Goal: Contribute content: Contribute content

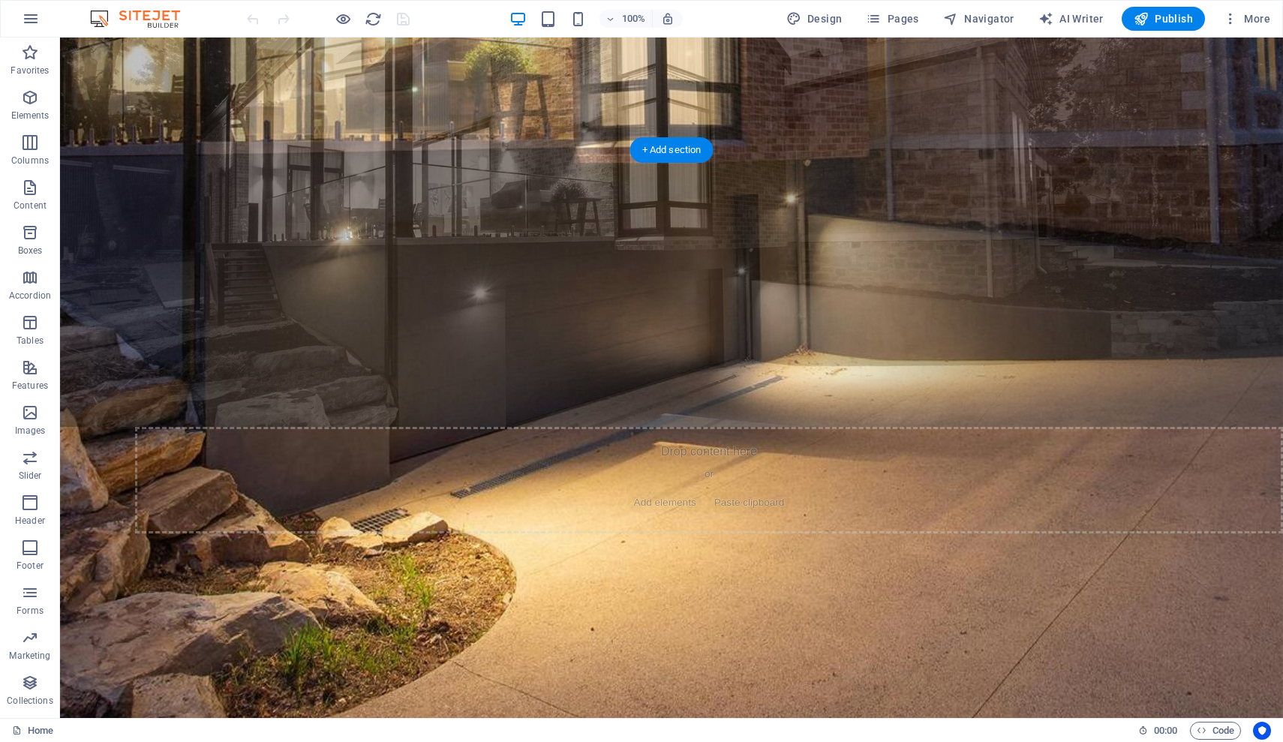
scroll to position [970, 0]
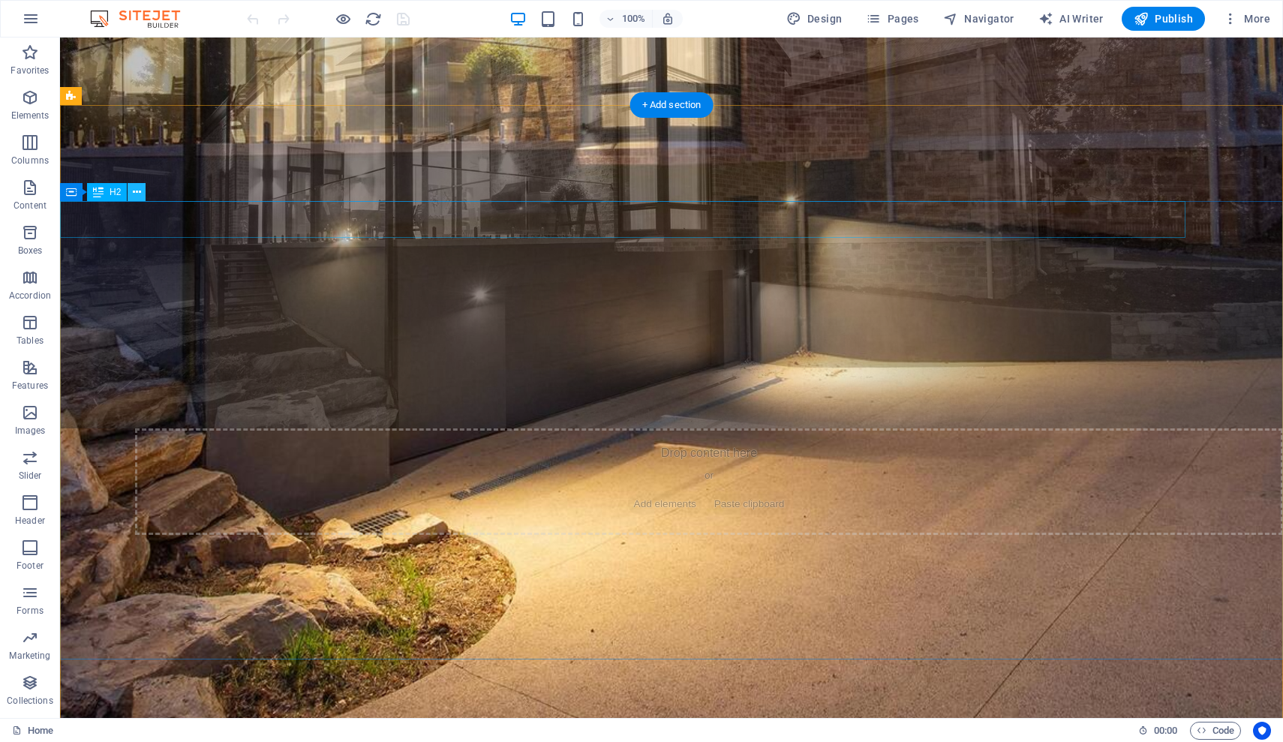
click at [137, 191] on icon at bounding box center [137, 193] width 8 height 16
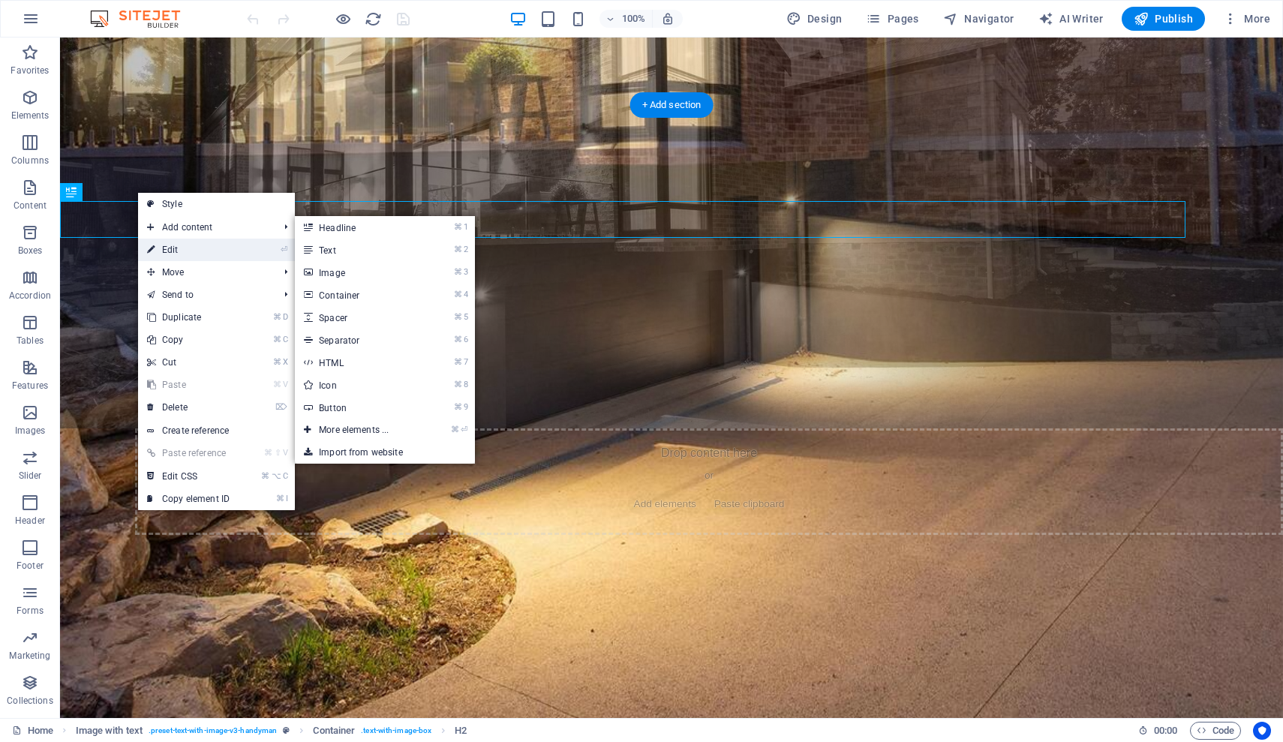
click at [185, 240] on link "⏎ Edit" at bounding box center [188, 250] width 101 height 23
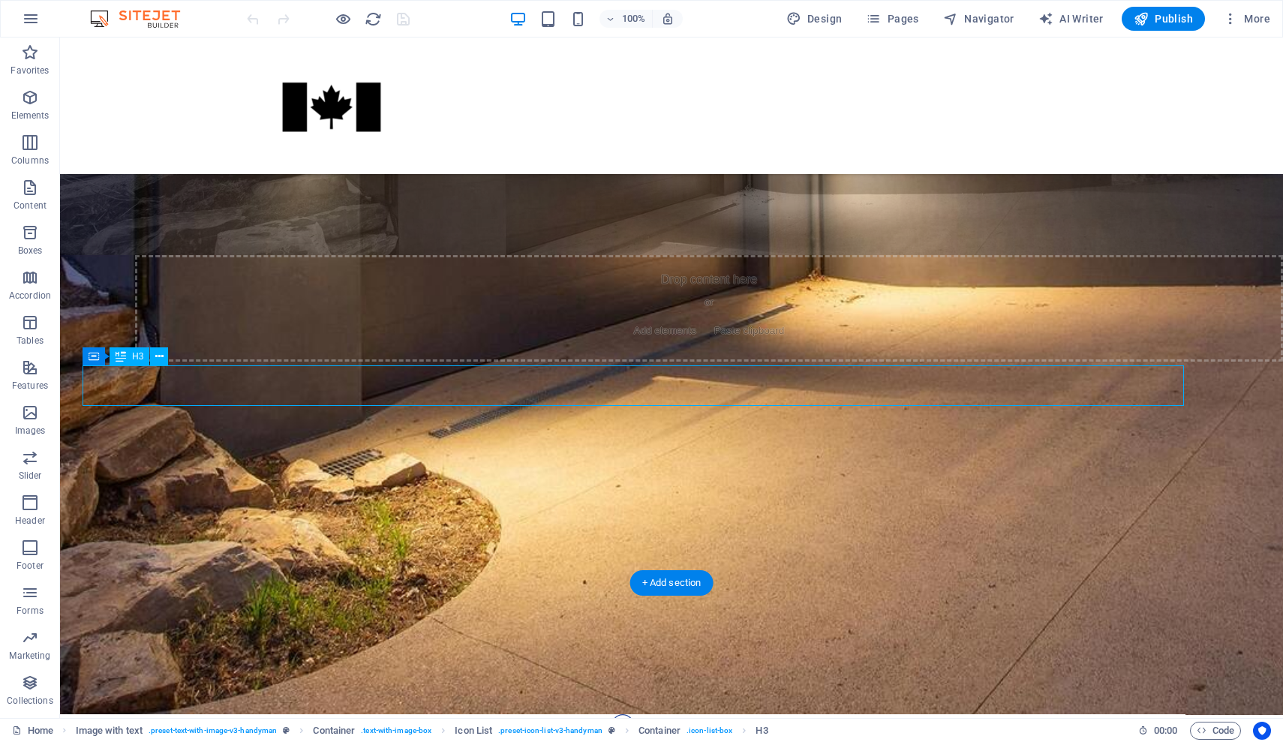
scroll to position [1142, 0]
click at [592, 545] on div "Automate your [PERSON_NAME] to Dusk Outdoor Lighting Even though many homes wer…" at bounding box center [671, 744] width 1223 height 765
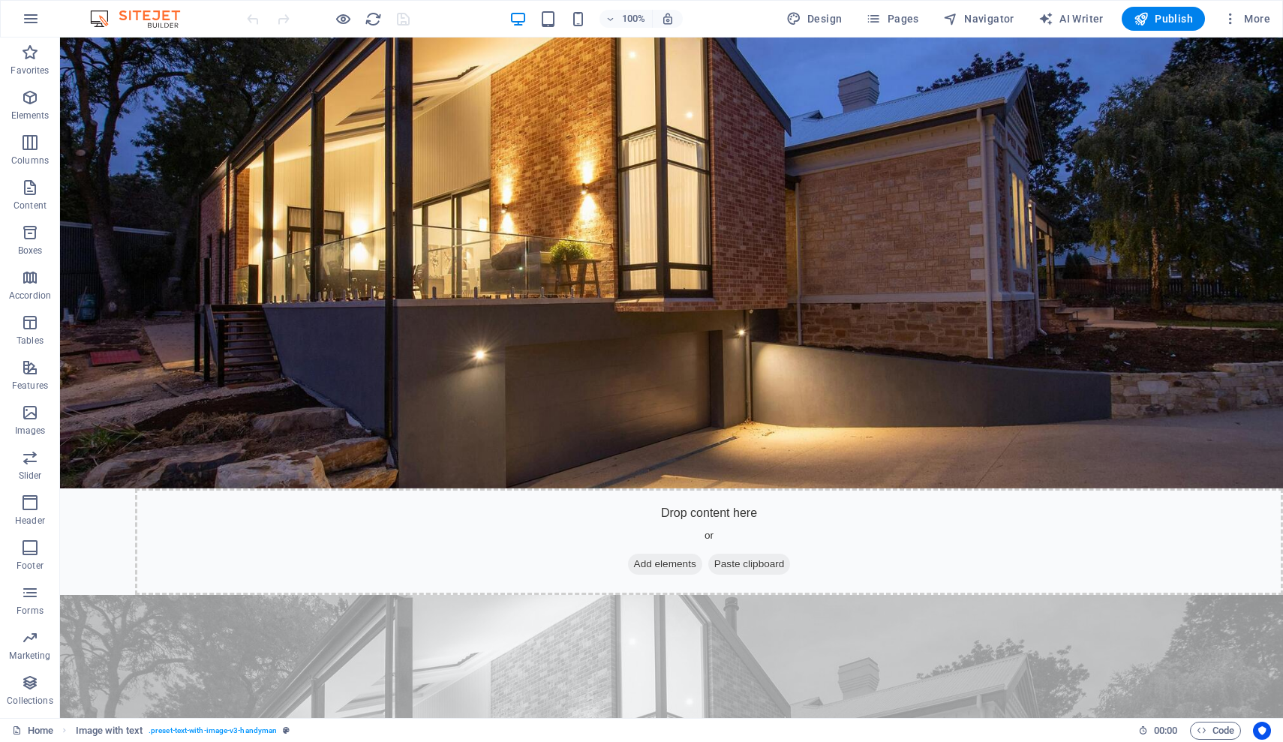
scroll to position [323, 0]
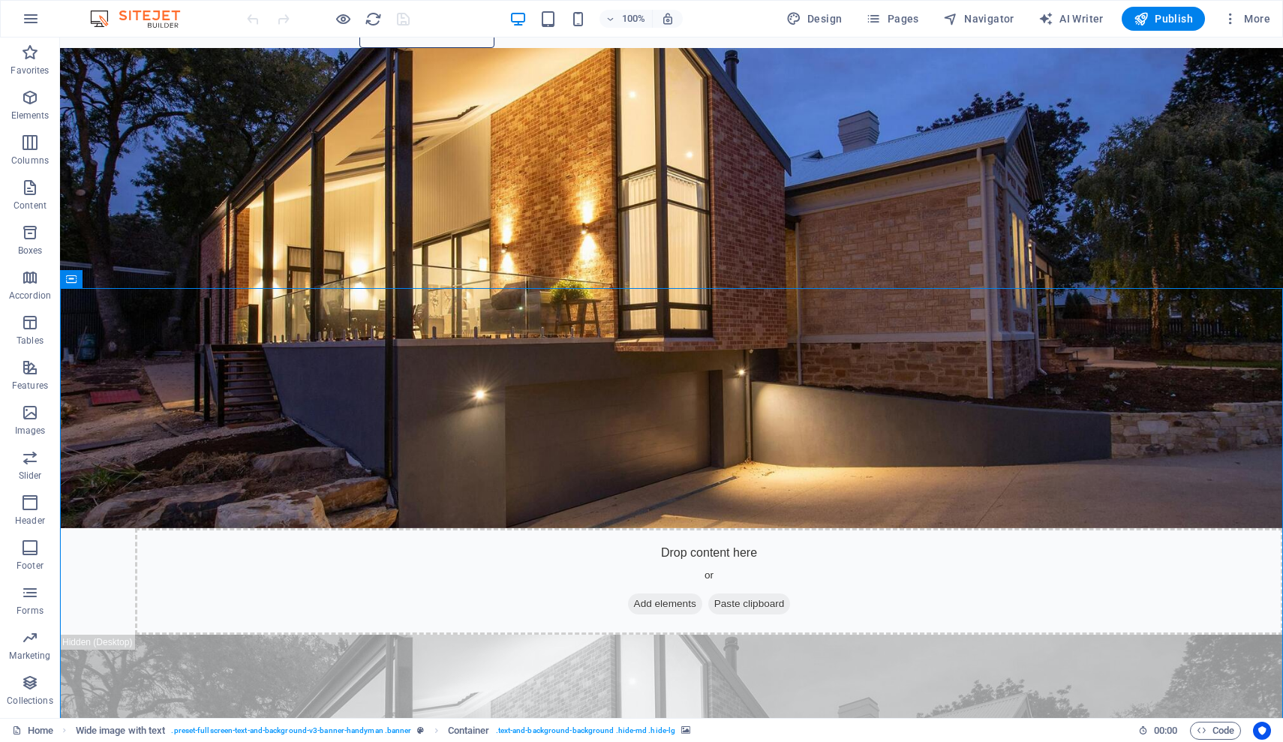
scroll to position [308, 0]
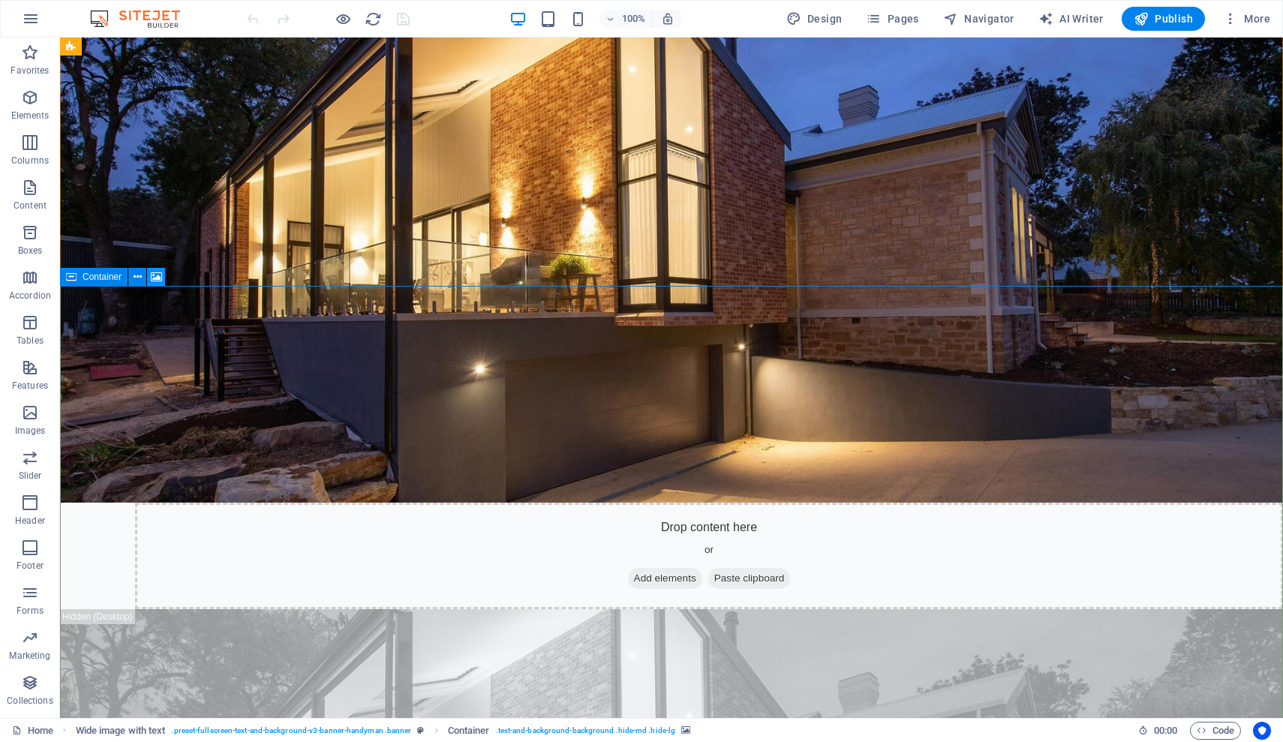
click at [155, 278] on icon at bounding box center [156, 277] width 11 height 16
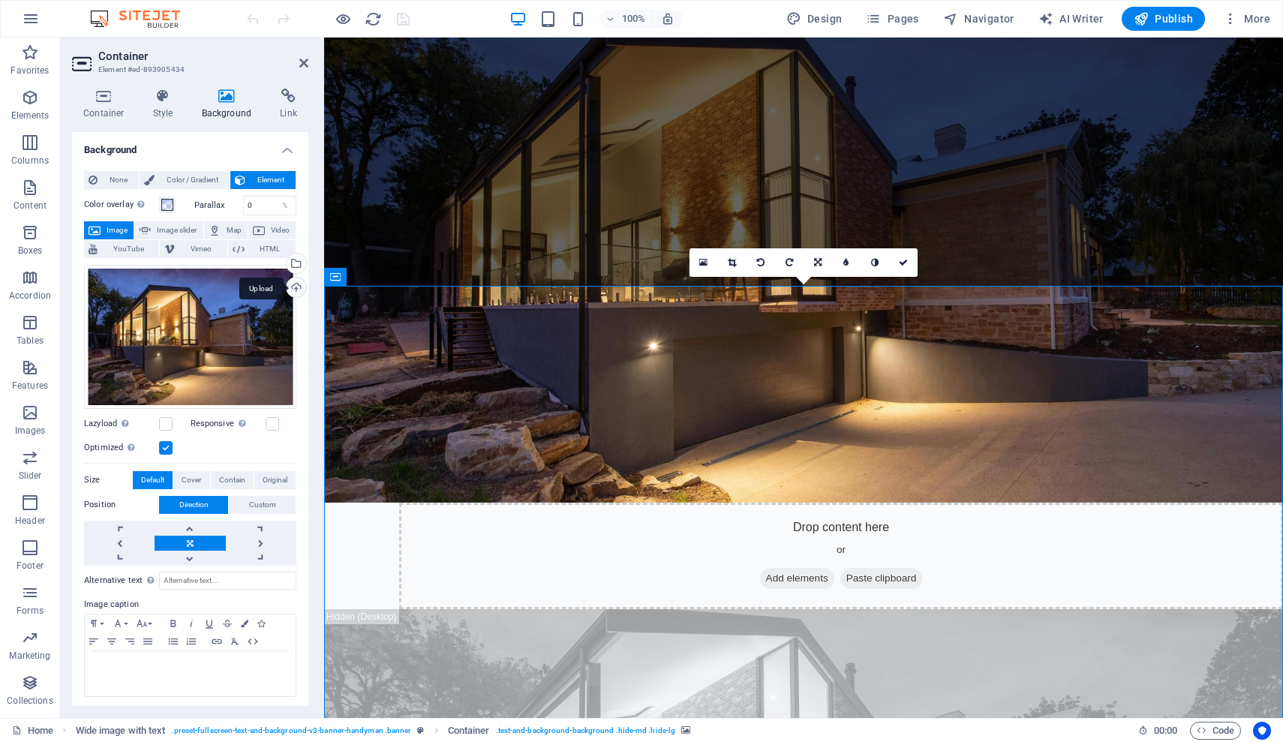
click at [295, 285] on div "Upload" at bounding box center [295, 289] width 23 height 23
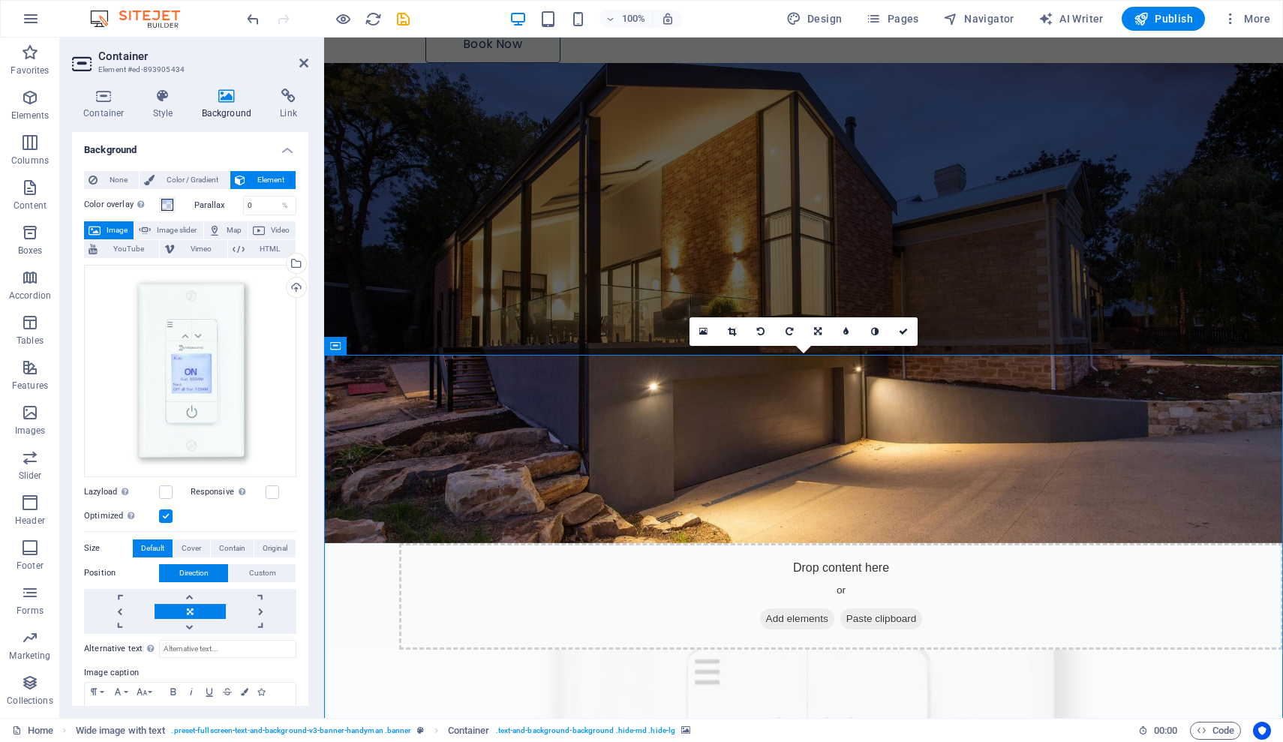
scroll to position [227, 0]
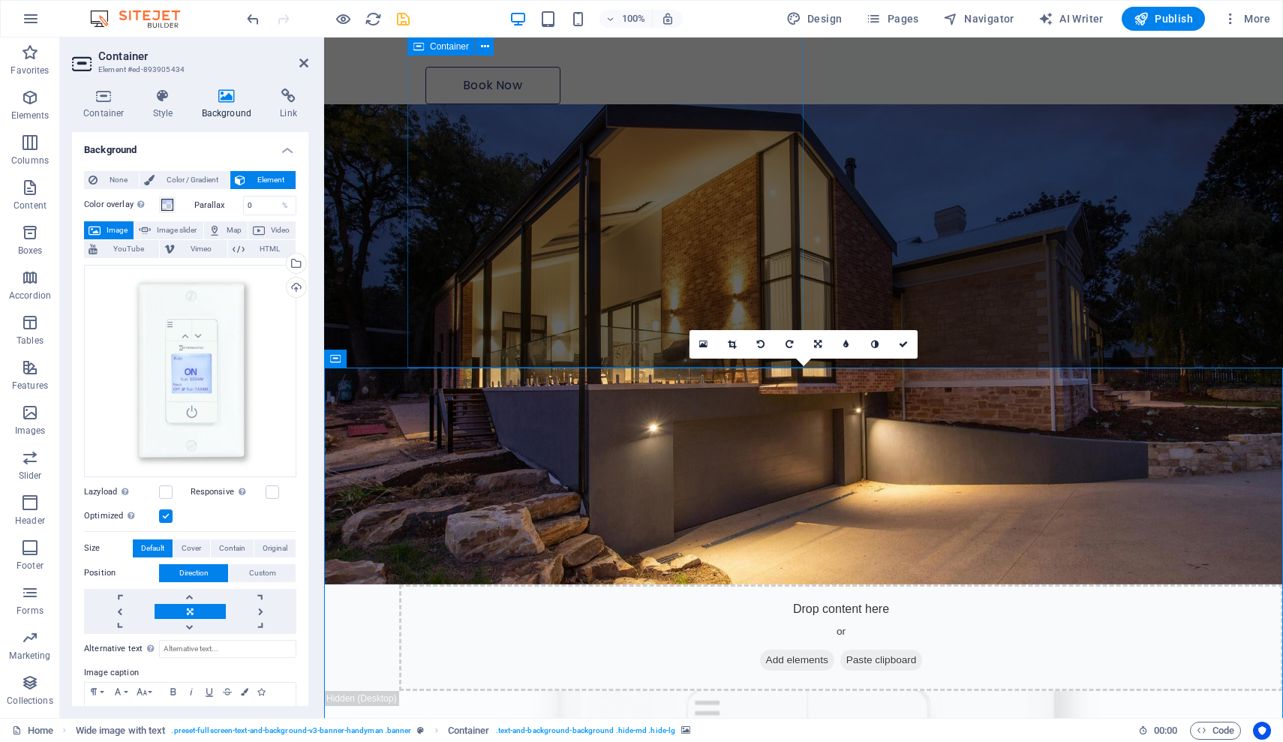
click at [407, 14] on icon "save" at bounding box center [403, 19] width 17 height 17
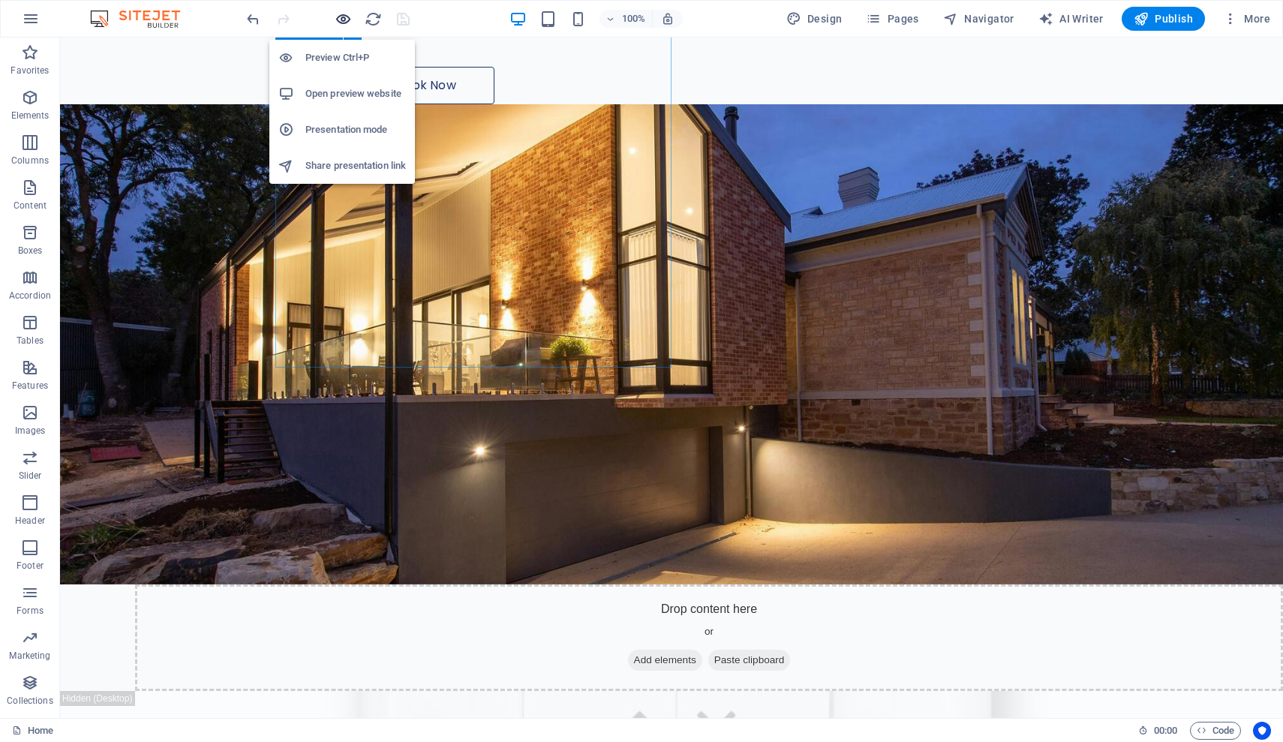
click at [351, 20] on icon "button" at bounding box center [343, 19] width 17 height 17
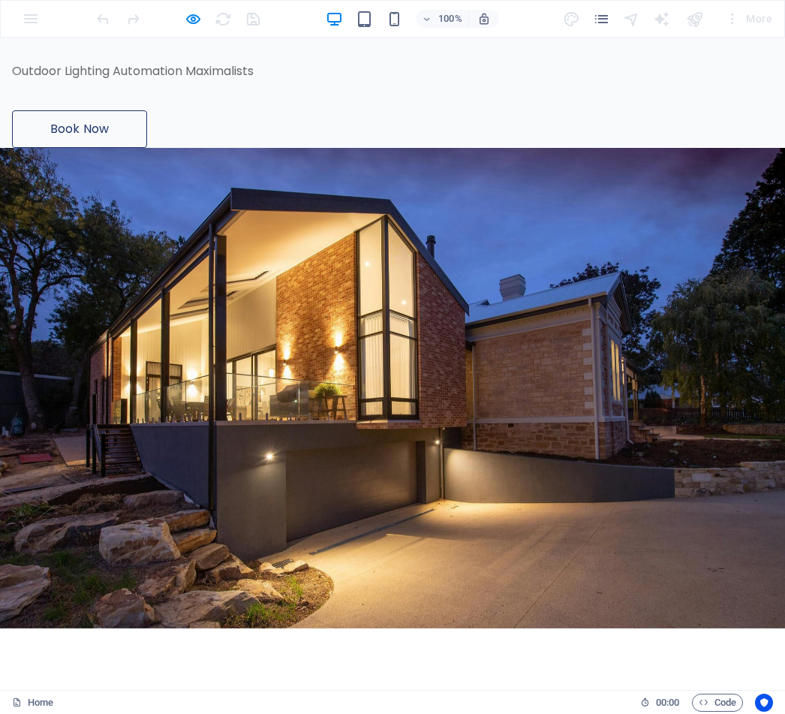
scroll to position [0, 0]
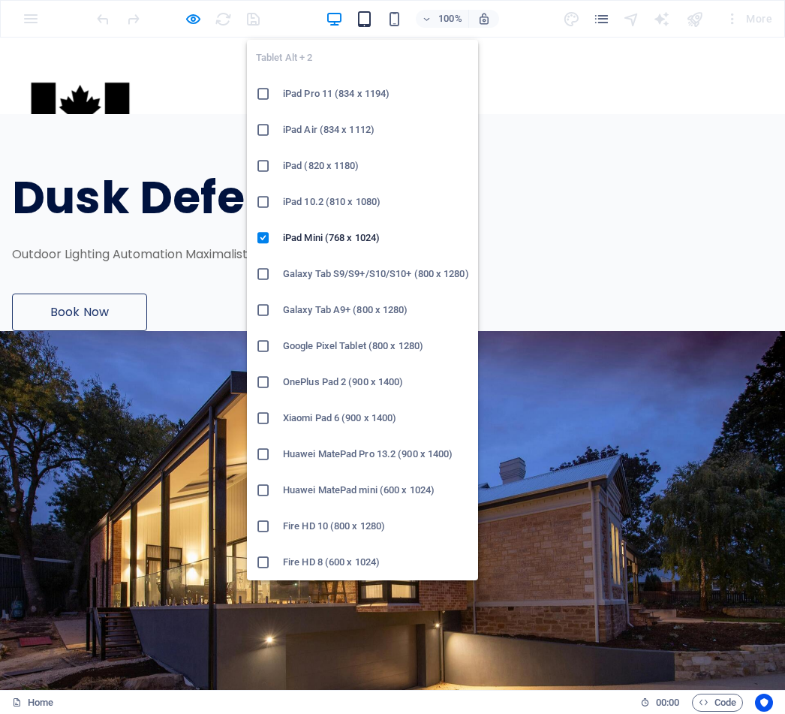
click at [373, 17] on icon "button" at bounding box center [364, 19] width 17 height 17
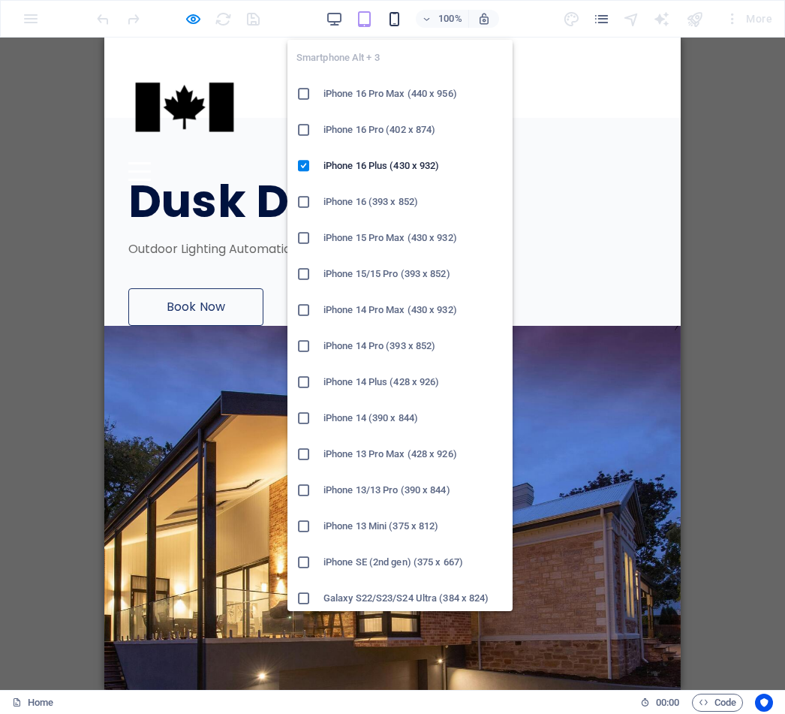
click at [397, 22] on icon "button" at bounding box center [394, 19] width 17 height 17
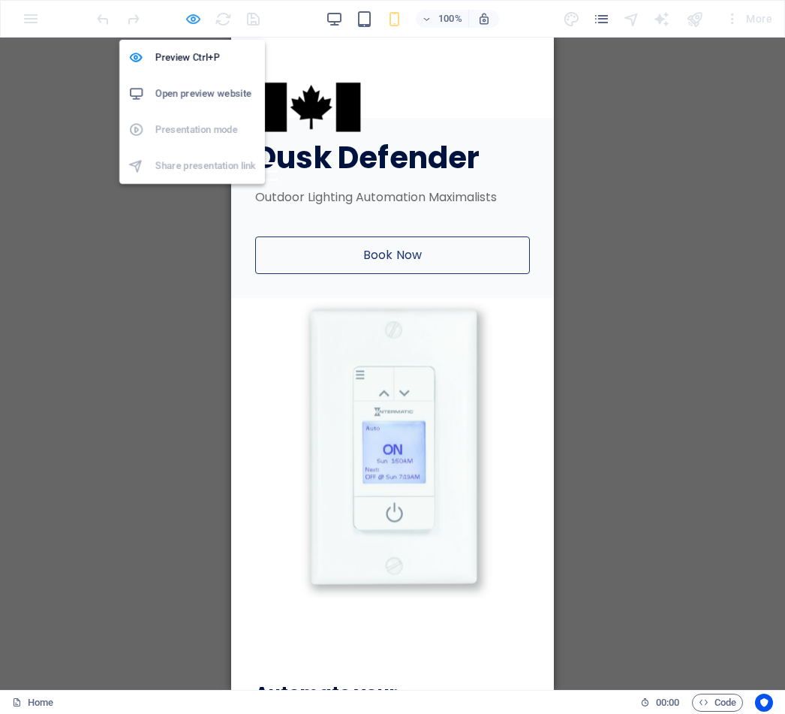
click at [191, 25] on icon "button" at bounding box center [193, 19] width 17 height 17
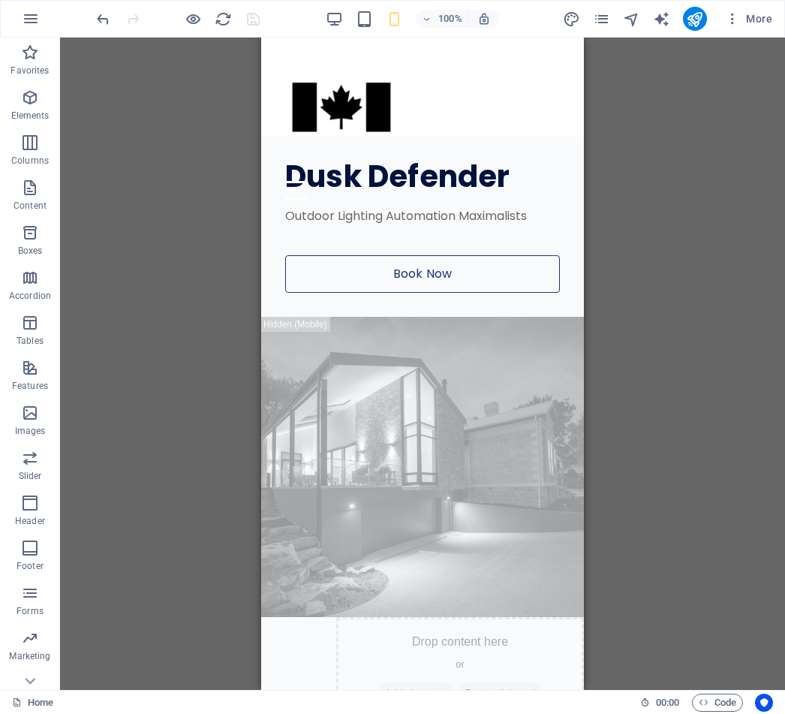
click at [346, 18] on div "100%" at bounding box center [412, 19] width 173 height 24
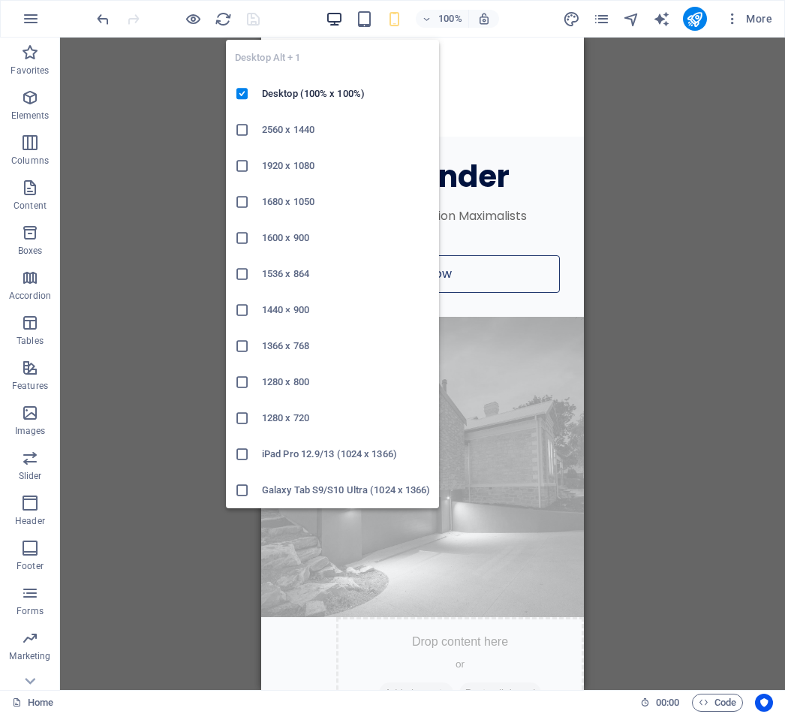
click at [338, 17] on icon "button" at bounding box center [334, 19] width 17 height 17
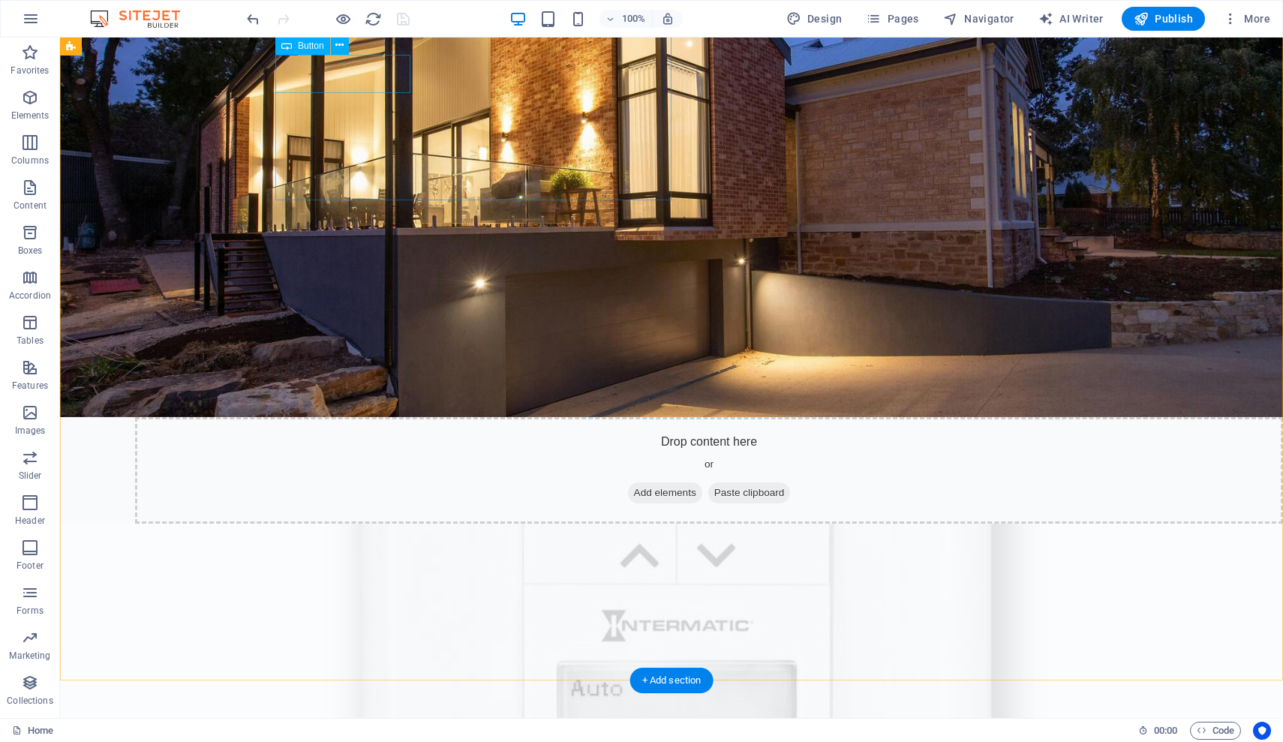
scroll to position [397, 0]
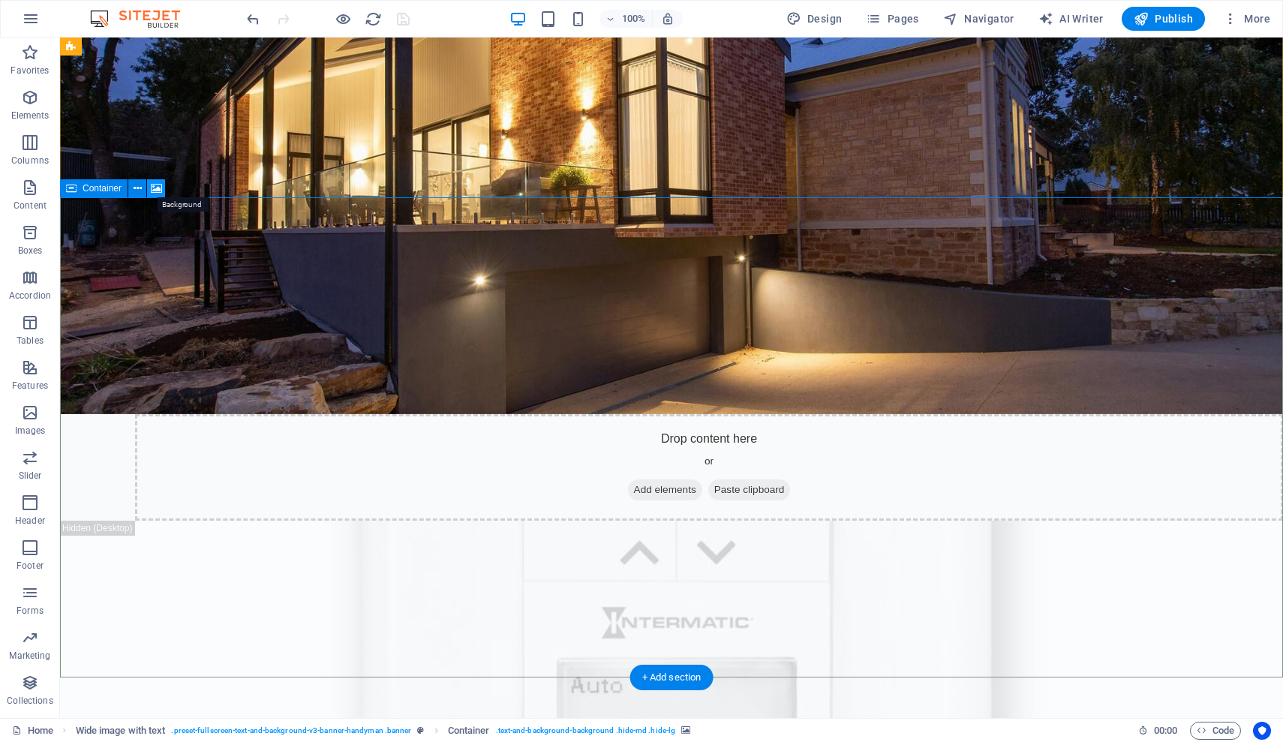
click at [150, 181] on button at bounding box center [156, 188] width 18 height 18
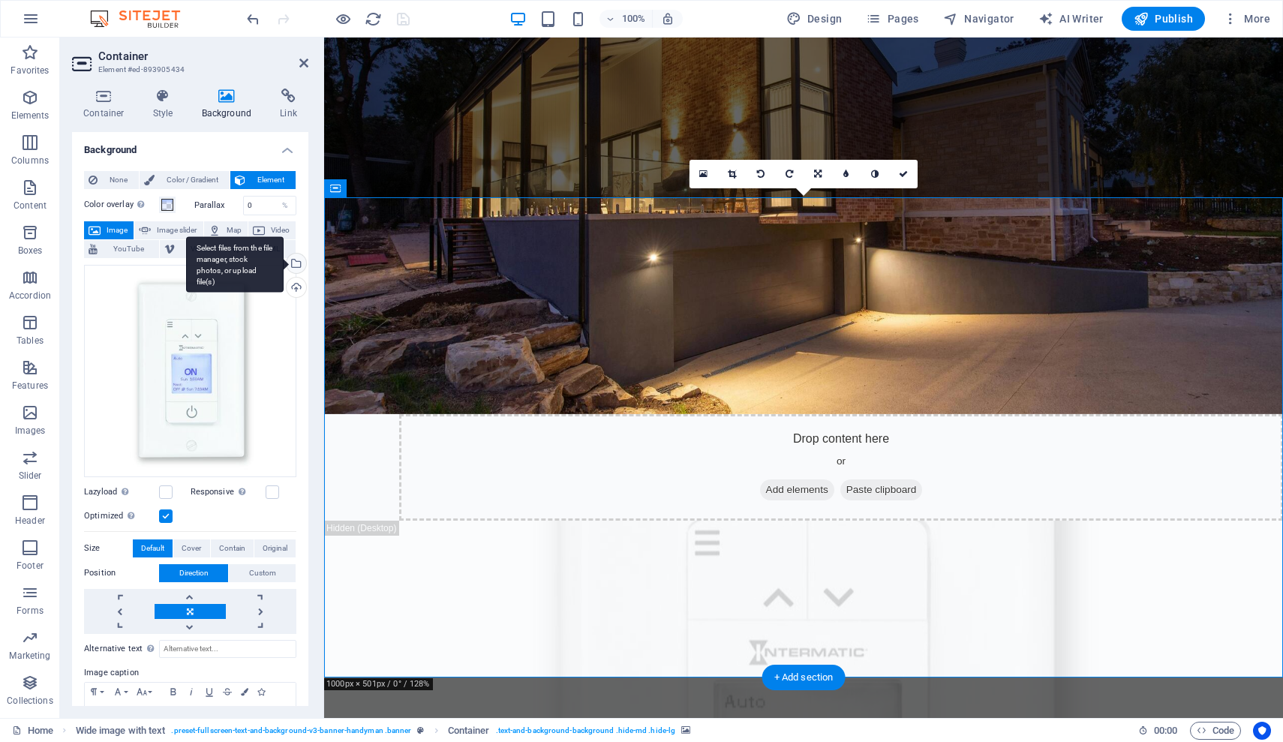
click at [295, 264] on div "Select files from the file manager, stock photos, or upload file(s)" at bounding box center [295, 265] width 23 height 23
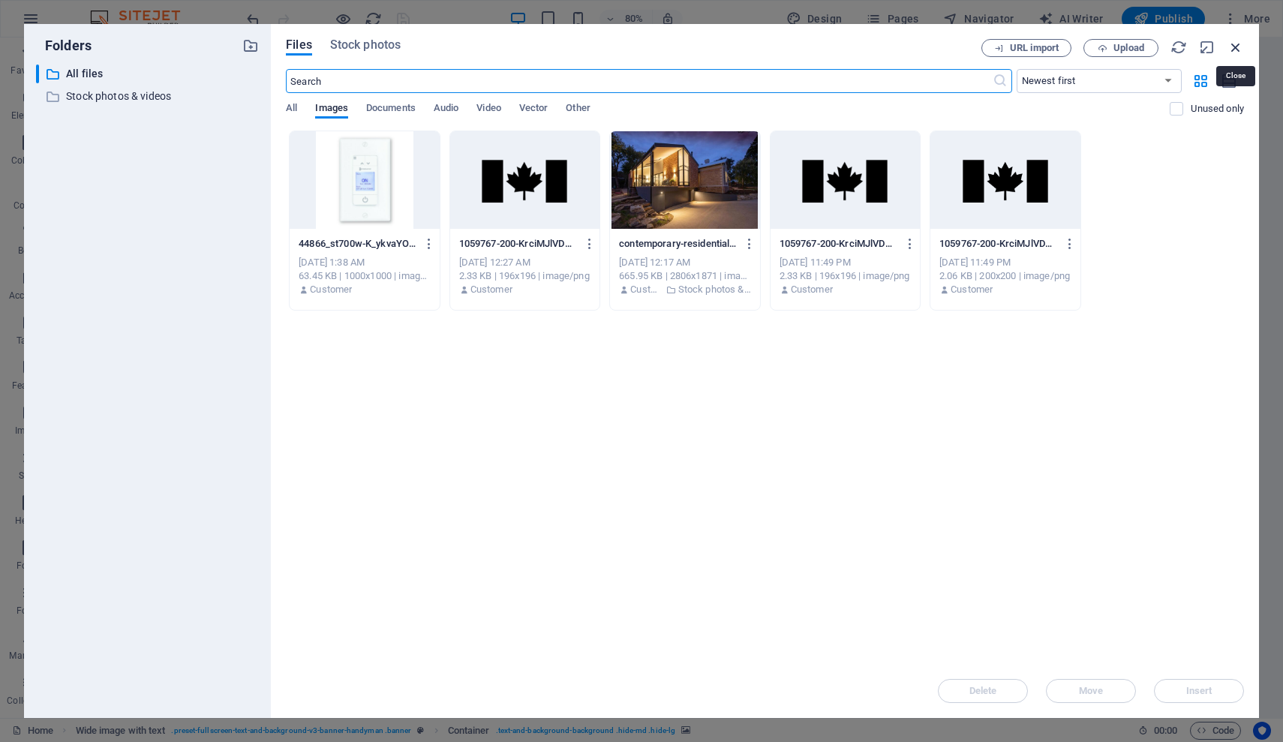
click at [784, 47] on icon "button" at bounding box center [1236, 47] width 17 height 17
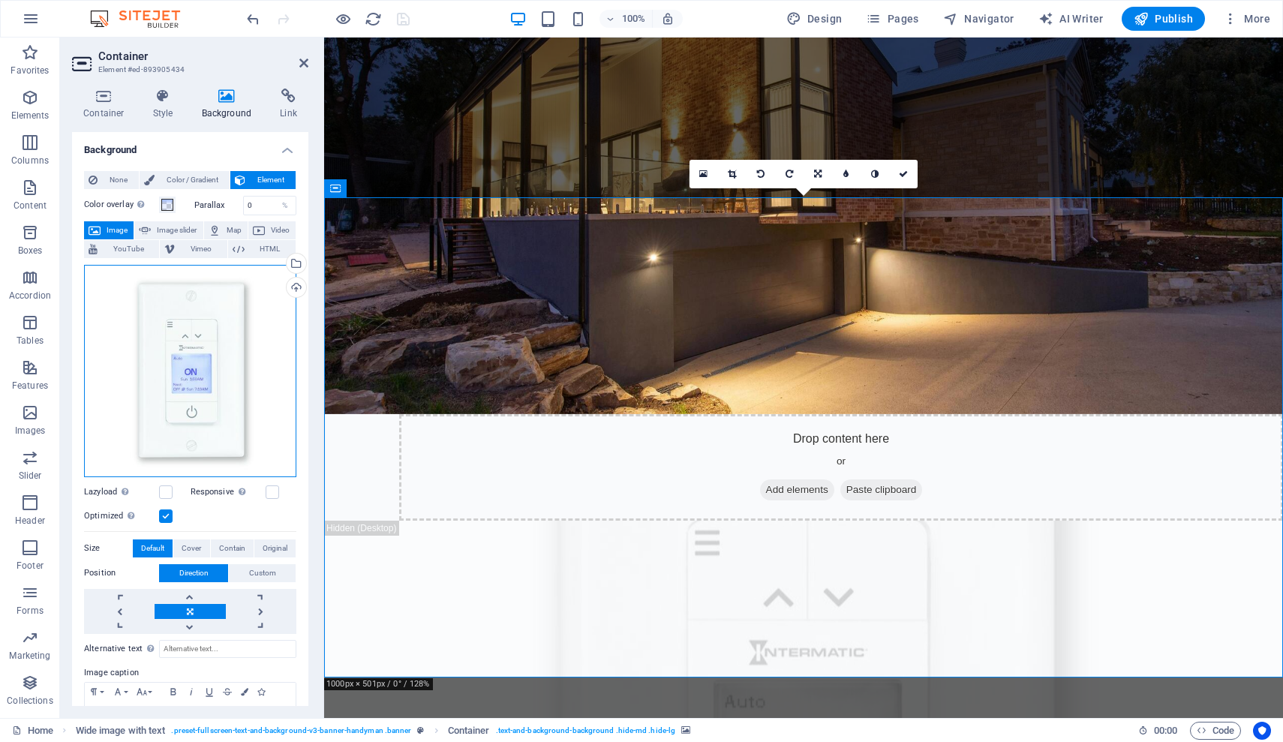
click at [195, 398] on div "Drag files here, click to choose files or select files from Files or our free s…" at bounding box center [190, 371] width 212 height 212
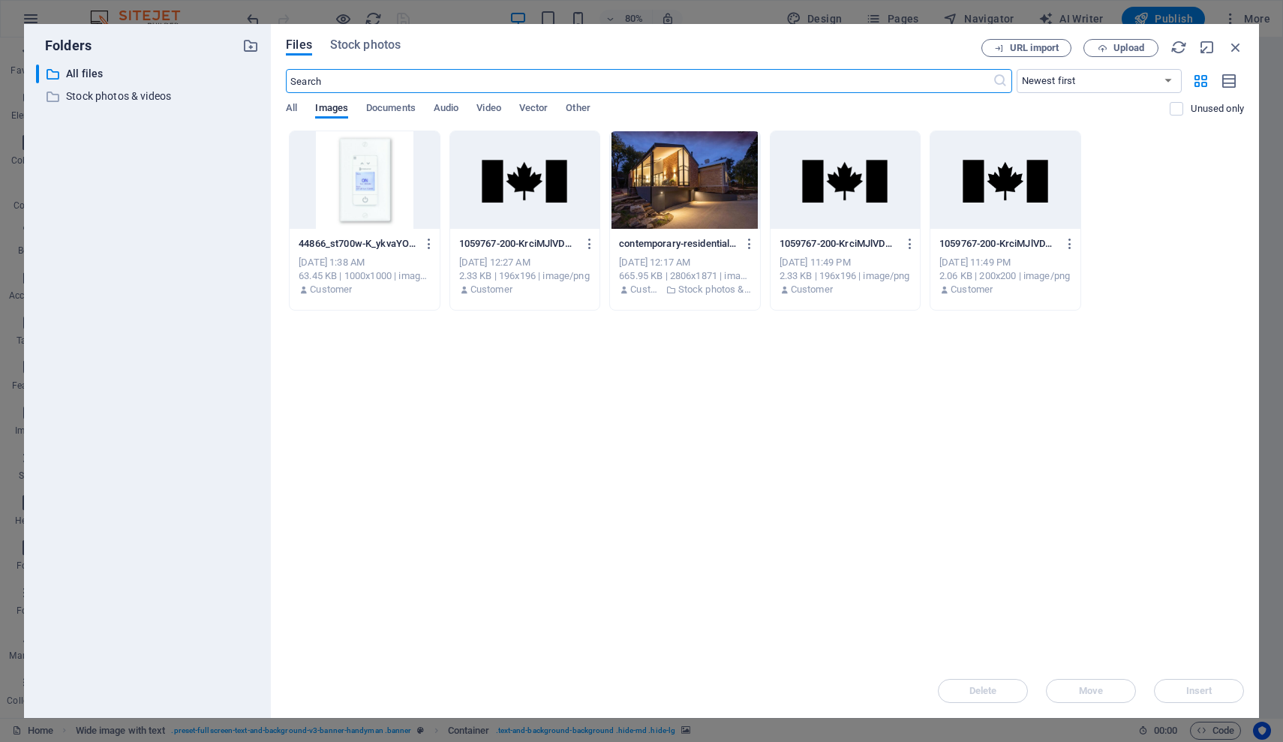
click at [784, 457] on div "Drop files here to upload them instantly 44866_st700w-K_ykvaYOsQ8oF3x515gHYw.jp…" at bounding box center [765, 398] width 958 height 534
click at [784, 44] on icon "button" at bounding box center [1236, 47] width 17 height 17
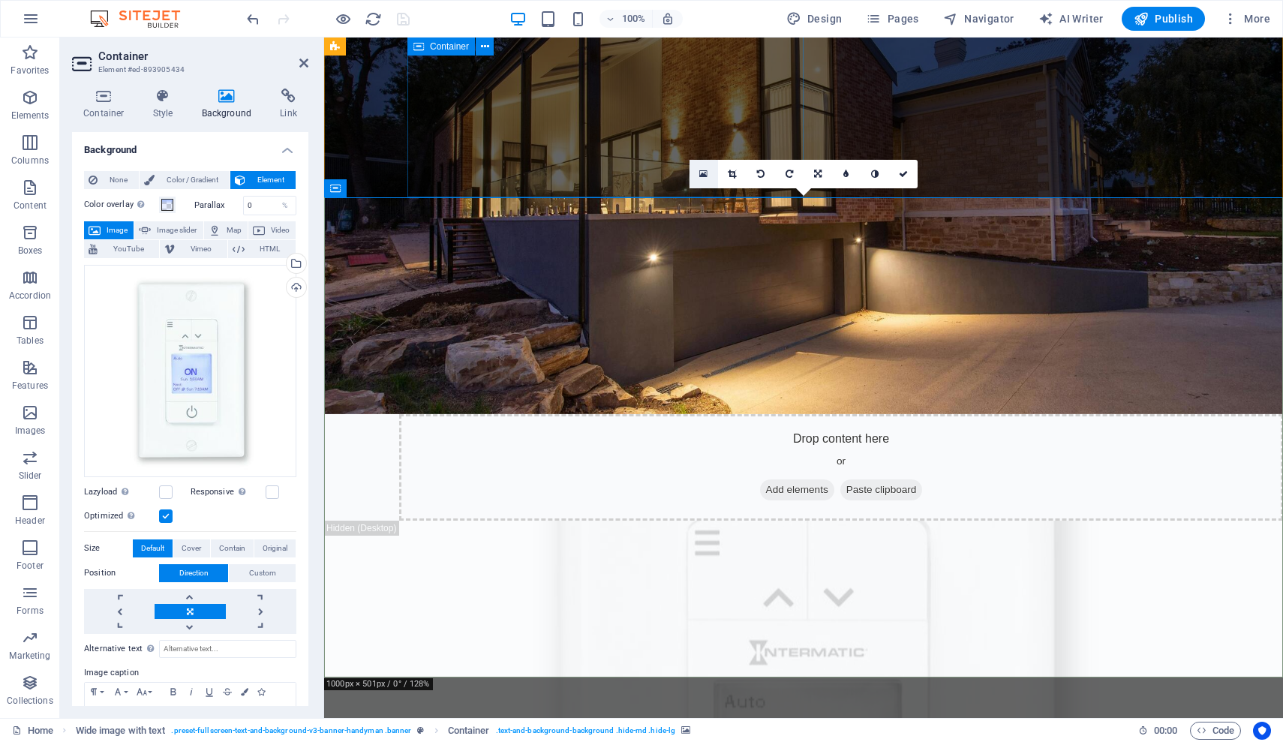
click at [702, 173] on icon at bounding box center [703, 174] width 8 height 11
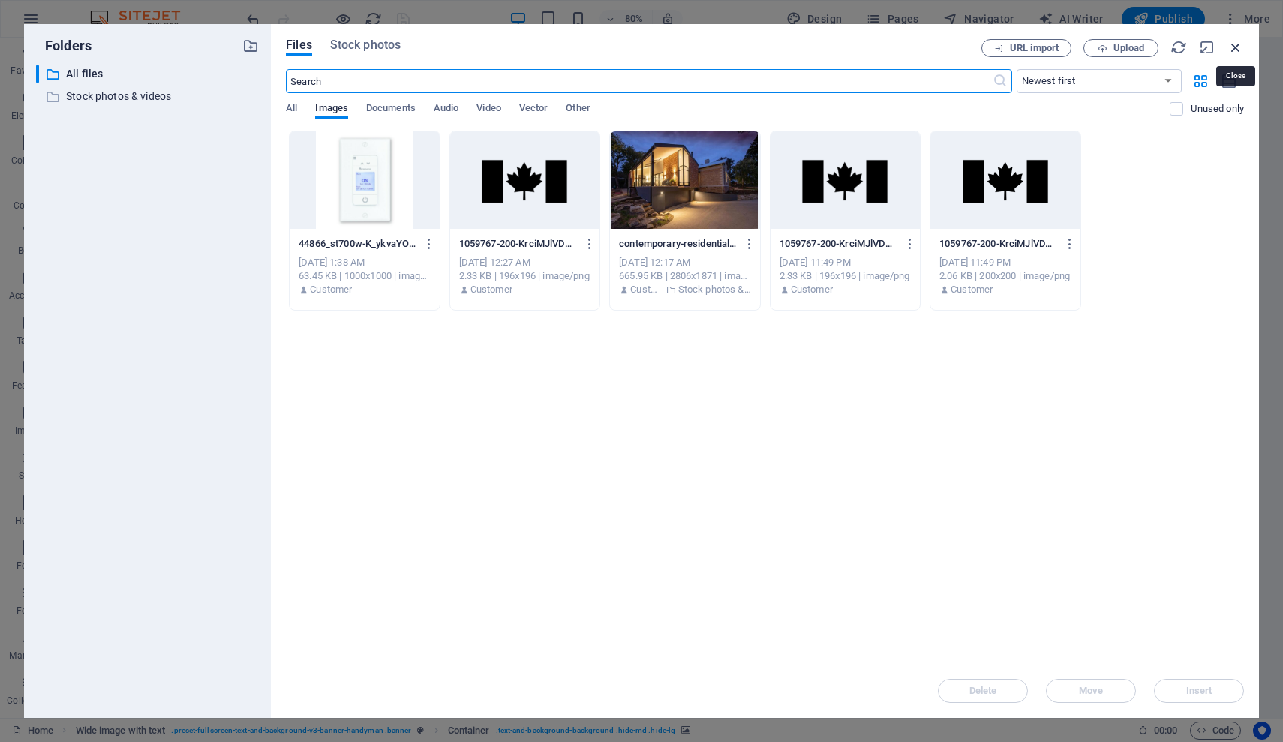
click at [784, 43] on icon "button" at bounding box center [1236, 47] width 17 height 17
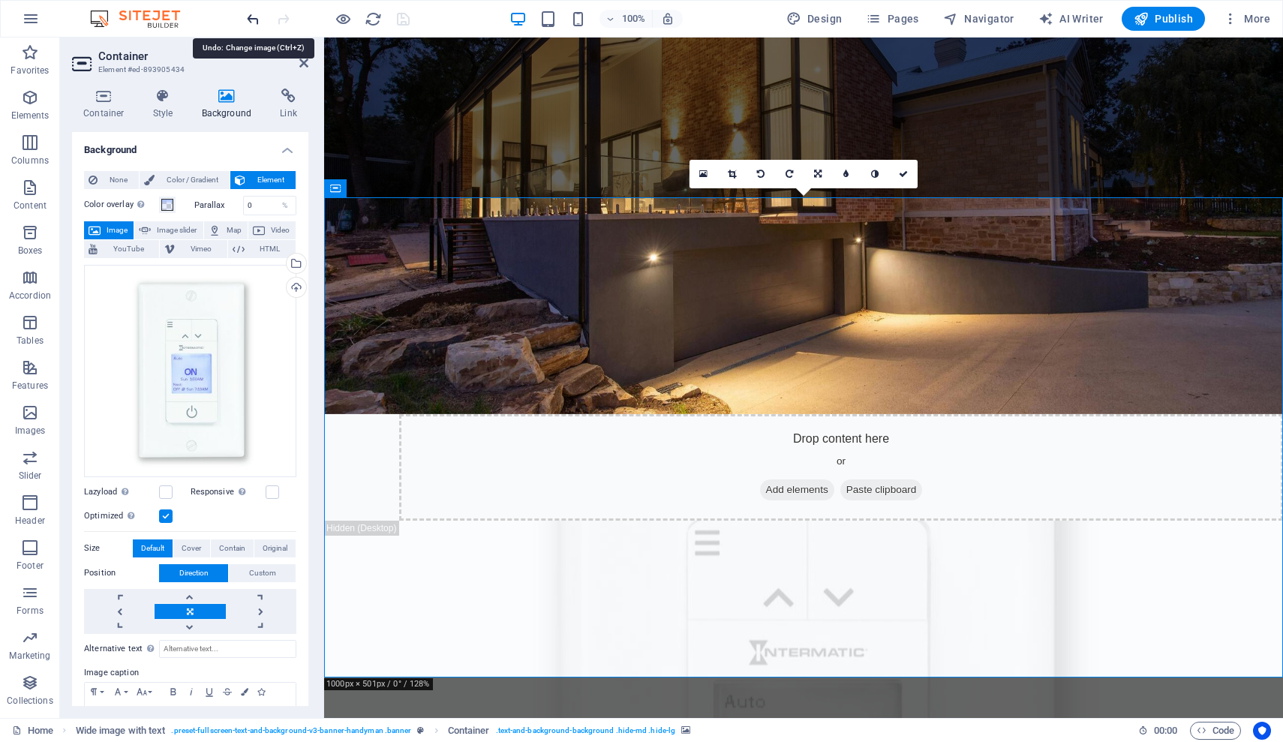
click at [249, 19] on icon "undo" at bounding box center [253, 19] width 17 height 17
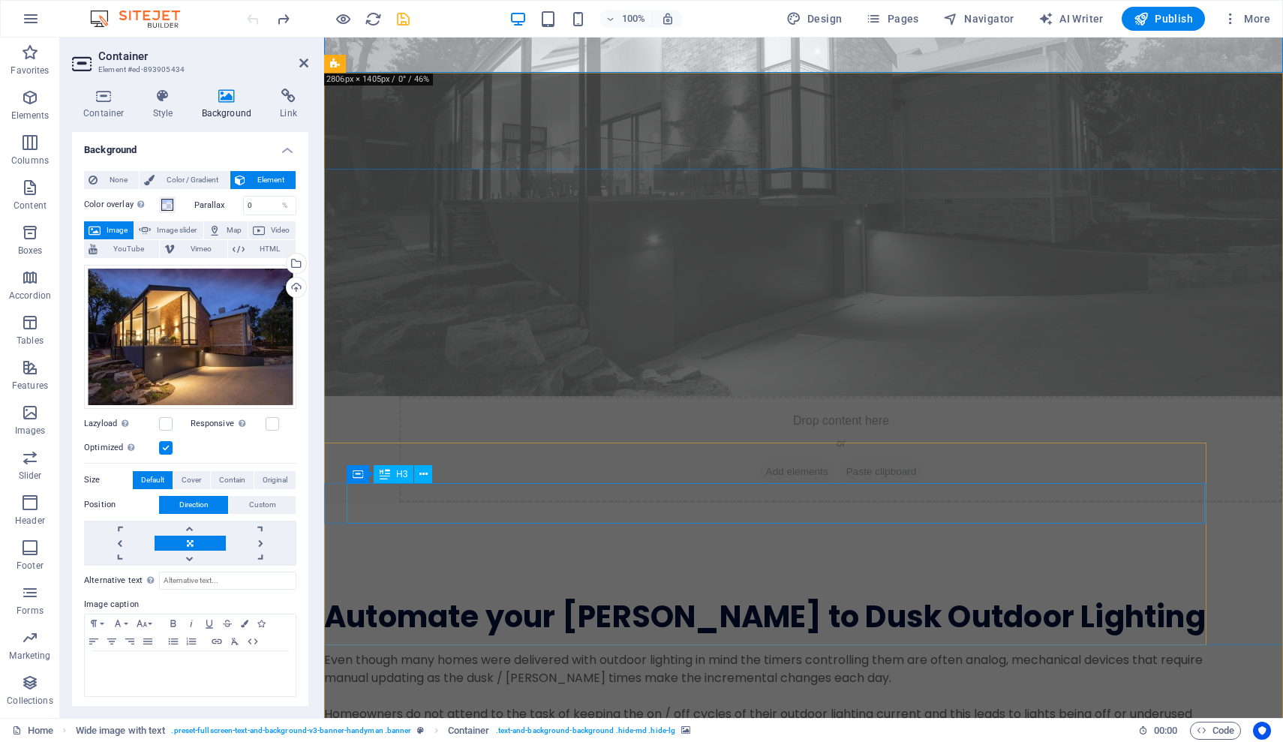
scroll to position [1003, 0]
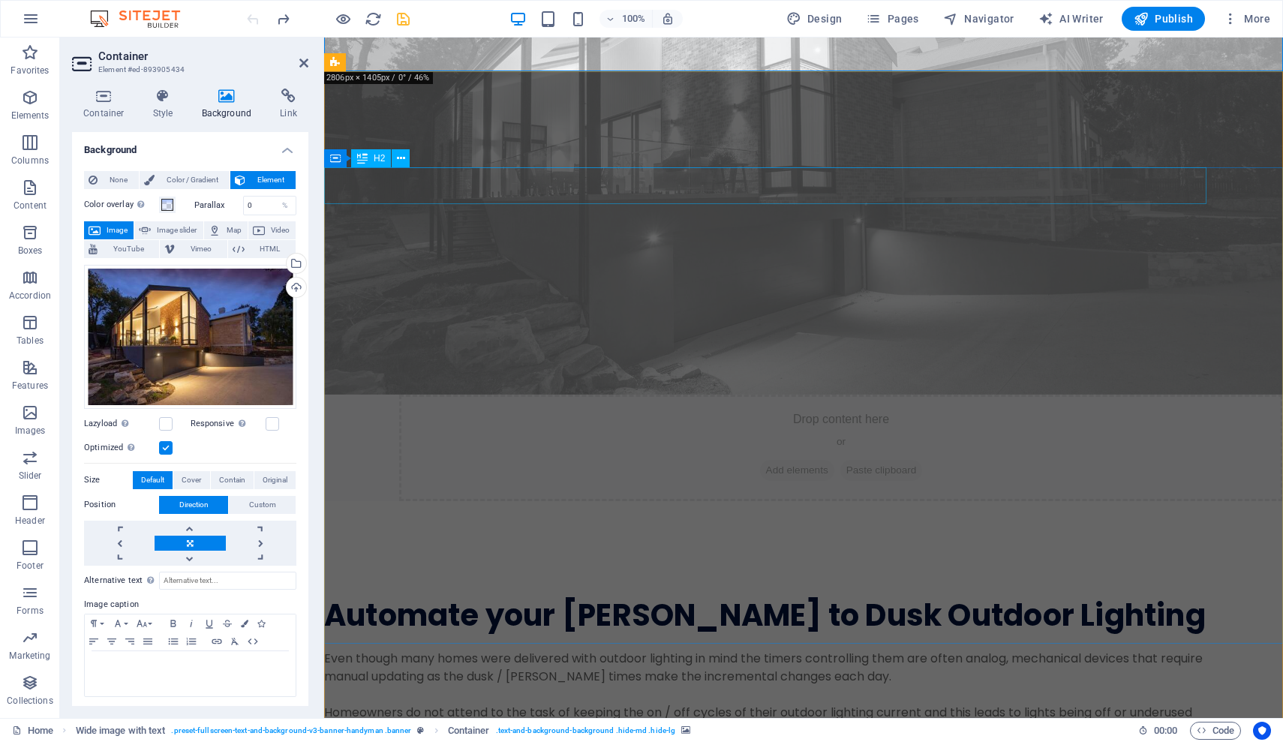
click at [749, 597] on div "Automate your [PERSON_NAME] to Dusk Outdoor Lighting" at bounding box center [765, 616] width 882 height 38
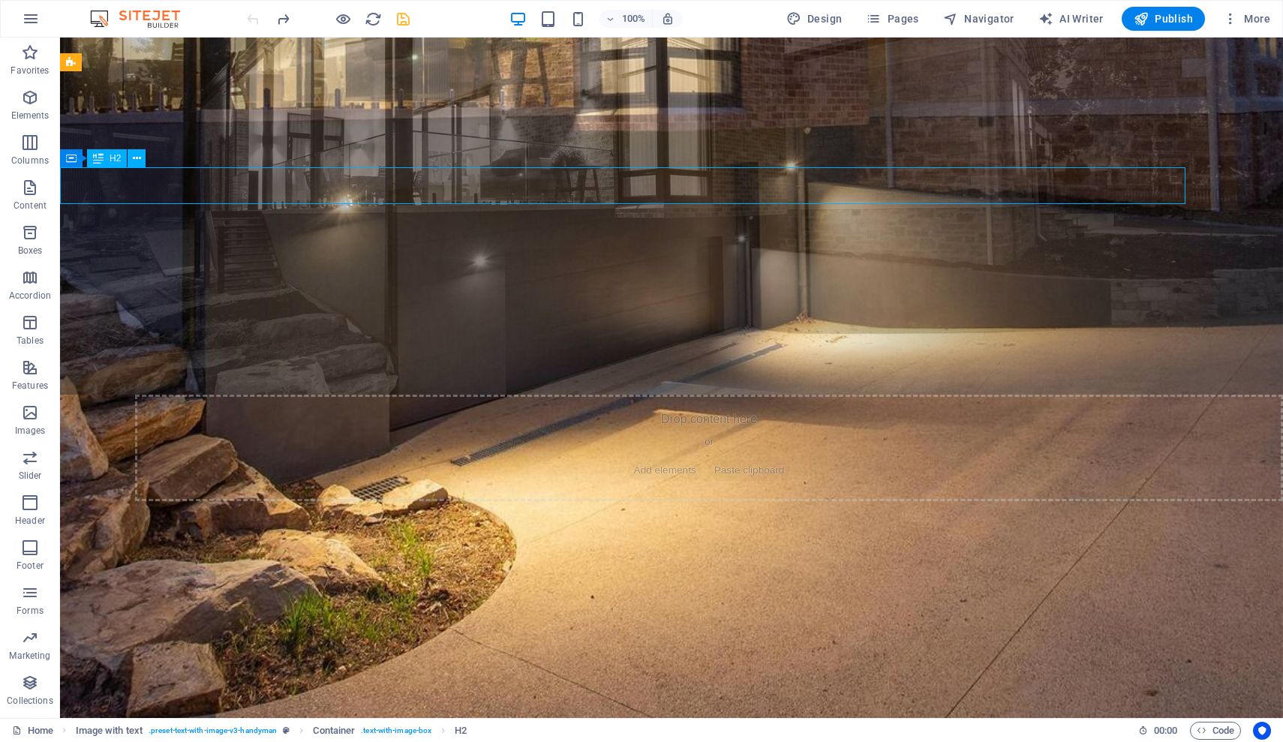
click at [511, 597] on div "Automate your [PERSON_NAME] to Dusk Outdoor Lighting" at bounding box center [623, 616] width 1126 height 38
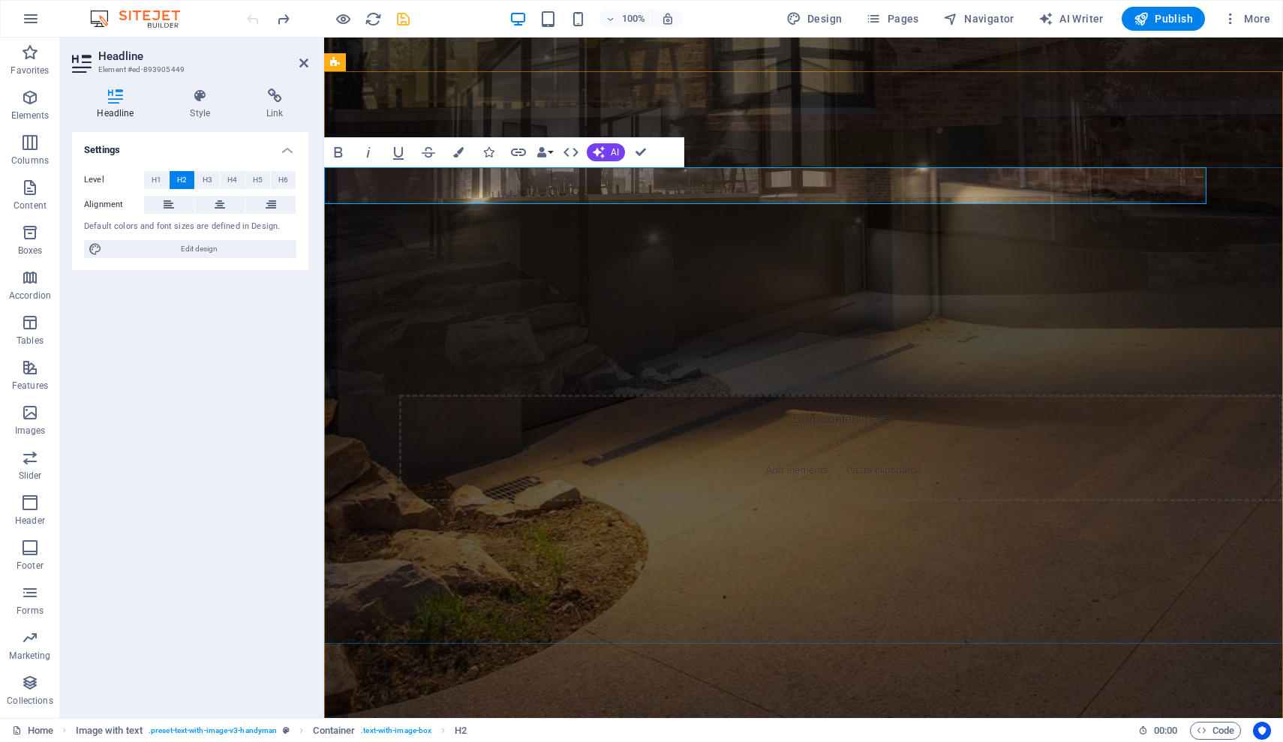
click at [774, 597] on h2 "Automate your [PERSON_NAME] to Dusk Outdoor Lighting" at bounding box center [765, 616] width 882 height 38
click at [576, 597] on h2 "Automate your [PERSON_NAME] to Dusk Outdoor Lighting" at bounding box center [765, 616] width 882 height 38
click at [784, 597] on h2 "Automate your Dusk to [PERSON_NAME] Outdoor Lighting" at bounding box center [765, 616] width 882 height 38
click at [699, 650] on div "Even though many homes were delivered with outdoor lighting in mind the timers …" at bounding box center [765, 749] width 882 height 198
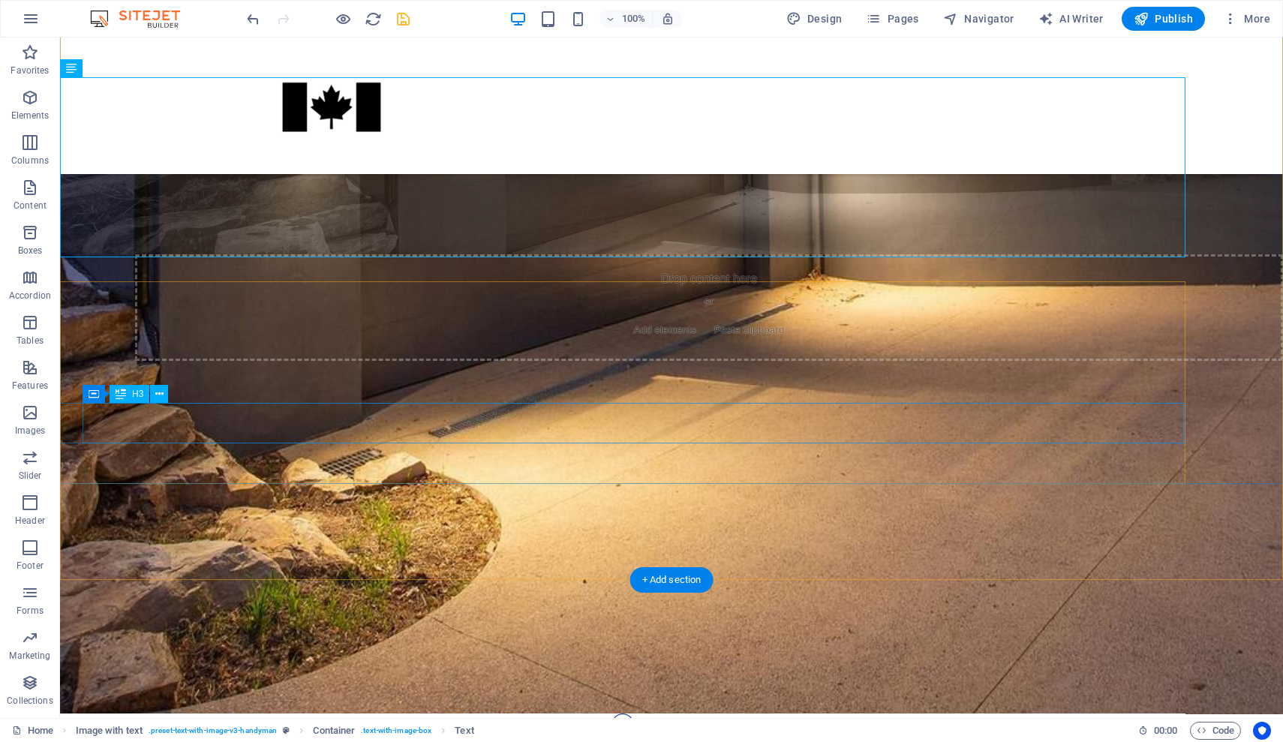
scroll to position [1142, 0]
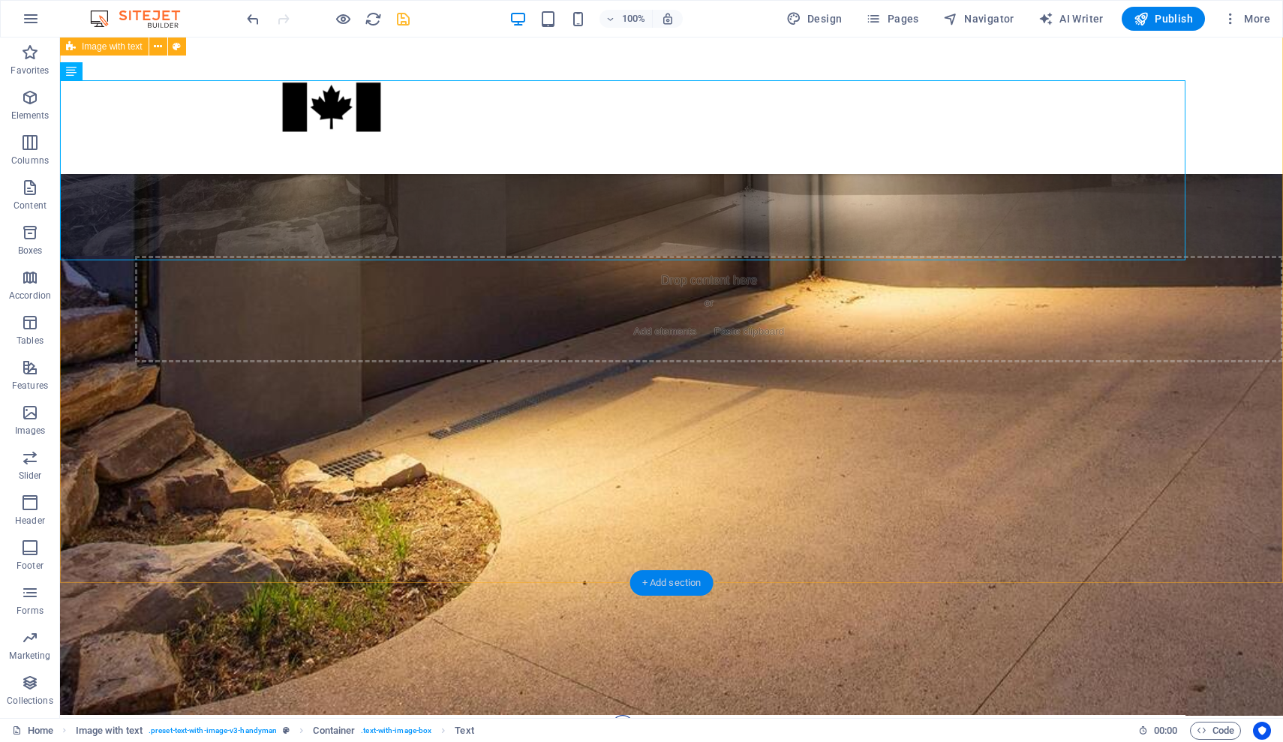
click at [668, 577] on div "+ Add section" at bounding box center [671, 583] width 83 height 26
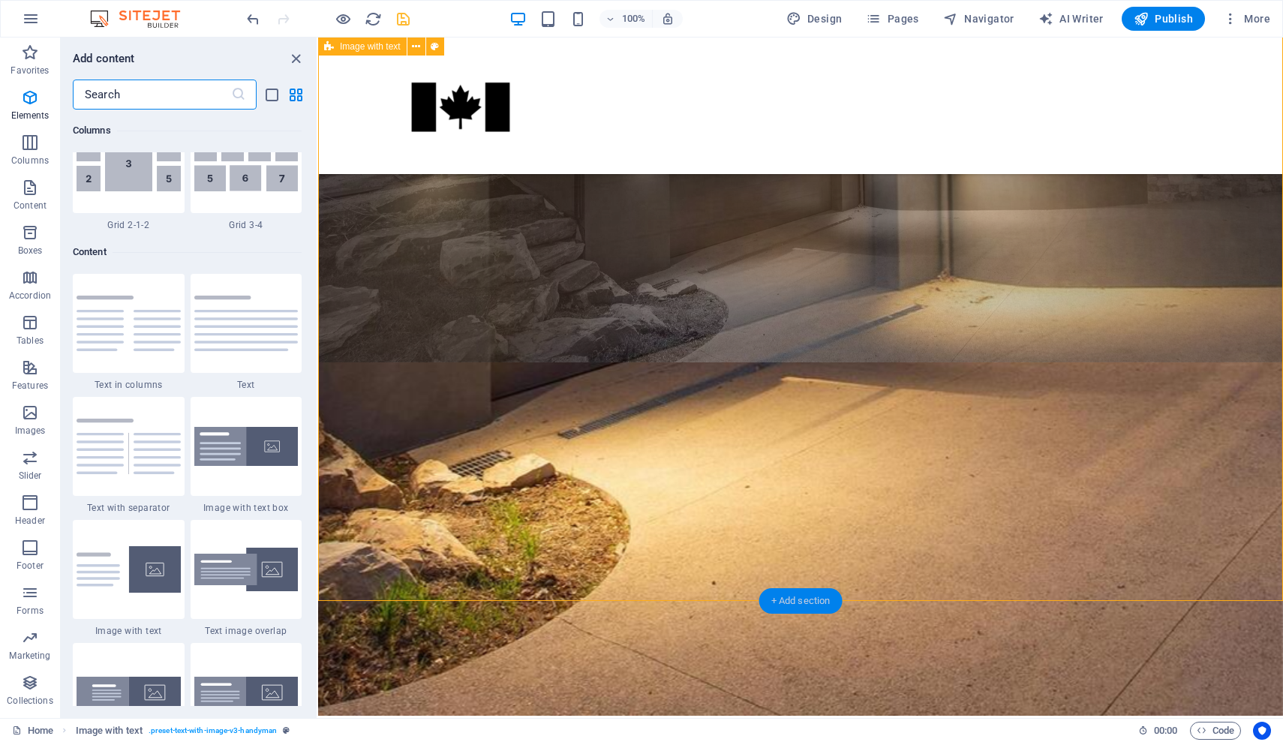
scroll to position [2626, 0]
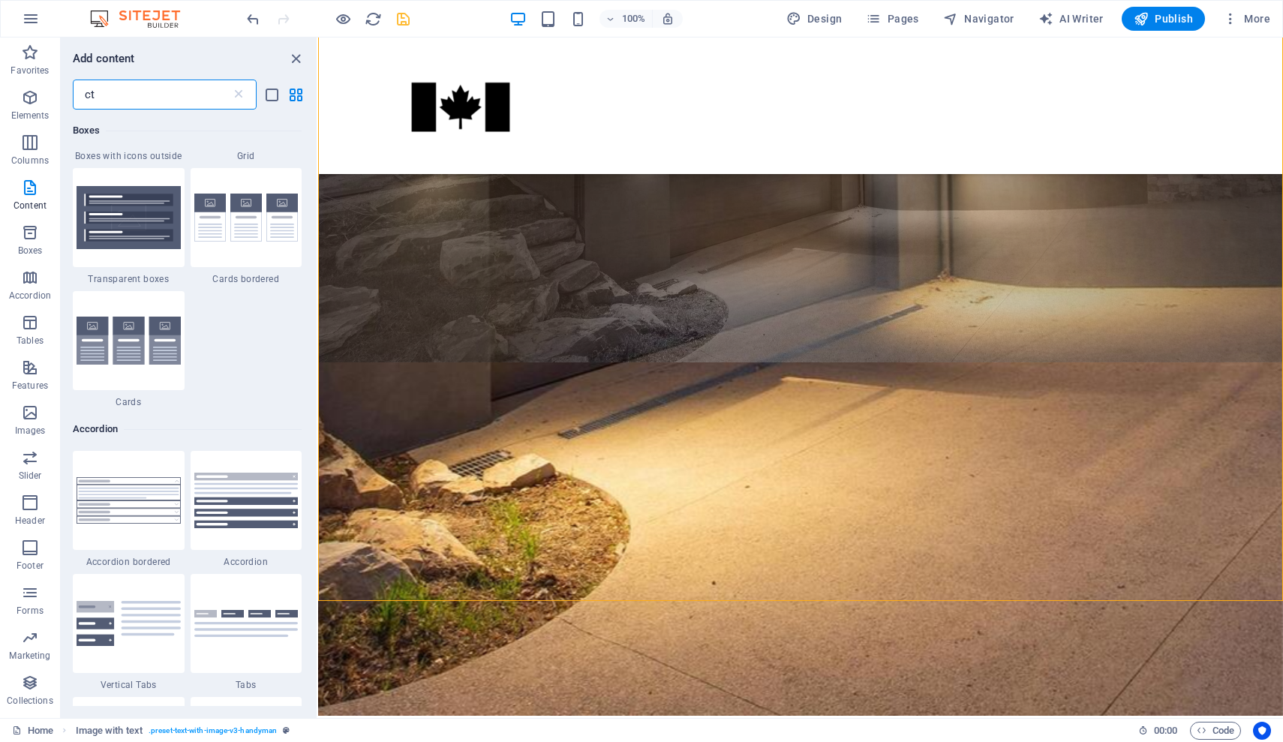
type input "cta"
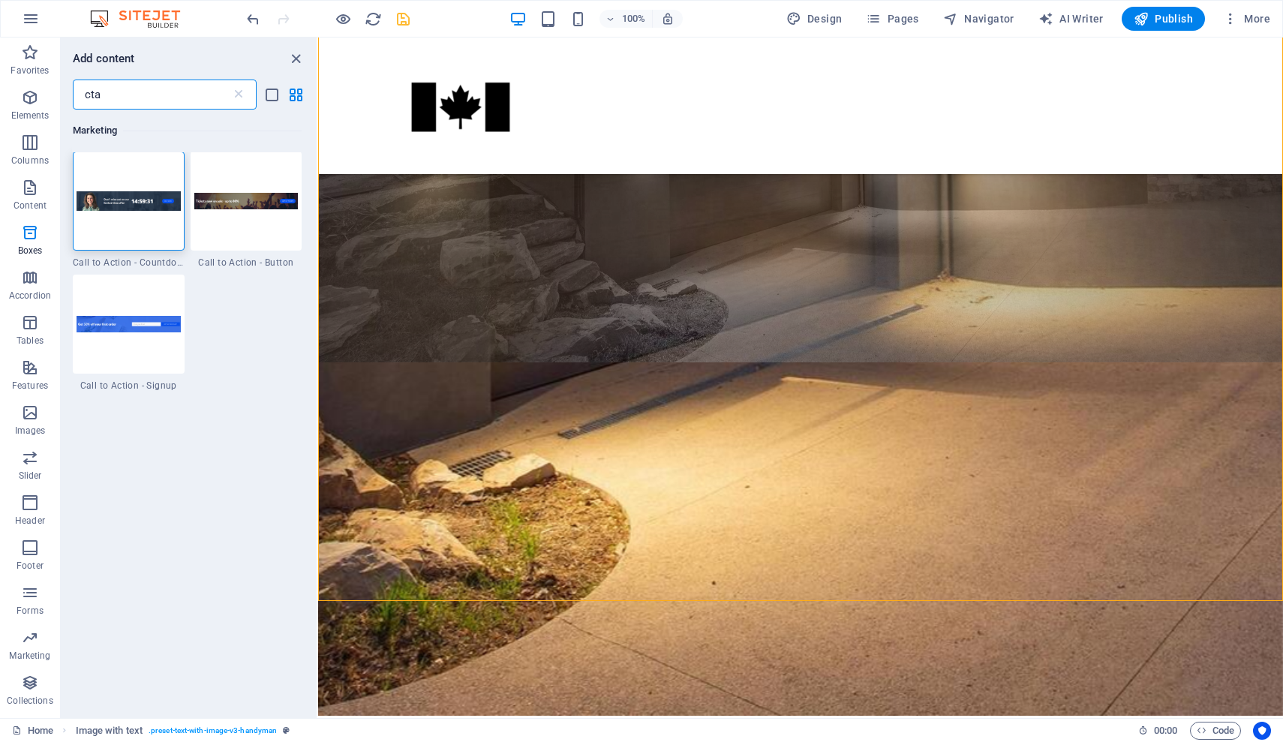
scroll to position [0, 0]
drag, startPoint x: 165, startPoint y: 104, endPoint x: 232, endPoint y: 219, distance: 132.8
click at [232, 219] on div at bounding box center [247, 201] width 112 height 99
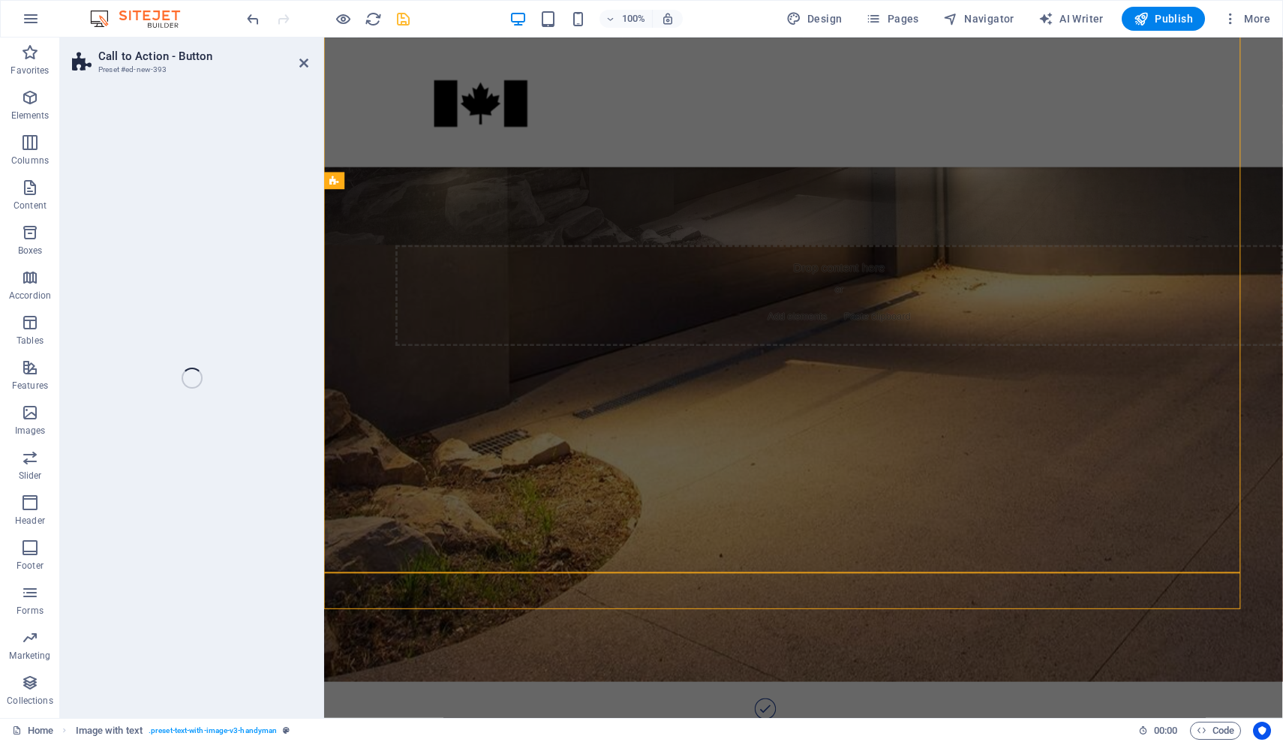
scroll to position [1198, 0]
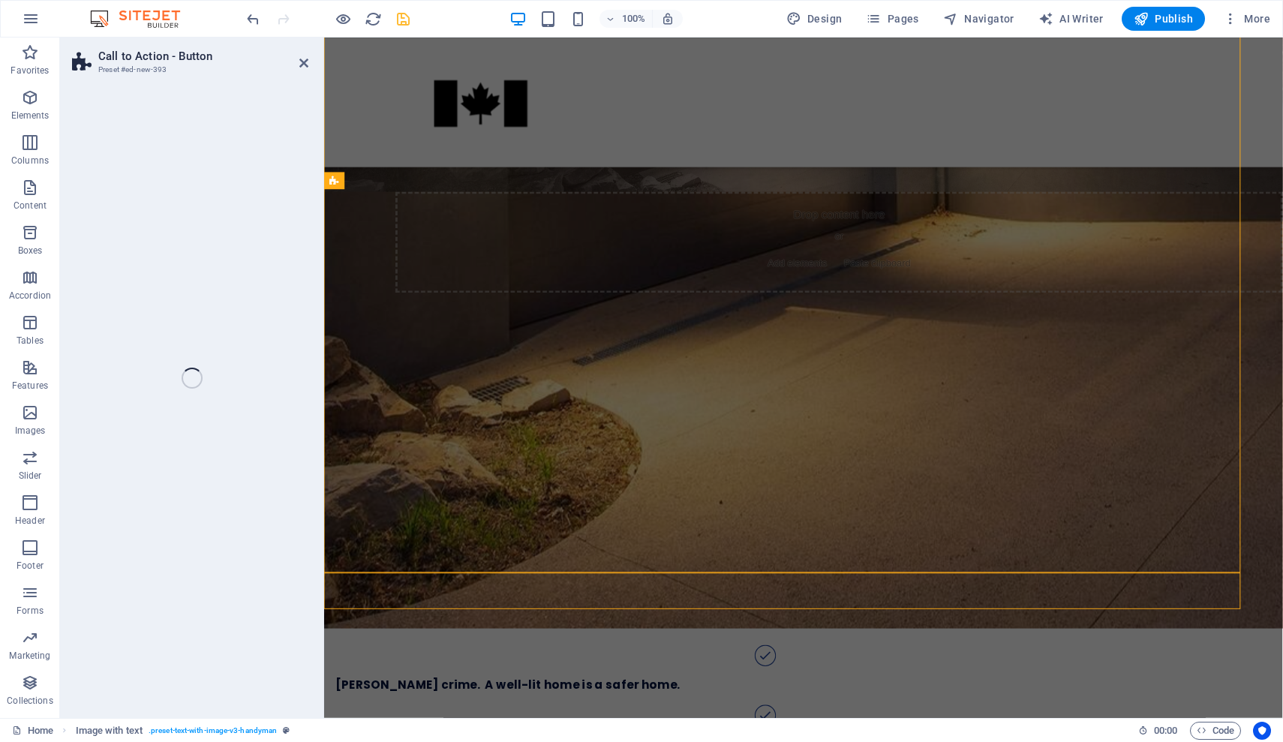
select select "rem"
select select "preset-call-to-action-button-default"
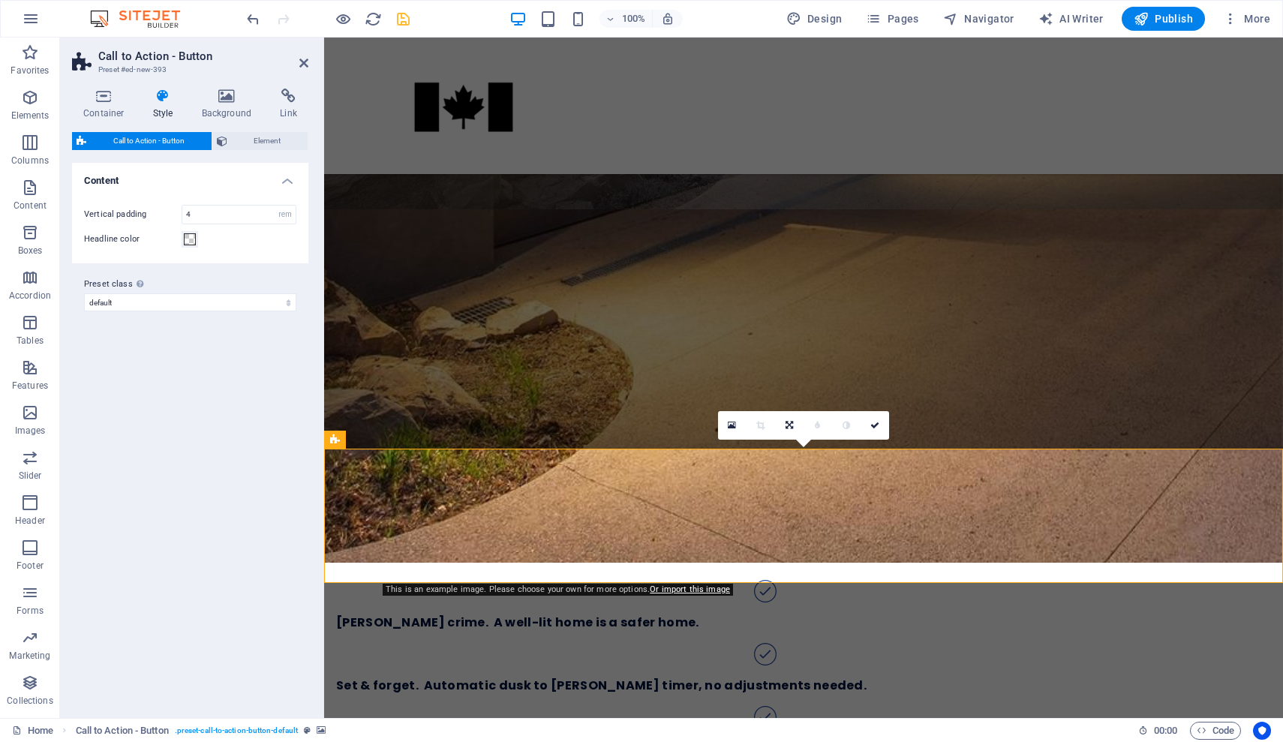
scroll to position [1294, 0]
click at [784, 404] on div "Automate your Dusk to [PERSON_NAME] Schedule Even though many homes were delive…" at bounding box center [803, 601] width 959 height 783
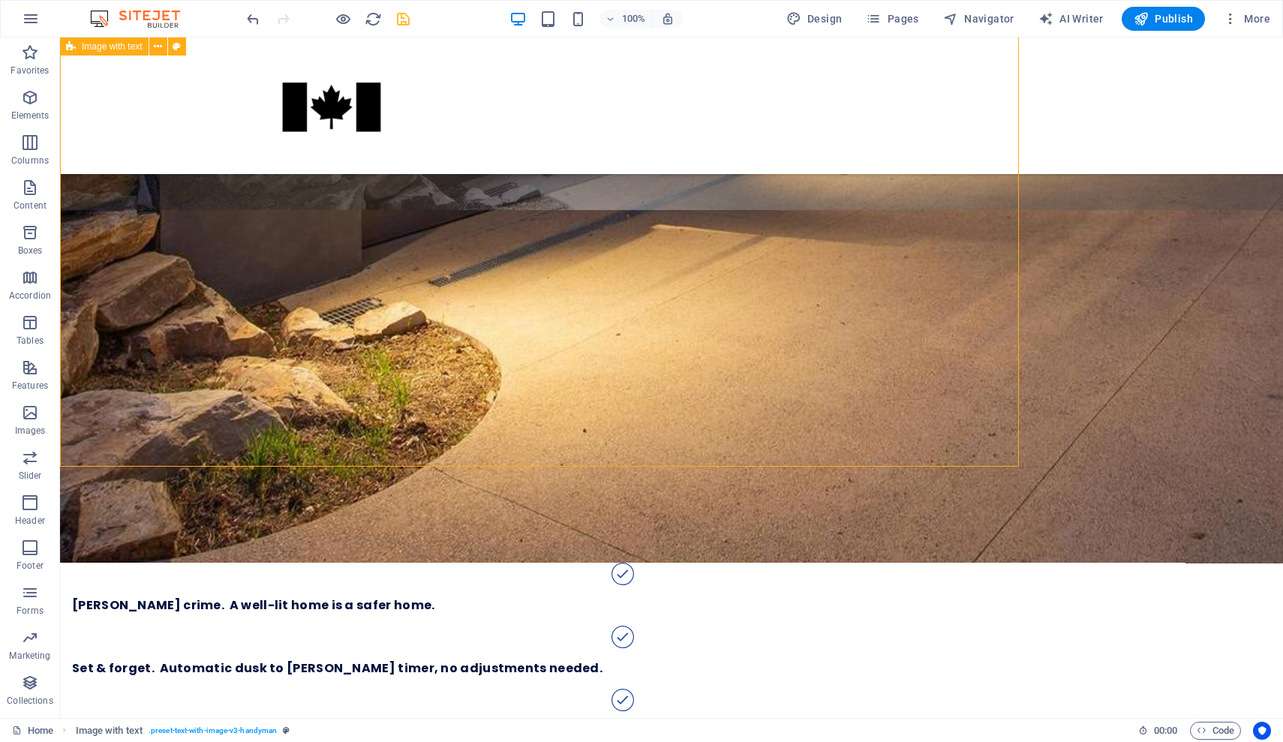
scroll to position [1276, 0]
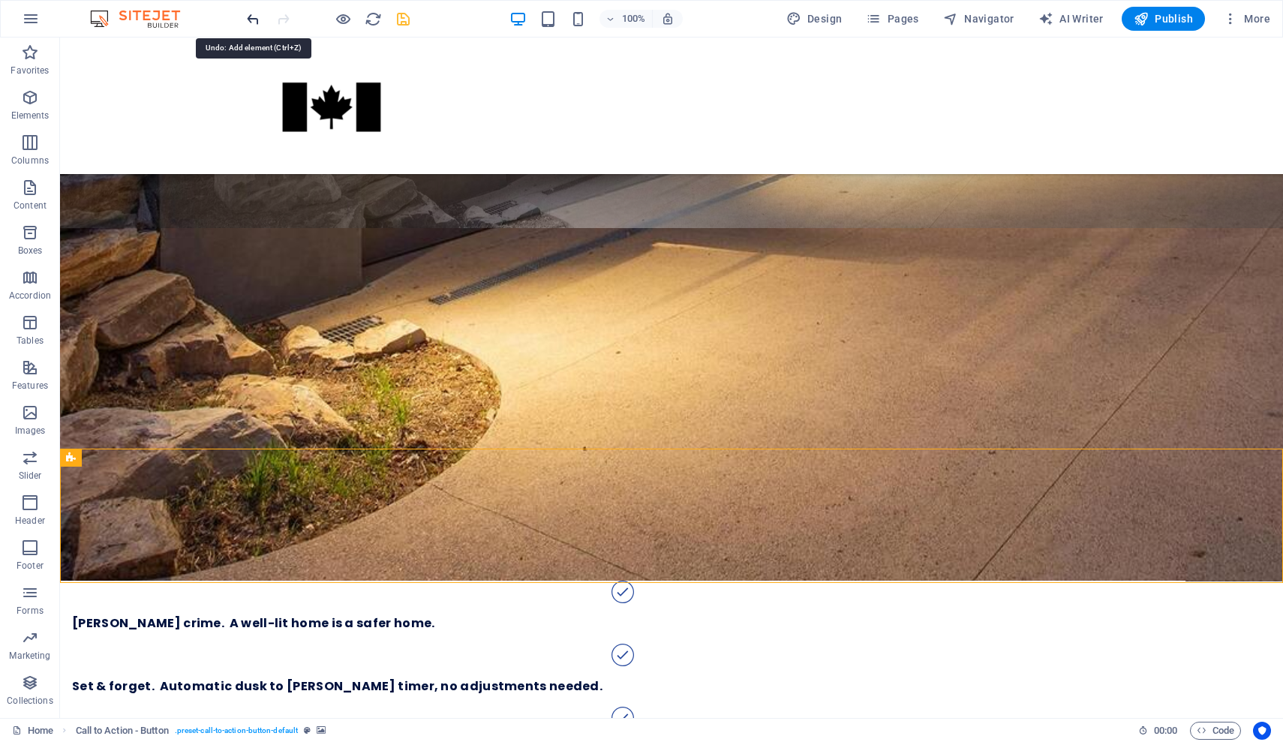
click at [254, 20] on icon "undo" at bounding box center [253, 19] width 17 height 17
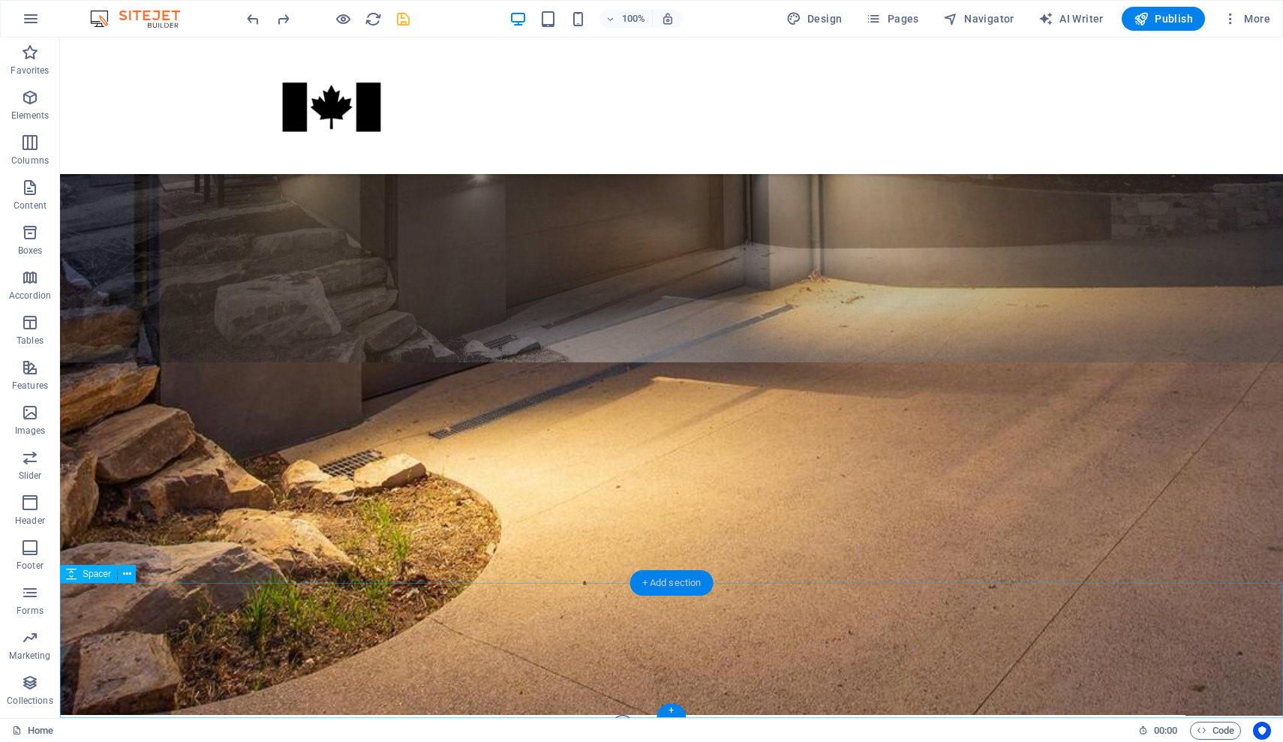
click at [664, 579] on div "+ Add section" at bounding box center [671, 583] width 83 height 26
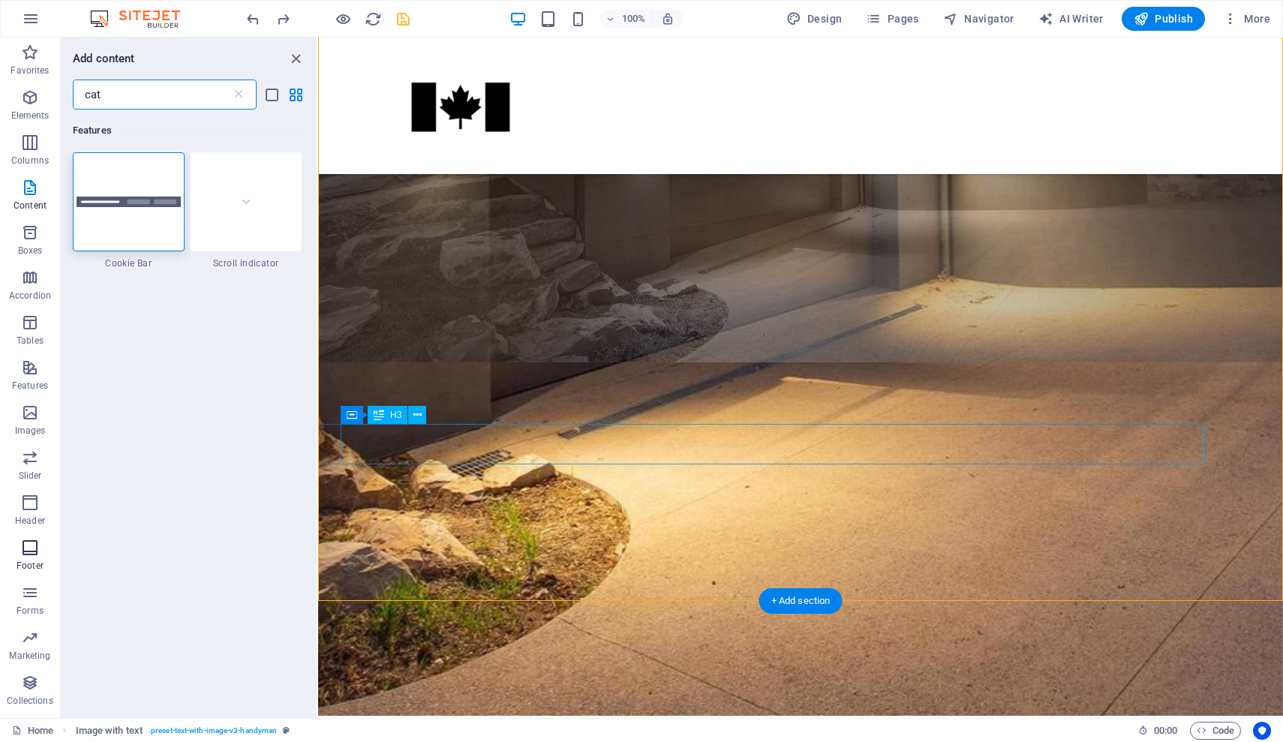
click at [28, 549] on icon "button" at bounding box center [30, 548] width 18 height 18
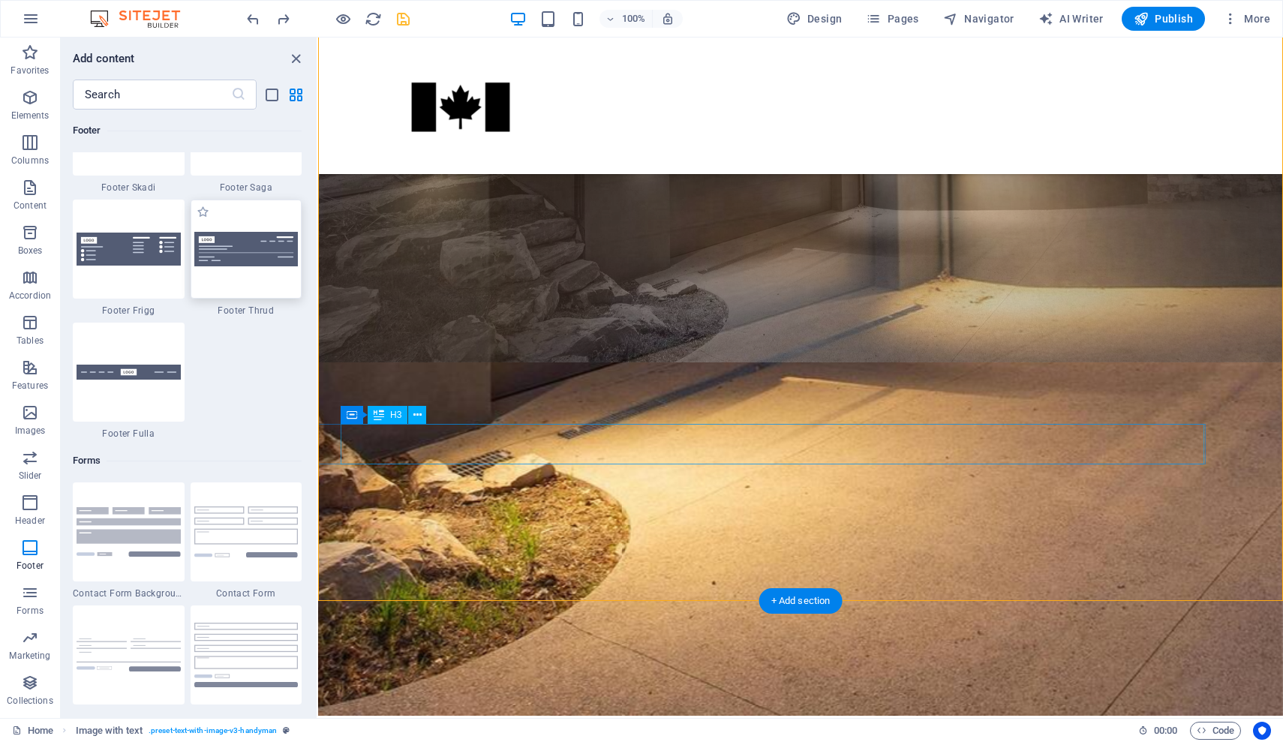
scroll to position [10625, 0]
click at [168, 137] on img at bounding box center [129, 127] width 104 height 22
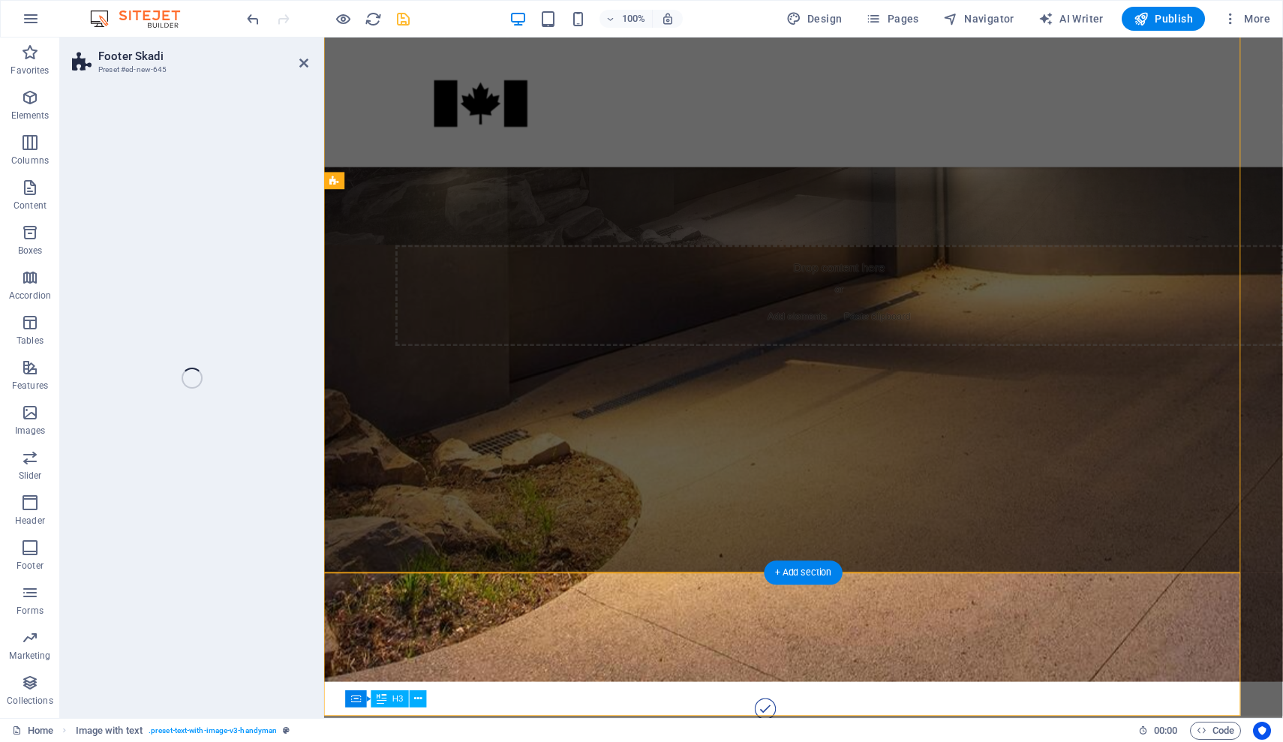
scroll to position [1443, 0]
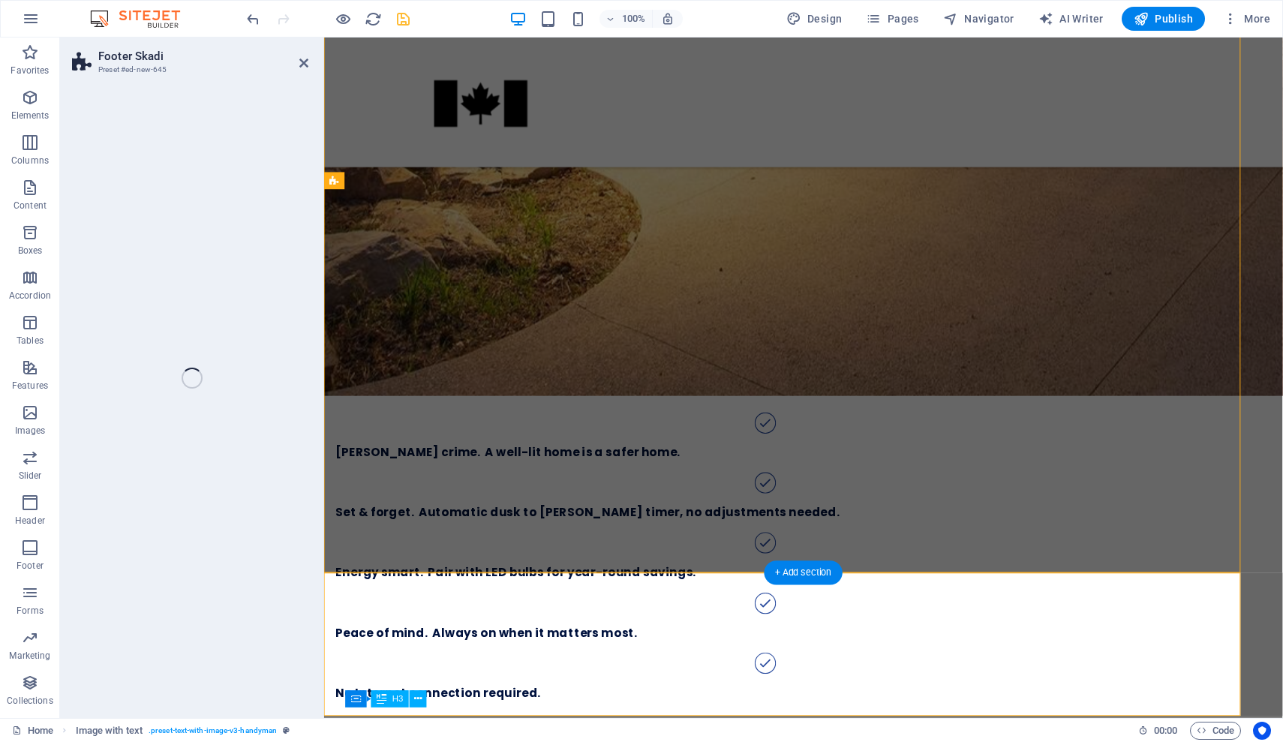
select select "rem"
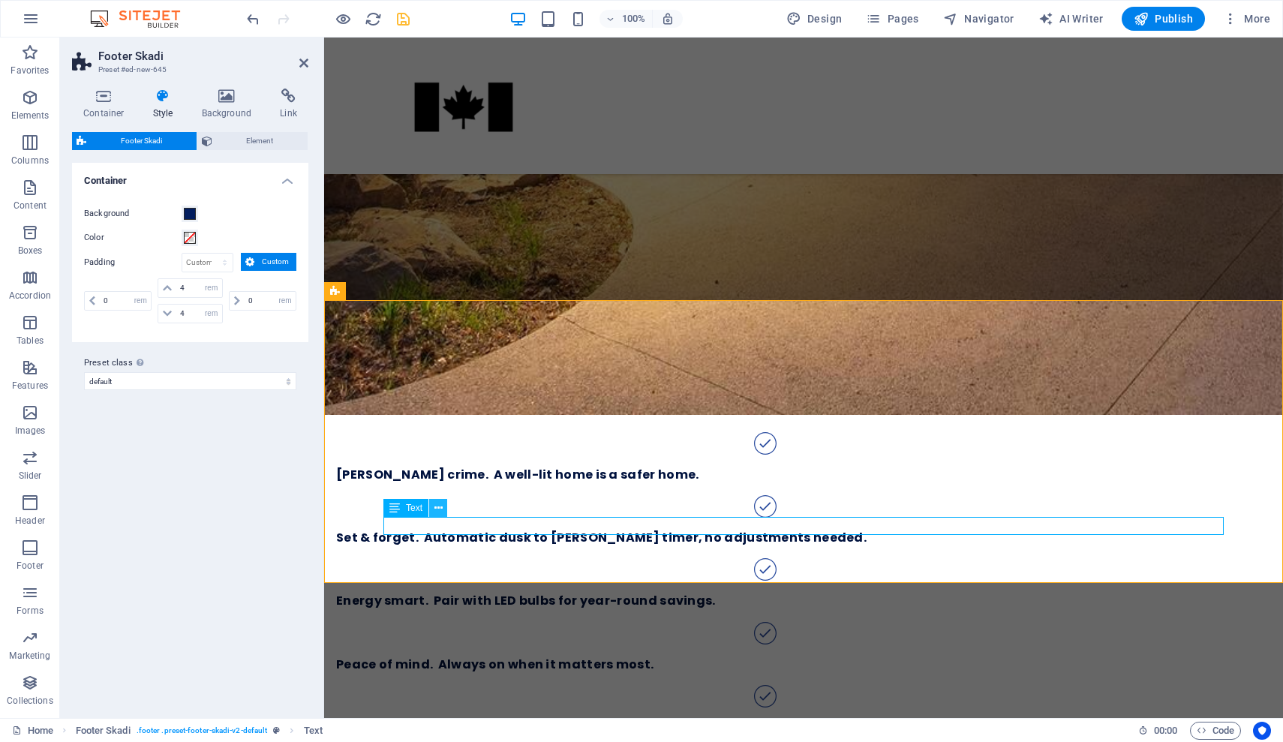
click at [439, 508] on icon at bounding box center [438, 509] width 8 height 16
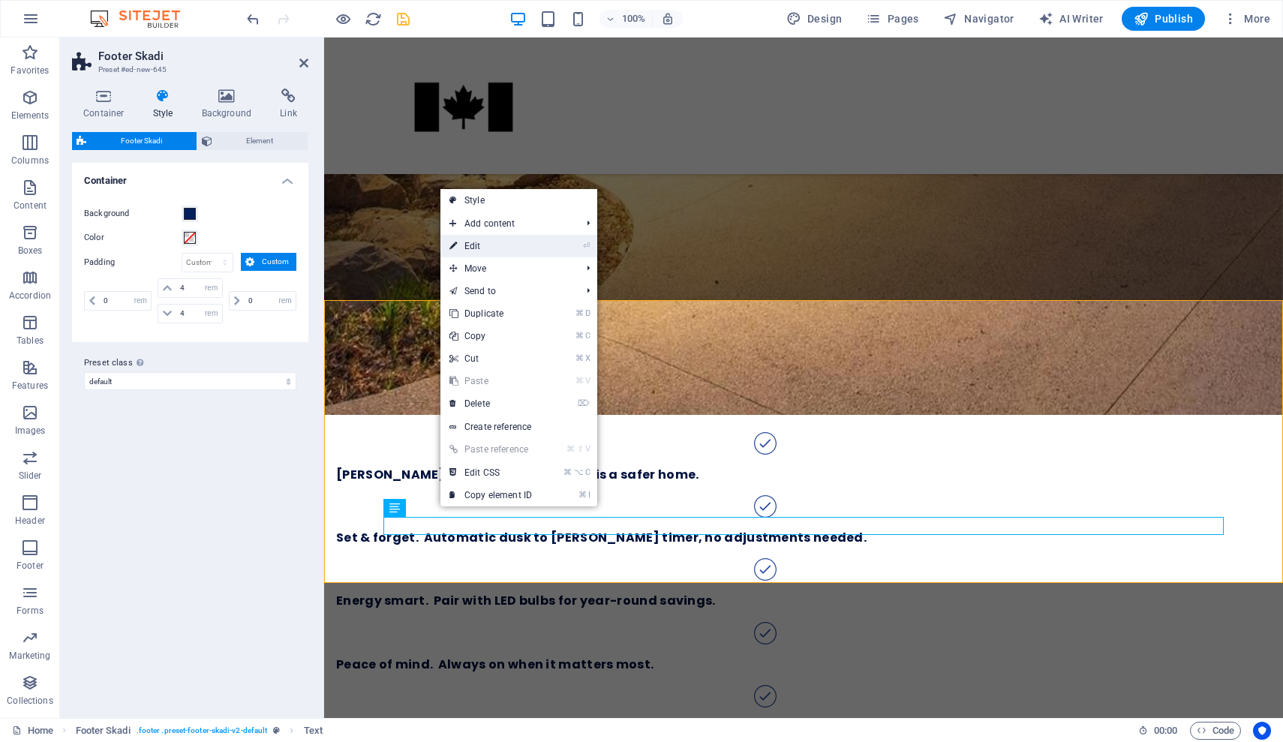
click at [514, 242] on link "⏎ Edit" at bounding box center [490, 246] width 101 height 23
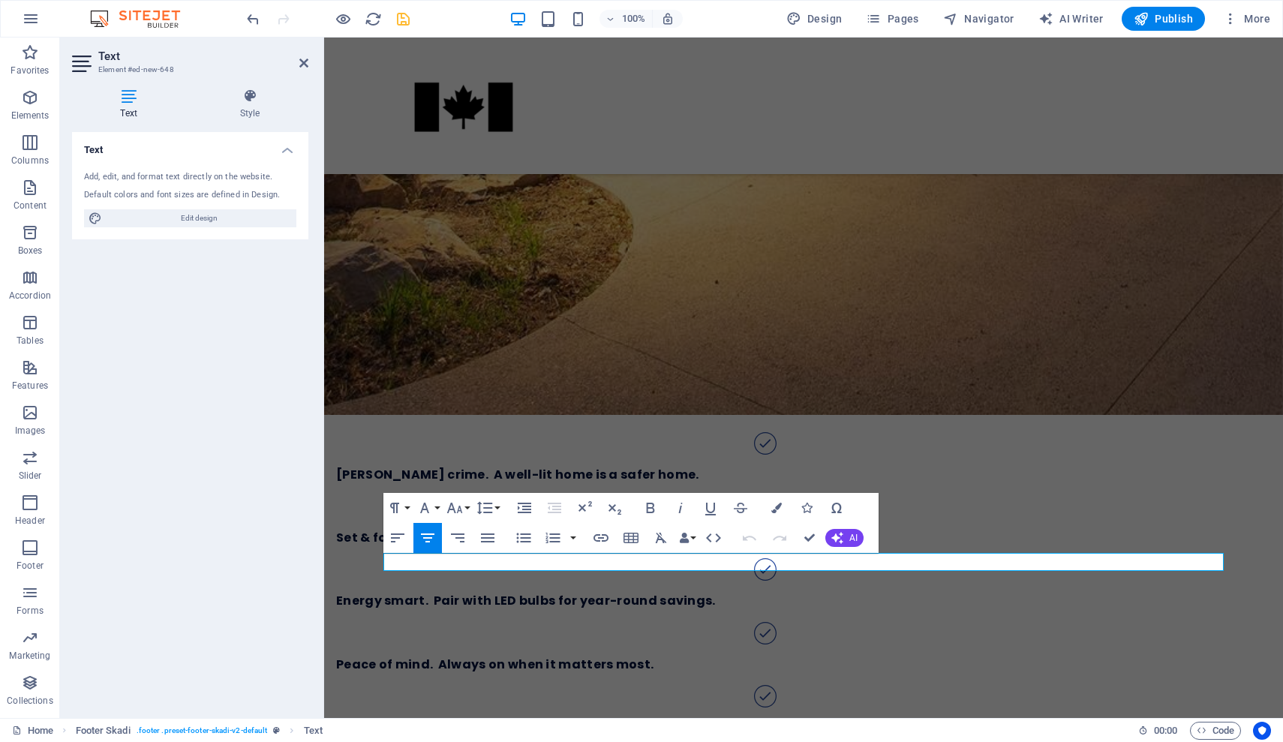
scroll to position [1407, 0]
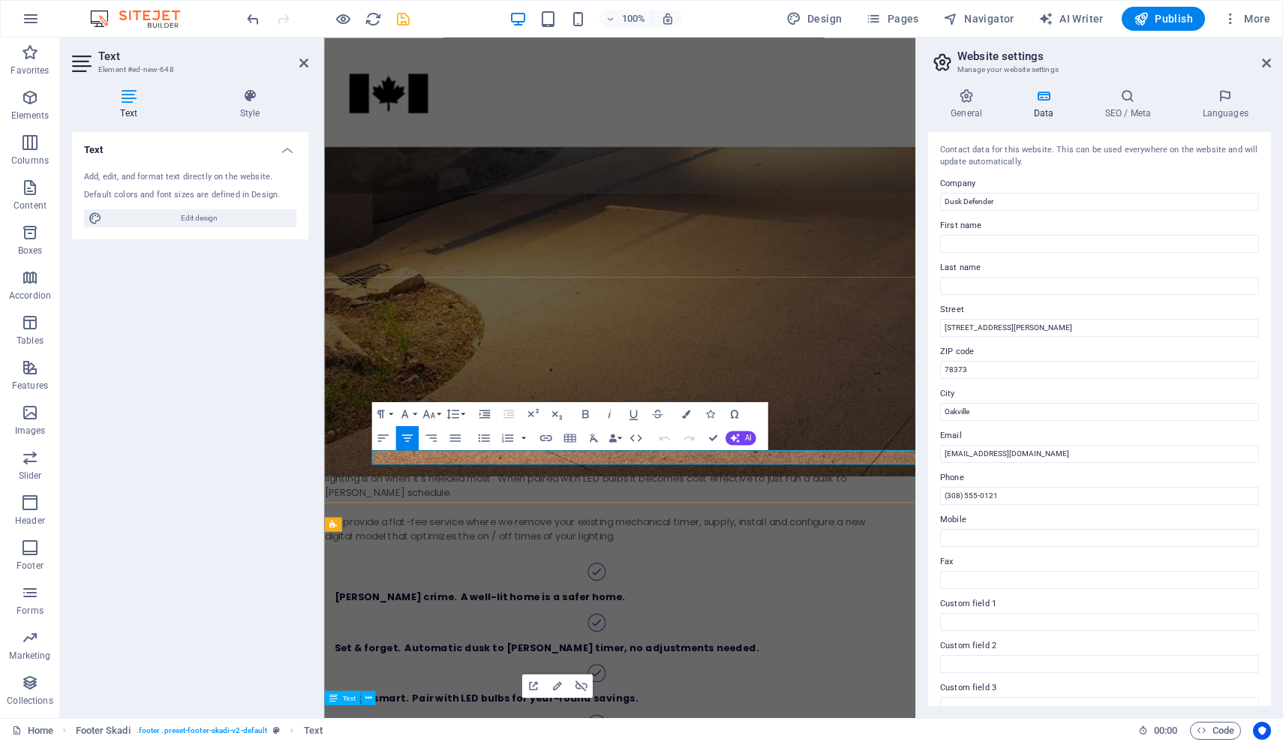
select select "rem"
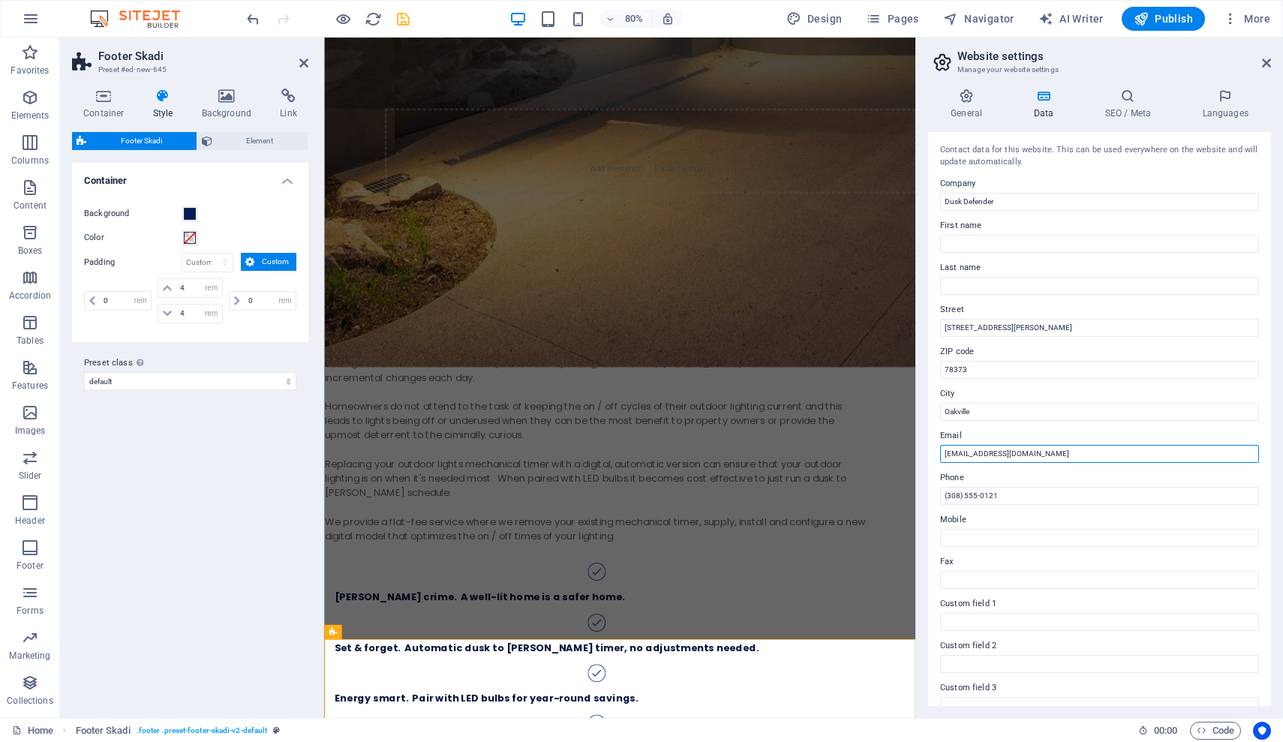
click at [784, 453] on input "[EMAIL_ADDRESS][DOMAIN_NAME]" at bounding box center [1099, 454] width 319 height 18
type input "[EMAIL_ADDRESS][DOMAIN_NAME]"
click at [784, 500] on input "(308) 555-0121" at bounding box center [1099, 496] width 319 height 18
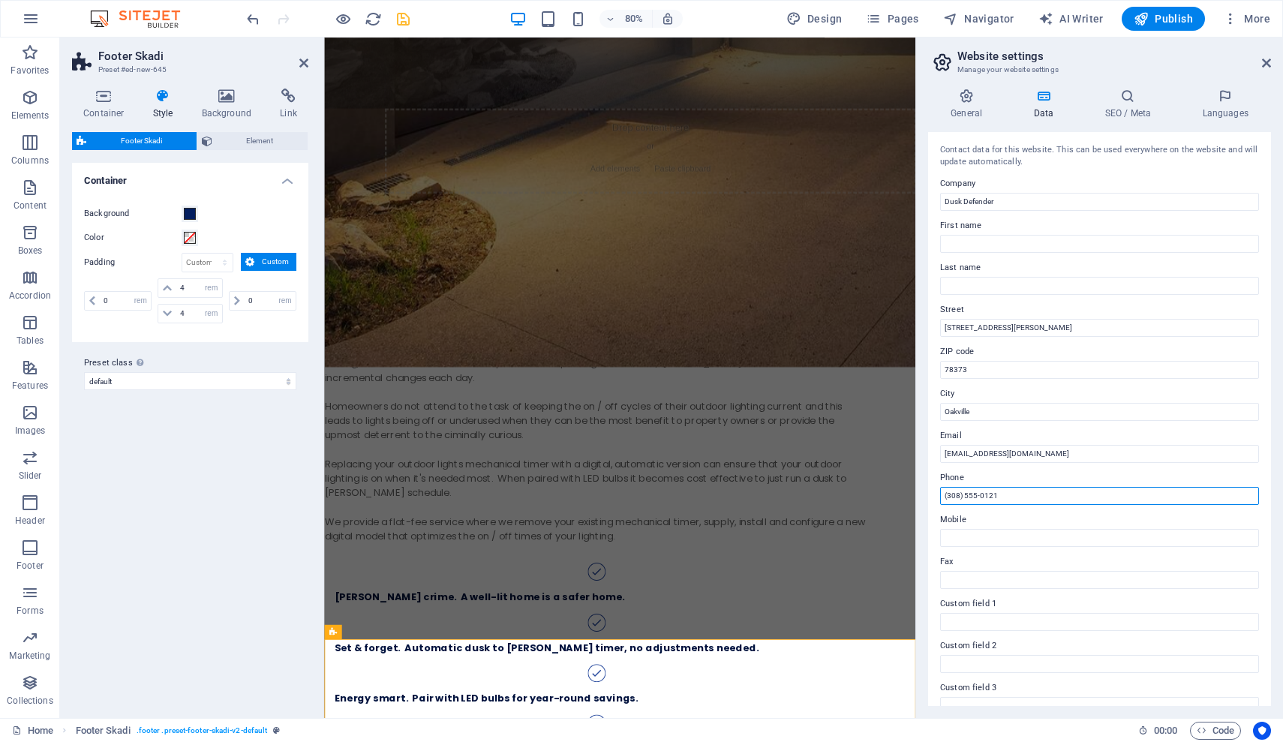
click at [784, 500] on input "(308) 555-0121" at bounding box center [1099, 496] width 319 height 18
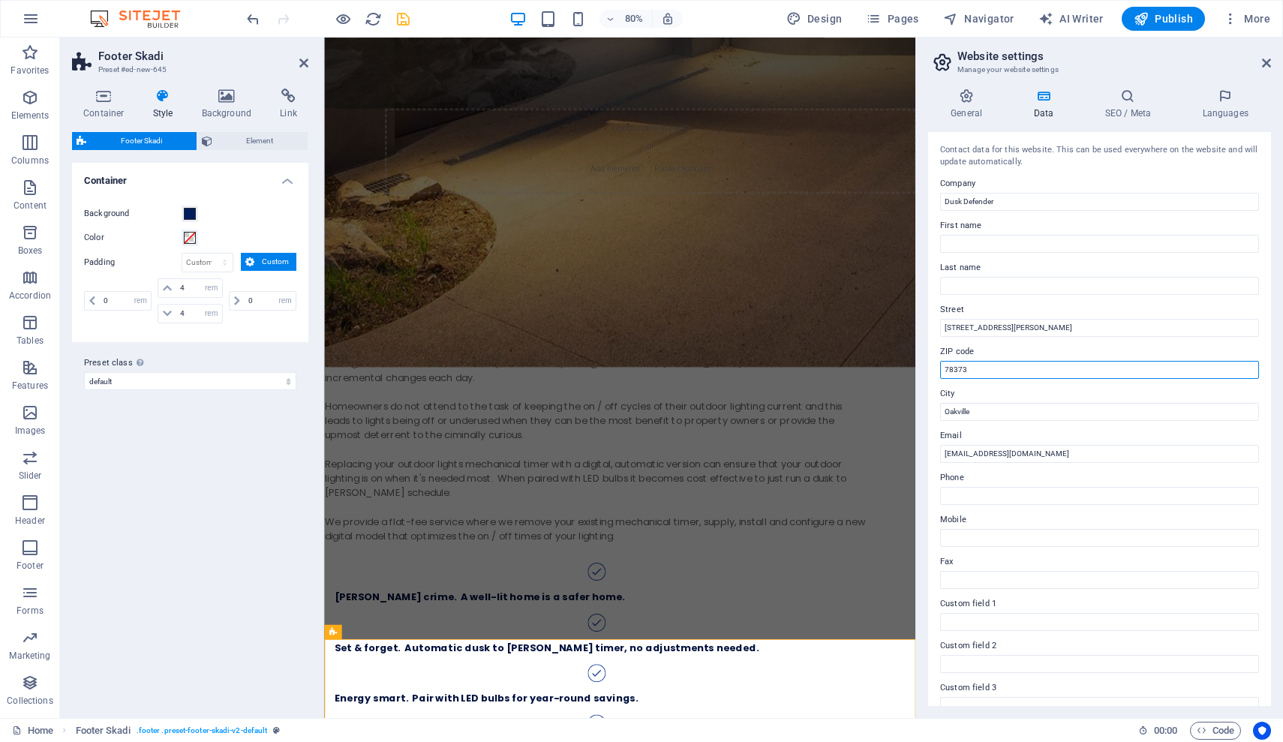
click at [784, 371] on input "78373" at bounding box center [1099, 370] width 319 height 18
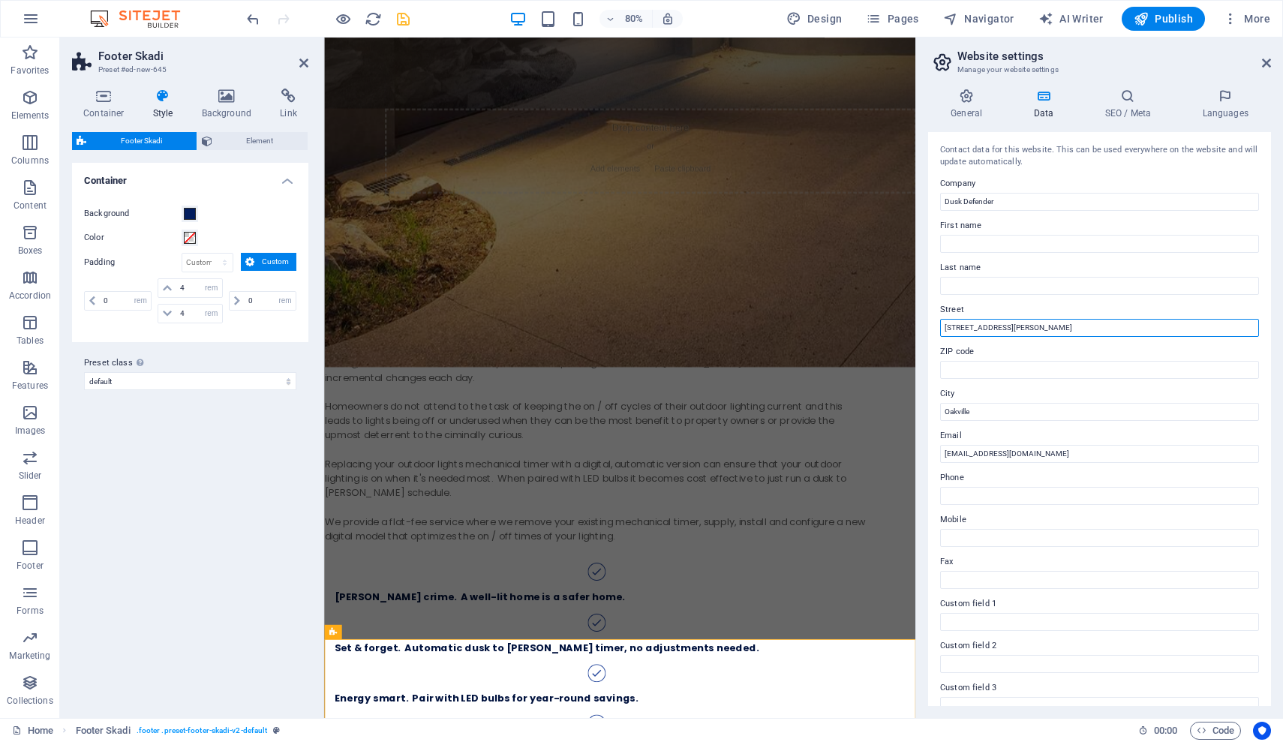
click at [784, 330] on input "[STREET_ADDRESS][PERSON_NAME]" at bounding box center [1099, 328] width 319 height 18
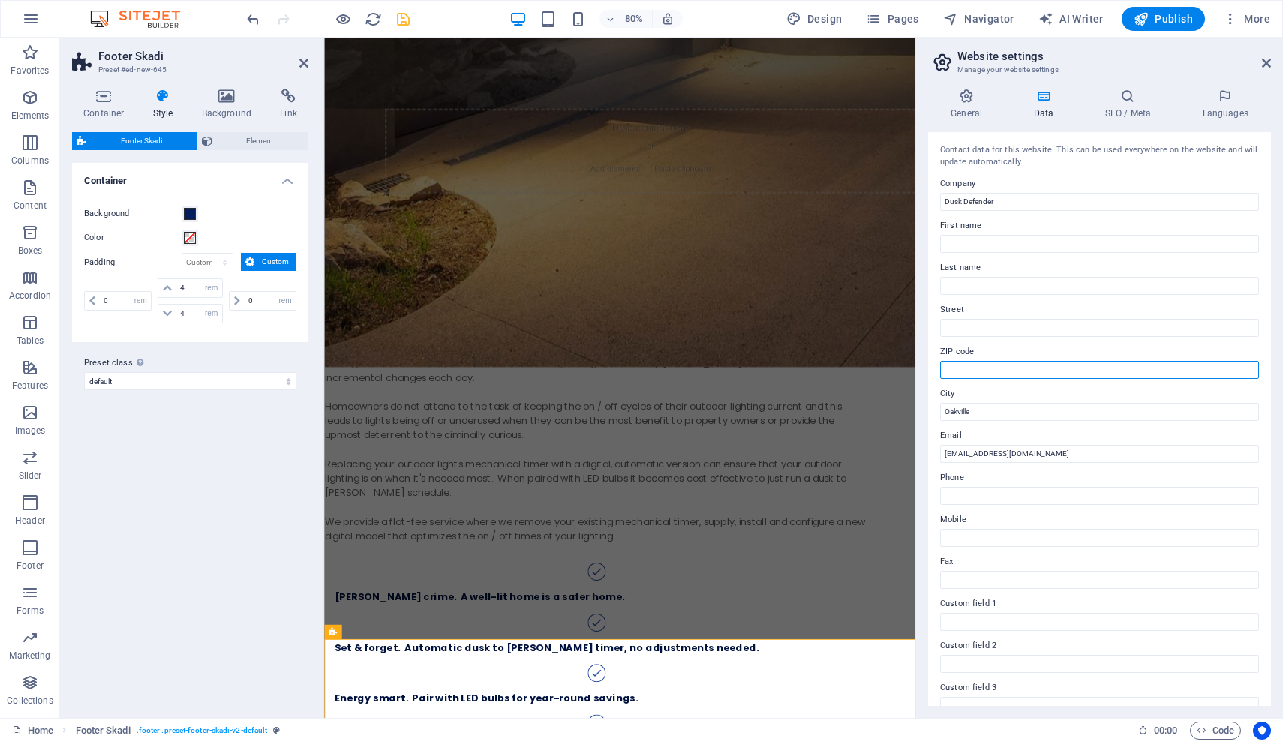
click at [784, 368] on input "ZIP code" at bounding box center [1099, 370] width 319 height 18
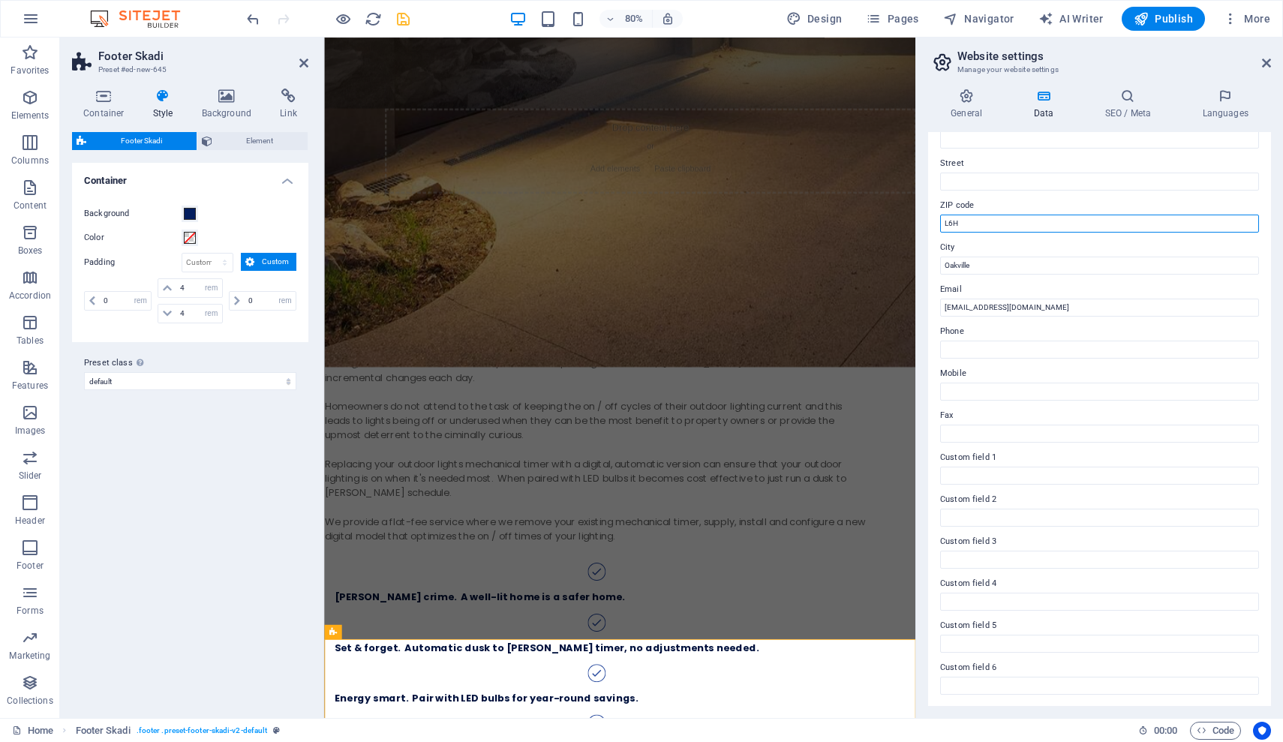
scroll to position [146, 0]
type input "L6H"
click at [784, 713] on div "Automate your Dusk to [PERSON_NAME] Schedule Even though many homes were delive…" at bounding box center [693, 669] width 739 height 874
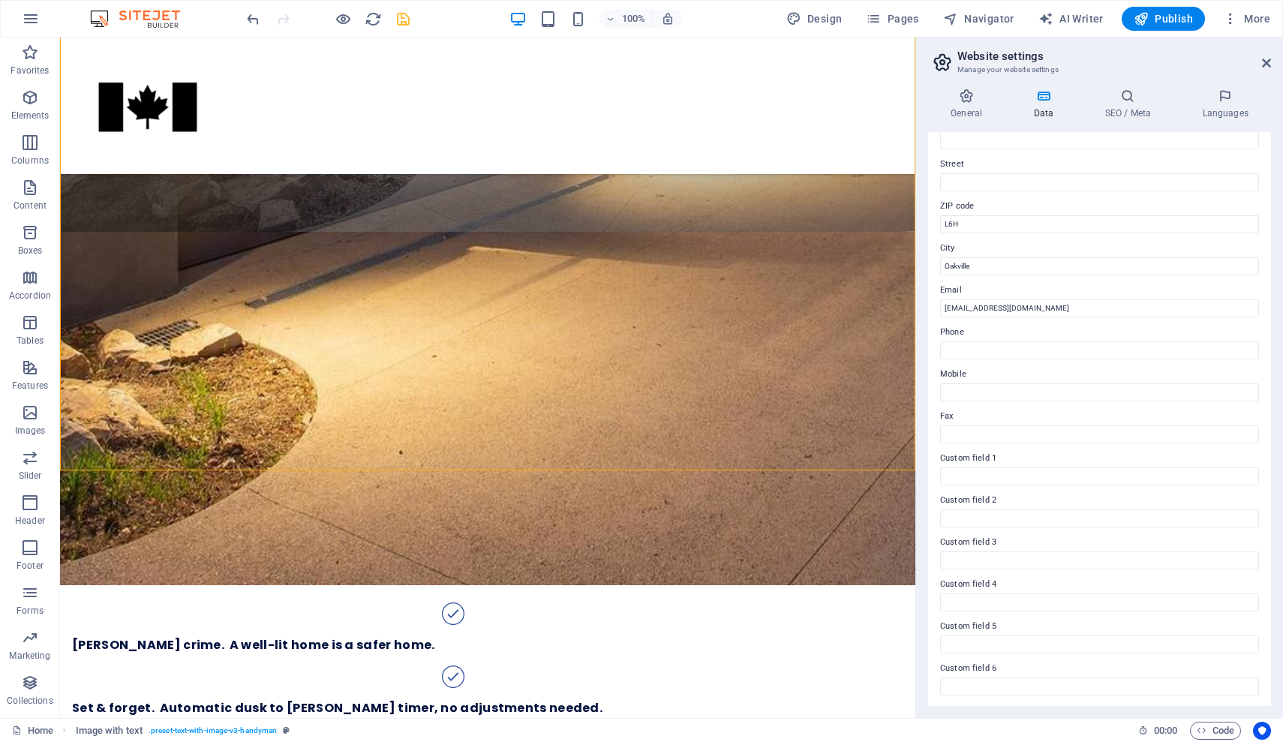
click at [784, 65] on header "Website settings Manage your website settings" at bounding box center [1101, 57] width 340 height 39
click at [784, 65] on icon at bounding box center [1266, 63] width 9 height 12
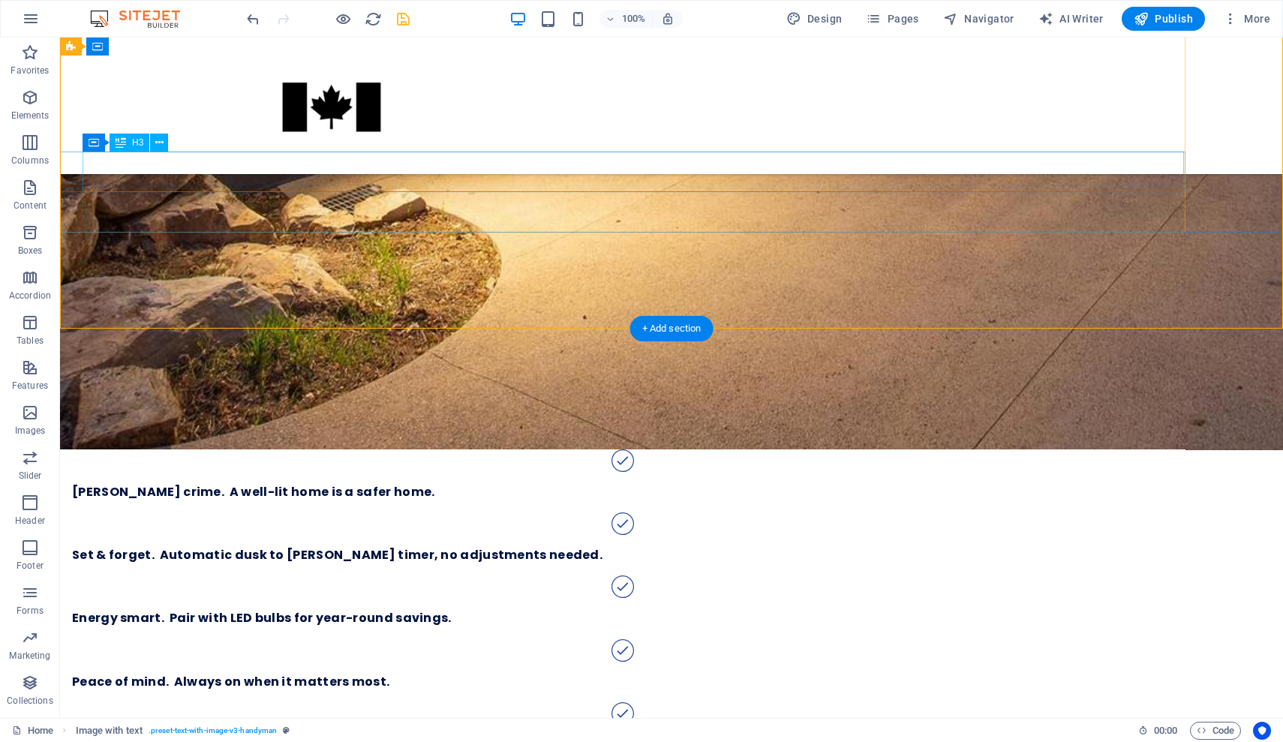
scroll to position [1409, 0]
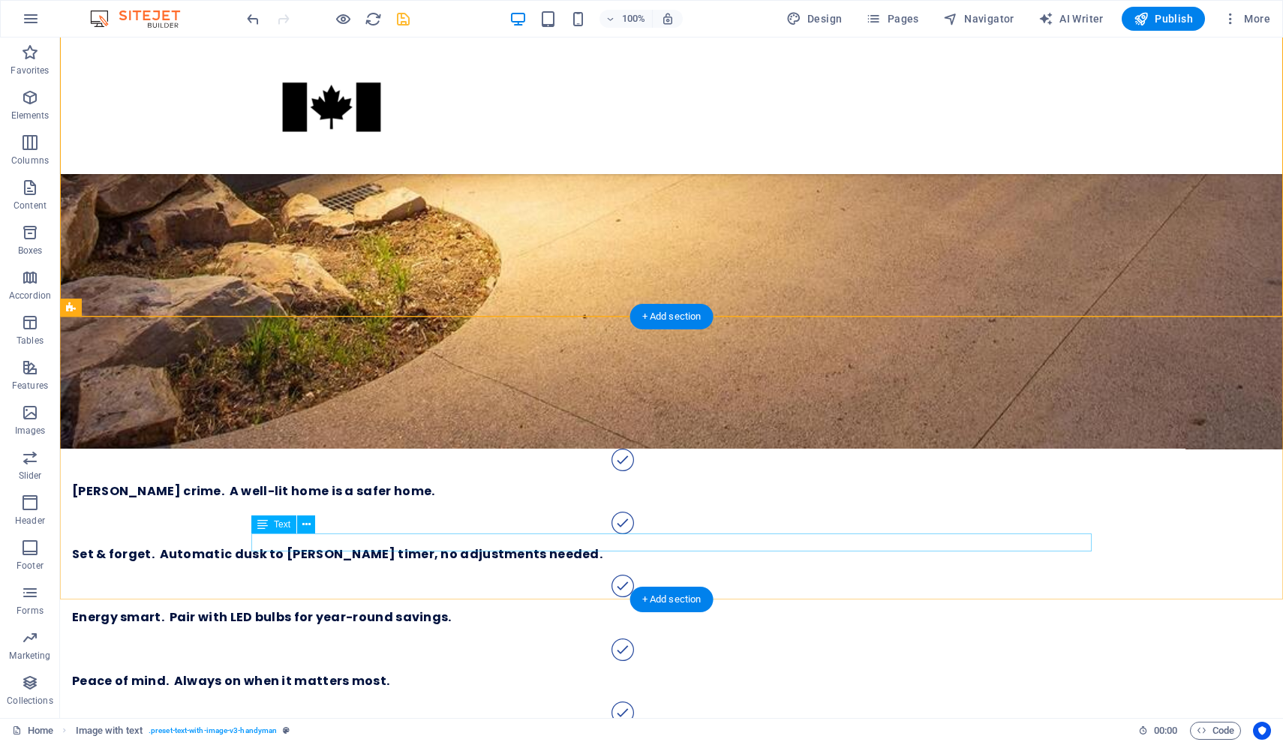
click at [306, 527] on icon at bounding box center [306, 525] width 8 height 16
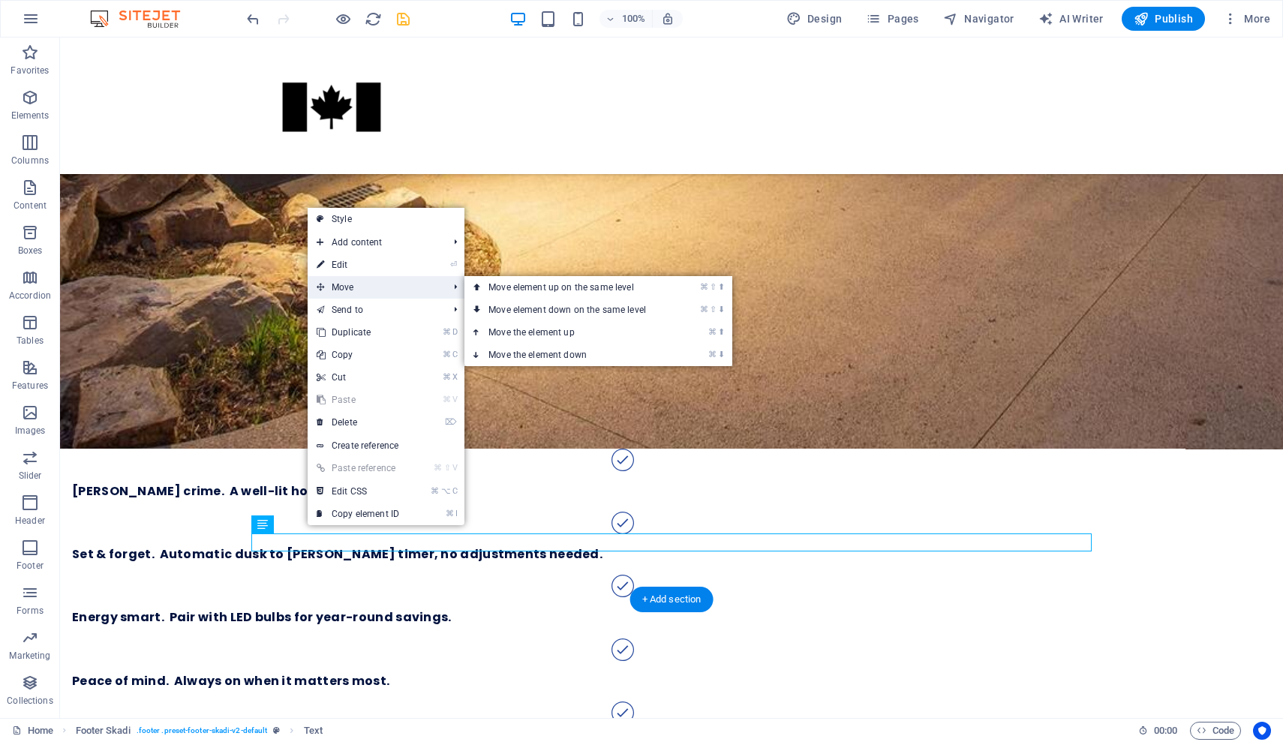
click at [362, 276] on span "Move" at bounding box center [375, 287] width 134 height 23
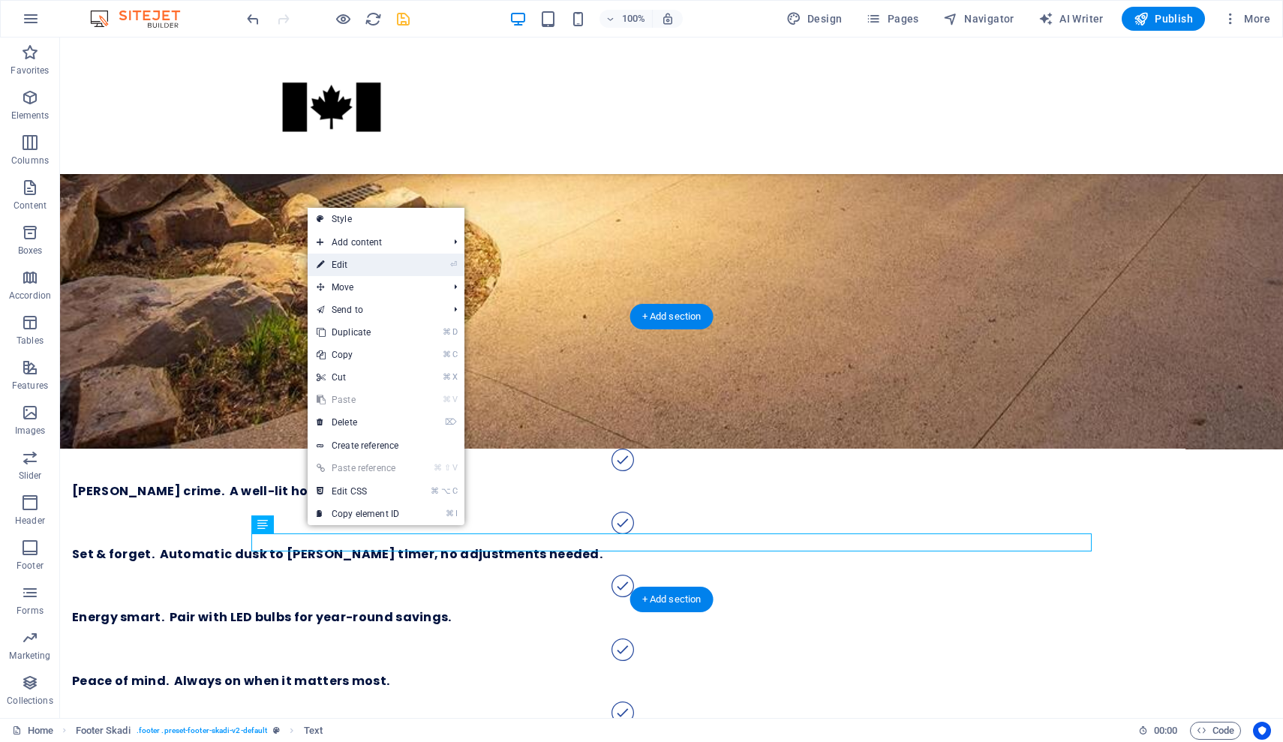
click at [359, 257] on link "⏎ Edit" at bounding box center [358, 265] width 101 height 23
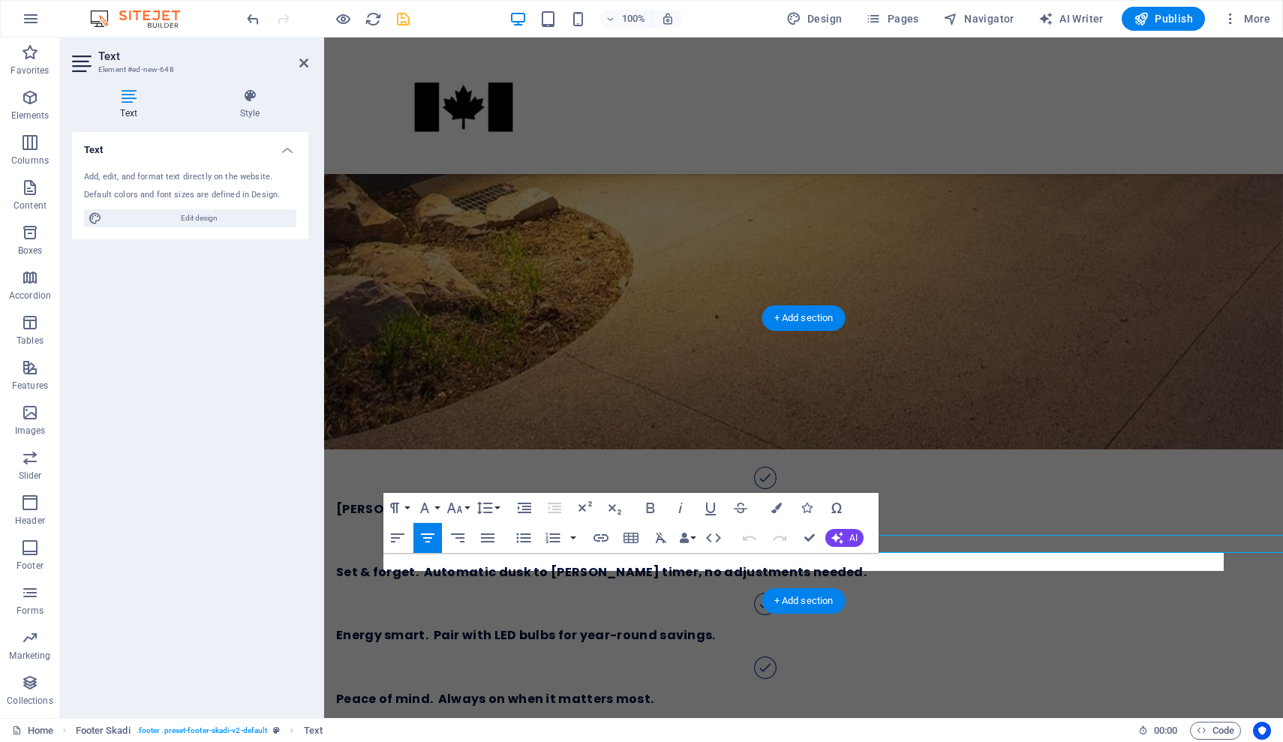
scroll to position [1407, 0]
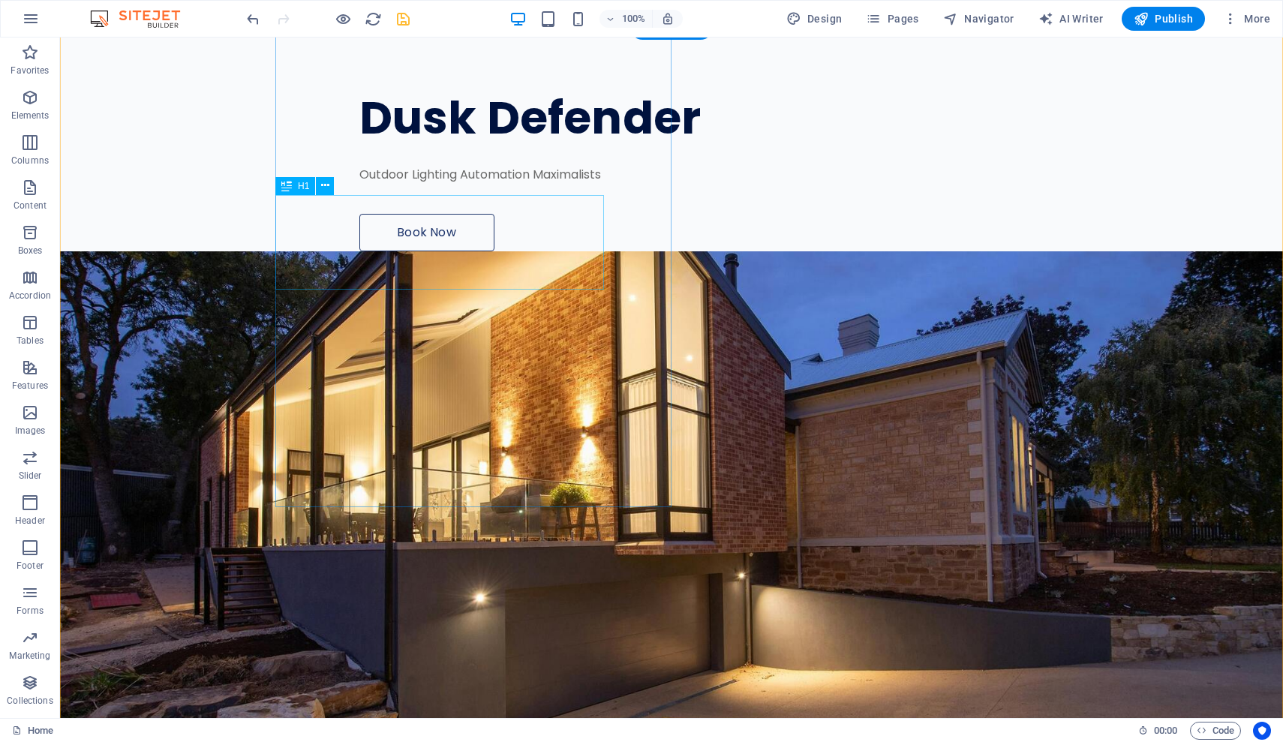
scroll to position [88, 0]
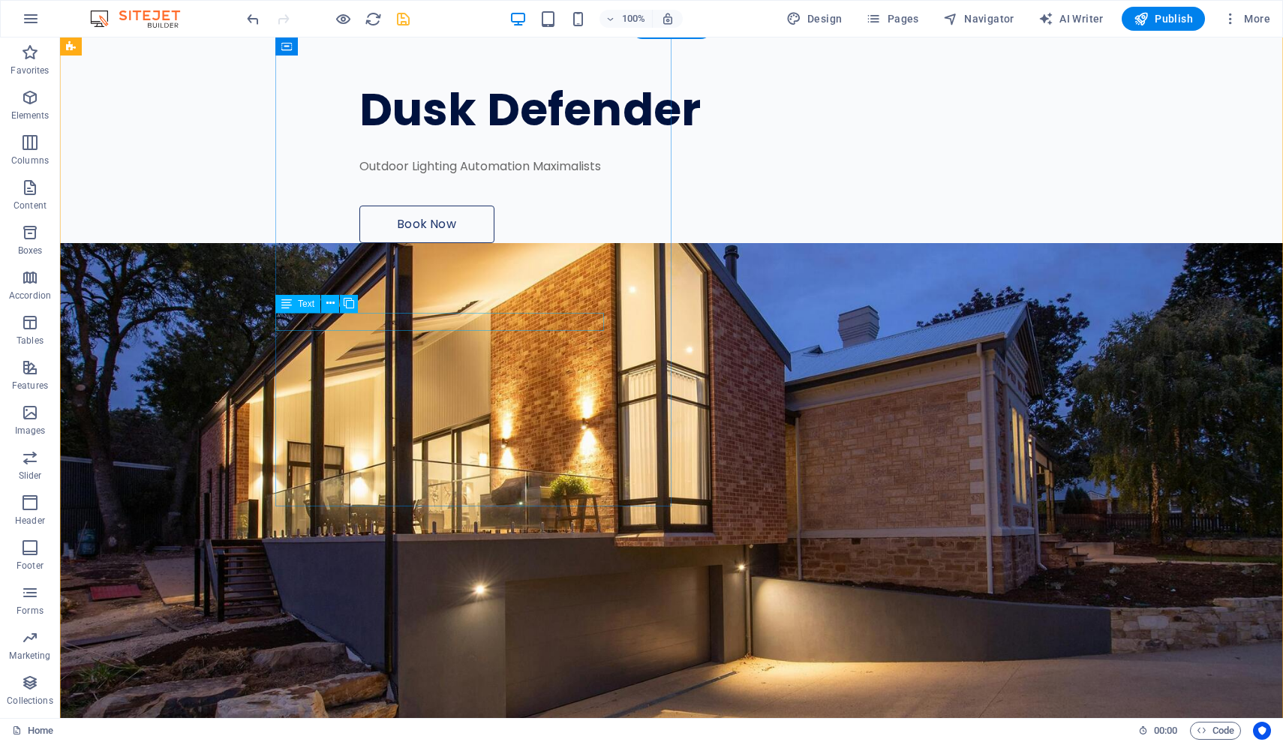
click at [472, 176] on div "Outdoor Lighting Automation Maximalists" at bounding box center [745, 167] width 773 height 18
click at [525, 176] on div "Outdoor Lighting Automation Maximalists" at bounding box center [745, 167] width 773 height 18
click at [501, 176] on div "Outdoor Lighting Automation Maximalists" at bounding box center [745, 167] width 773 height 18
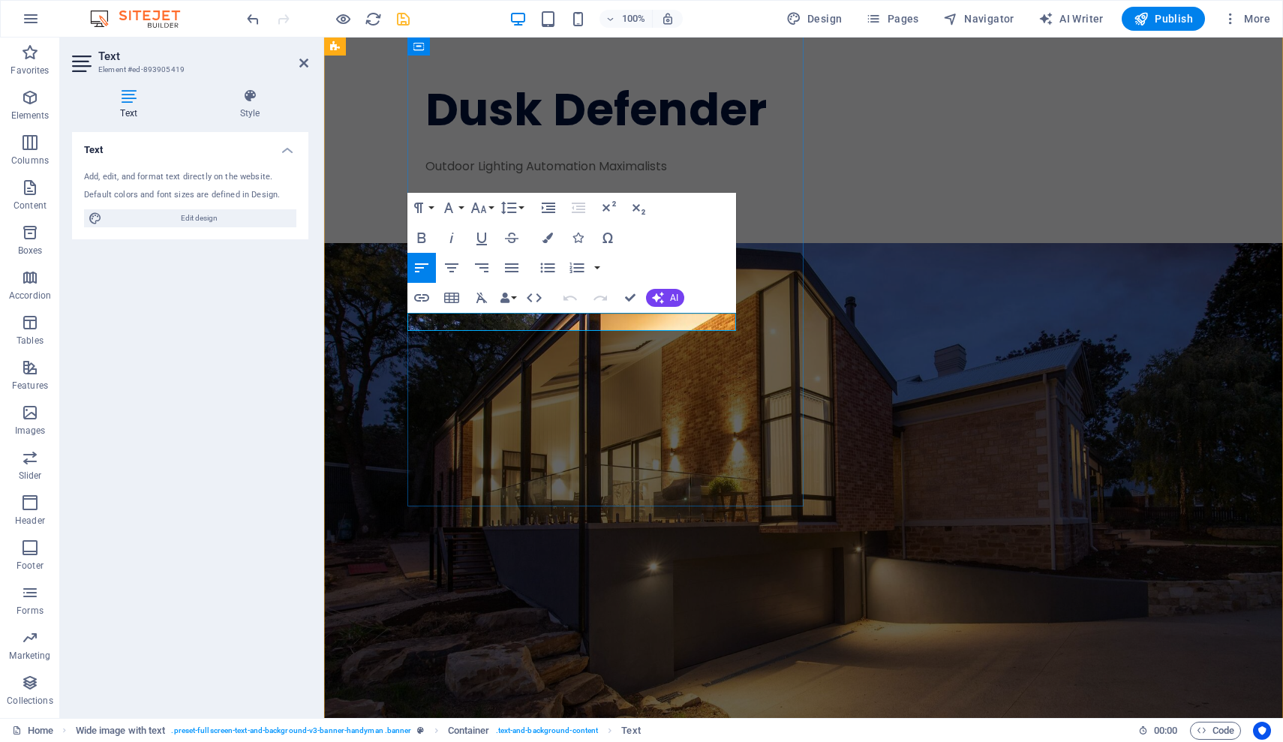
click at [637, 176] on p "Outdoor Lighting Automation Maximalists" at bounding box center [811, 167] width 773 height 18
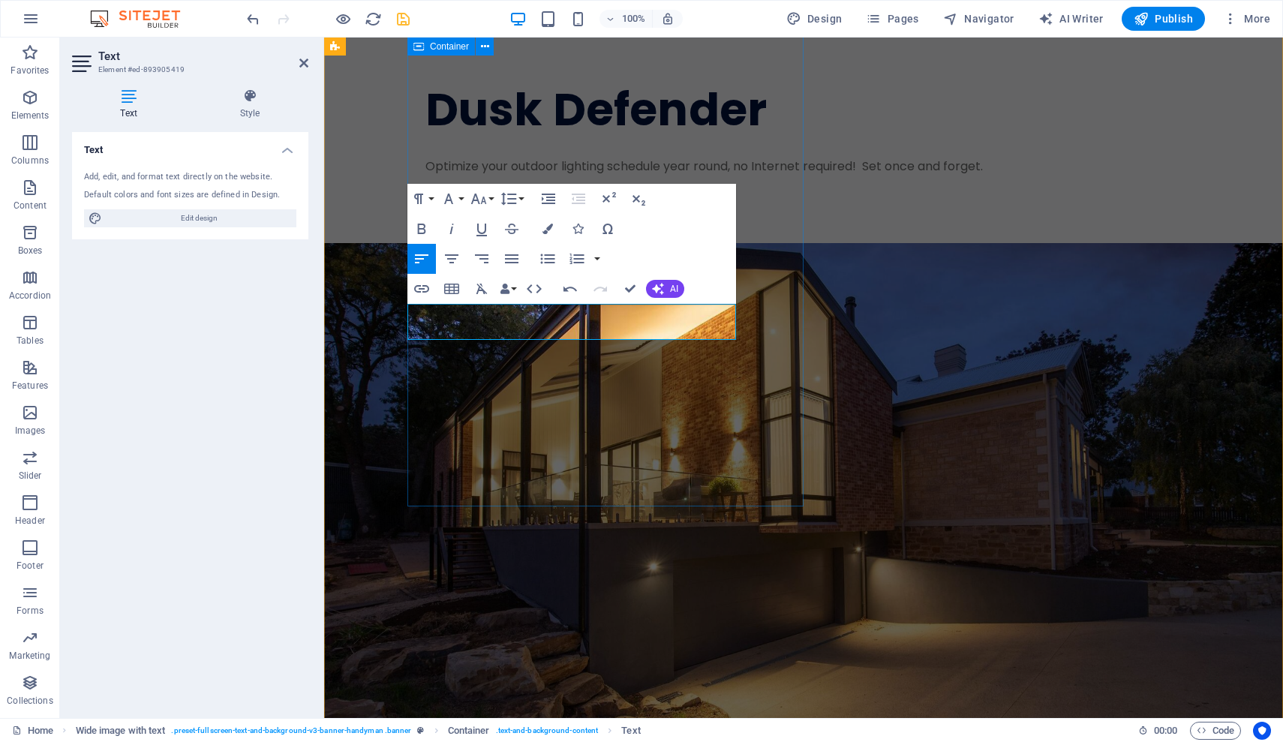
click at [720, 243] on div "Dusk Defender Optimize your outdoor lighting schedule year round, no Internet r…" at bounding box center [845, 134] width 876 height 217
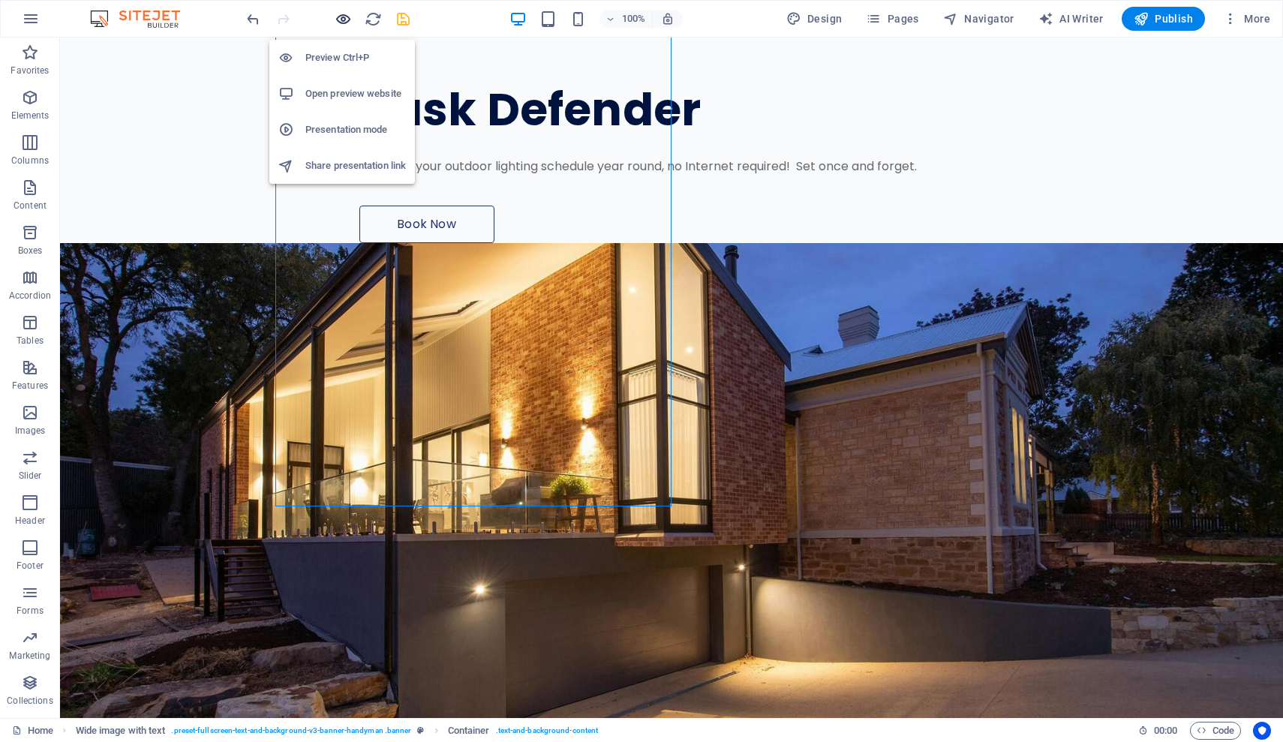
click at [347, 15] on icon "button" at bounding box center [343, 19] width 17 height 17
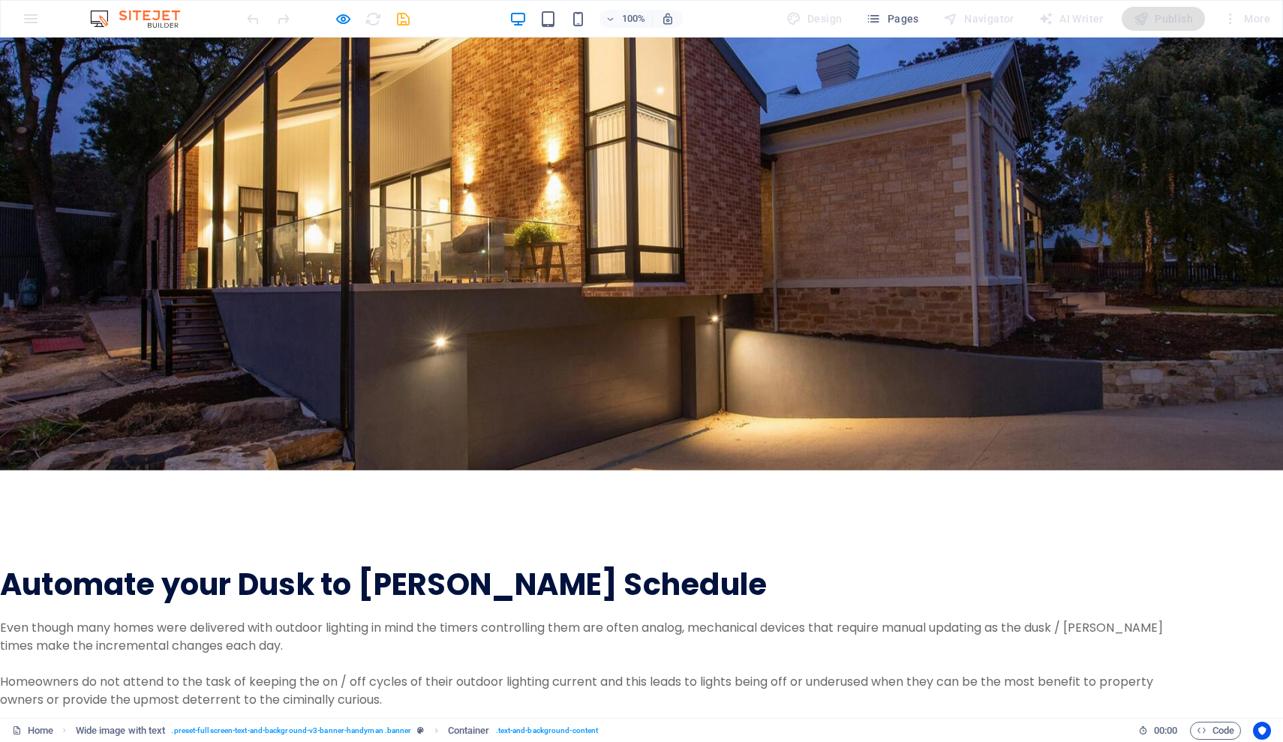
scroll to position [341, 0]
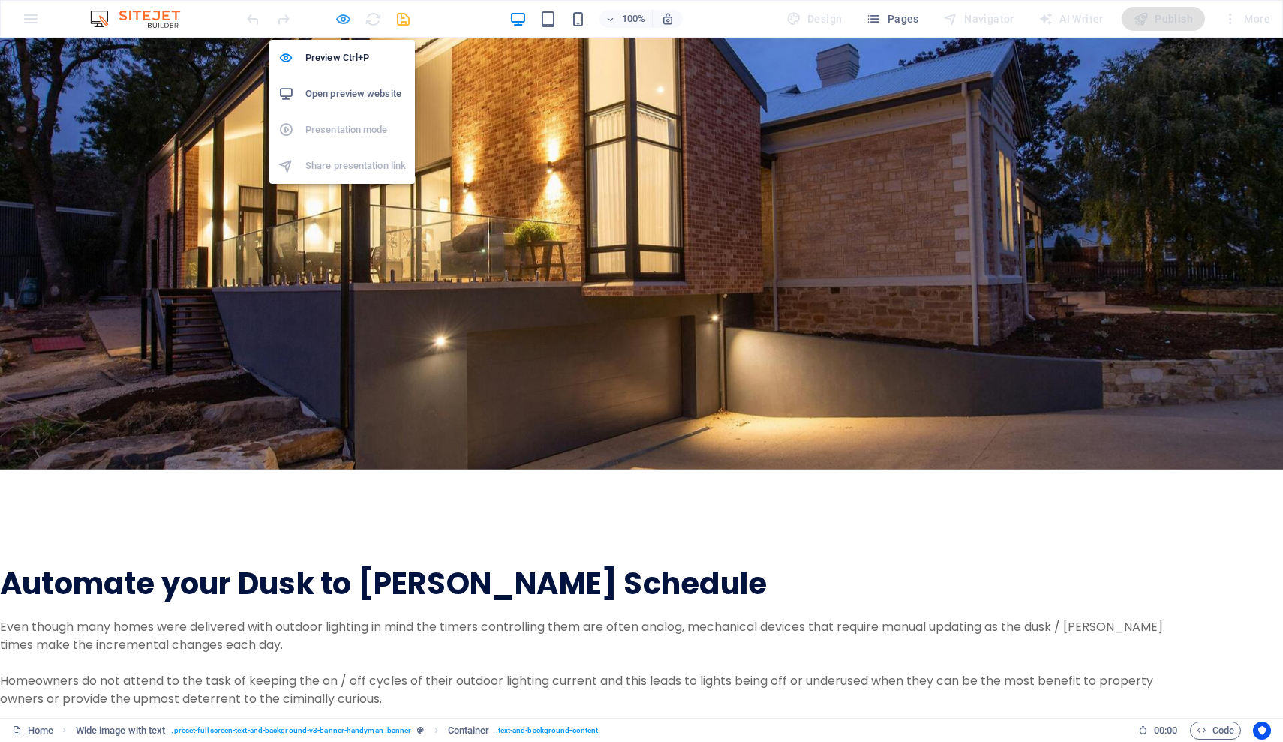
click at [347, 17] on icon "button" at bounding box center [343, 19] width 17 height 17
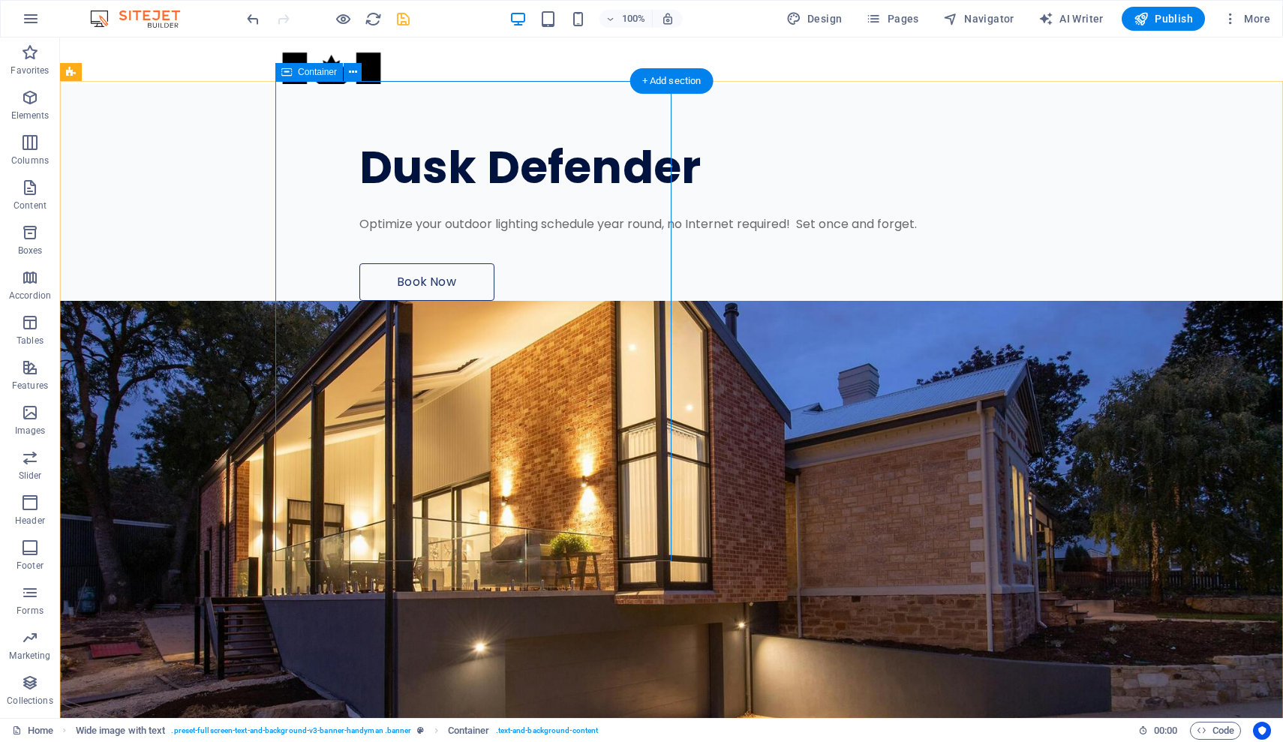
scroll to position [33, 0]
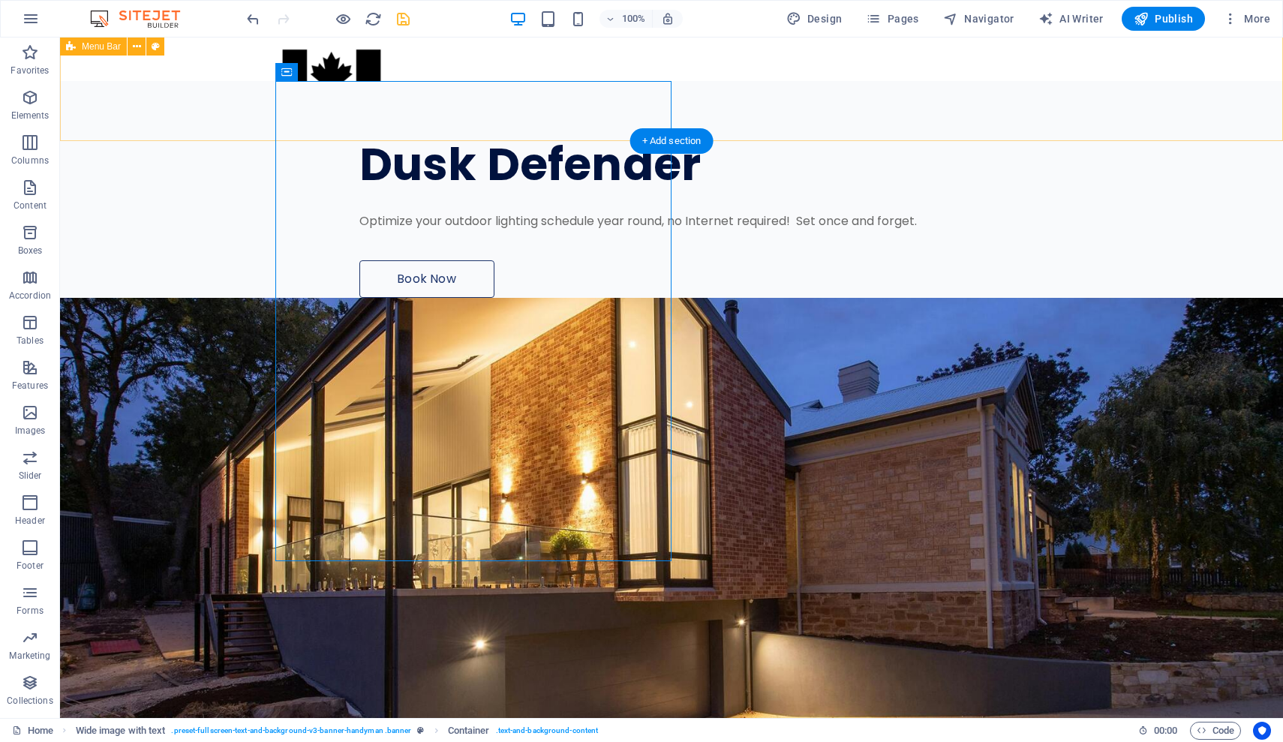
click at [784, 110] on div at bounding box center [671, 73] width 1223 height 137
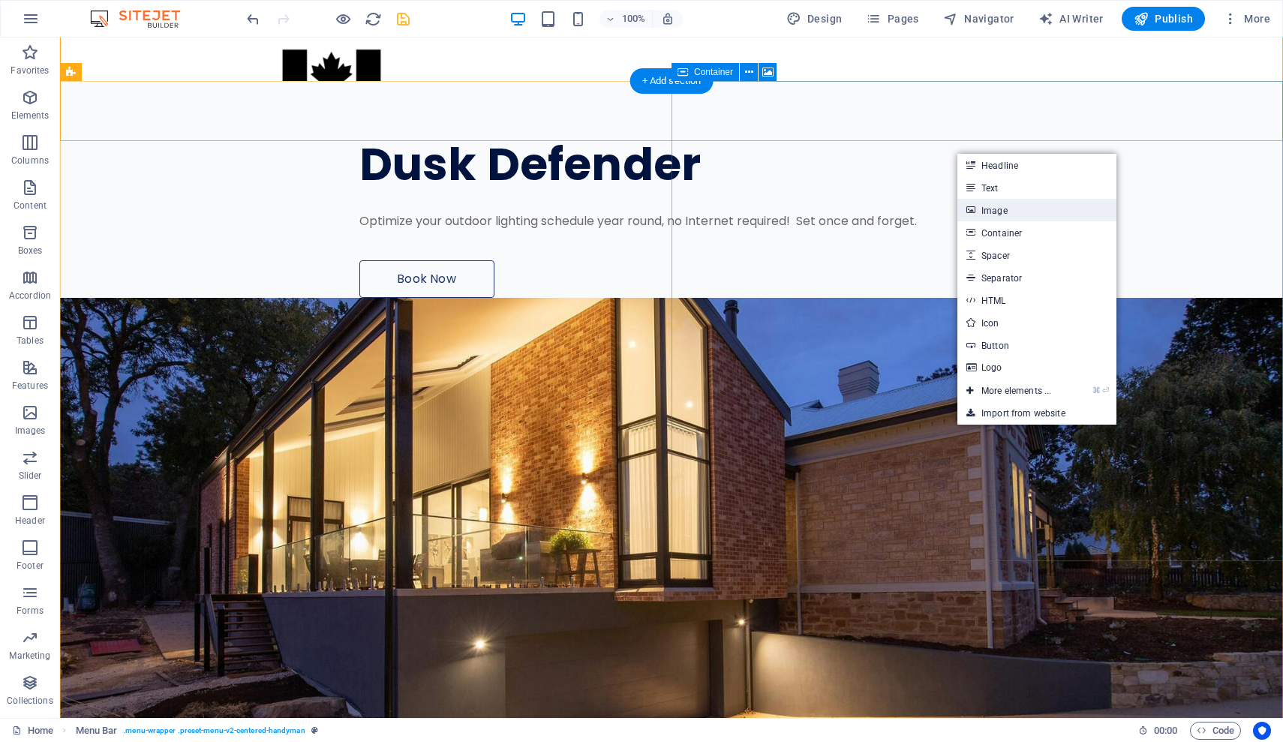
click at [784, 212] on link "Image" at bounding box center [1037, 210] width 159 height 23
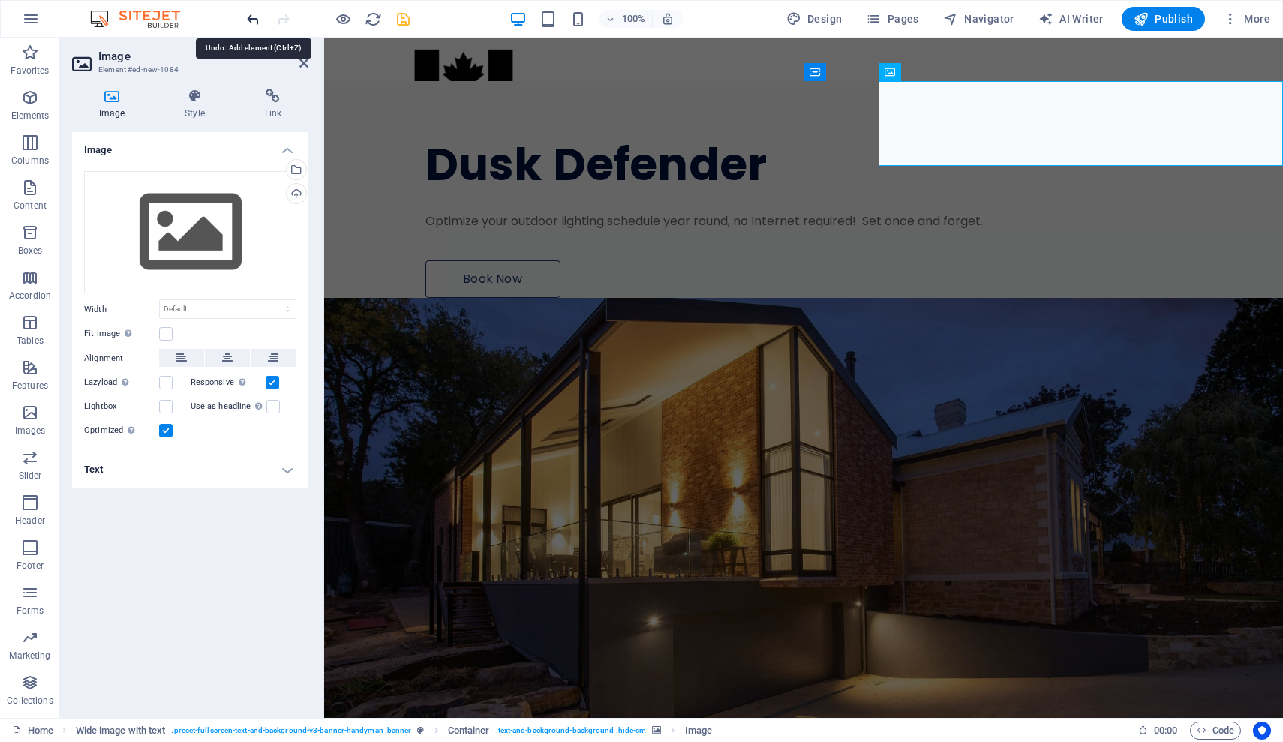
click at [246, 19] on icon "undo" at bounding box center [253, 19] width 17 height 17
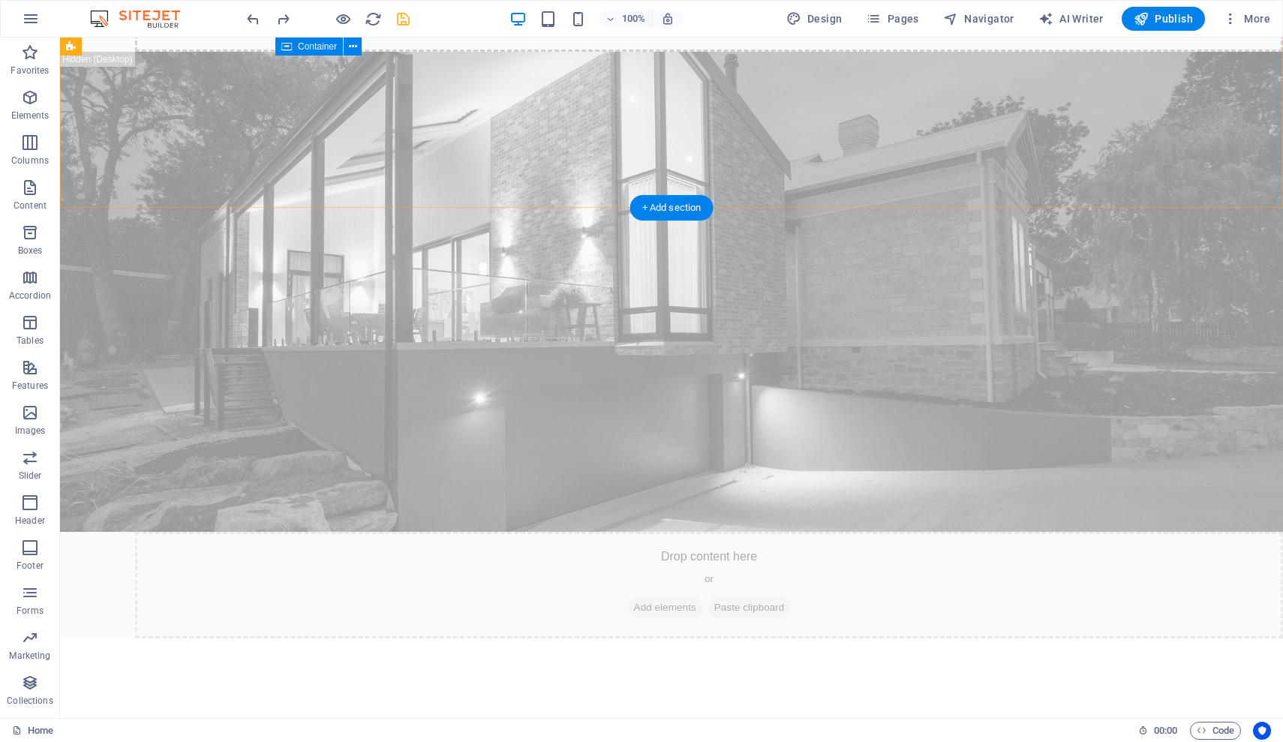
scroll to position [867, 0]
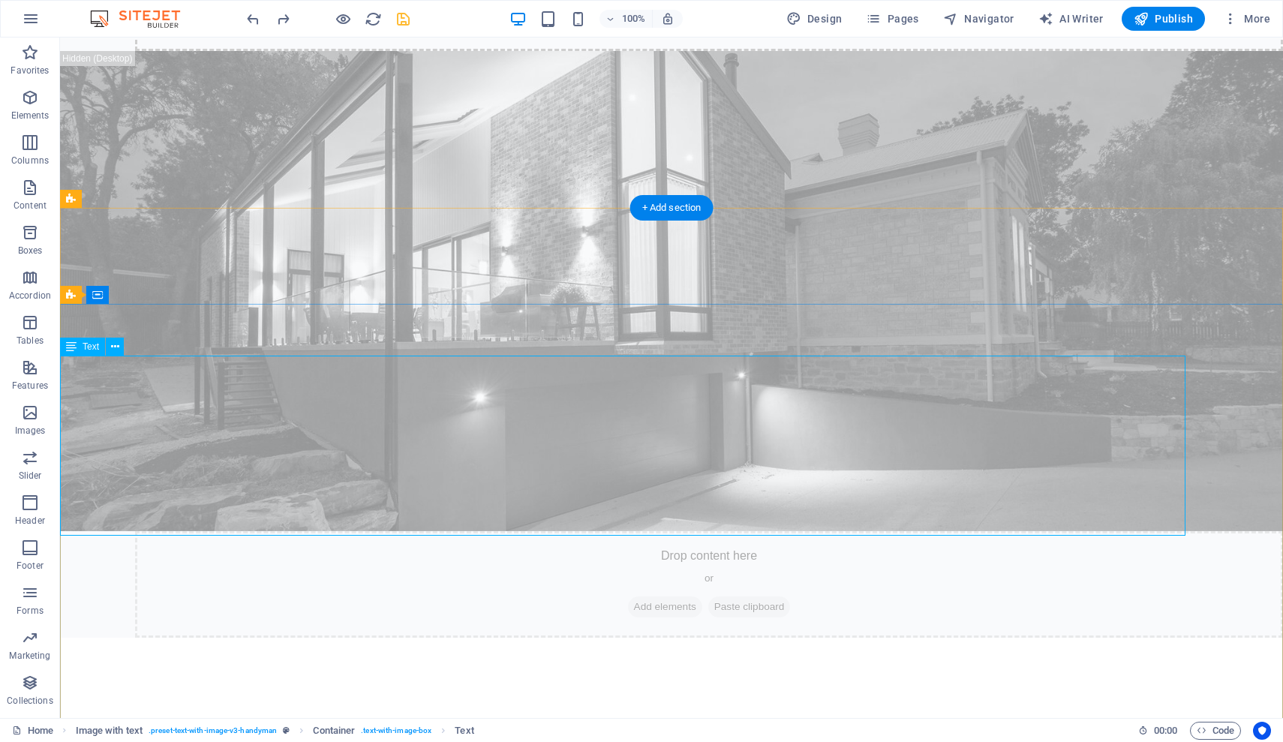
click at [86, 346] on span "Text" at bounding box center [91, 346] width 17 height 9
click at [115, 347] on icon at bounding box center [115, 347] width 8 height 16
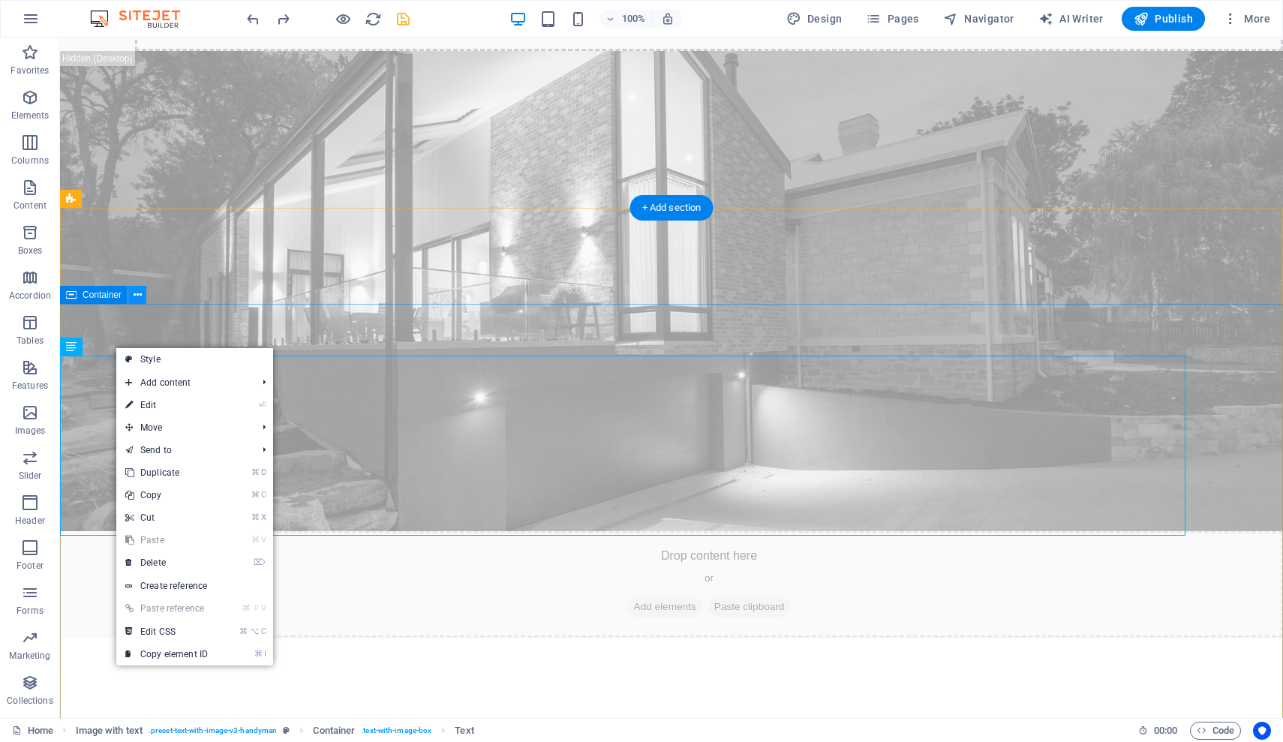
click at [142, 296] on button at bounding box center [137, 295] width 18 height 18
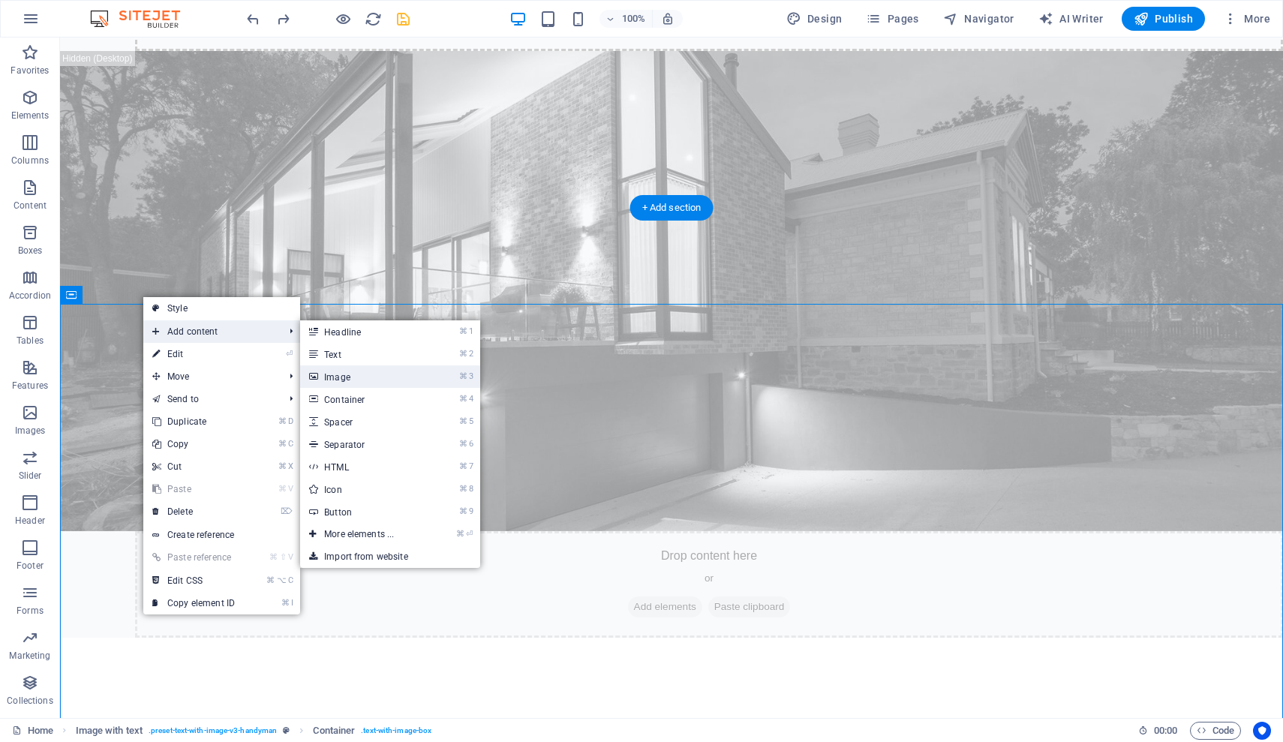
click at [368, 370] on link "⌘ 3 Image" at bounding box center [362, 376] width 124 height 23
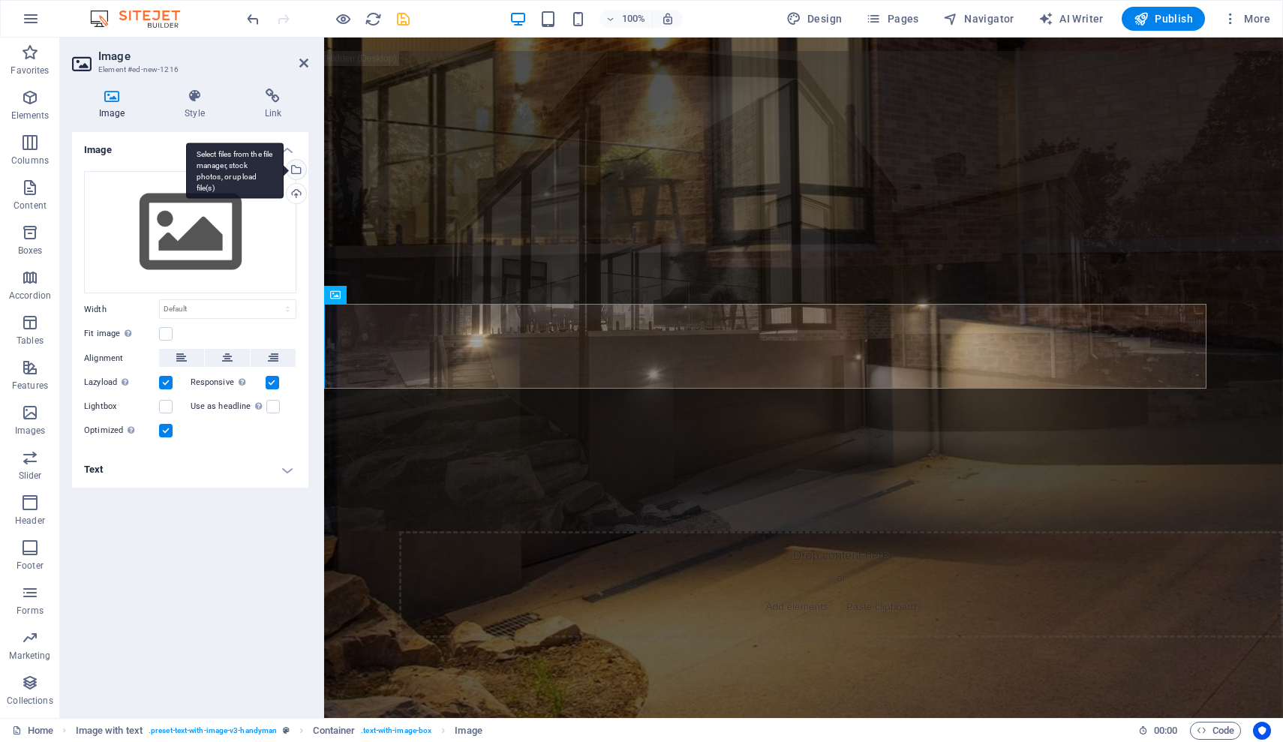
click at [300, 171] on div "Select files from the file manager, stock photos, or upload file(s)" at bounding box center [295, 171] width 23 height 23
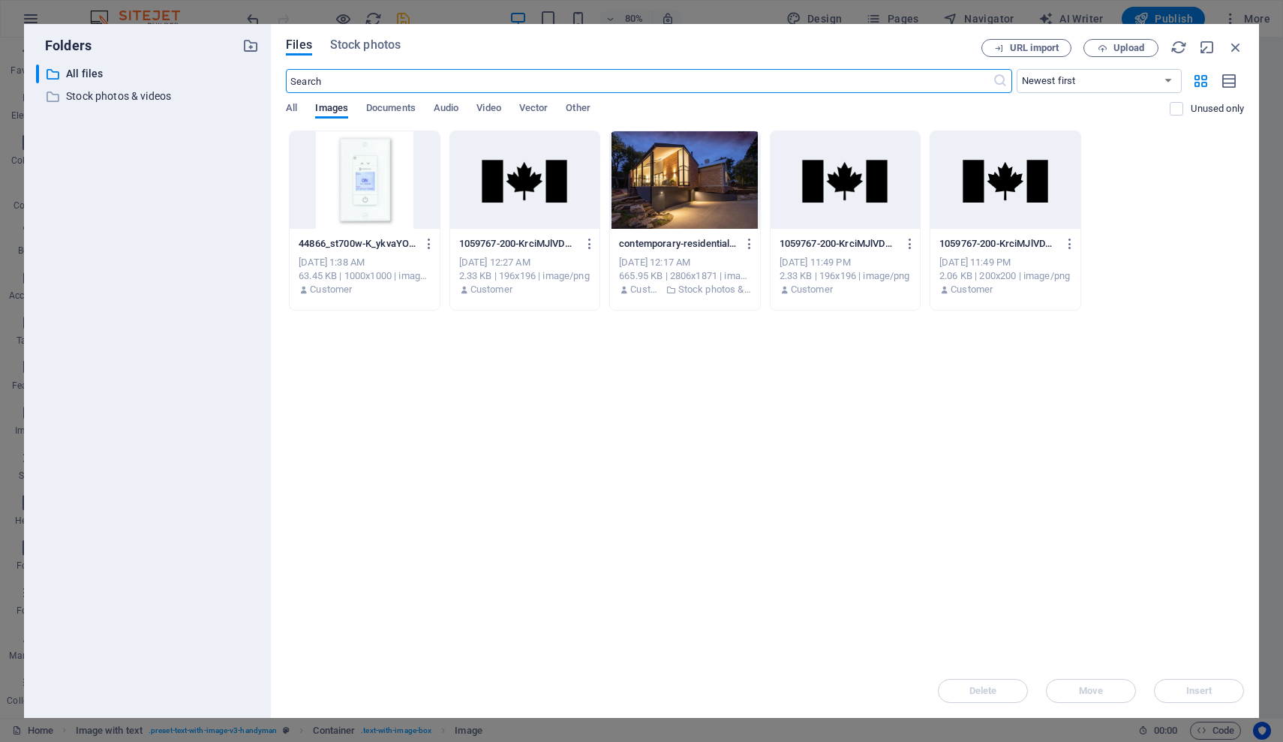
click at [404, 182] on div at bounding box center [364, 180] width 149 height 98
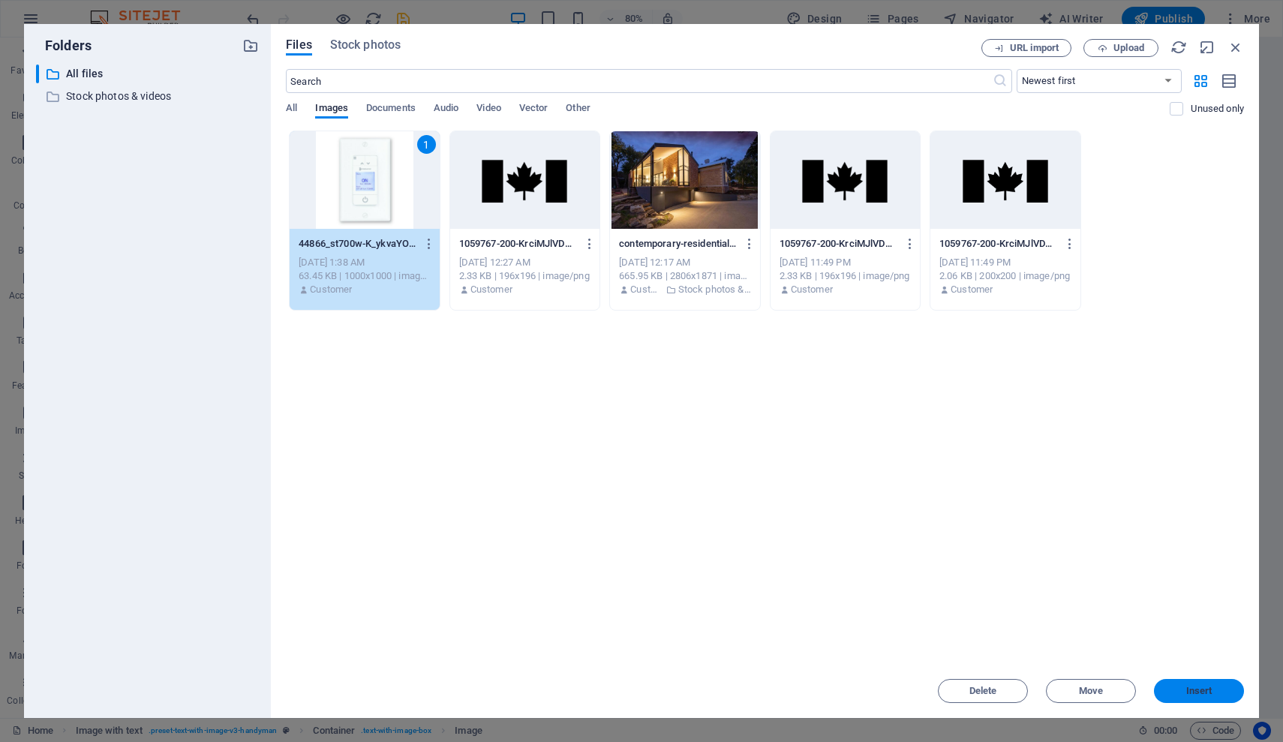
click at [784, 696] on button "Insert" at bounding box center [1199, 691] width 90 height 24
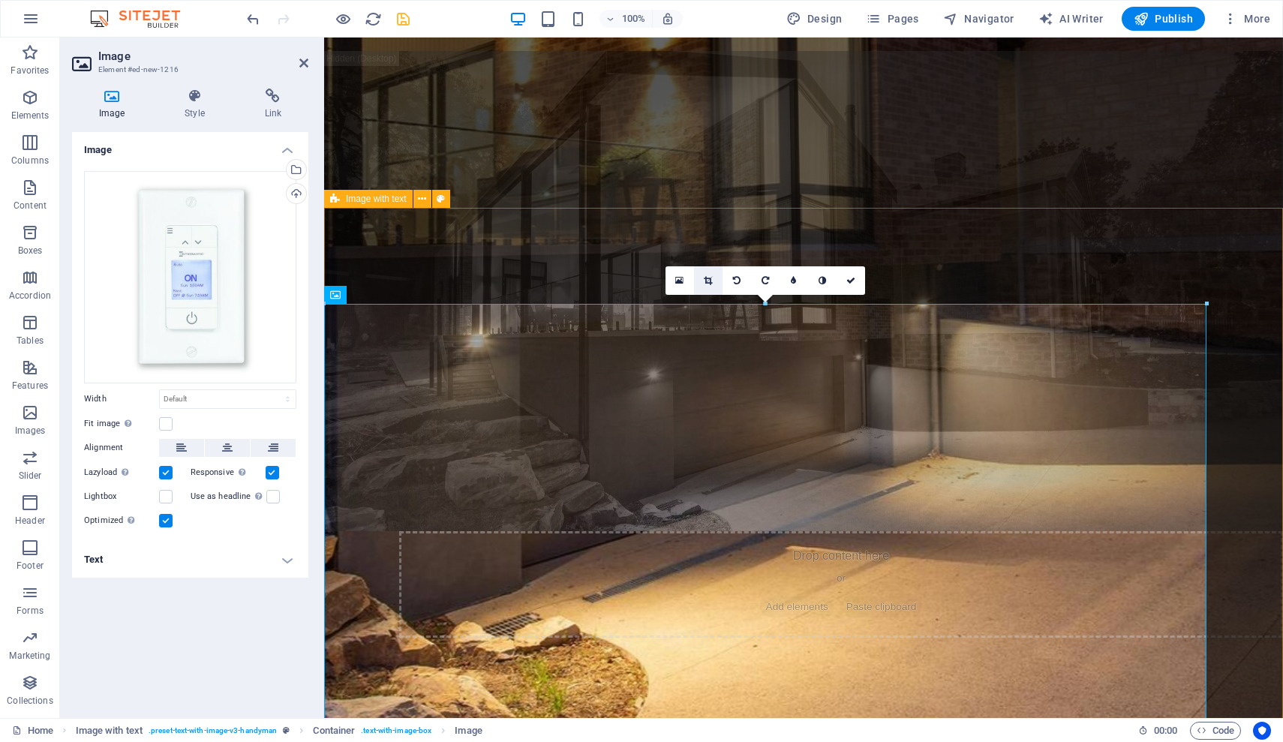
click at [705, 278] on icon at bounding box center [708, 280] width 8 height 9
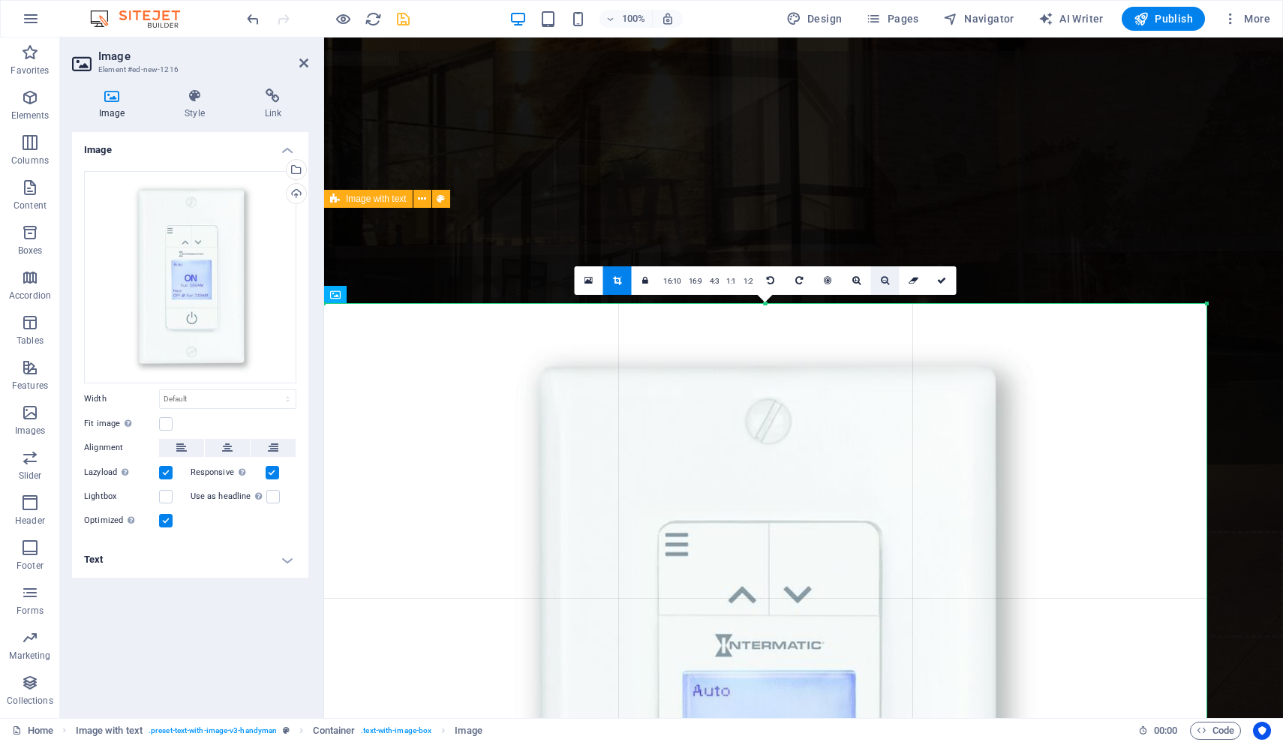
click at [784, 281] on icon at bounding box center [885, 280] width 8 height 9
click at [784, 283] on icon at bounding box center [856, 280] width 8 height 9
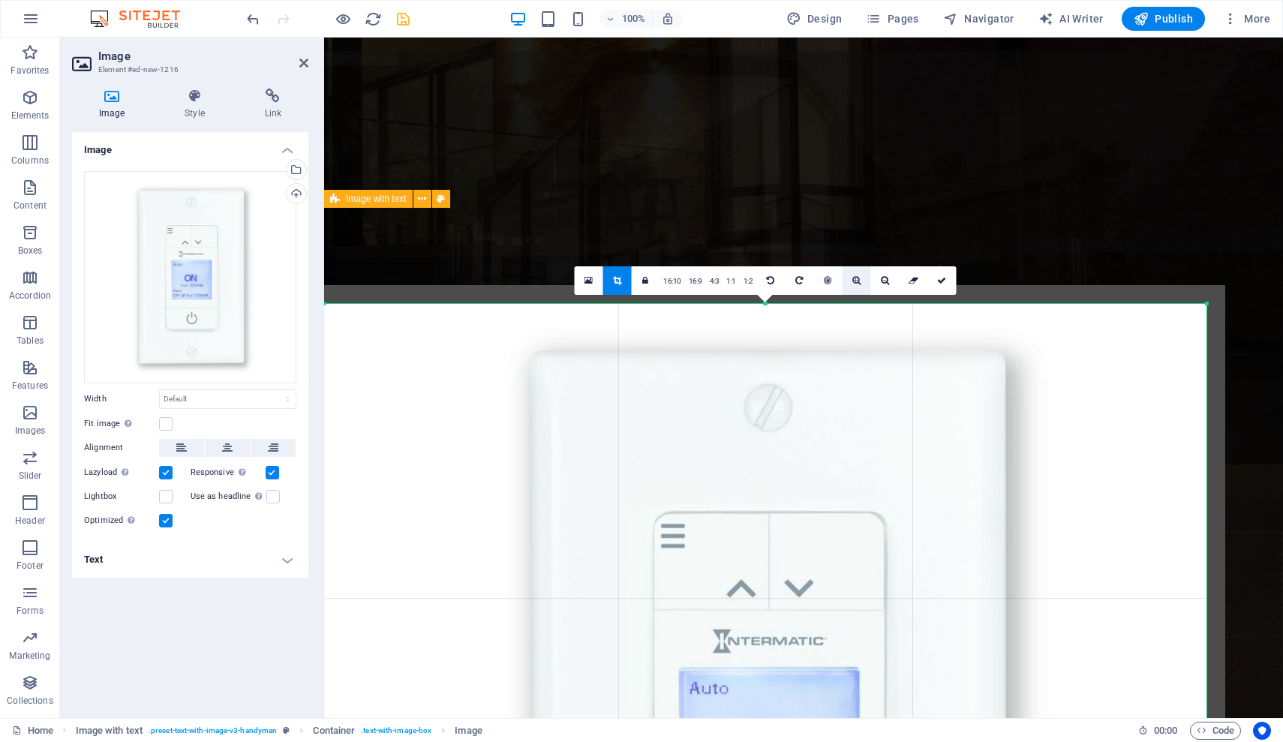
click at [784, 283] on icon at bounding box center [856, 280] width 8 height 9
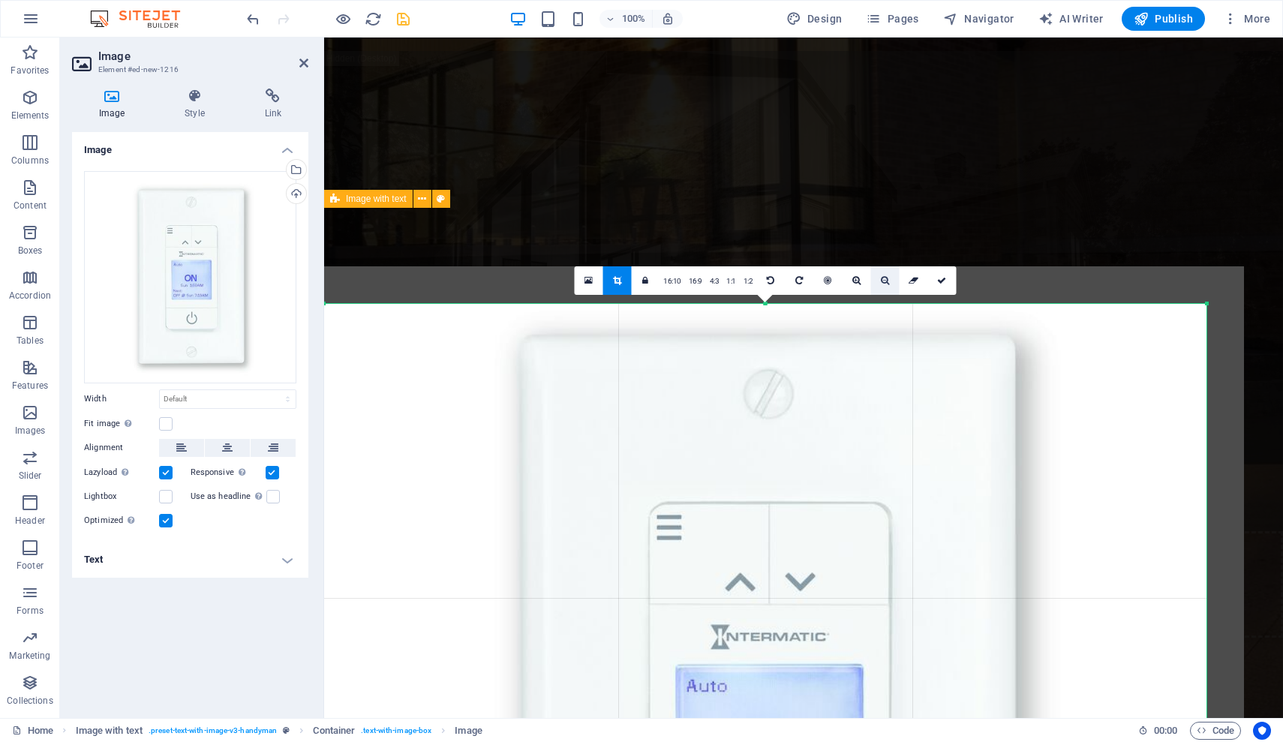
click at [784, 283] on icon at bounding box center [885, 280] width 8 height 9
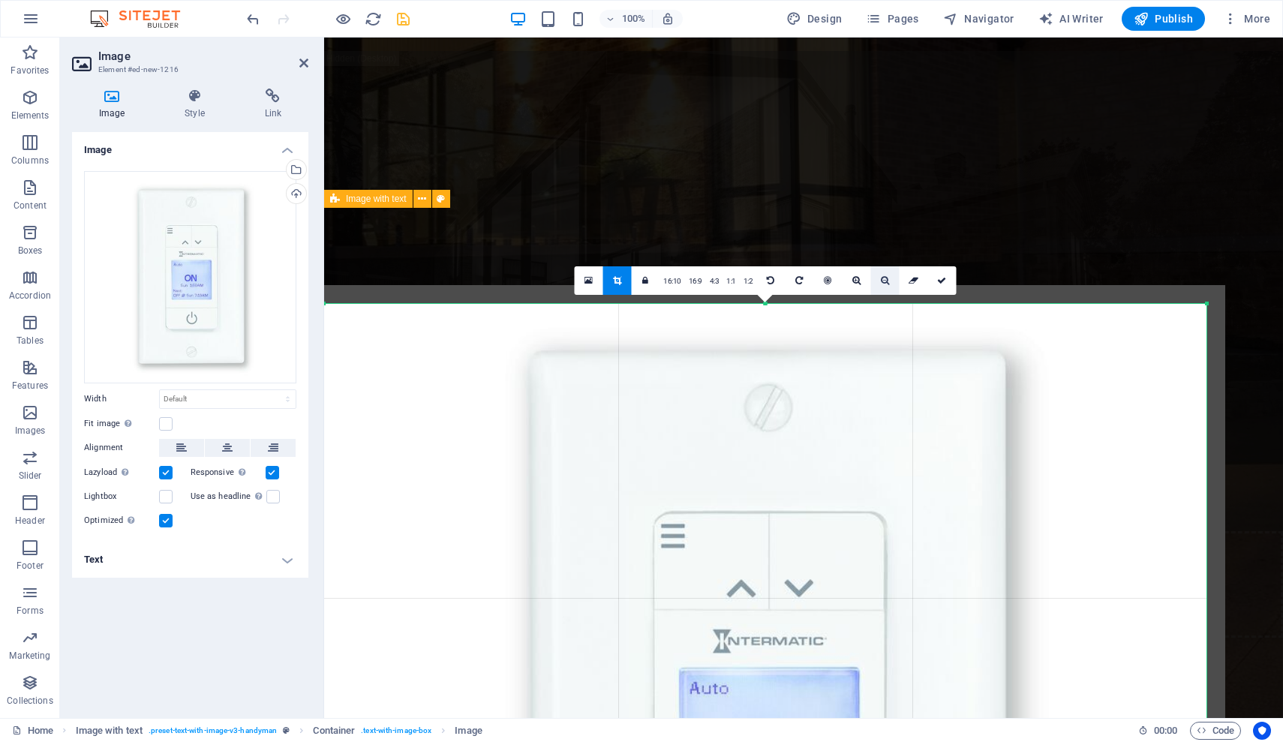
click at [784, 283] on icon at bounding box center [885, 280] width 8 height 9
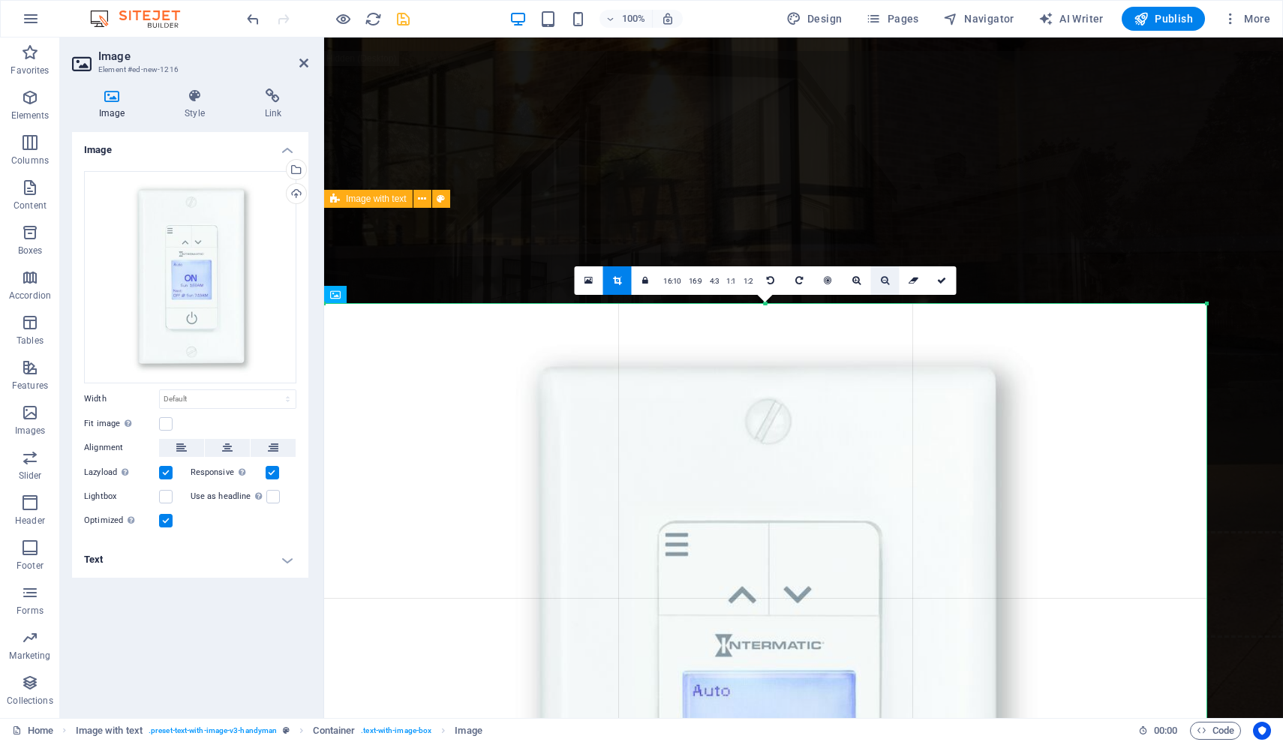
click at [784, 283] on icon at bounding box center [885, 280] width 8 height 9
click at [731, 280] on link "1:1" at bounding box center [731, 281] width 17 height 29
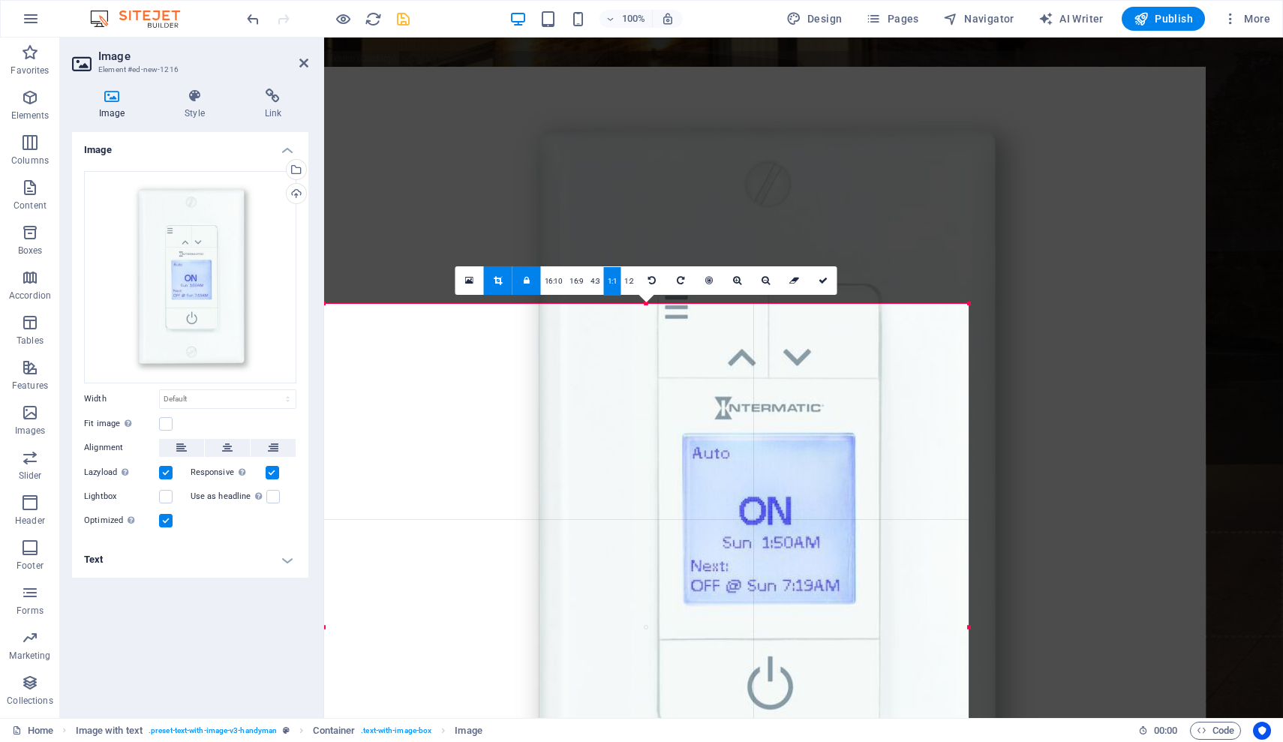
drag, startPoint x: 1207, startPoint y: 306, endPoint x: 662, endPoint y: 551, distance: 597.9
click at [662, 551] on div "180 170 160 150 140 130 120 110 100 90 80 70 60 50 40 30 20 10 0 -10 -20 -30 -4…" at bounding box center [646, 627] width 645 height 646
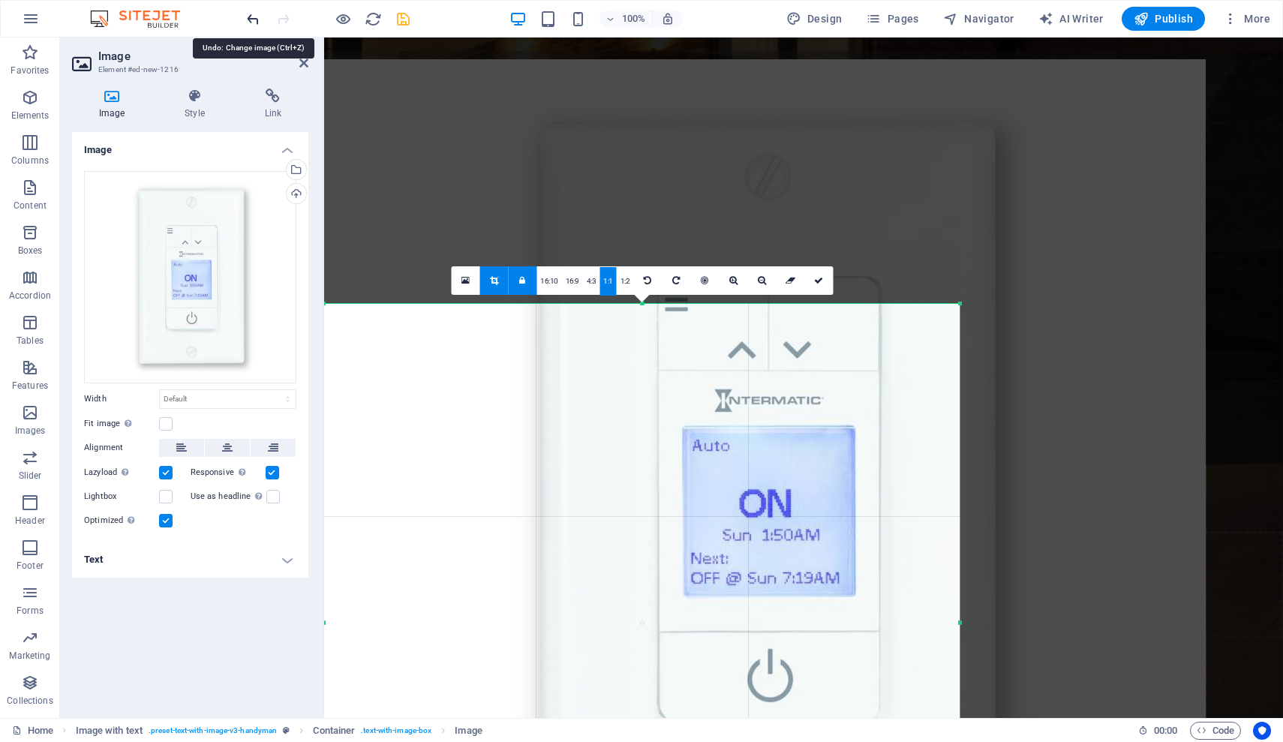
click at [248, 20] on icon "undo" at bounding box center [253, 19] width 17 height 17
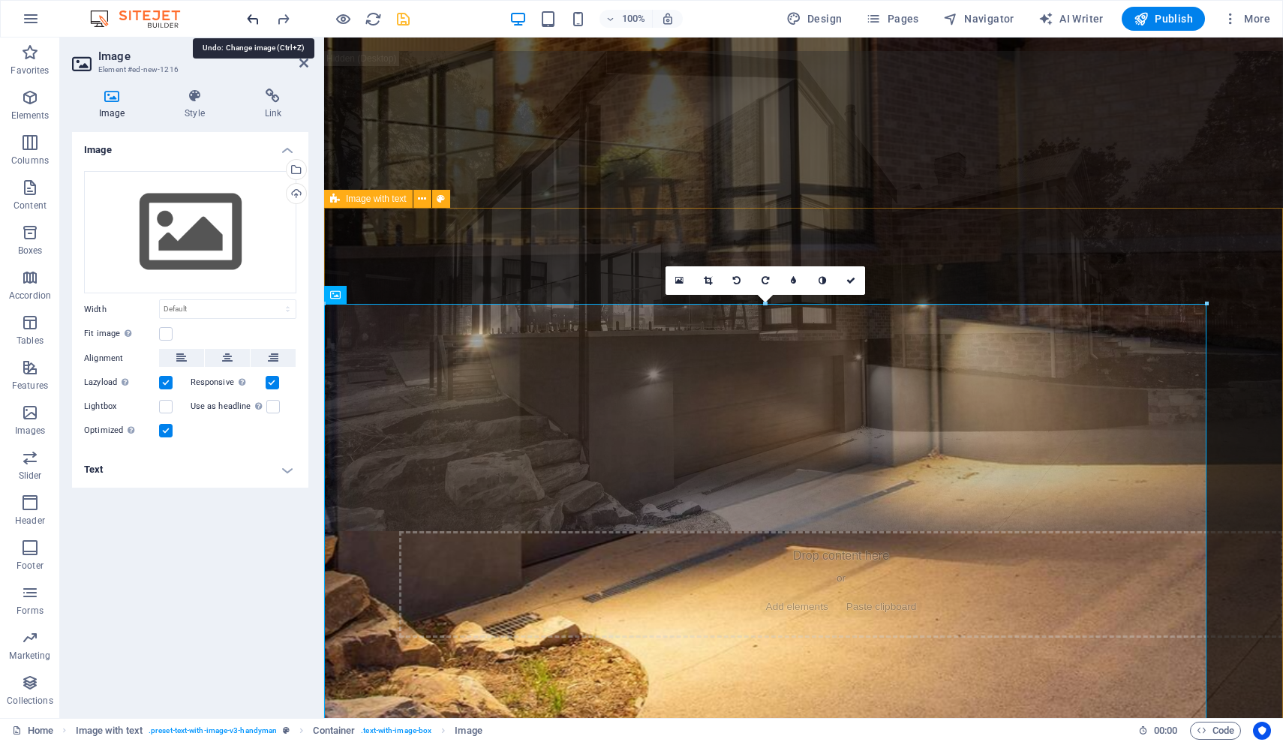
click at [248, 20] on icon "undo" at bounding box center [253, 19] width 17 height 17
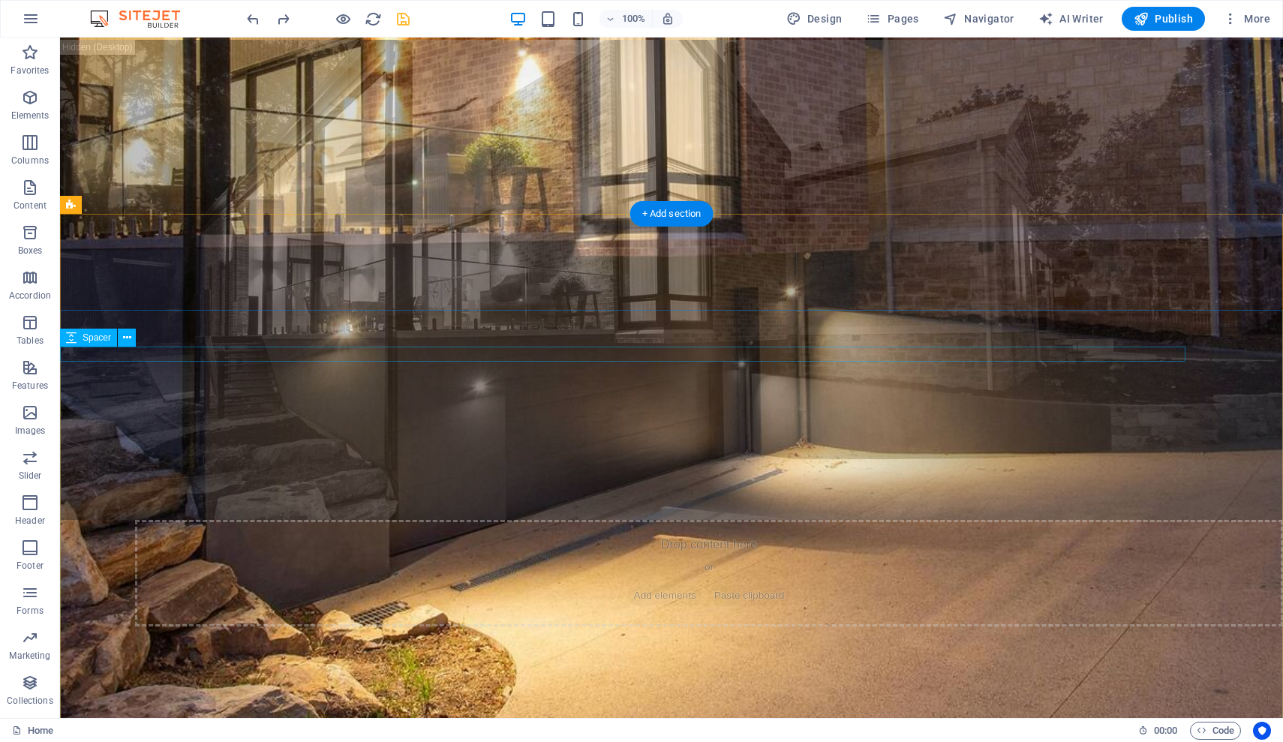
scroll to position [846, 0]
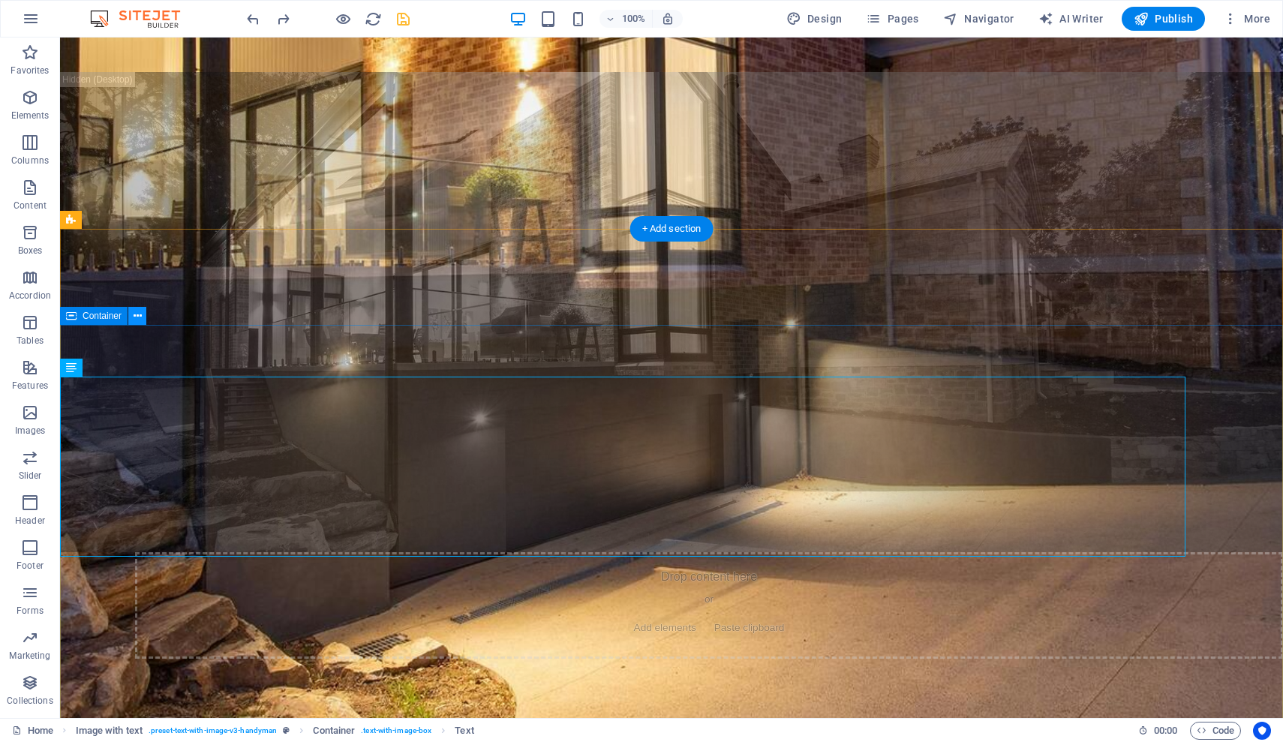
click at [135, 317] on icon at bounding box center [138, 316] width 8 height 16
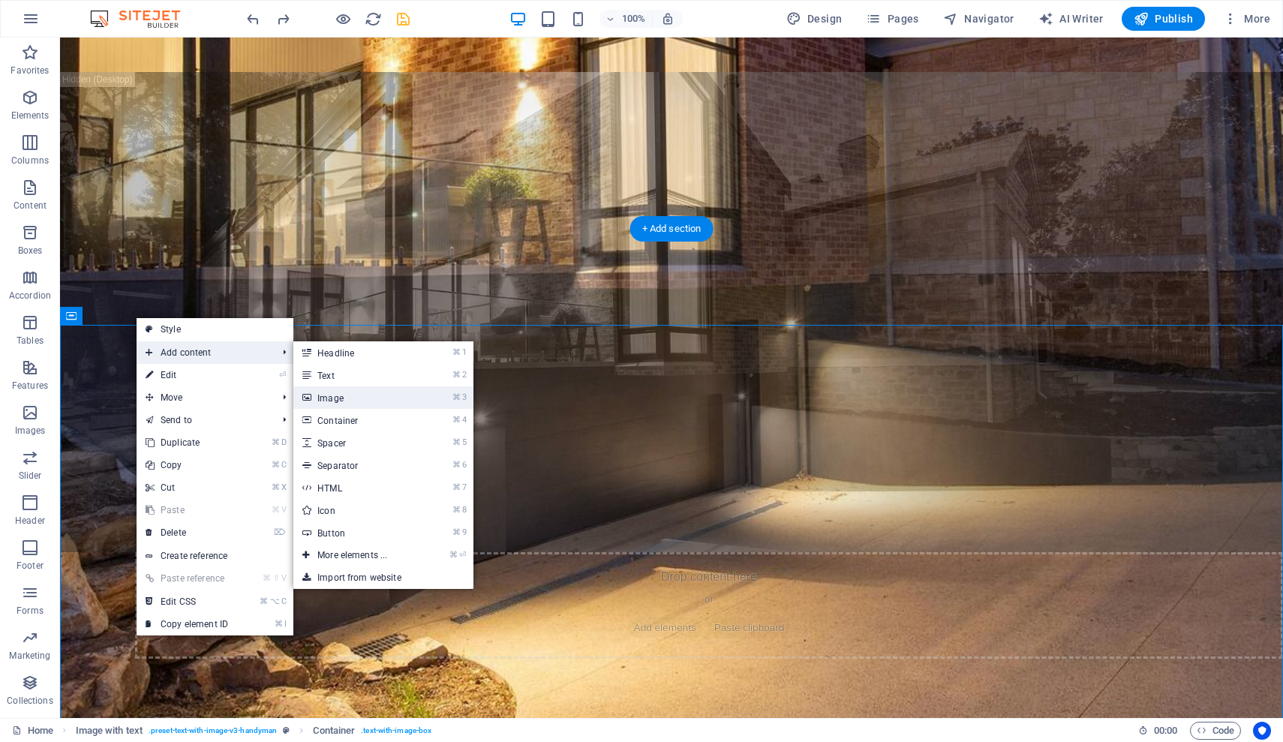
click at [353, 395] on link "⌘ 3 Image" at bounding box center [355, 397] width 124 height 23
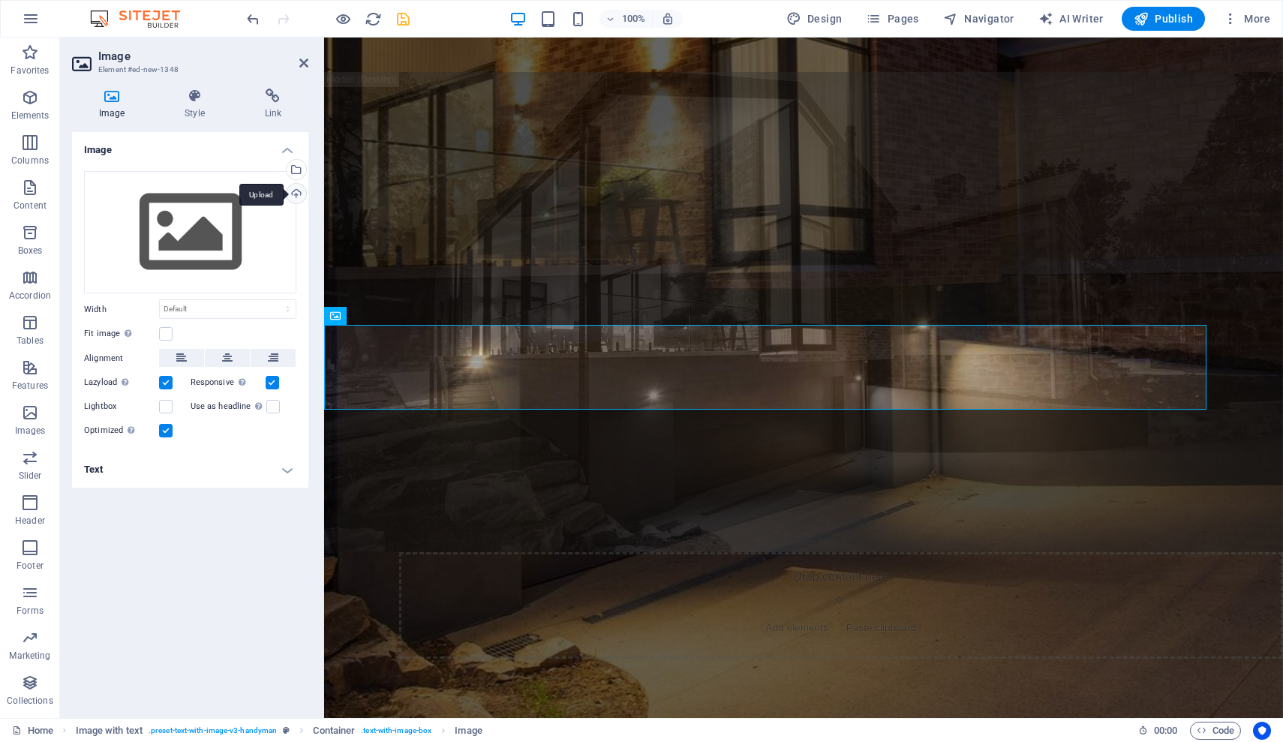
click at [300, 191] on div "Upload" at bounding box center [295, 195] width 23 height 23
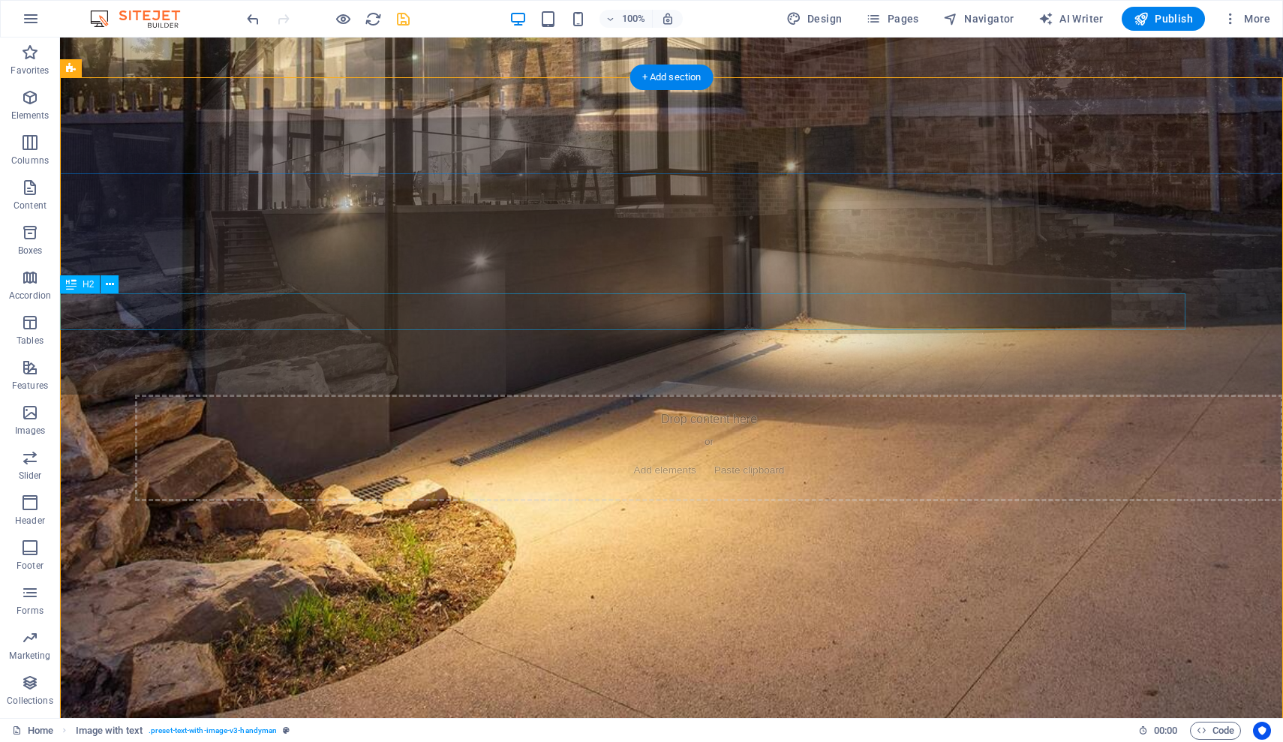
scroll to position [1009, 0]
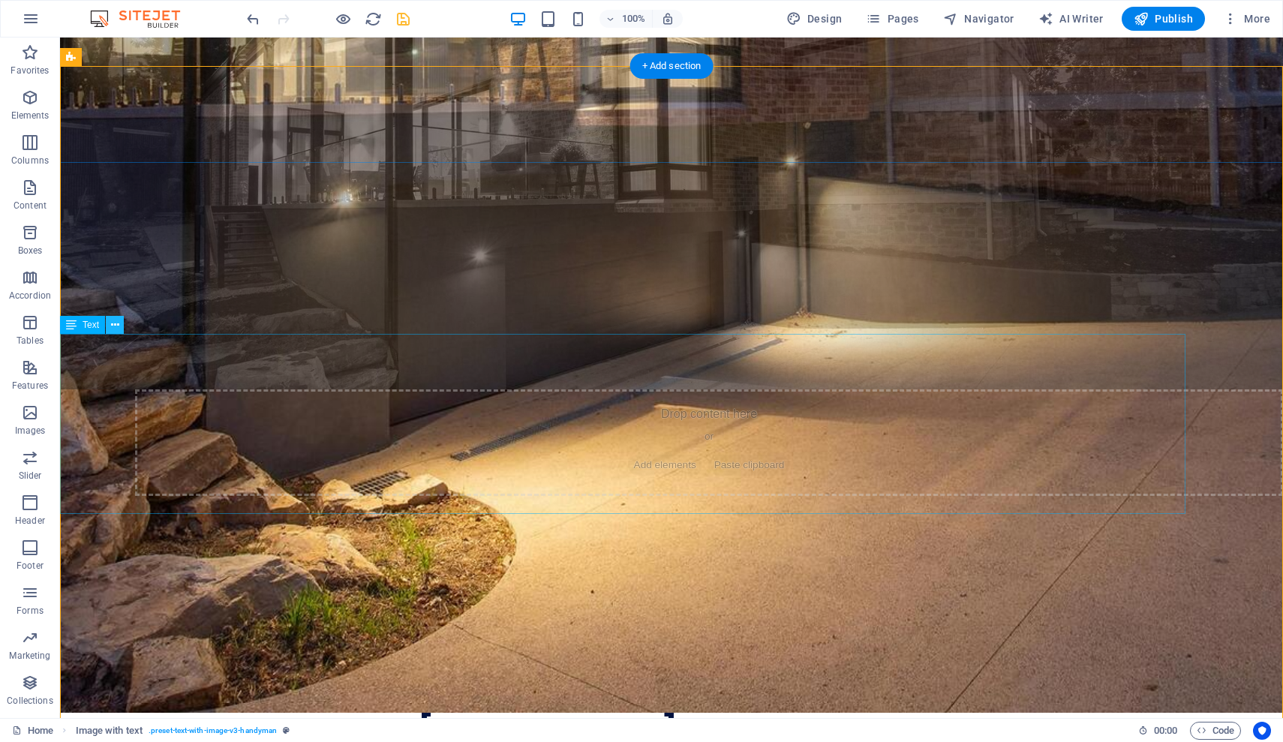
click at [116, 329] on icon at bounding box center [115, 325] width 8 height 16
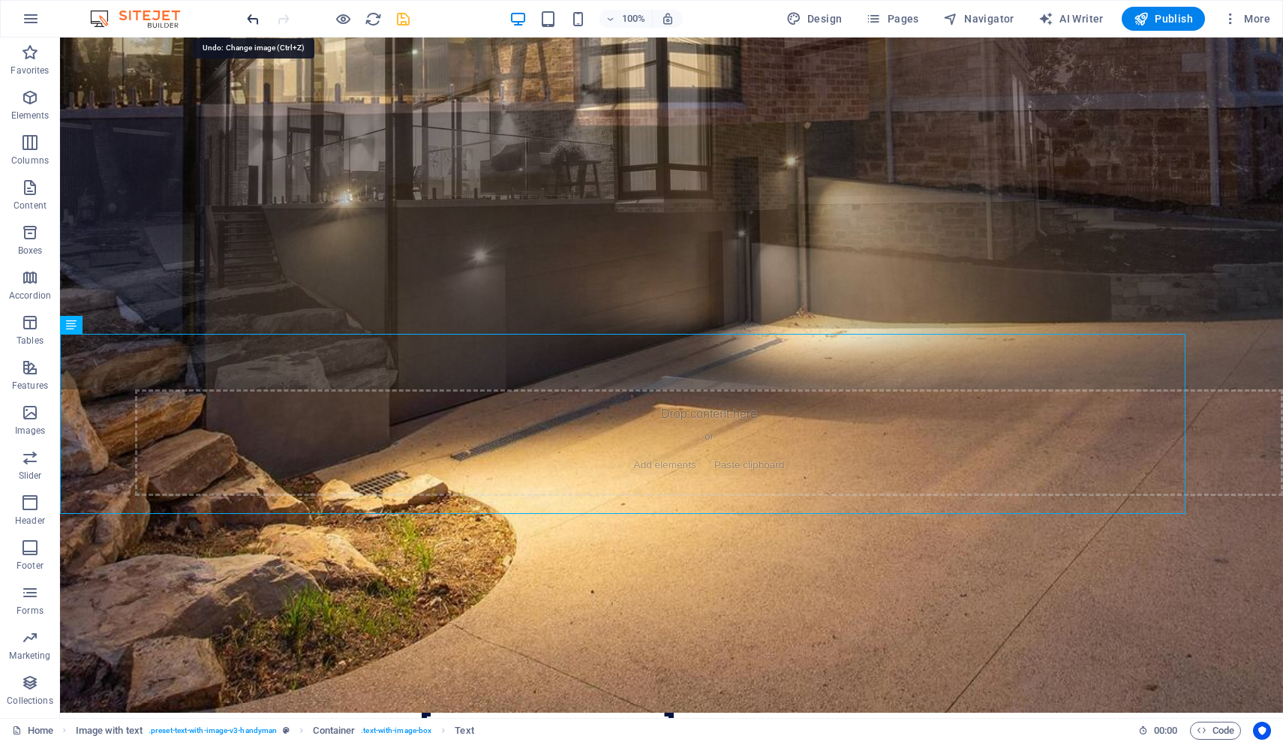
click at [254, 21] on icon "undo" at bounding box center [253, 19] width 17 height 17
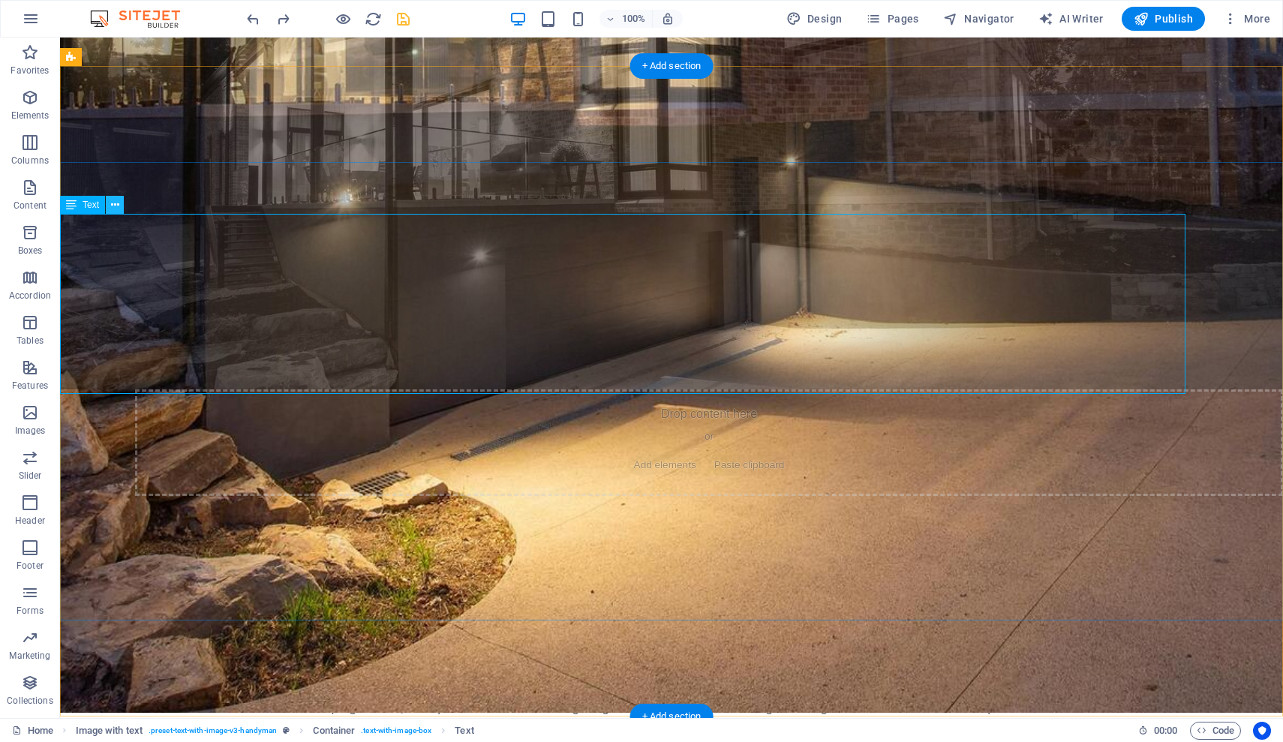
click at [112, 204] on icon at bounding box center [115, 205] width 8 height 16
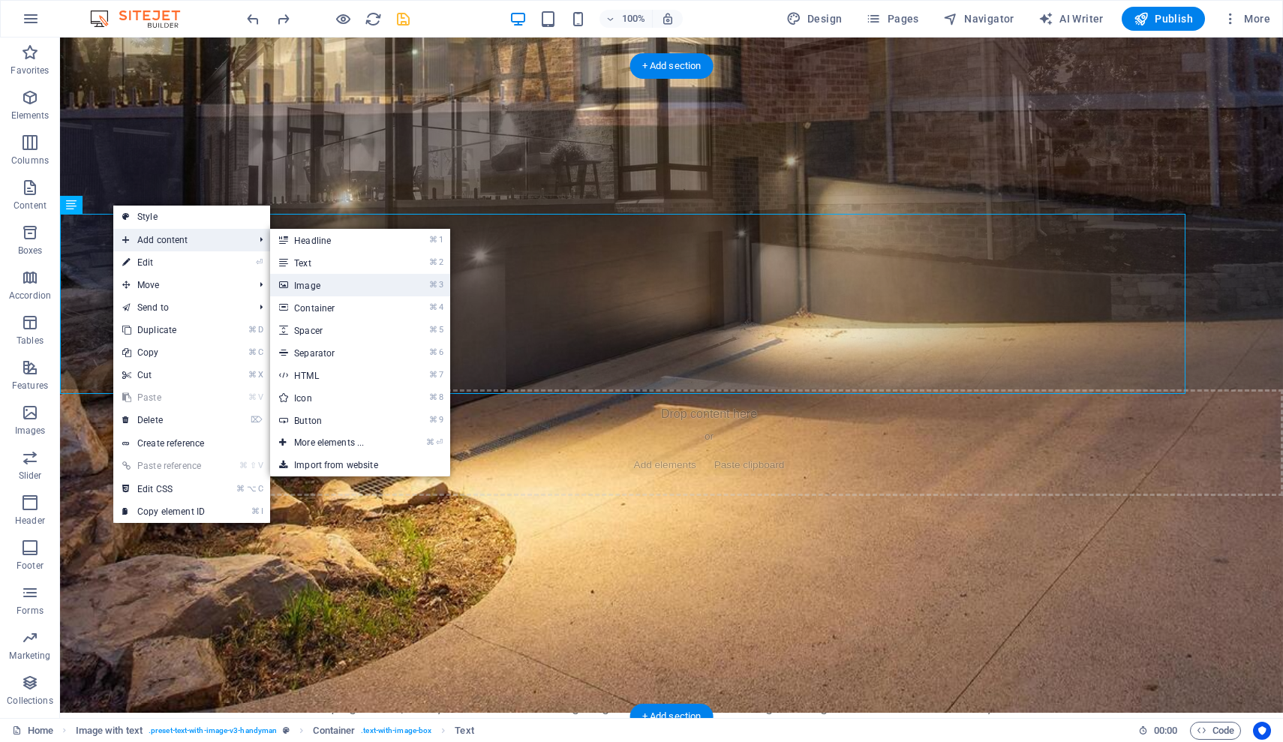
click at [326, 281] on link "⌘ 3 Image" at bounding box center [332, 285] width 124 height 23
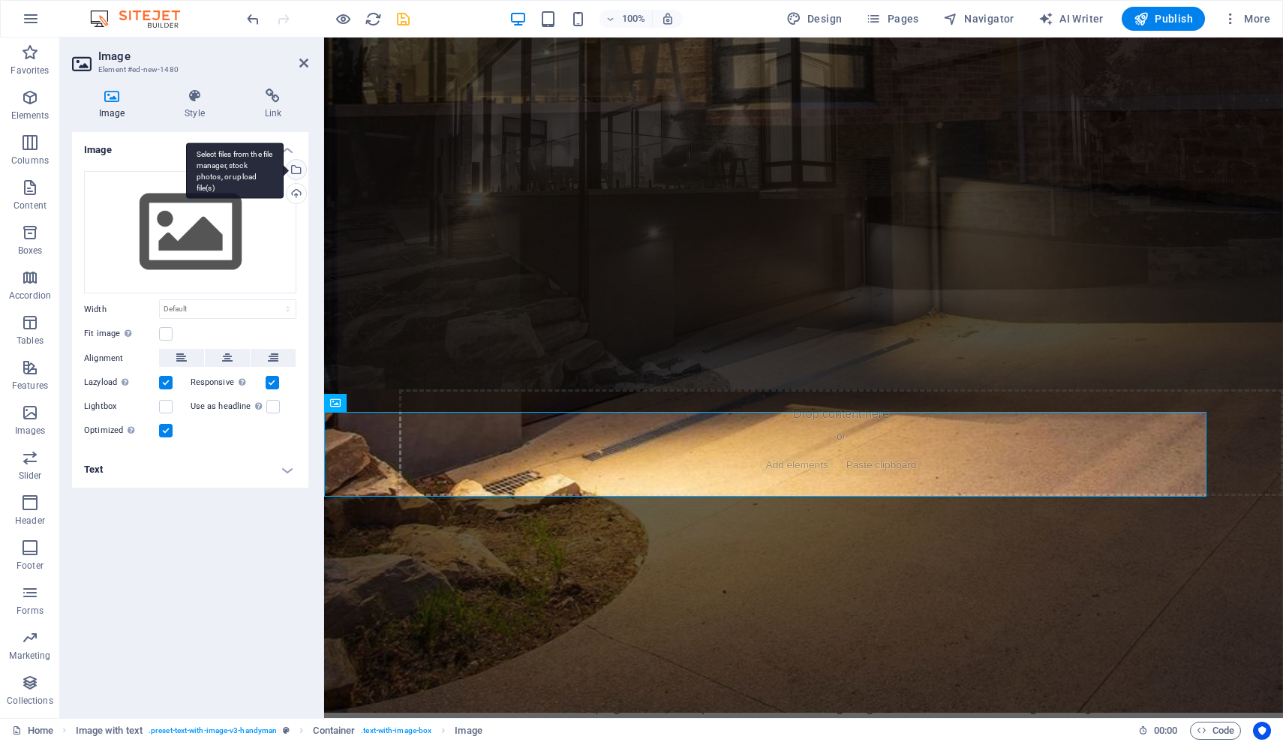
click at [295, 172] on div "Select files from the file manager, stock photos, or upload file(s)" at bounding box center [295, 171] width 23 height 23
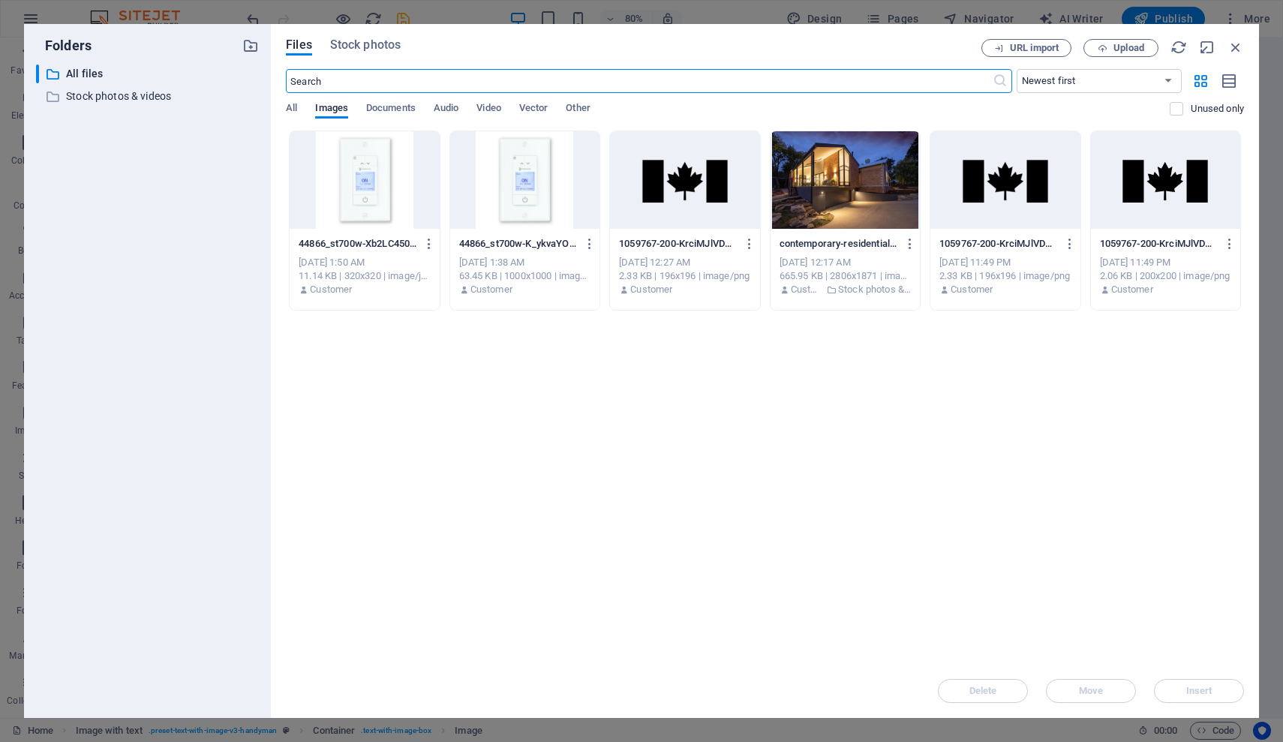
click at [367, 186] on div at bounding box center [364, 180] width 149 height 98
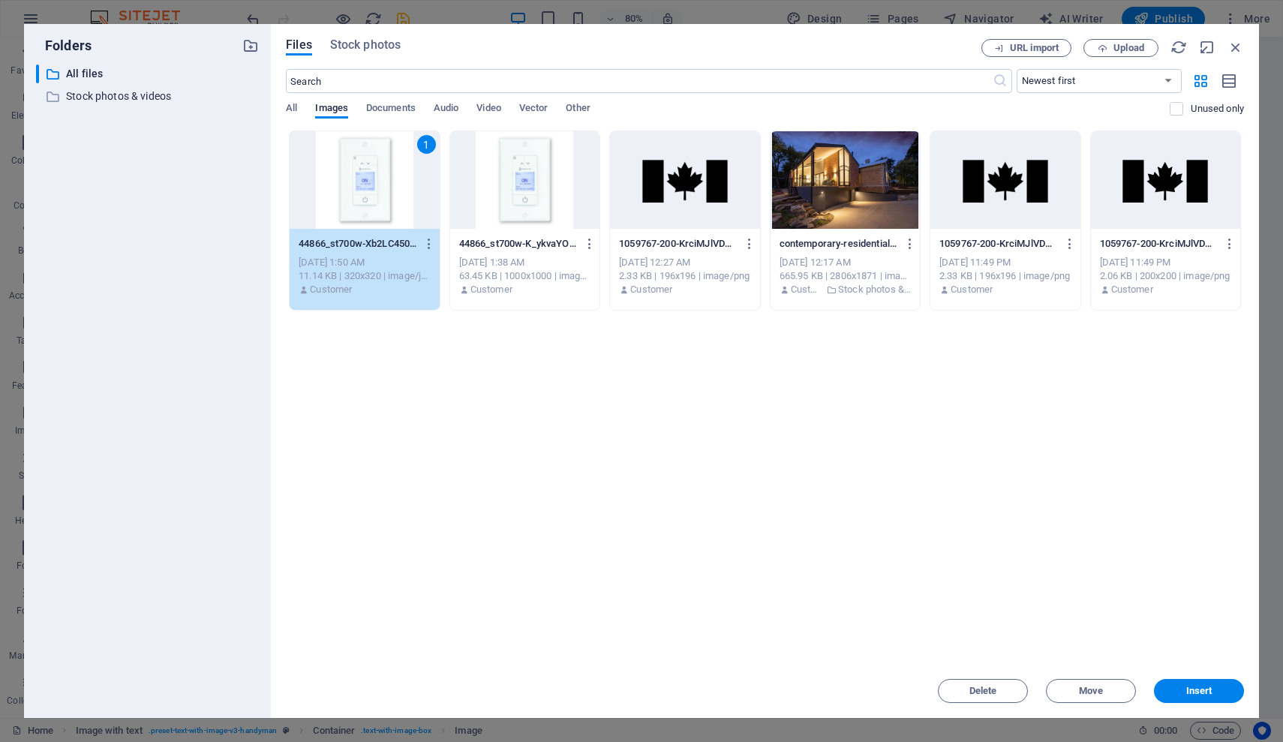
click at [556, 224] on div at bounding box center [524, 180] width 149 height 98
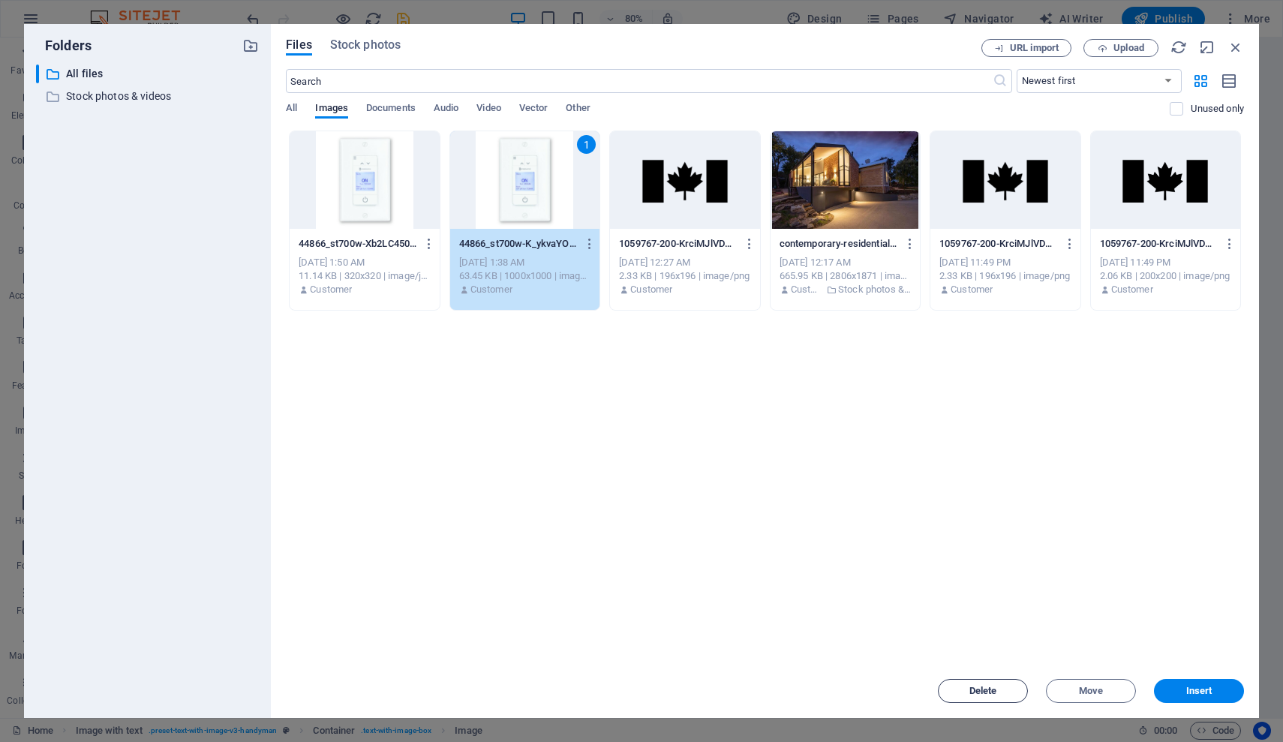
click at [784, 688] on span "Delete" at bounding box center [983, 691] width 77 height 9
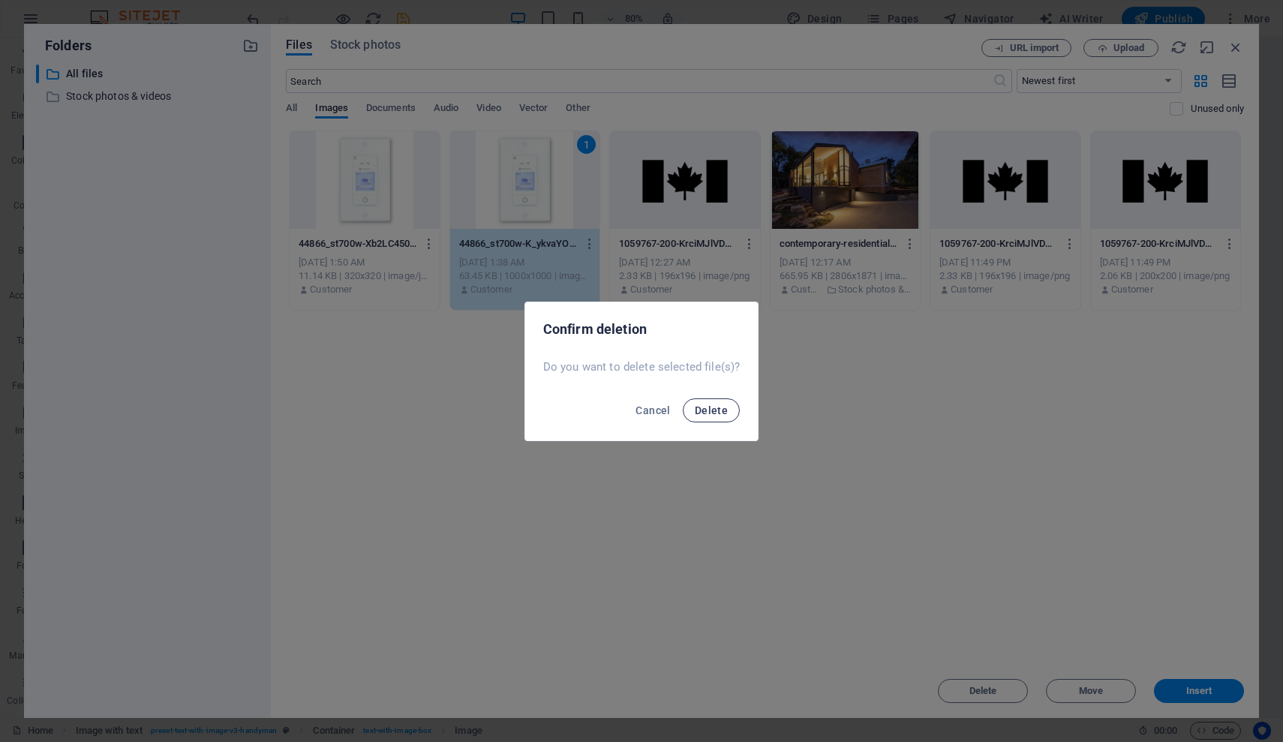
click at [723, 411] on span "Delete" at bounding box center [711, 410] width 33 height 12
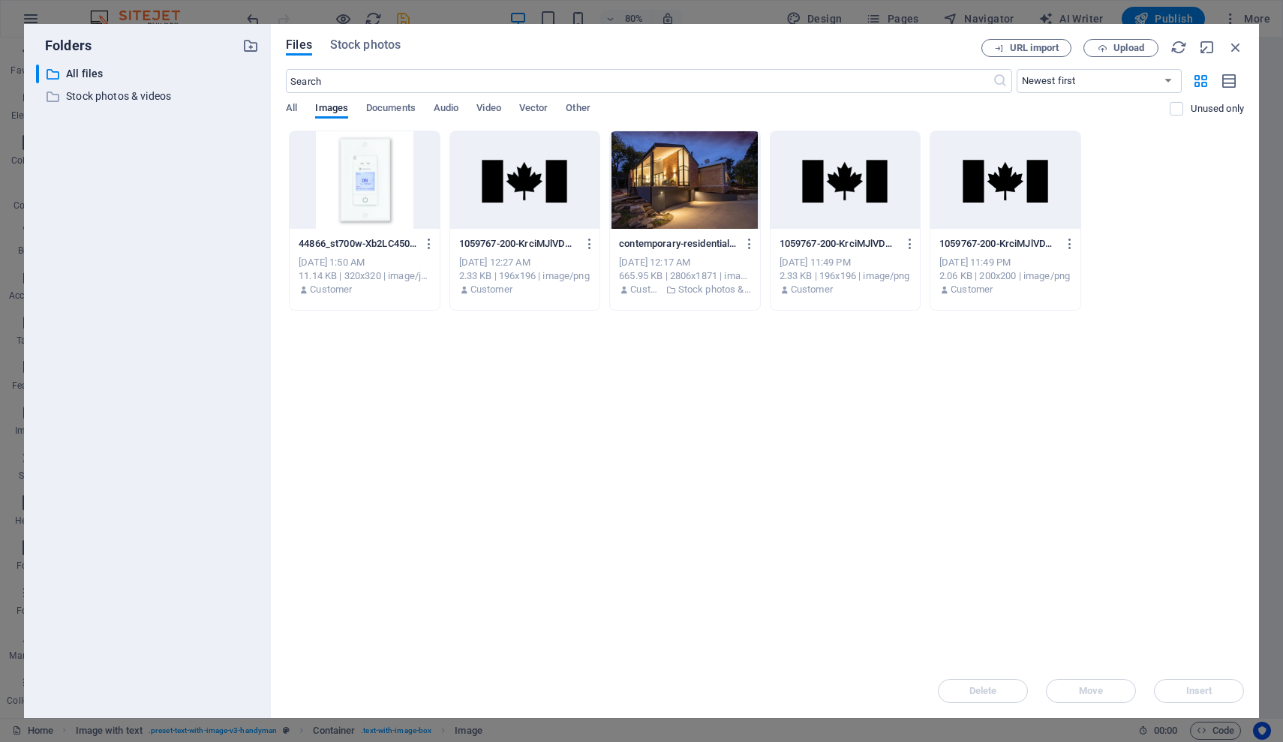
click at [382, 195] on div at bounding box center [364, 180] width 149 height 98
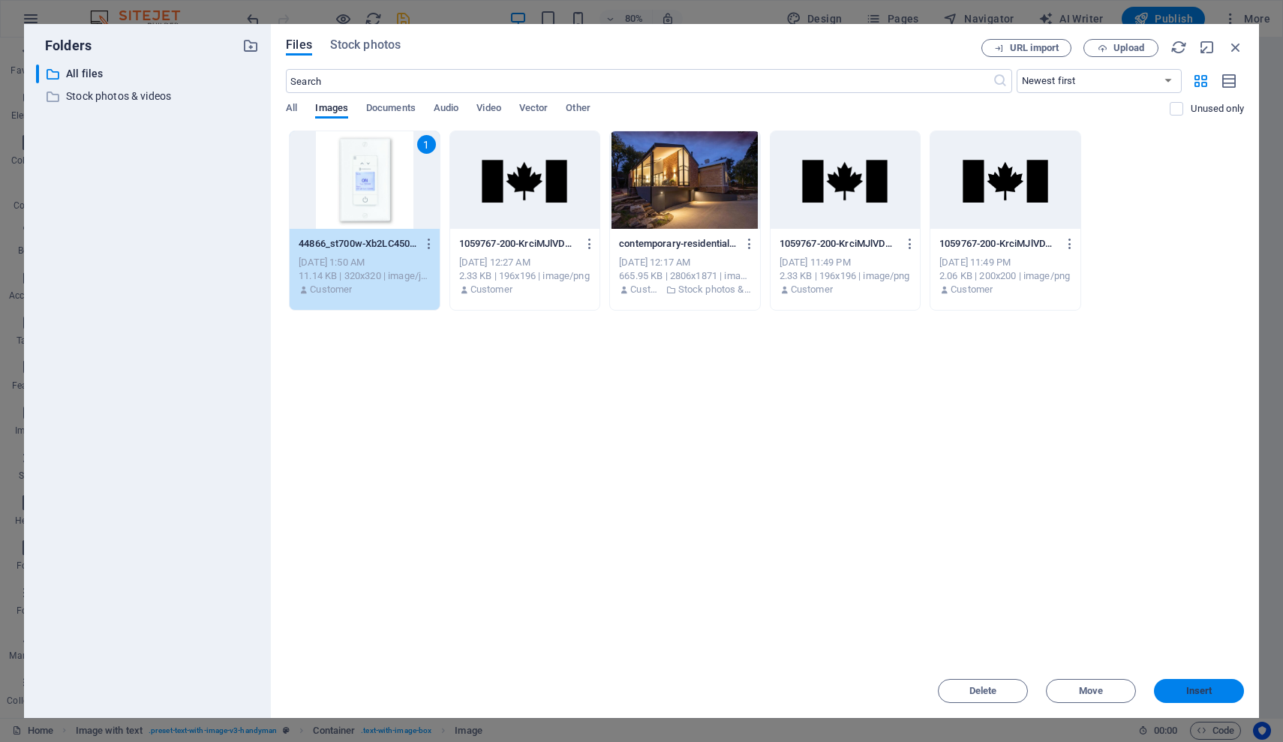
click at [784, 690] on span "Insert" at bounding box center [1199, 691] width 26 height 9
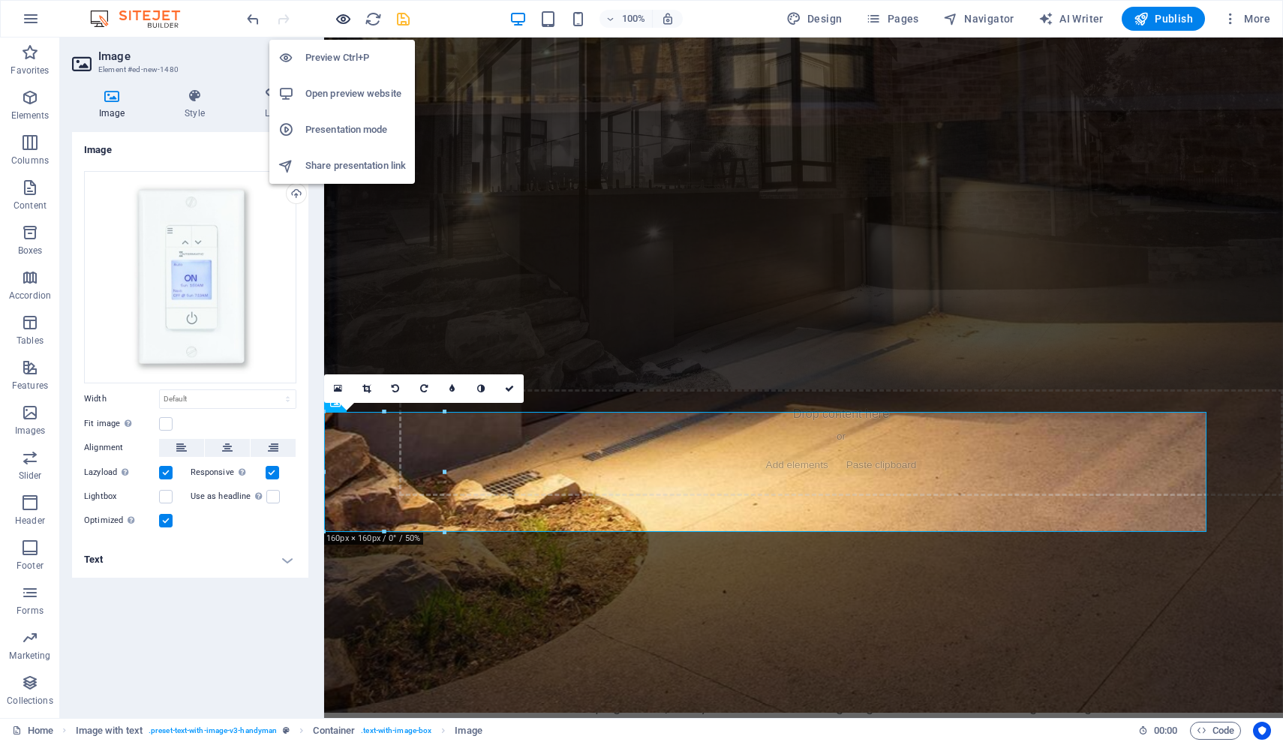
click at [348, 21] on icon "button" at bounding box center [343, 19] width 17 height 17
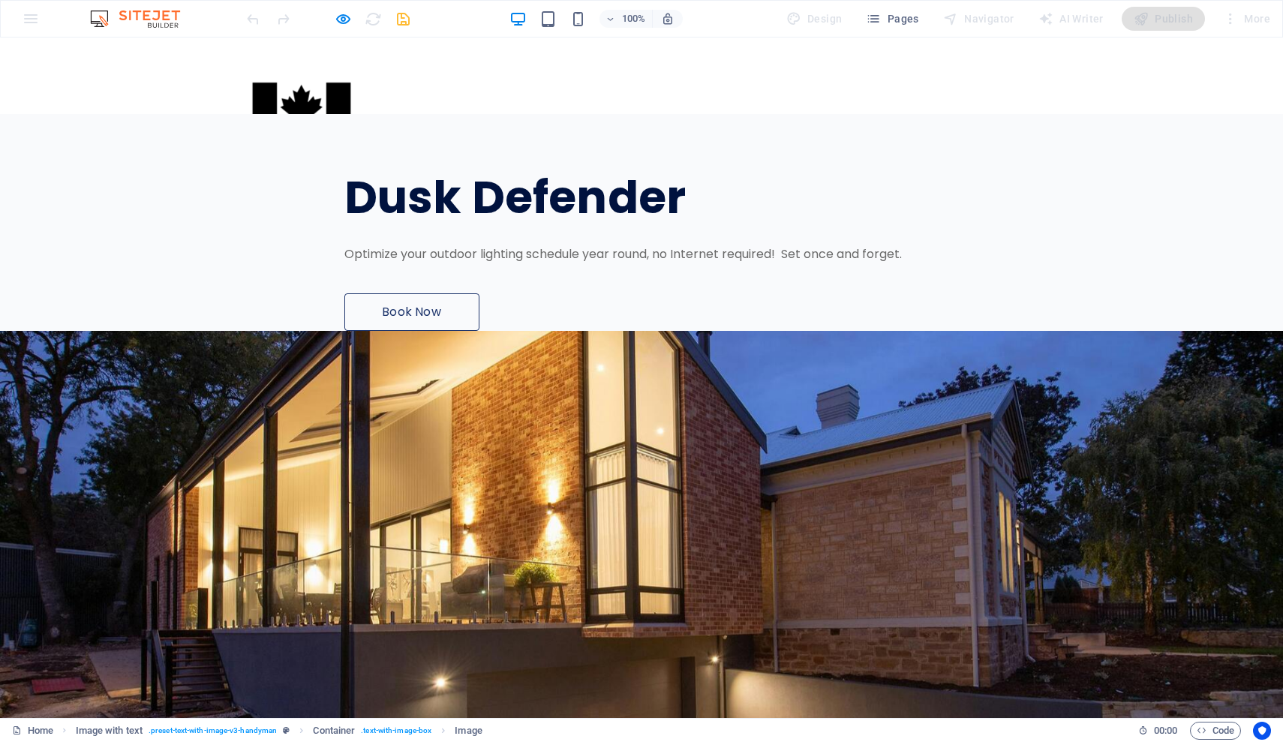
scroll to position [0, 0]
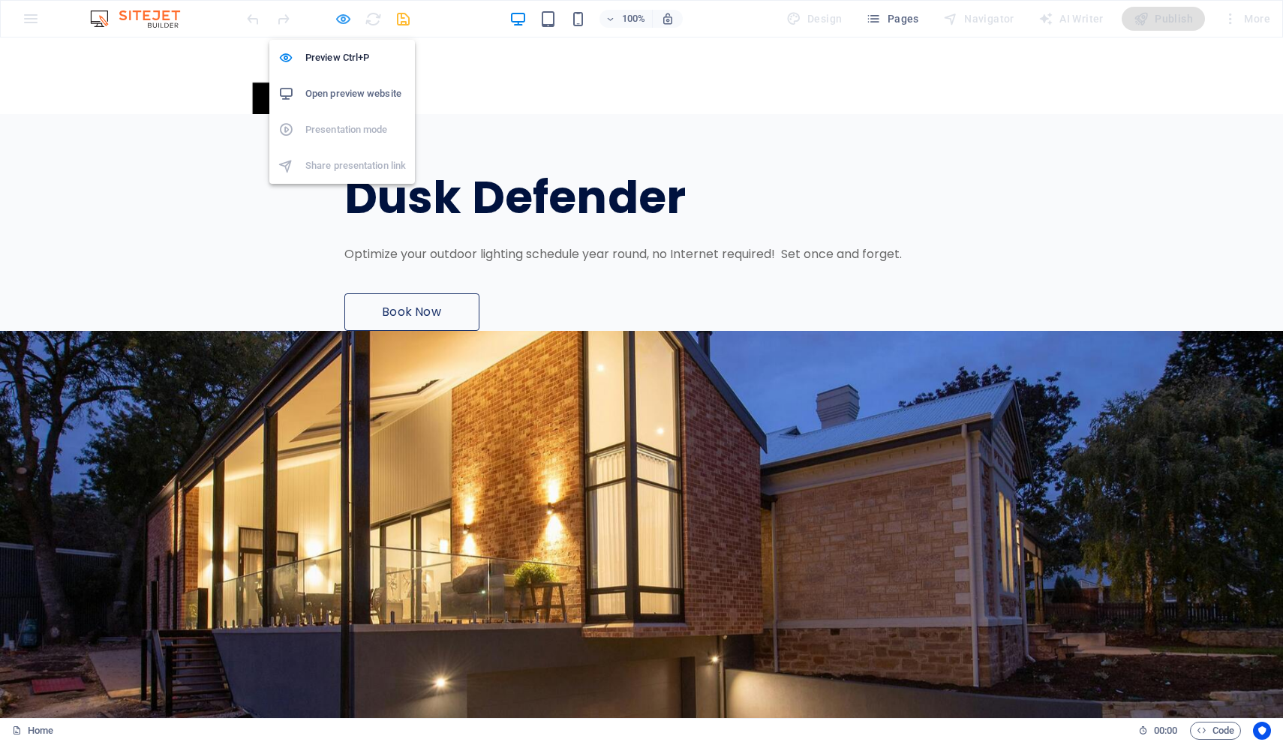
click at [347, 18] on icon "button" at bounding box center [343, 19] width 17 height 17
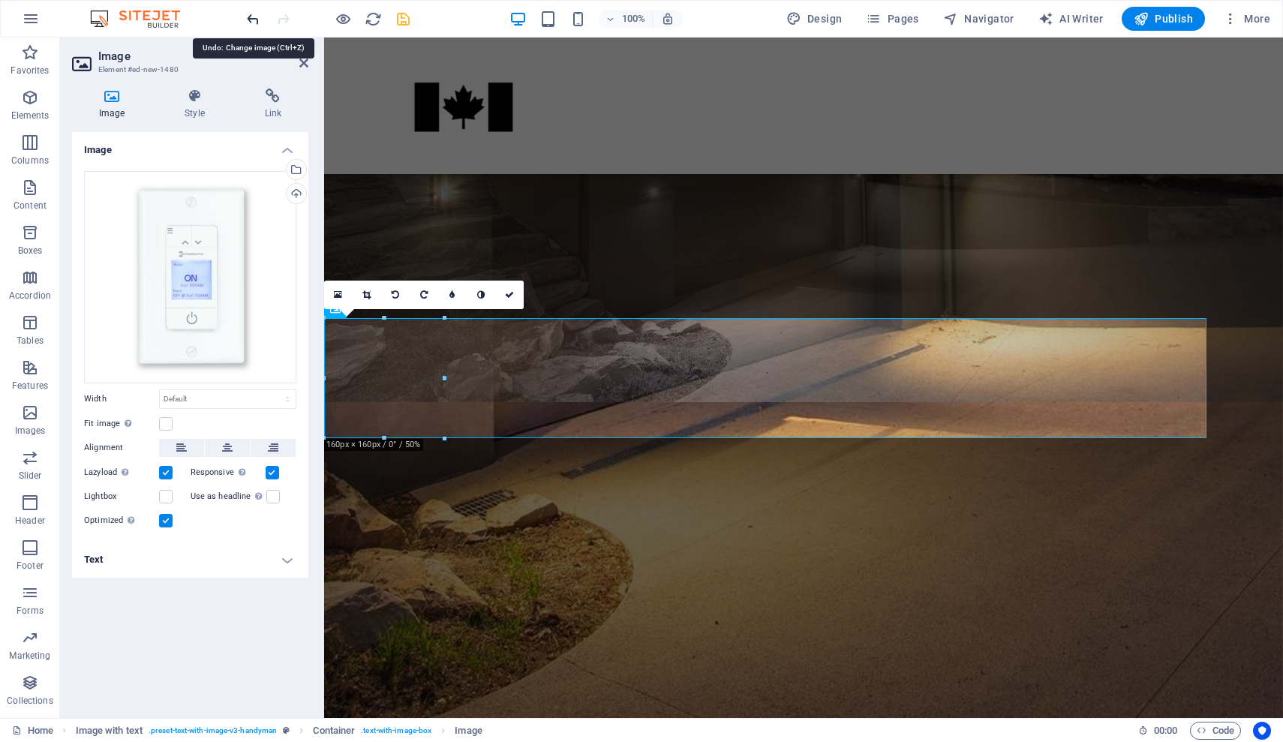
click at [254, 13] on icon "undo" at bounding box center [253, 19] width 17 height 17
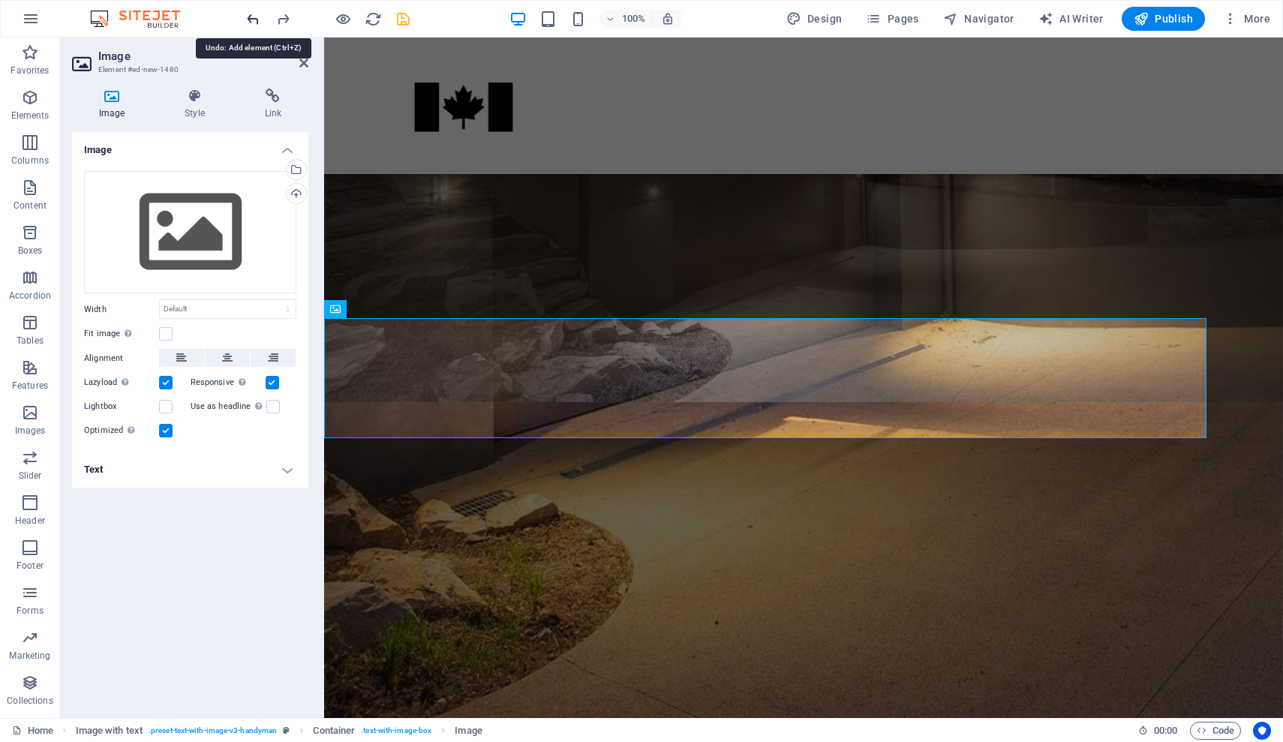
click at [254, 13] on icon "undo" at bounding box center [253, 19] width 17 height 17
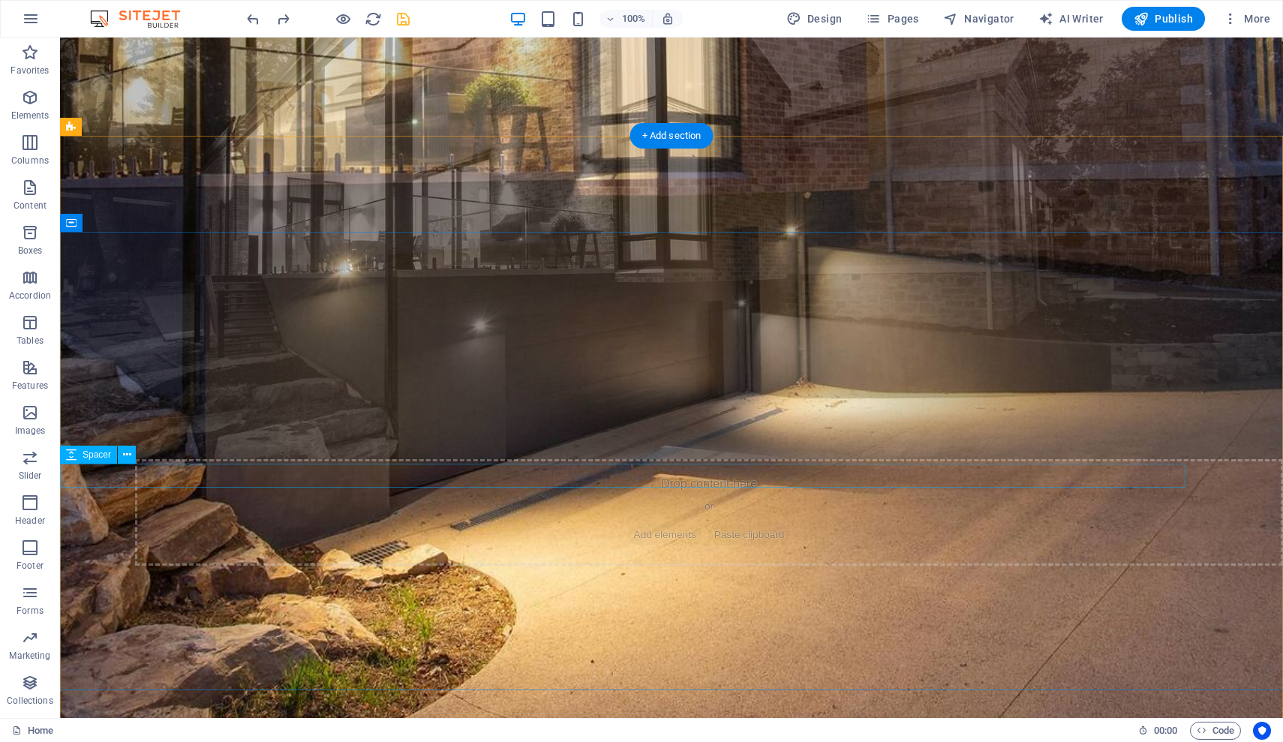
scroll to position [943, 0]
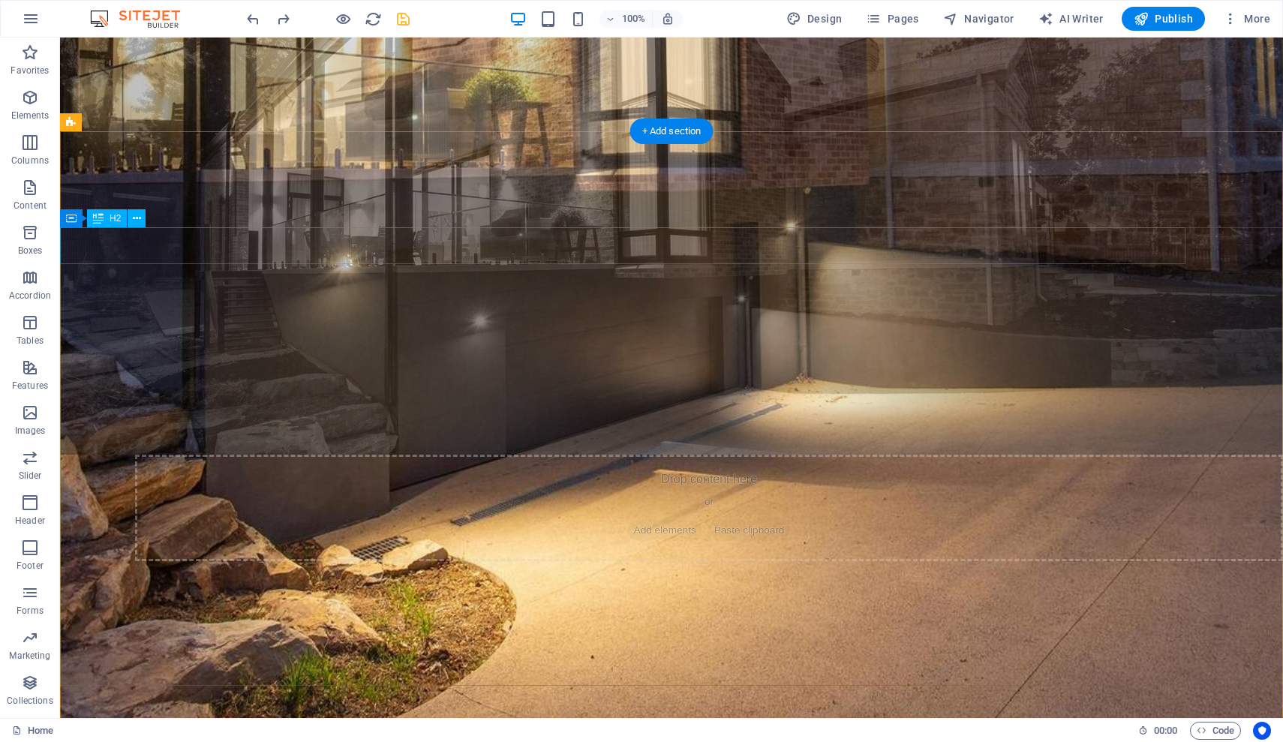
click at [115, 222] on span "H2" at bounding box center [115, 218] width 11 height 9
click at [137, 219] on icon at bounding box center [137, 219] width 8 height 16
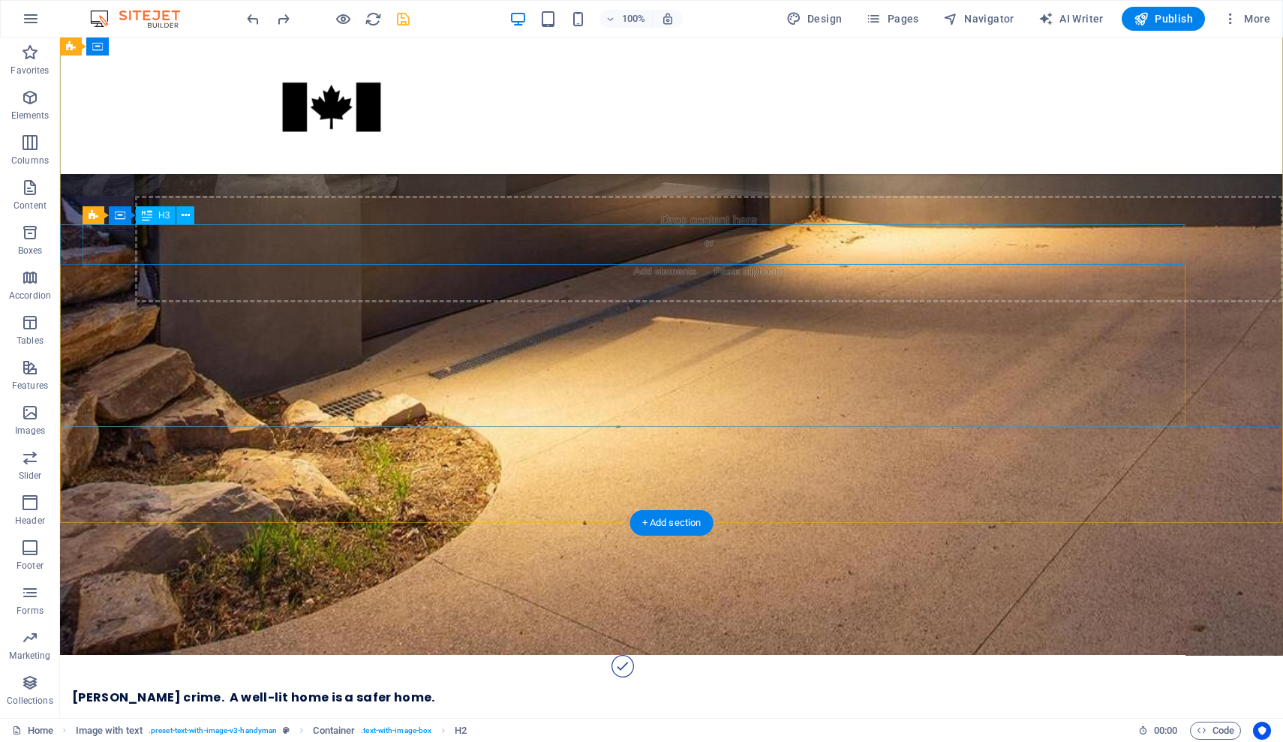
scroll to position [1204, 0]
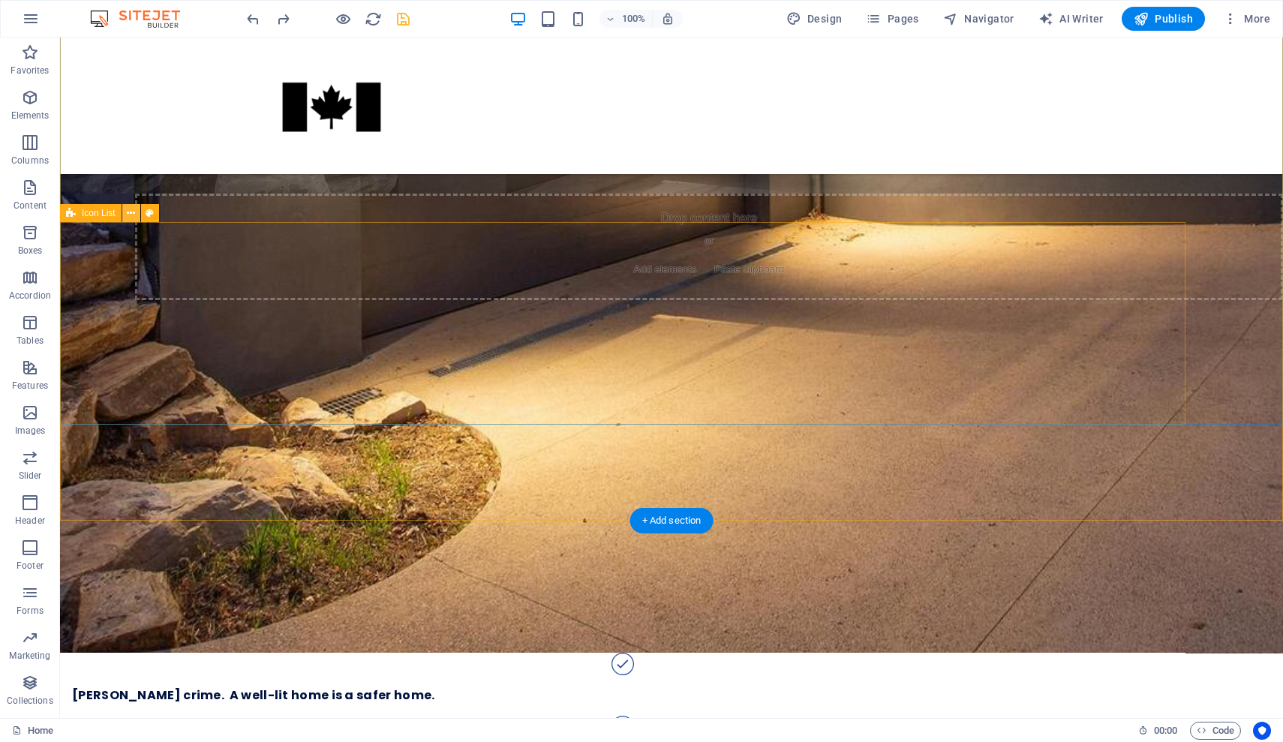
click at [130, 212] on icon at bounding box center [131, 214] width 8 height 16
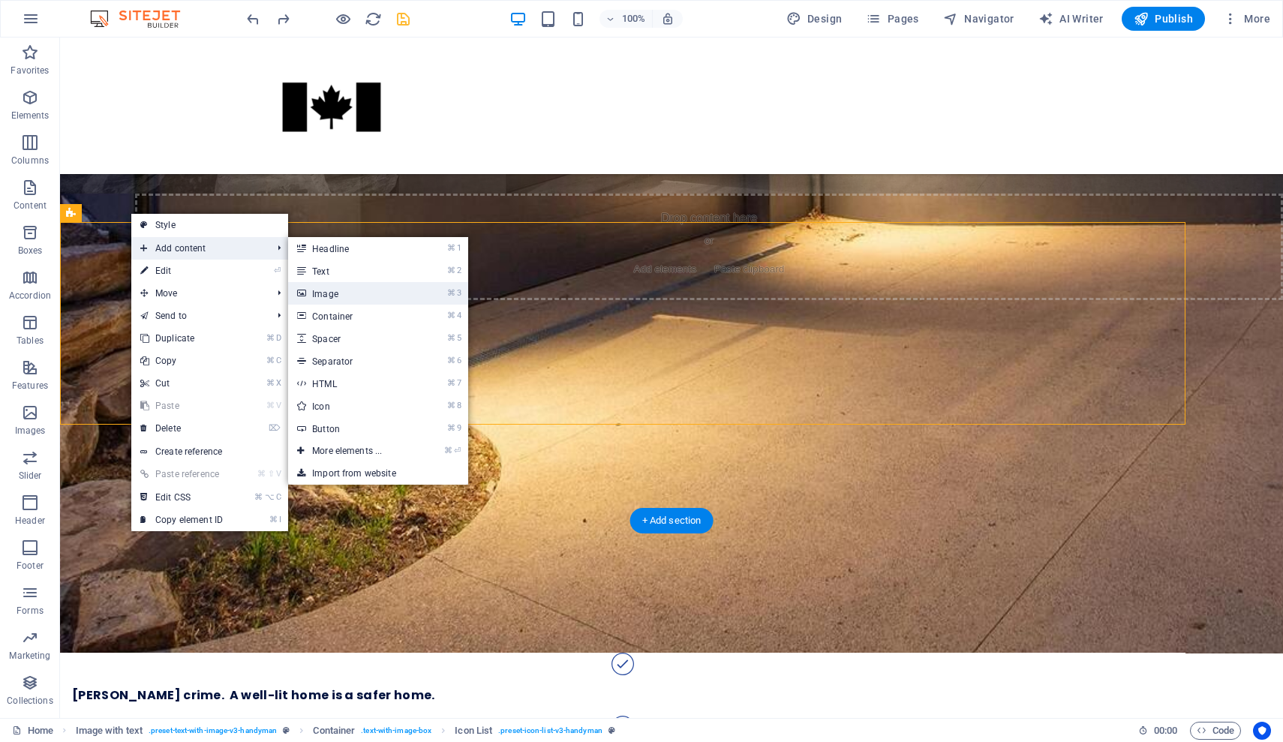
click at [353, 286] on link "⌘ 3 Image" at bounding box center [350, 293] width 124 height 23
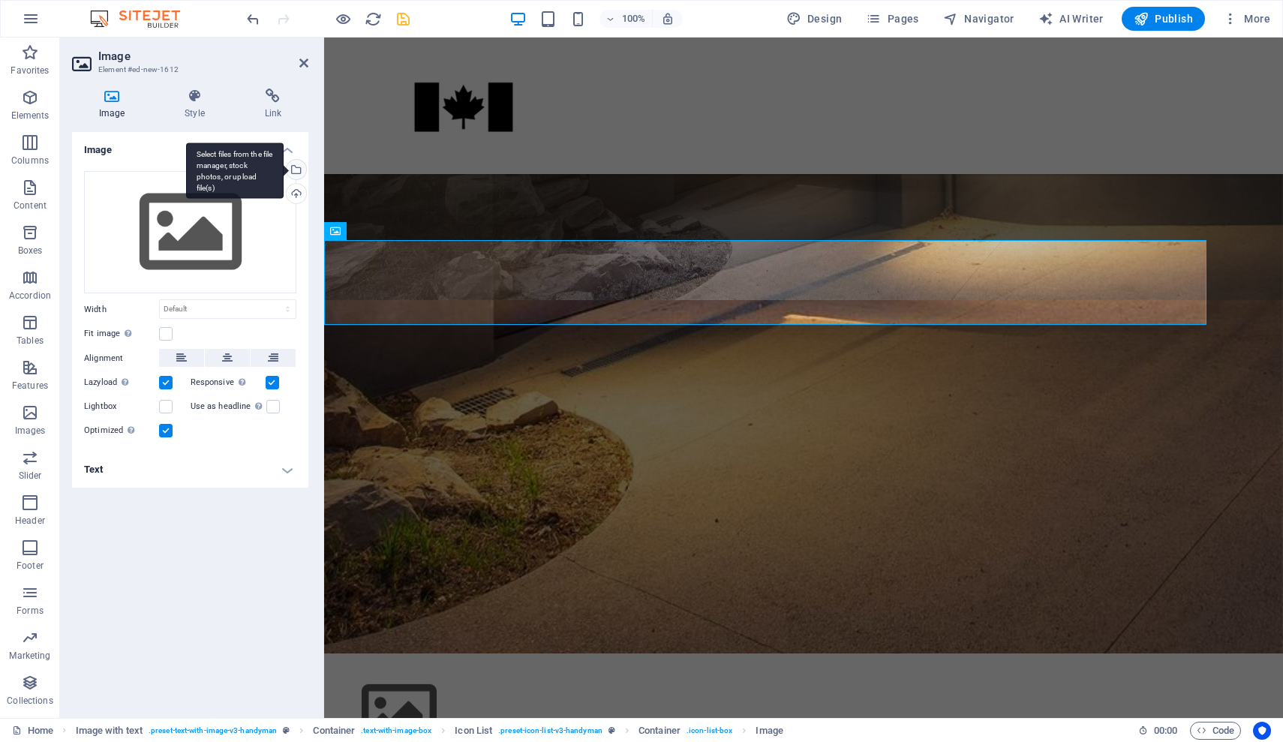
click at [302, 166] on div "Select files from the file manager, stock photos, or upload file(s)" at bounding box center [295, 171] width 23 height 23
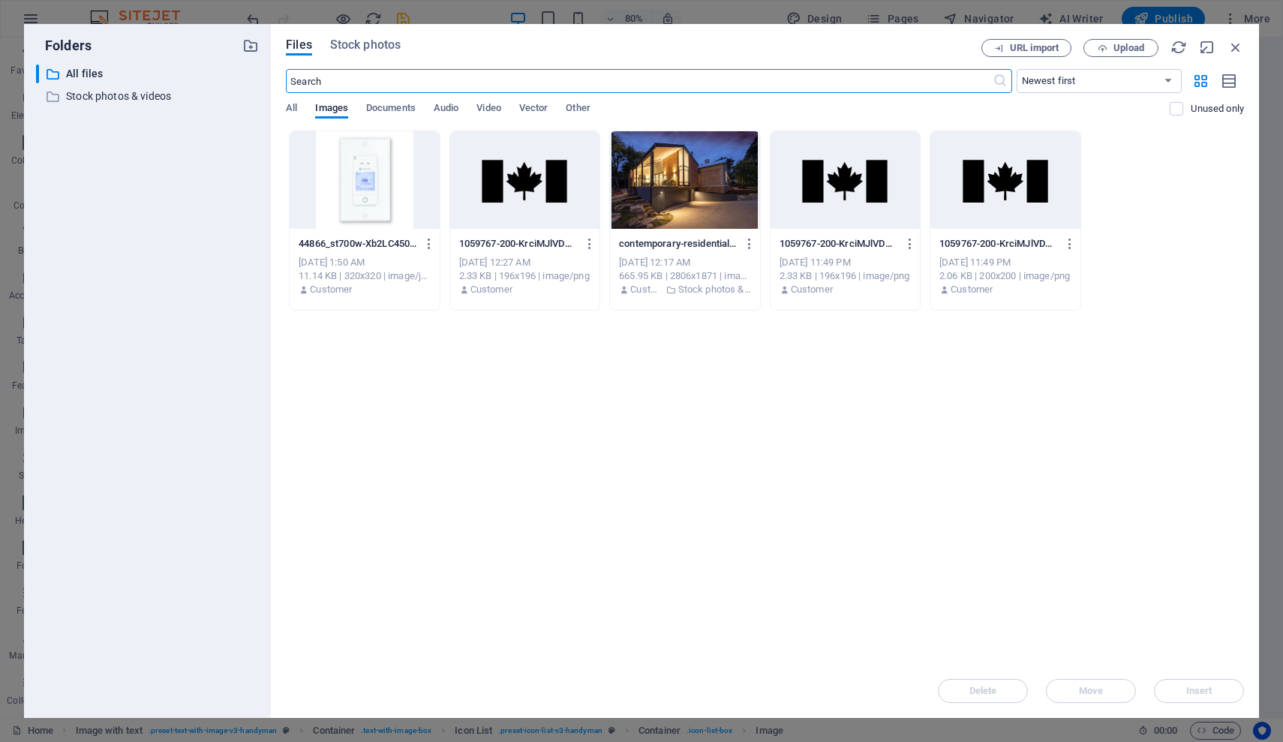
click at [366, 189] on div at bounding box center [364, 180] width 149 height 98
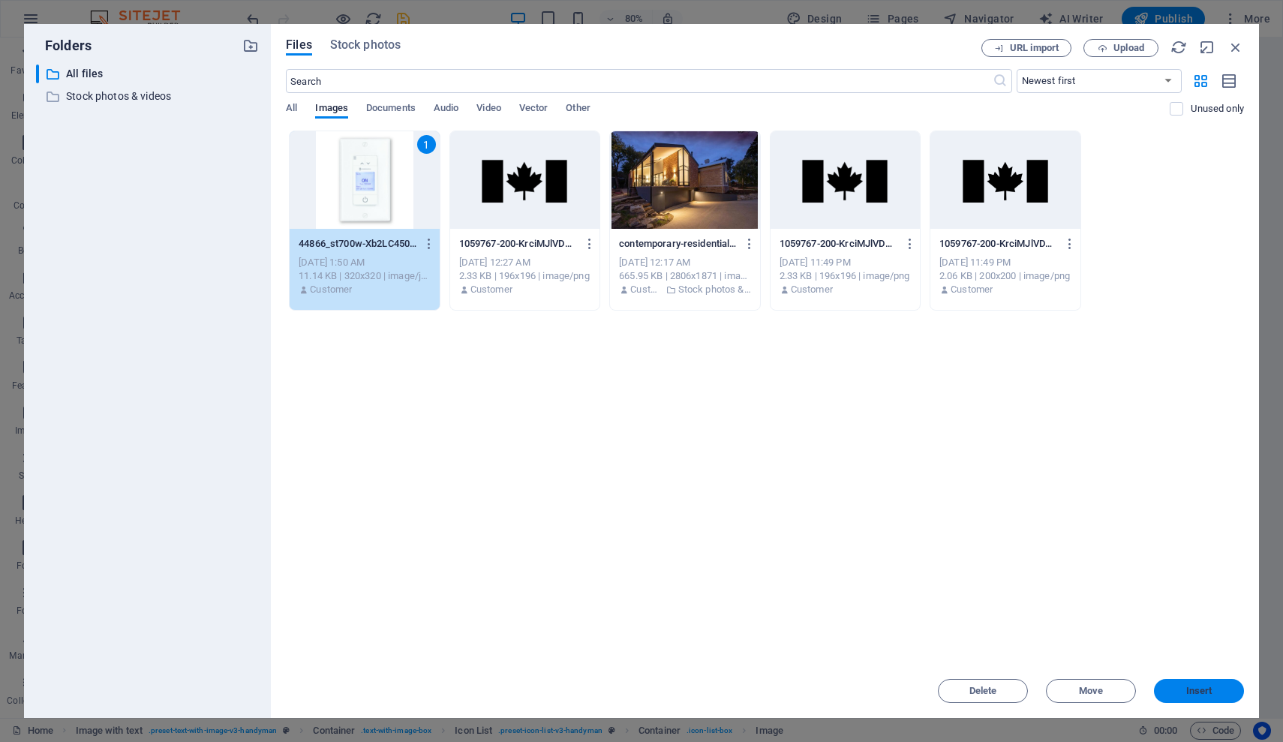
click at [784, 684] on button "Insert" at bounding box center [1199, 691] width 90 height 24
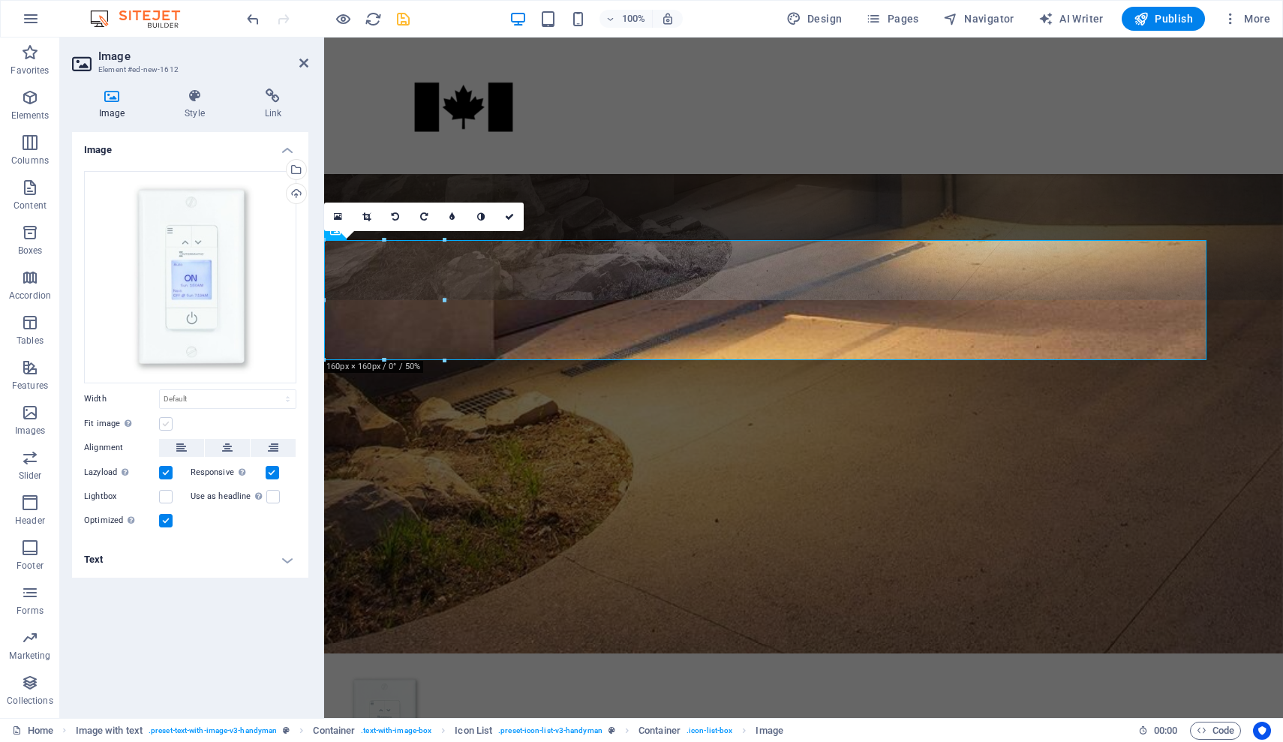
click at [167, 422] on label at bounding box center [166, 424] width 14 height 14
click at [0, 0] on input "Fit image Automatically fit image to a fixed width and height" at bounding box center [0, 0] width 0 height 0
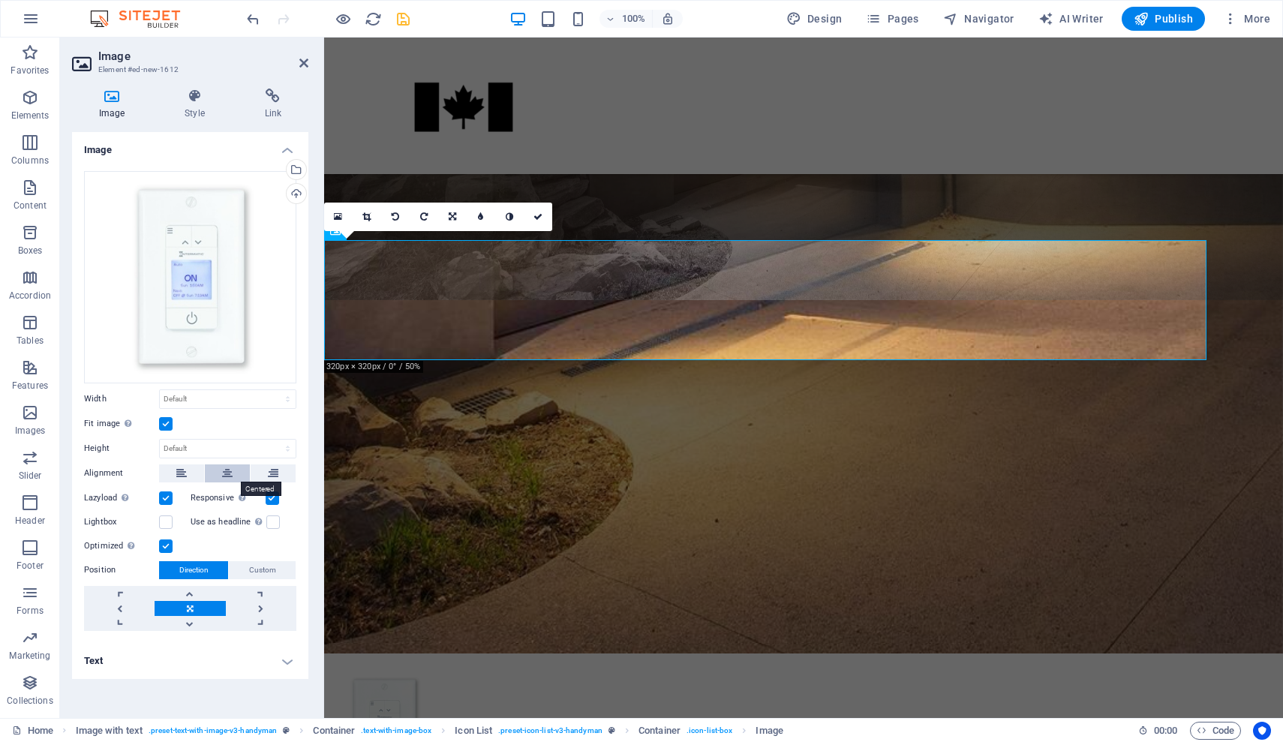
click at [221, 474] on button at bounding box center [227, 474] width 45 height 18
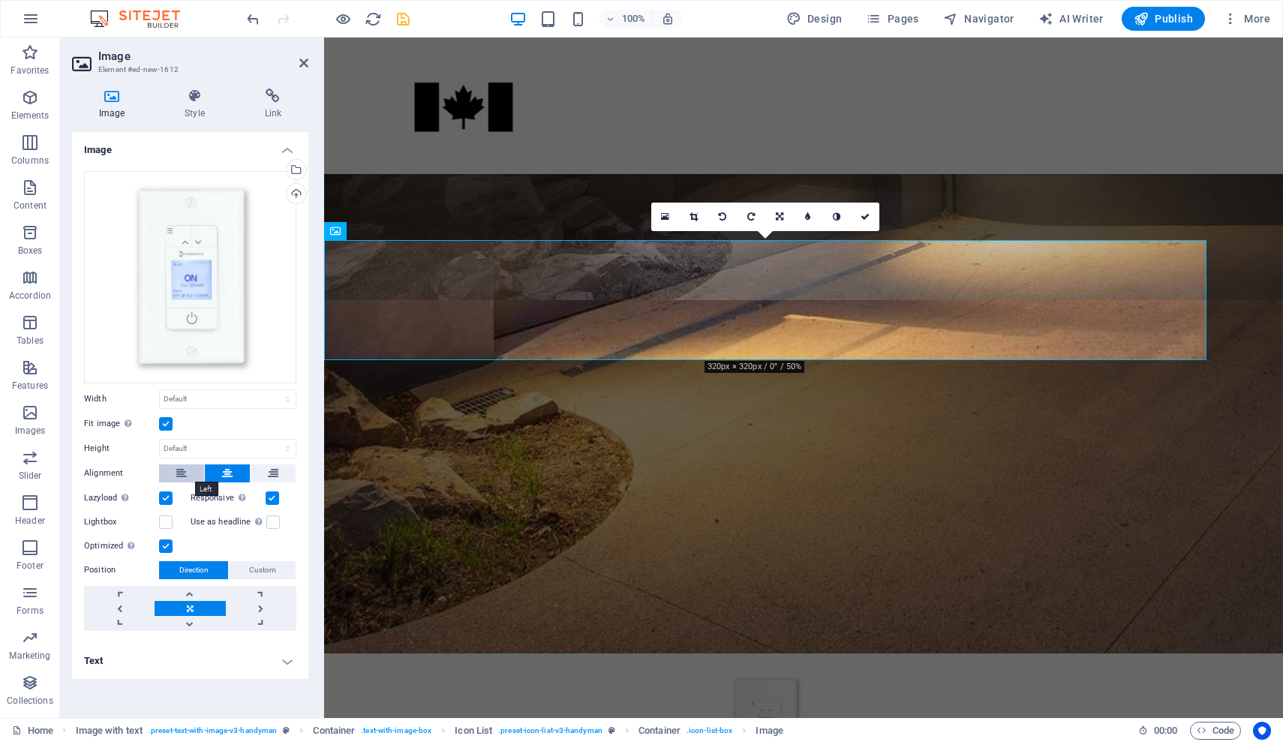
click at [179, 472] on icon at bounding box center [181, 474] width 11 height 18
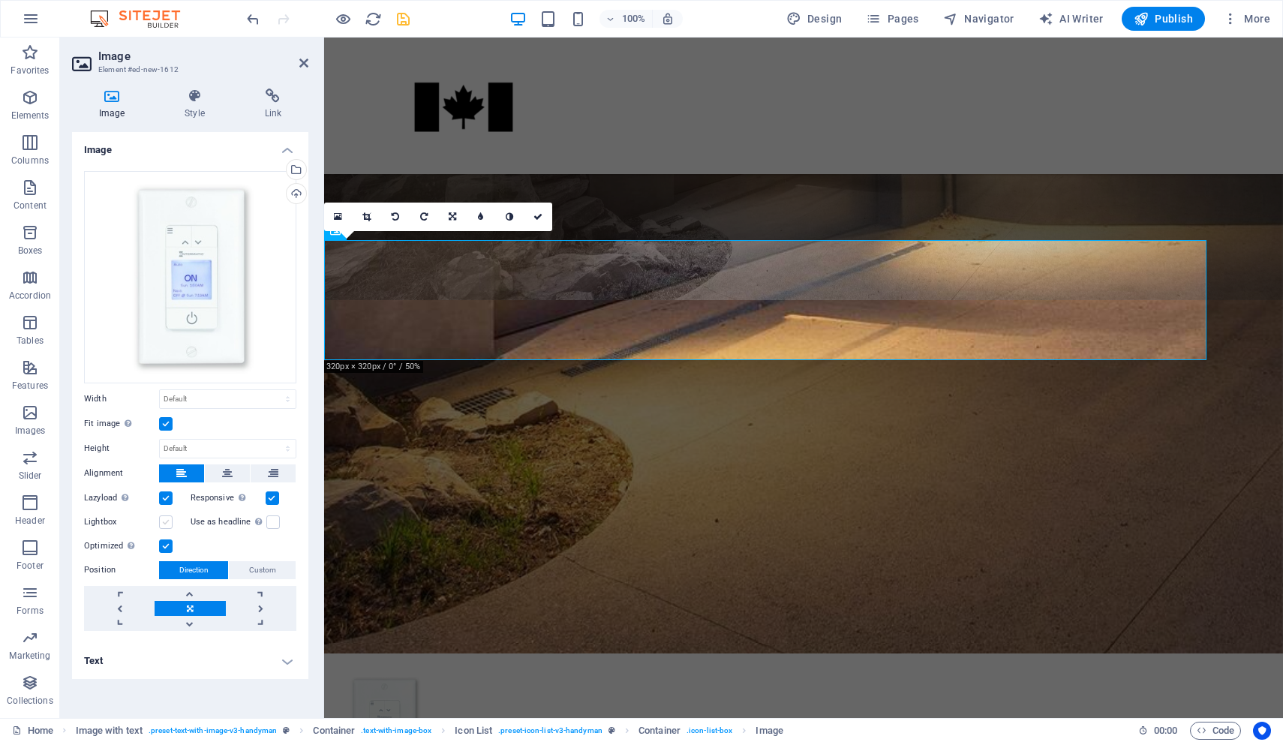
click at [165, 523] on label at bounding box center [166, 523] width 14 height 14
click at [0, 0] on input "Lightbox" at bounding box center [0, 0] width 0 height 0
click at [165, 523] on label at bounding box center [166, 523] width 14 height 14
click at [0, 0] on input "Lightbox" at bounding box center [0, 0] width 0 height 0
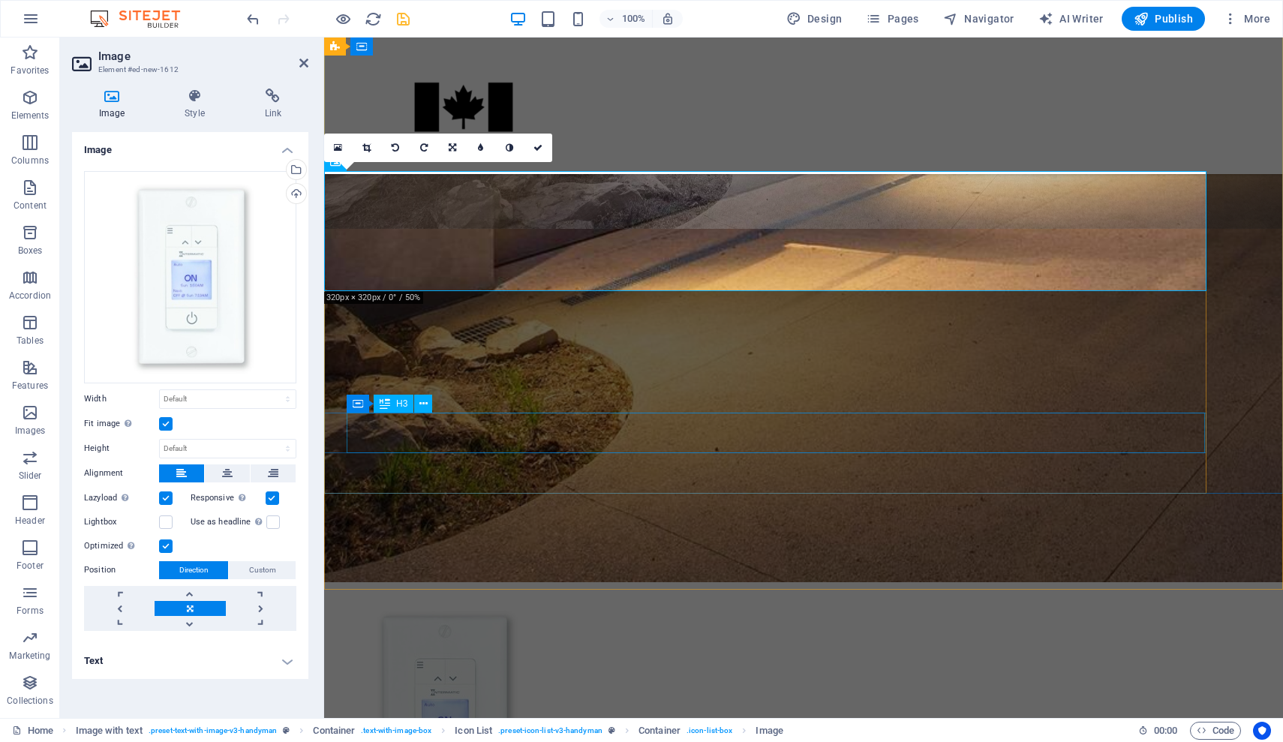
scroll to position [1273, 0]
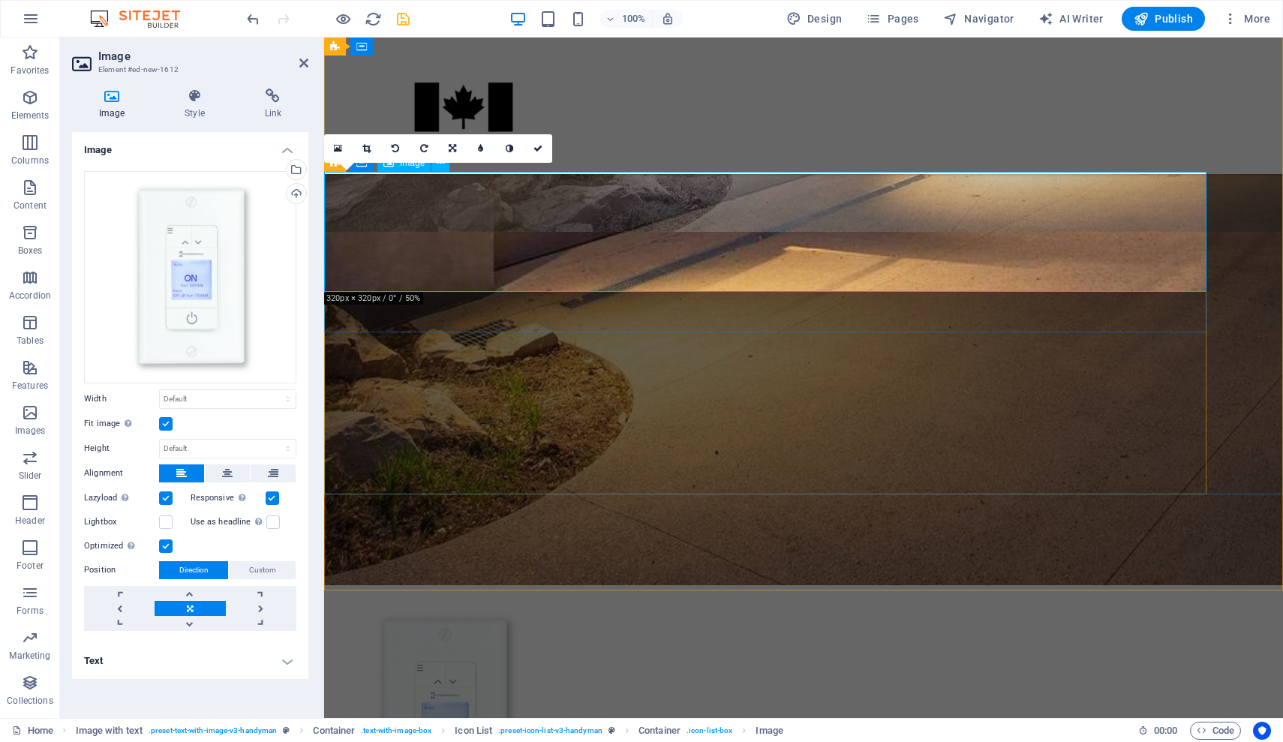
click at [784, 603] on figure at bounding box center [765, 723] width 882 height 240
click at [302, 66] on icon at bounding box center [303, 63] width 9 height 12
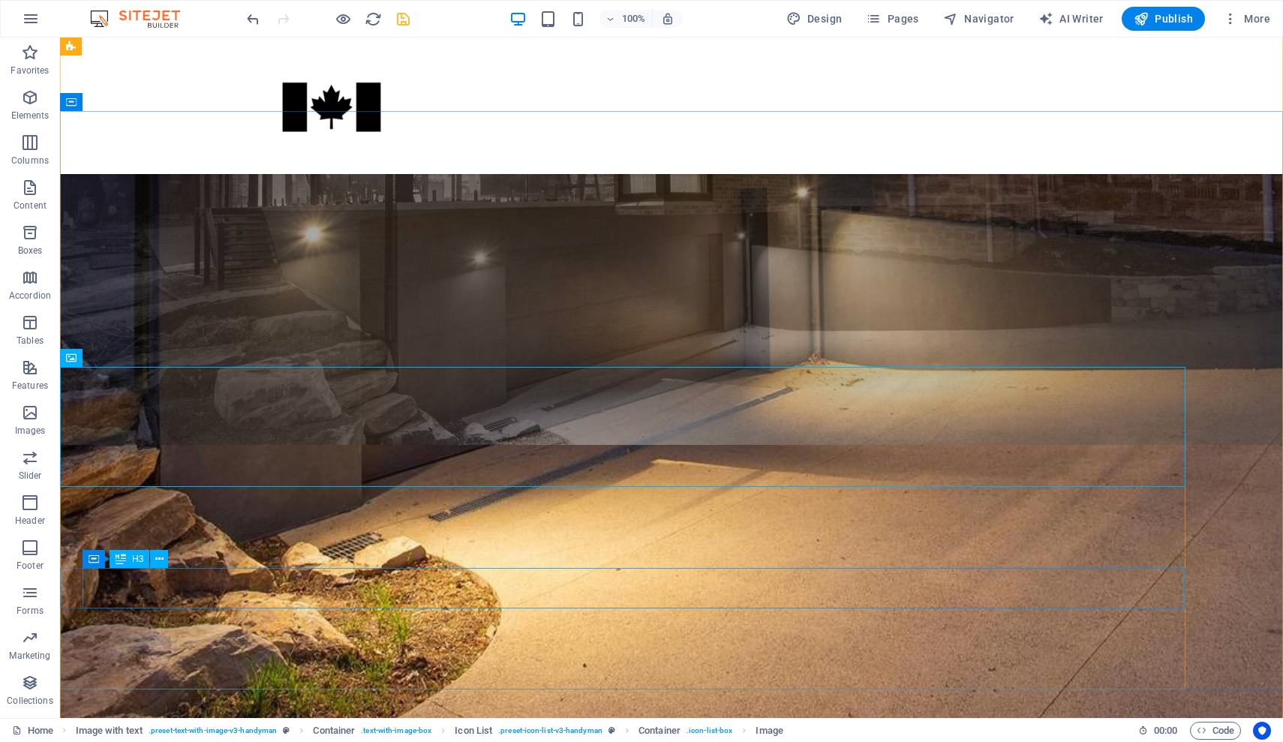
scroll to position [1060, 0]
click at [525, 593] on div "Even though many homes were delivered with outdoor lighting in mind the timers …" at bounding box center [623, 683] width 1126 height 180
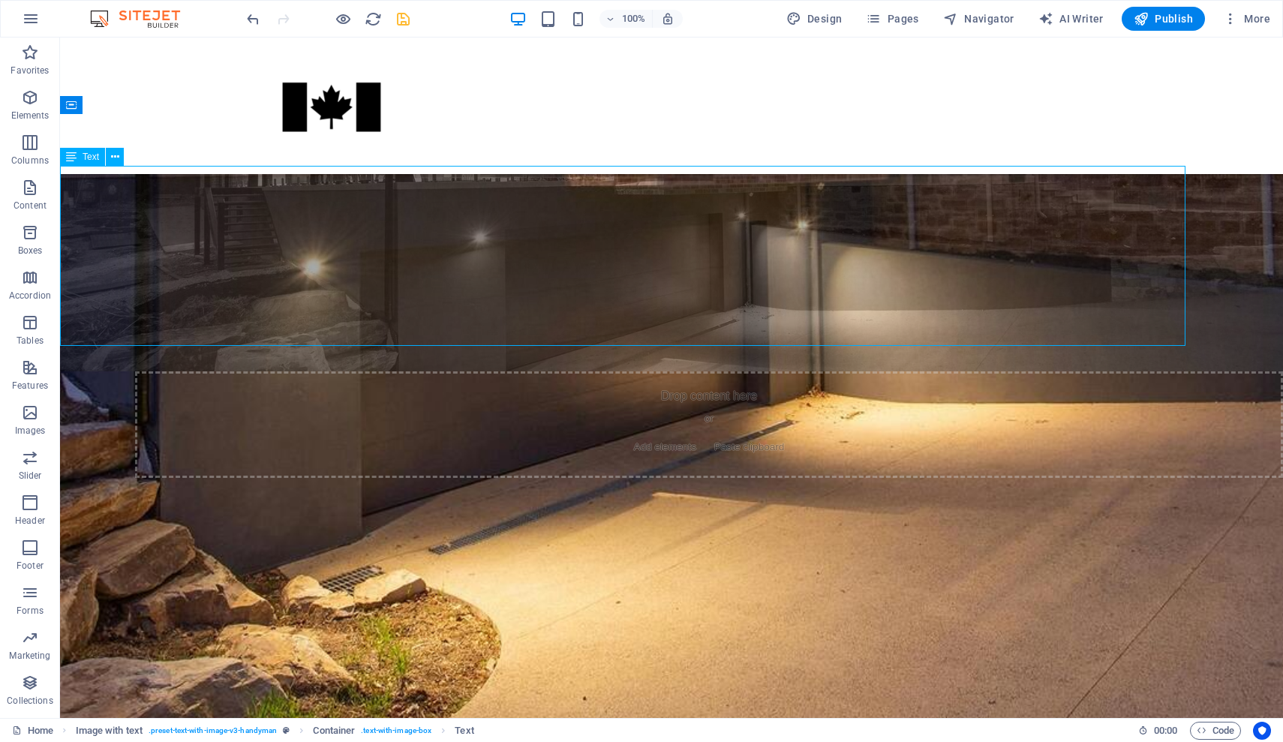
scroll to position [1108, 0]
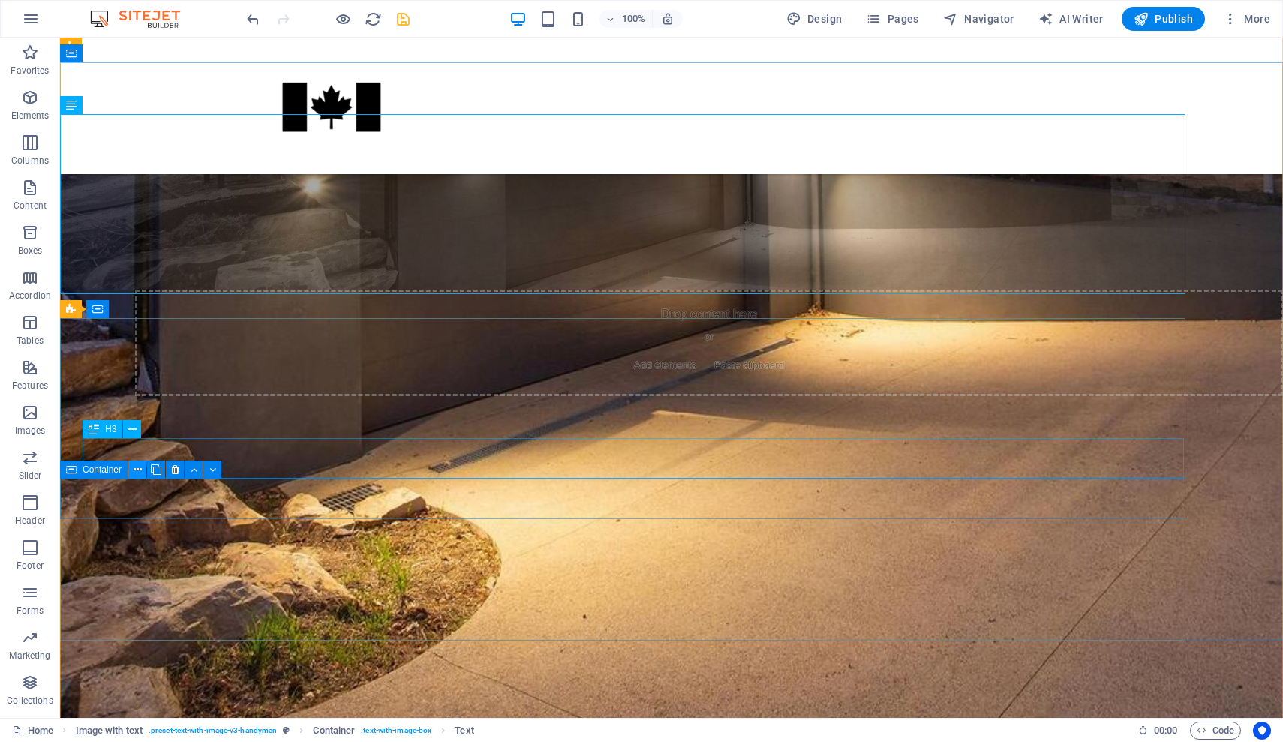
click at [139, 465] on icon at bounding box center [138, 470] width 8 height 16
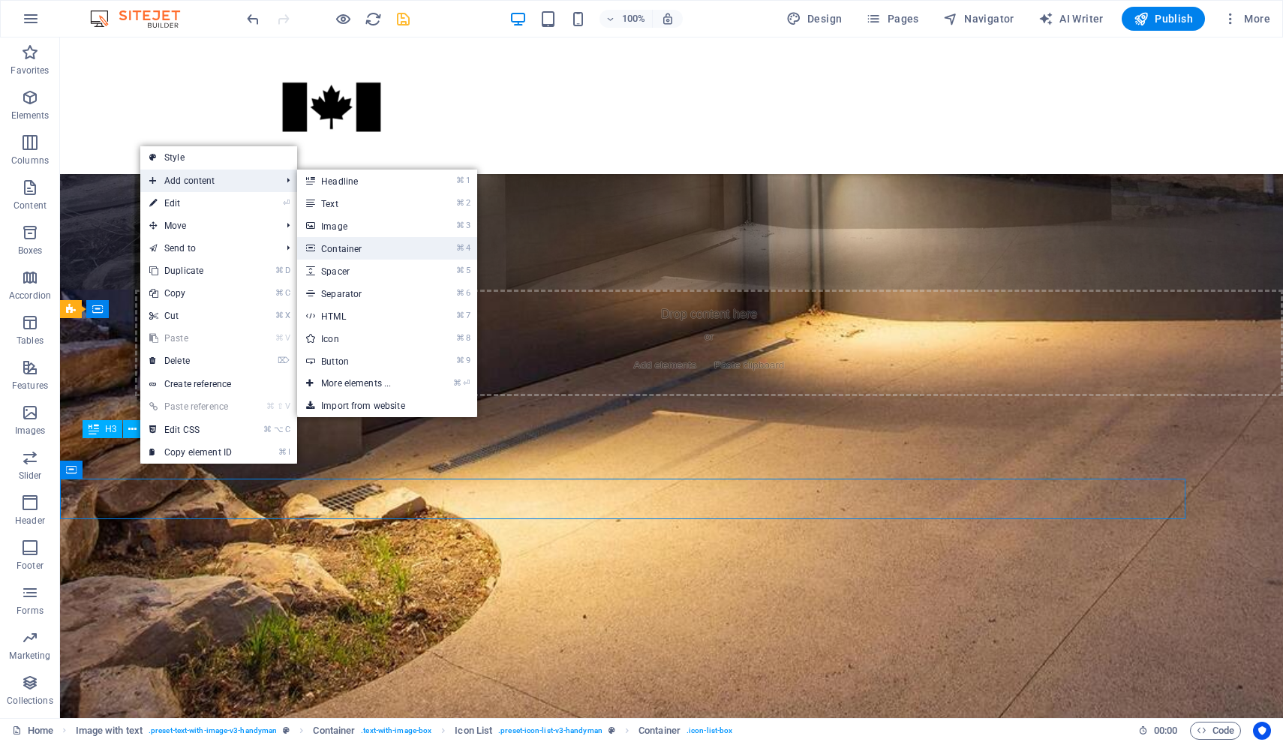
click at [361, 244] on link "⌘ 4 Container" at bounding box center [359, 248] width 124 height 23
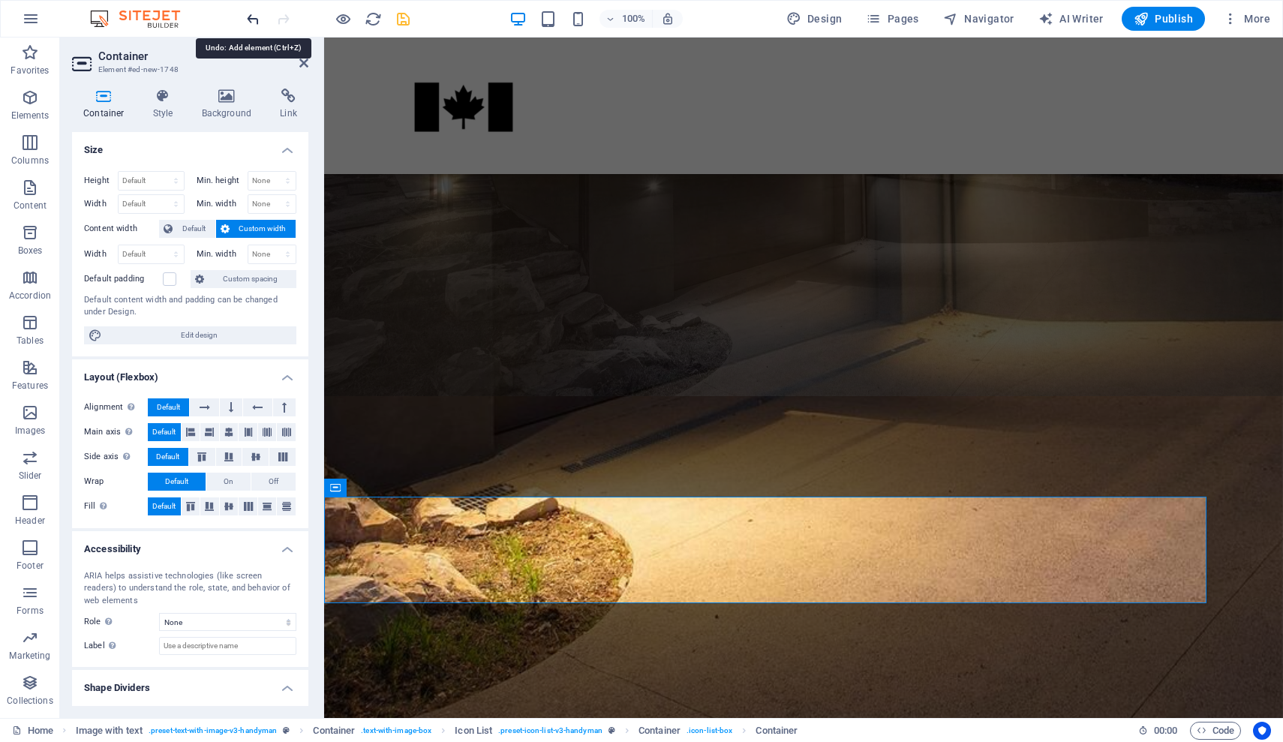
click at [253, 15] on icon "undo" at bounding box center [253, 19] width 17 height 17
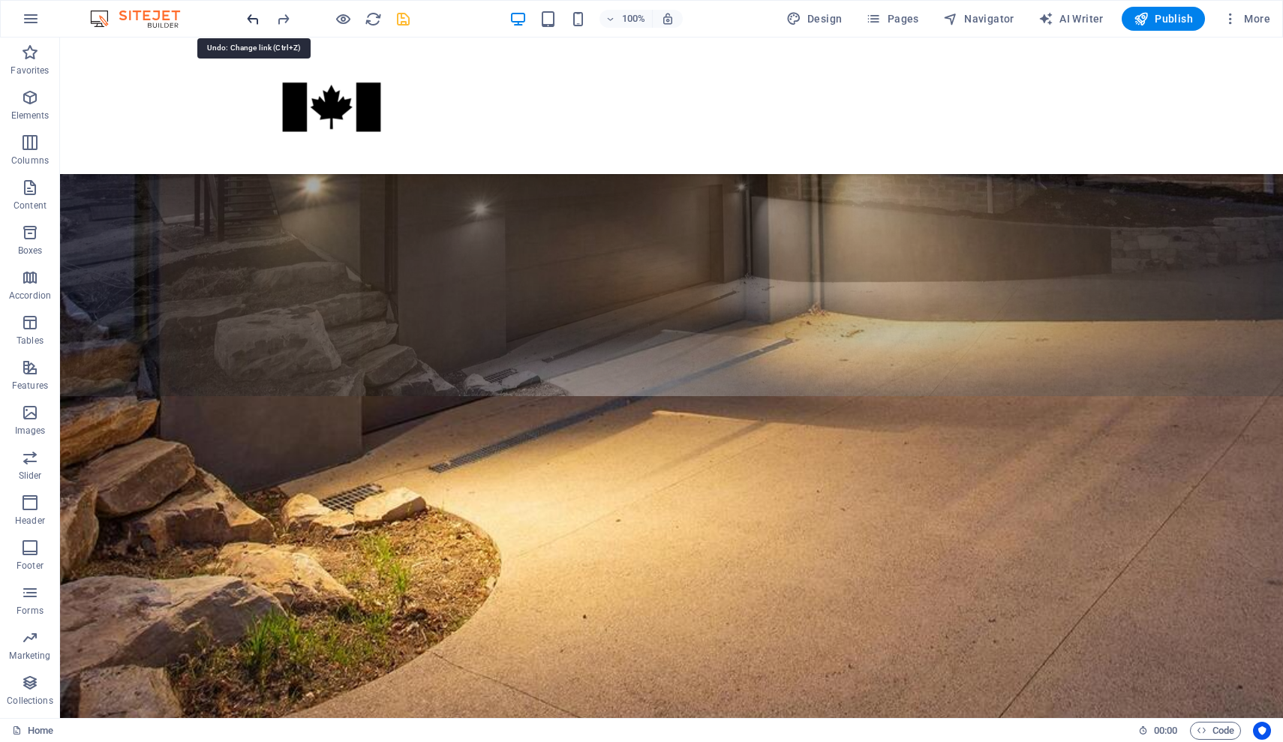
click at [253, 15] on icon "undo" at bounding box center [253, 19] width 17 height 17
click at [259, 20] on icon "undo" at bounding box center [253, 19] width 17 height 17
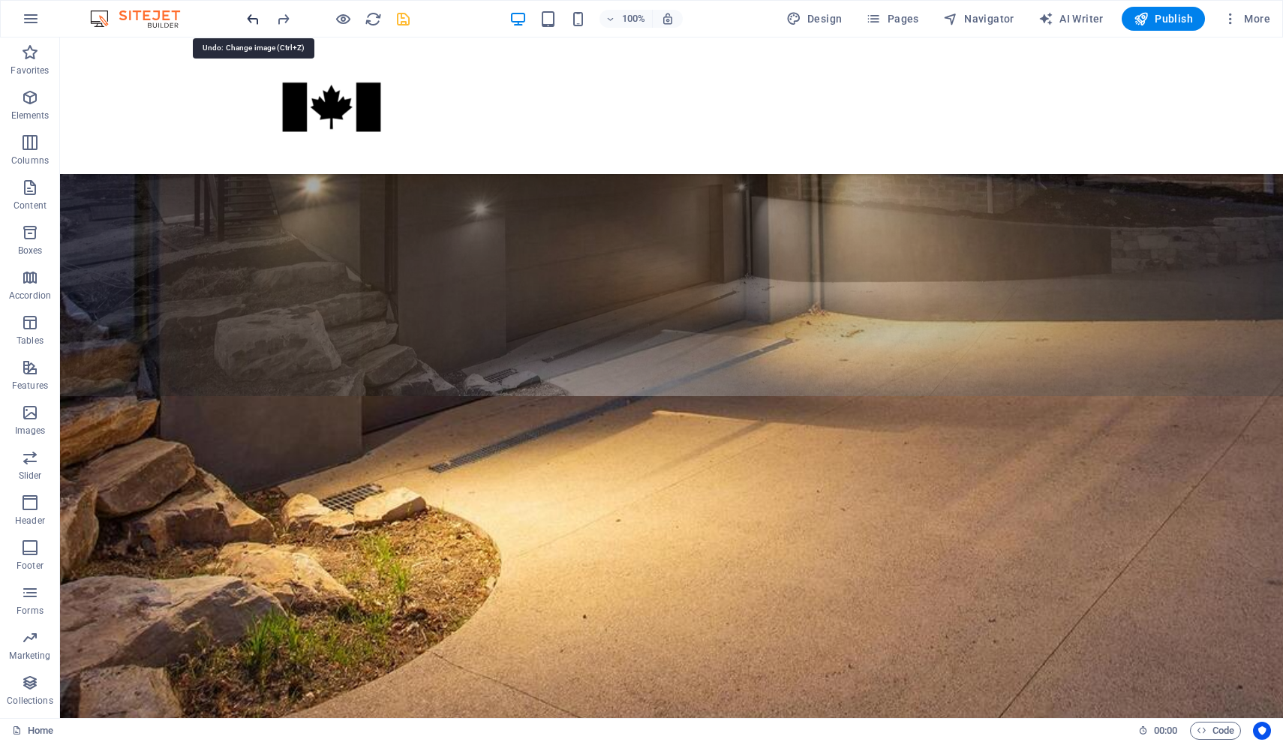
click at [251, 19] on icon "undo" at bounding box center [253, 19] width 17 height 17
click at [256, 17] on icon "undo" at bounding box center [253, 19] width 17 height 17
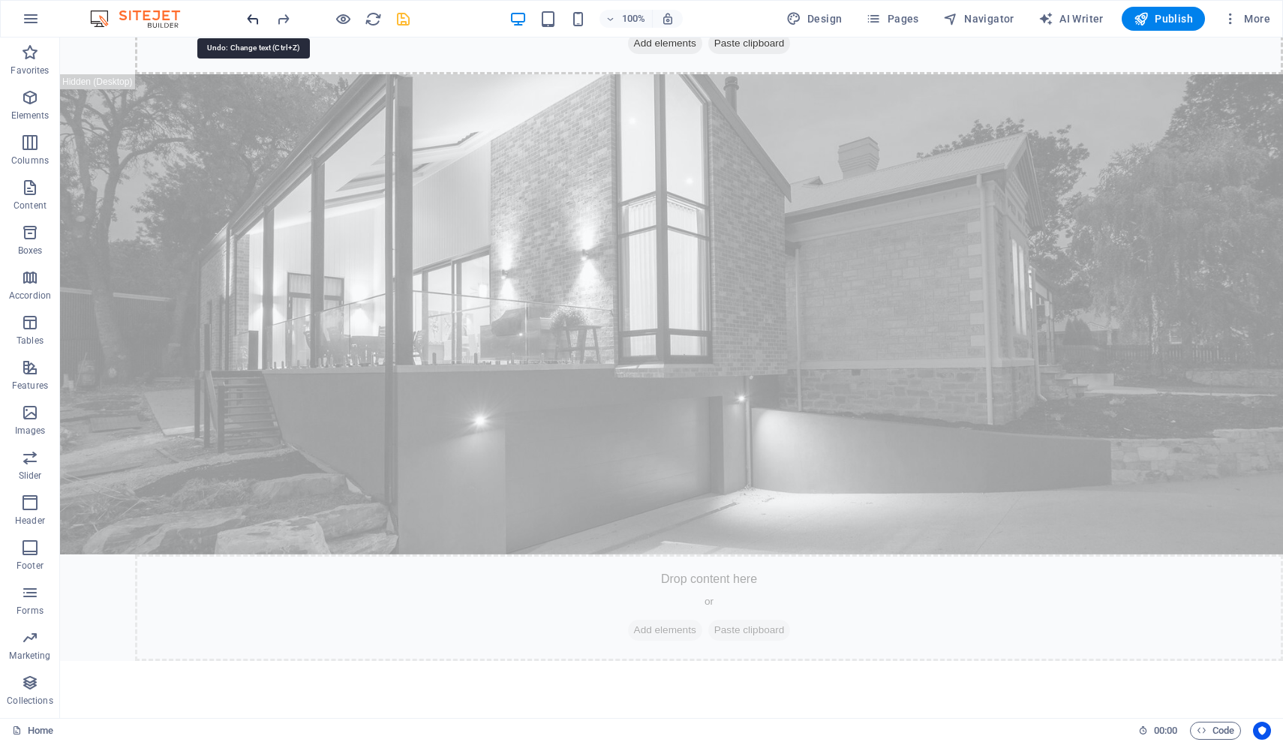
scroll to position [32, 0]
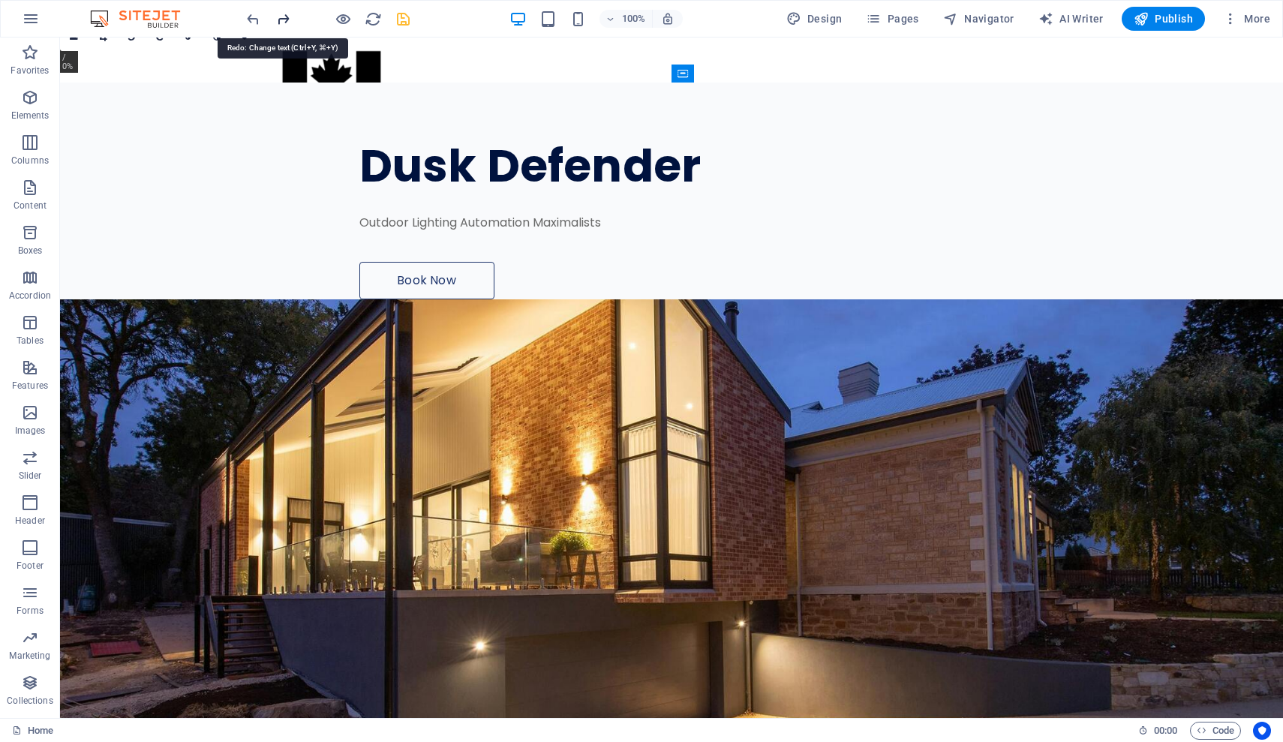
click at [284, 21] on icon "redo" at bounding box center [283, 19] width 17 height 17
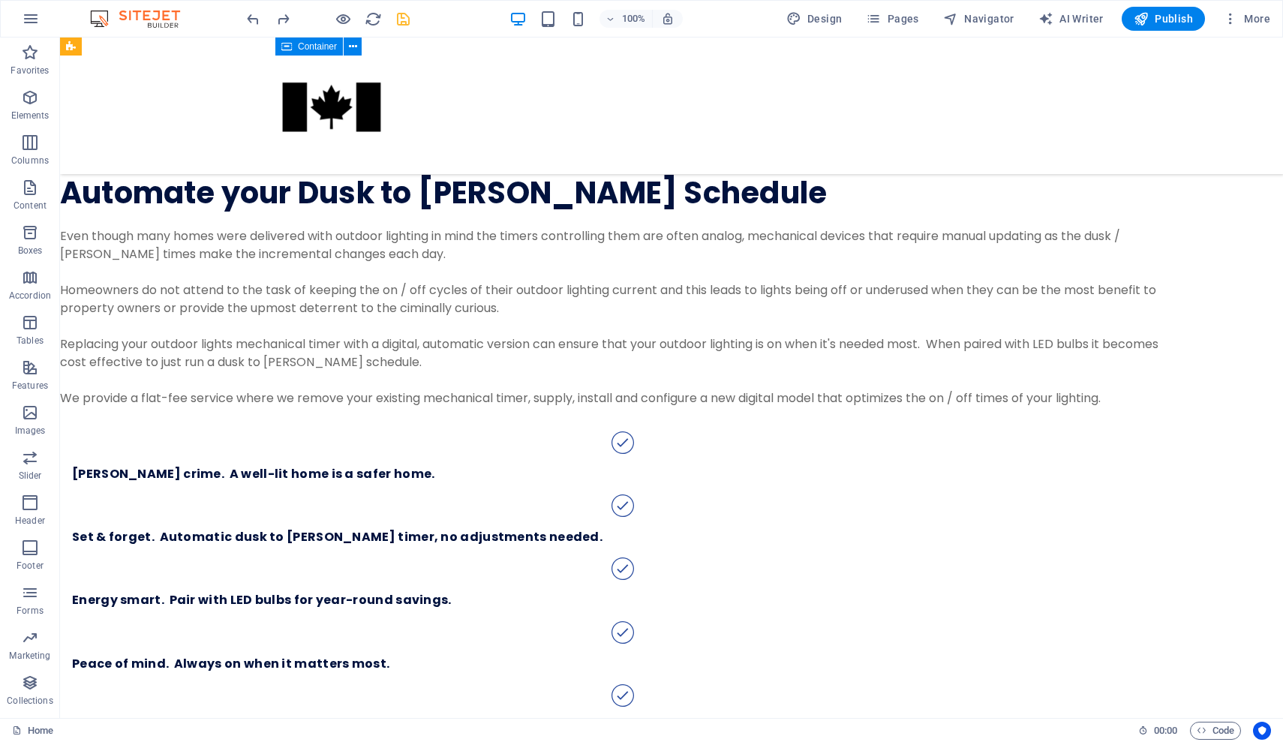
scroll to position [1425, 0]
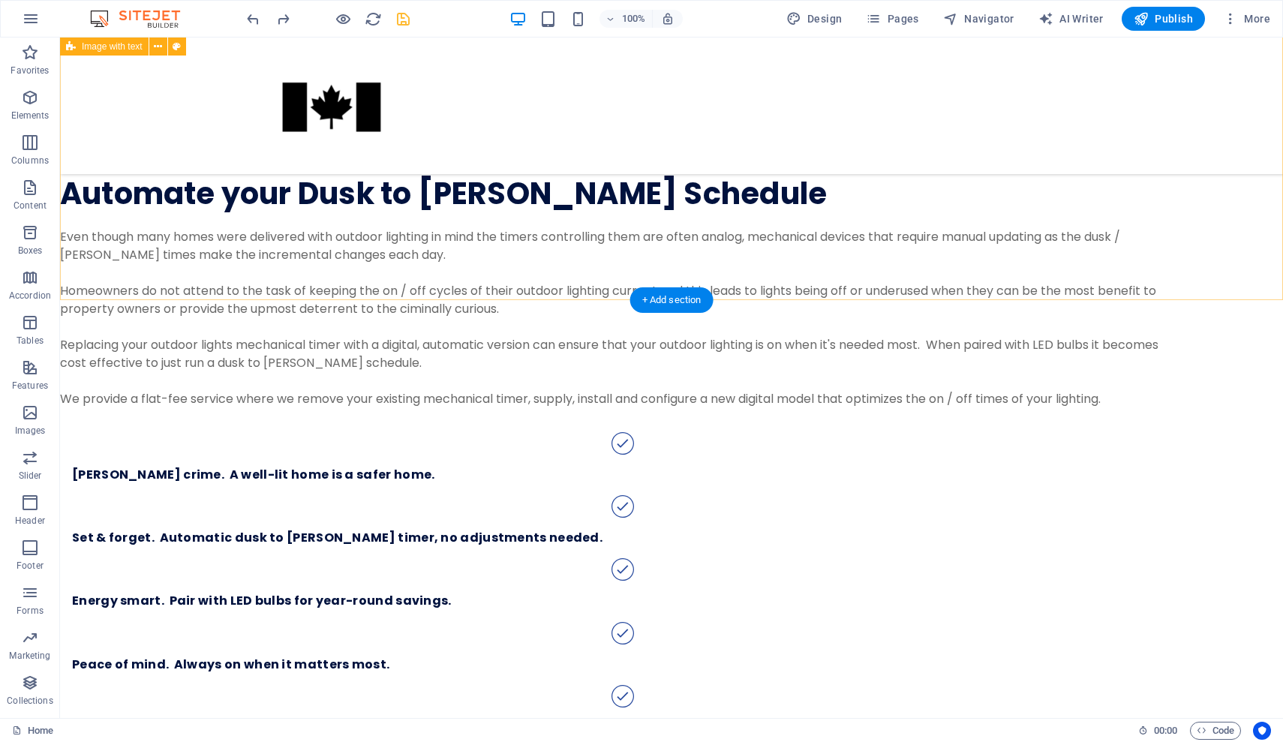
click at [714, 244] on div "Automate your Dusk to [PERSON_NAME] Schedule Even though many homes were delive…" at bounding box center [671, 462] width 1223 height 765
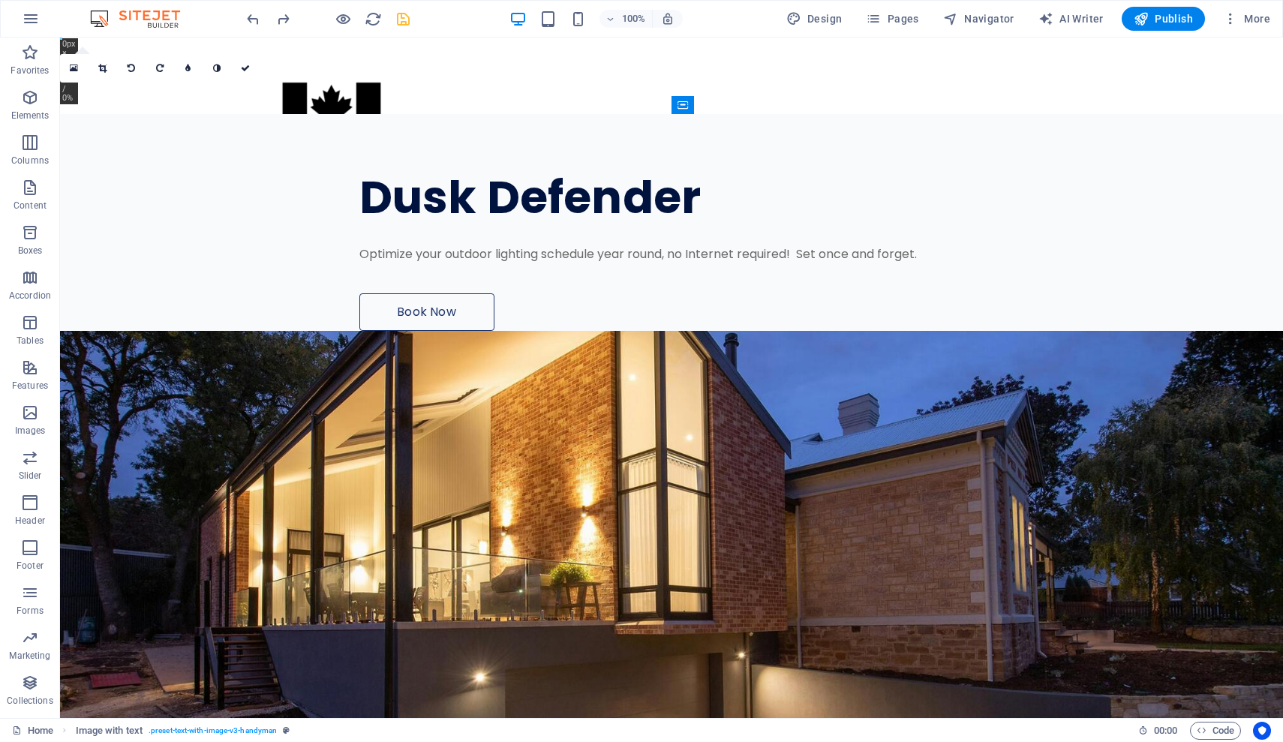
scroll to position [0, 0]
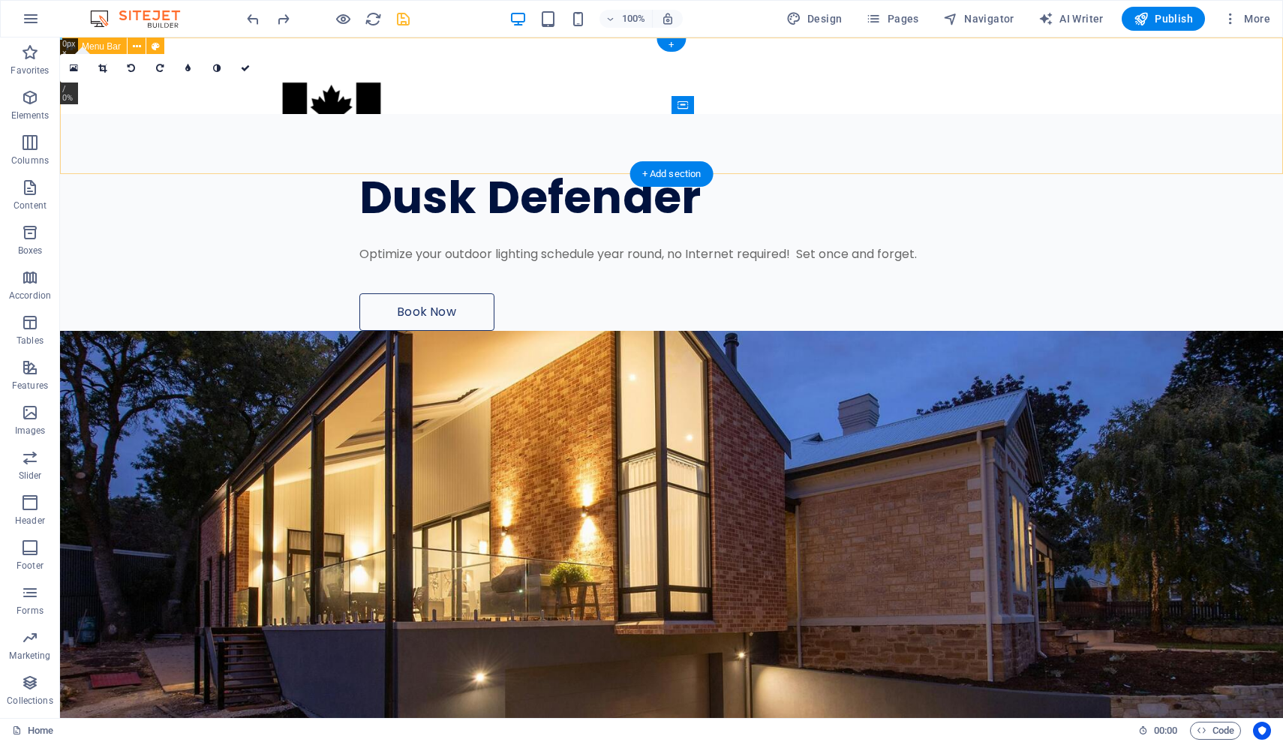
click at [528, 96] on div at bounding box center [671, 106] width 1223 height 137
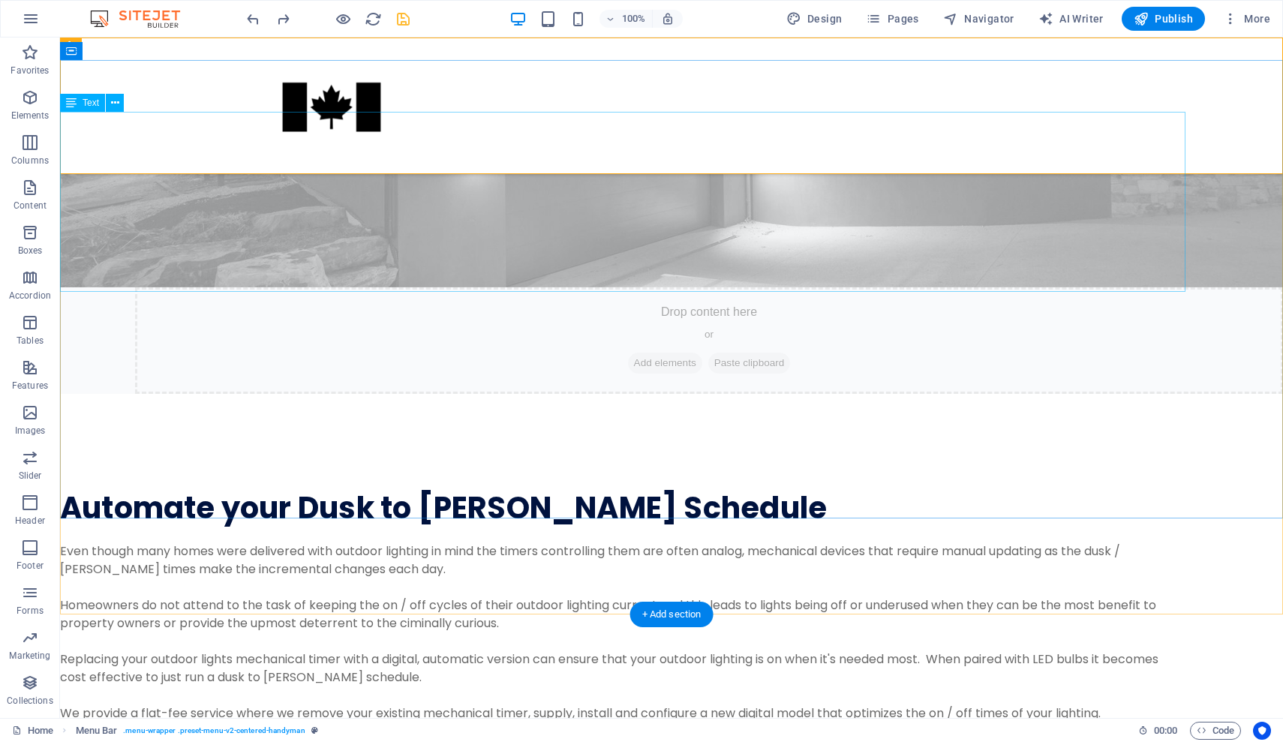
scroll to position [1110, 0]
click at [565, 543] on div "Even though many homes were delivered with outdoor lighting in mind the timers …" at bounding box center [623, 633] width 1126 height 180
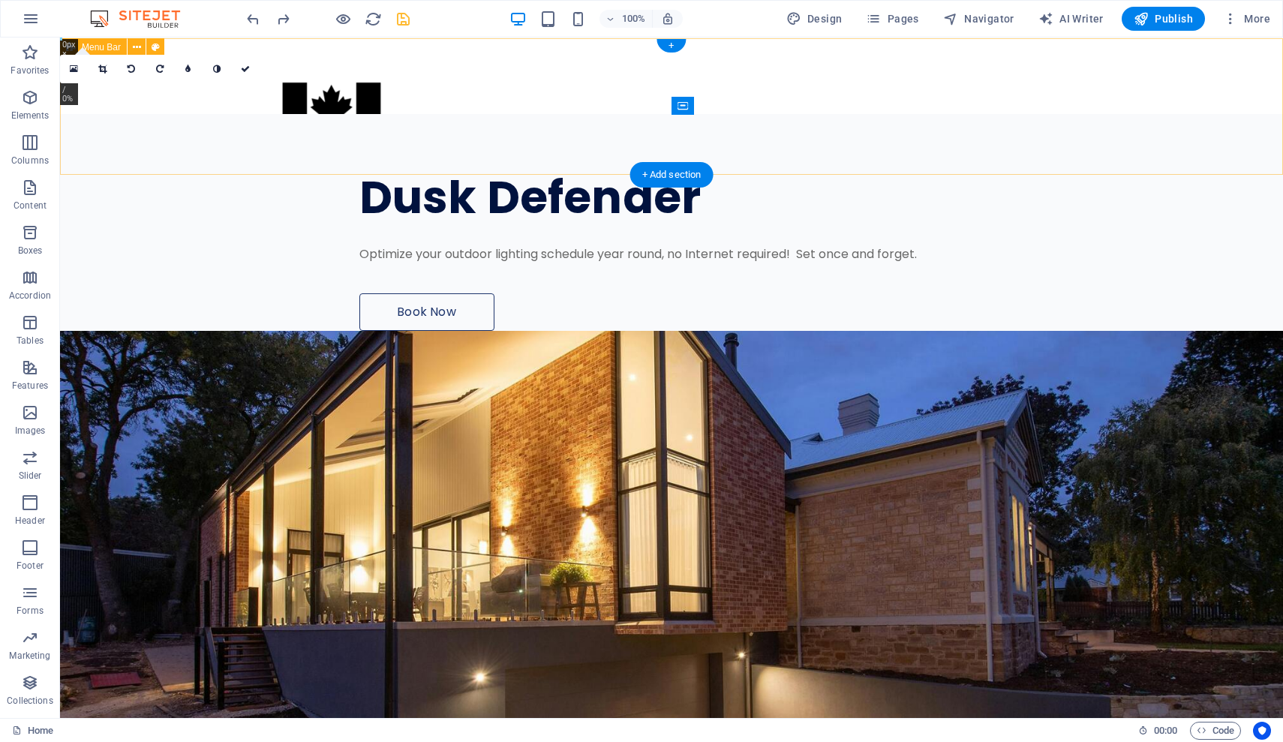
scroll to position [0, 0]
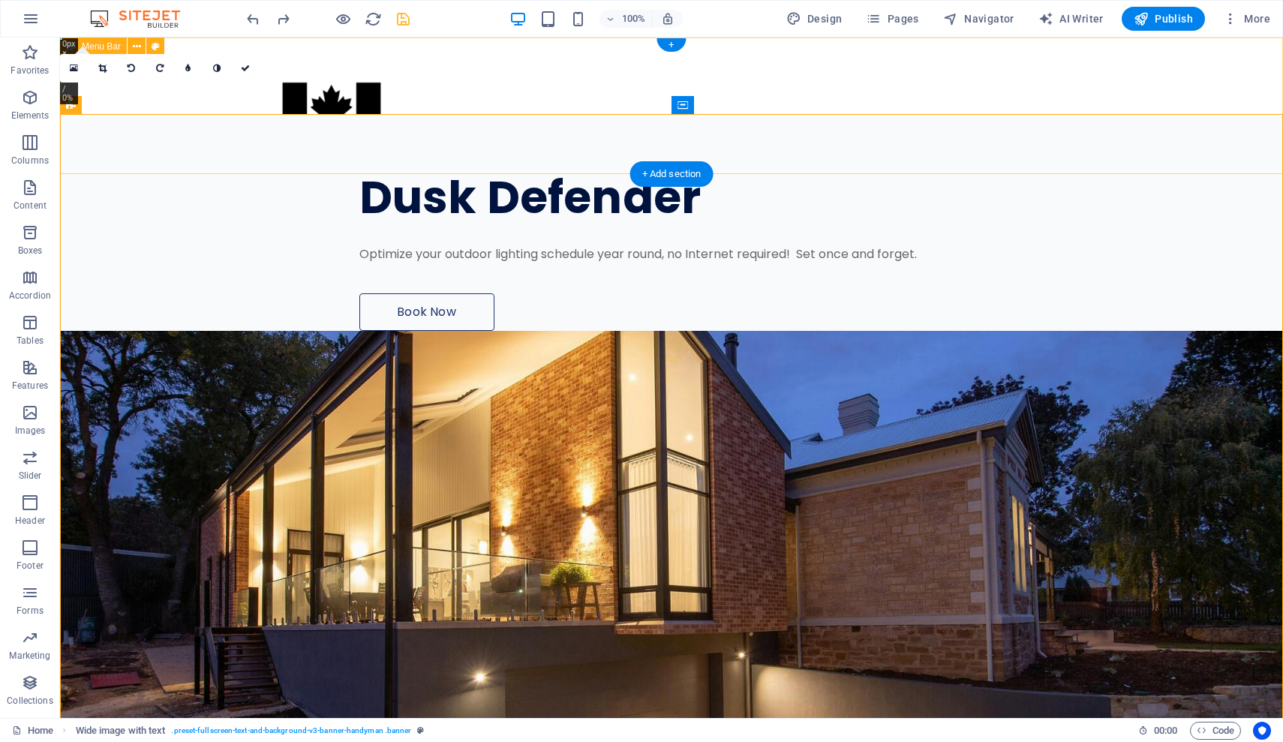
click at [784, 89] on div at bounding box center [671, 106] width 1223 height 137
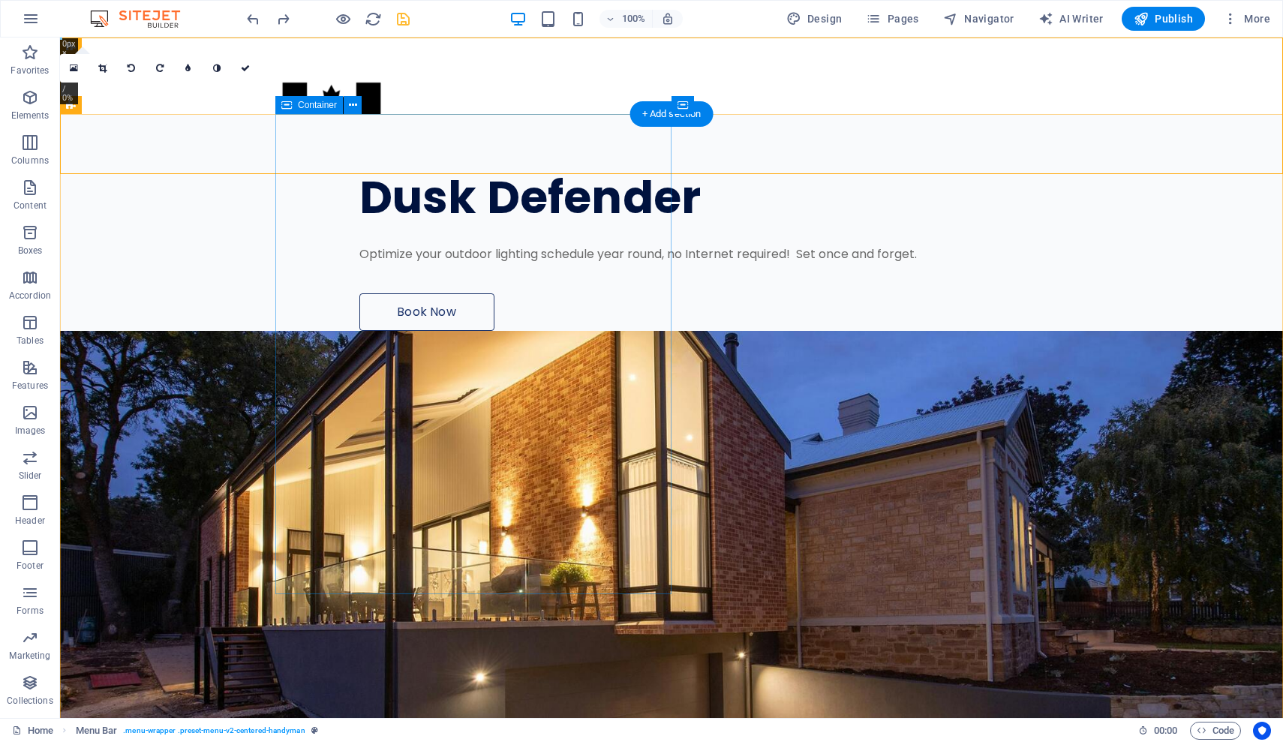
click at [536, 222] on div "Dusk Defender Optimize your outdoor lighting schedule year round, no Internet r…" at bounding box center [779, 222] width 1008 height 217
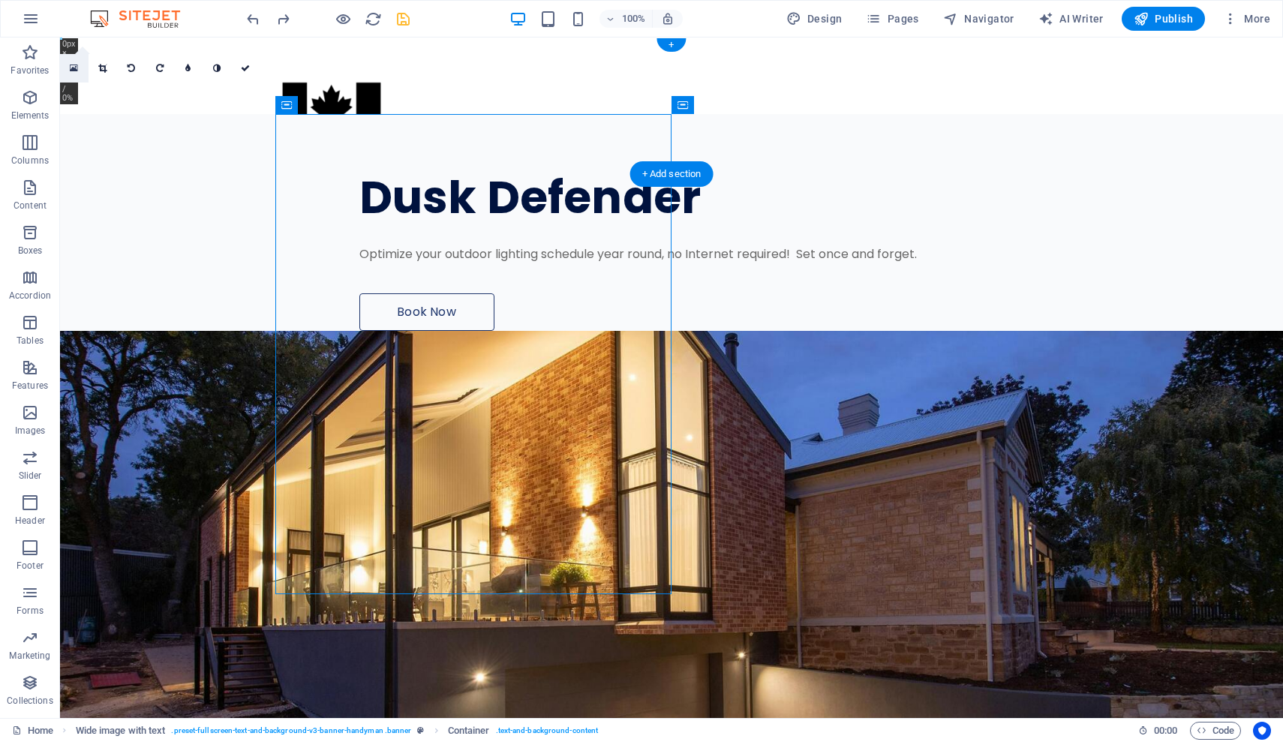
click at [74, 65] on icon at bounding box center [74, 68] width 8 height 11
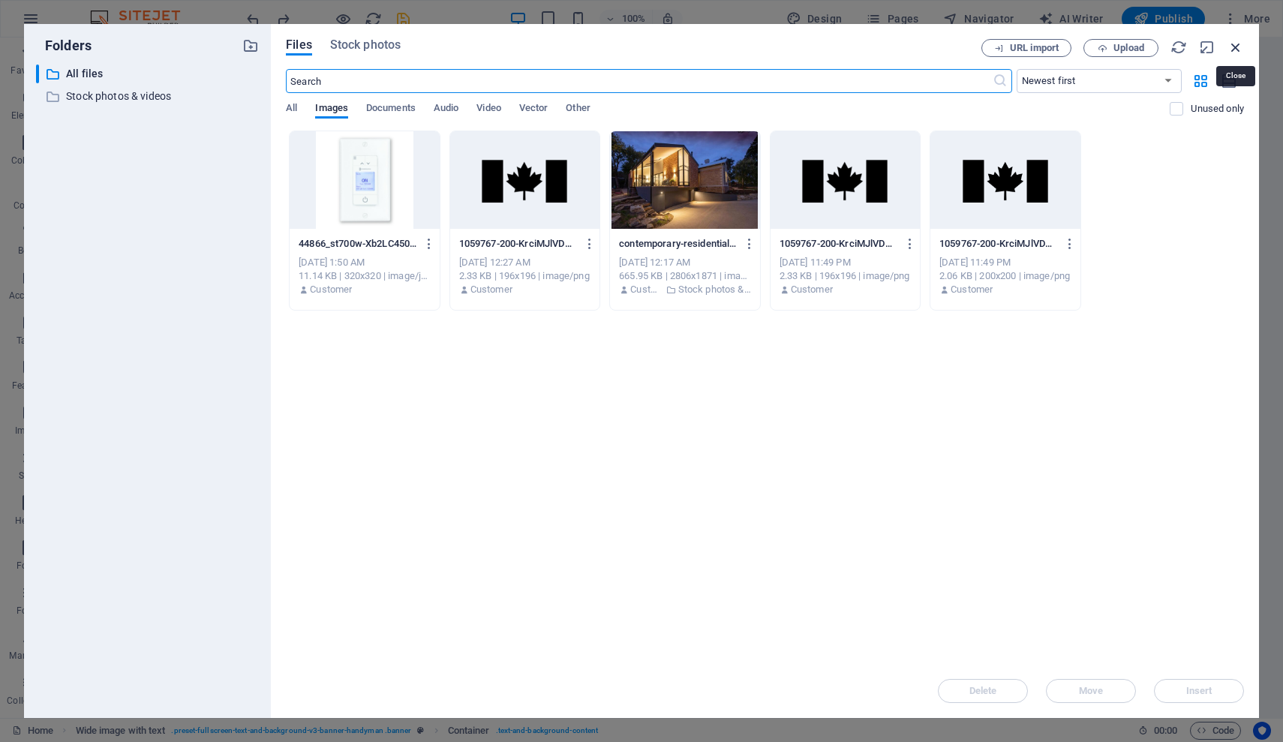
click at [784, 47] on icon "button" at bounding box center [1236, 47] width 17 height 17
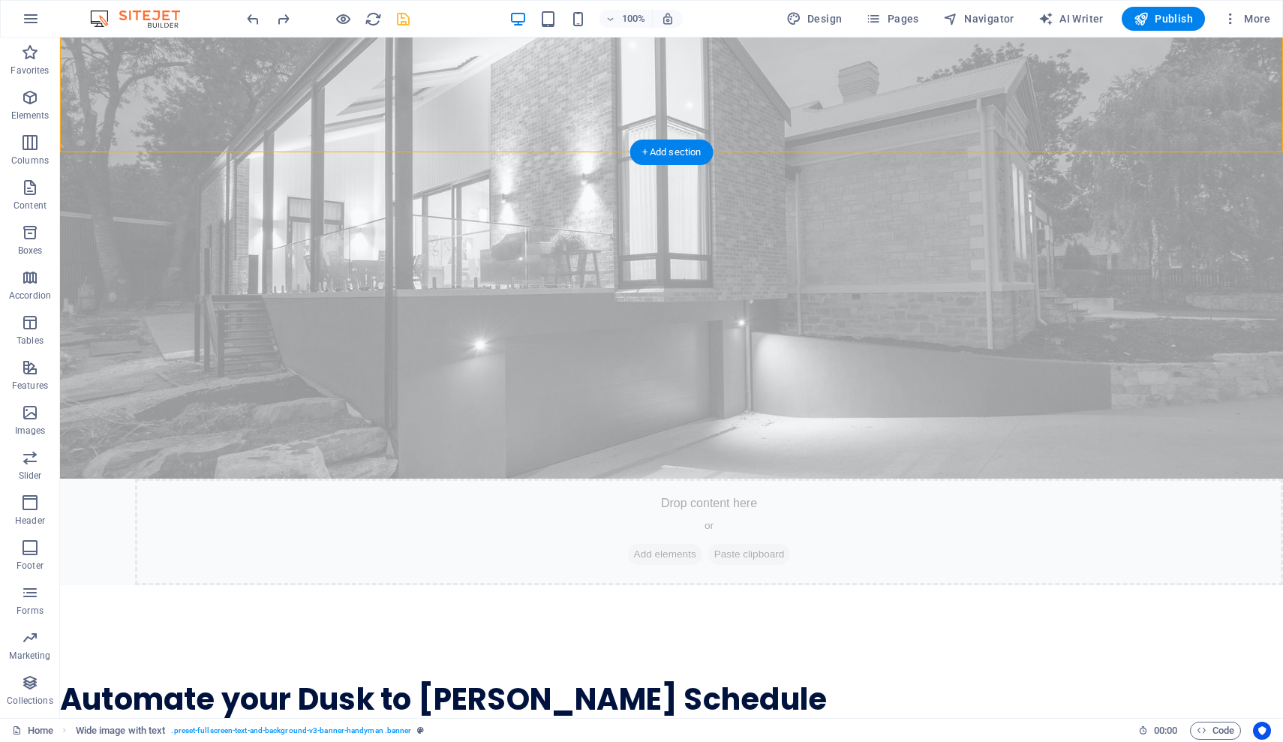
scroll to position [968, 0]
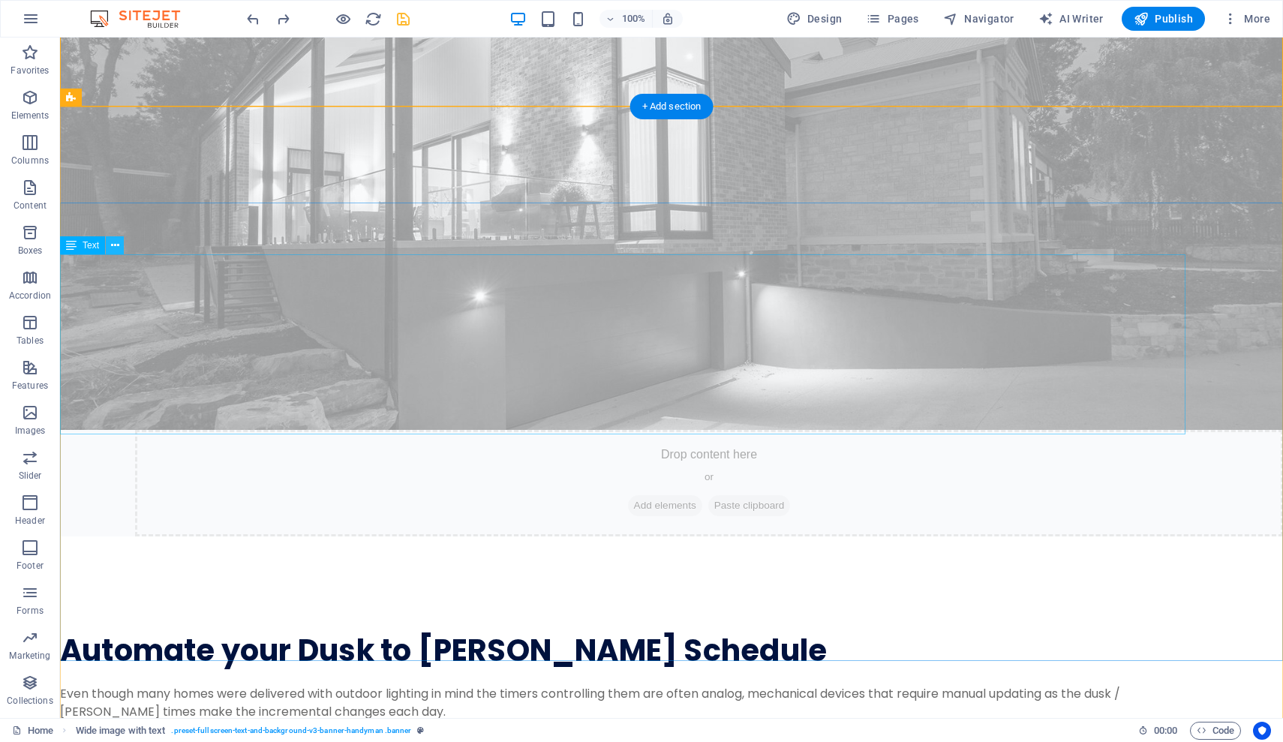
click at [116, 249] on icon at bounding box center [115, 246] width 8 height 16
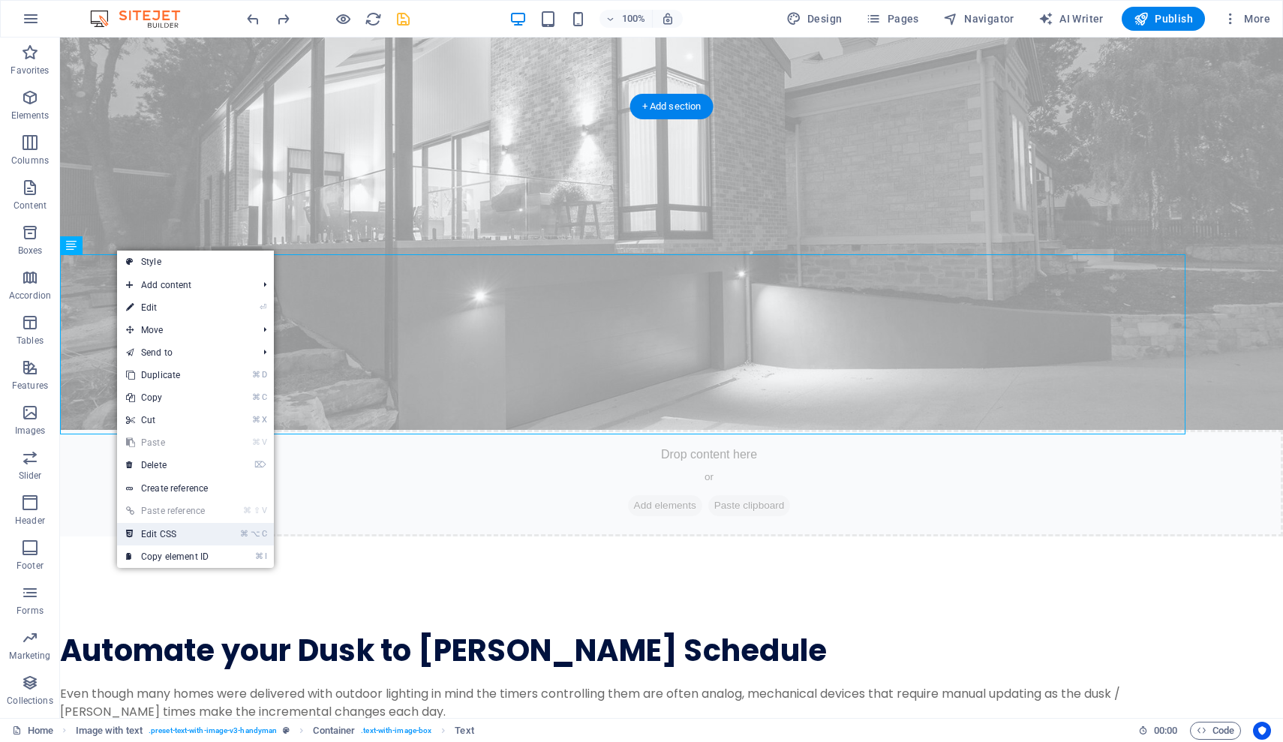
click at [175, 525] on link "⌘ ⌥ C Edit CSS" at bounding box center [167, 534] width 101 height 23
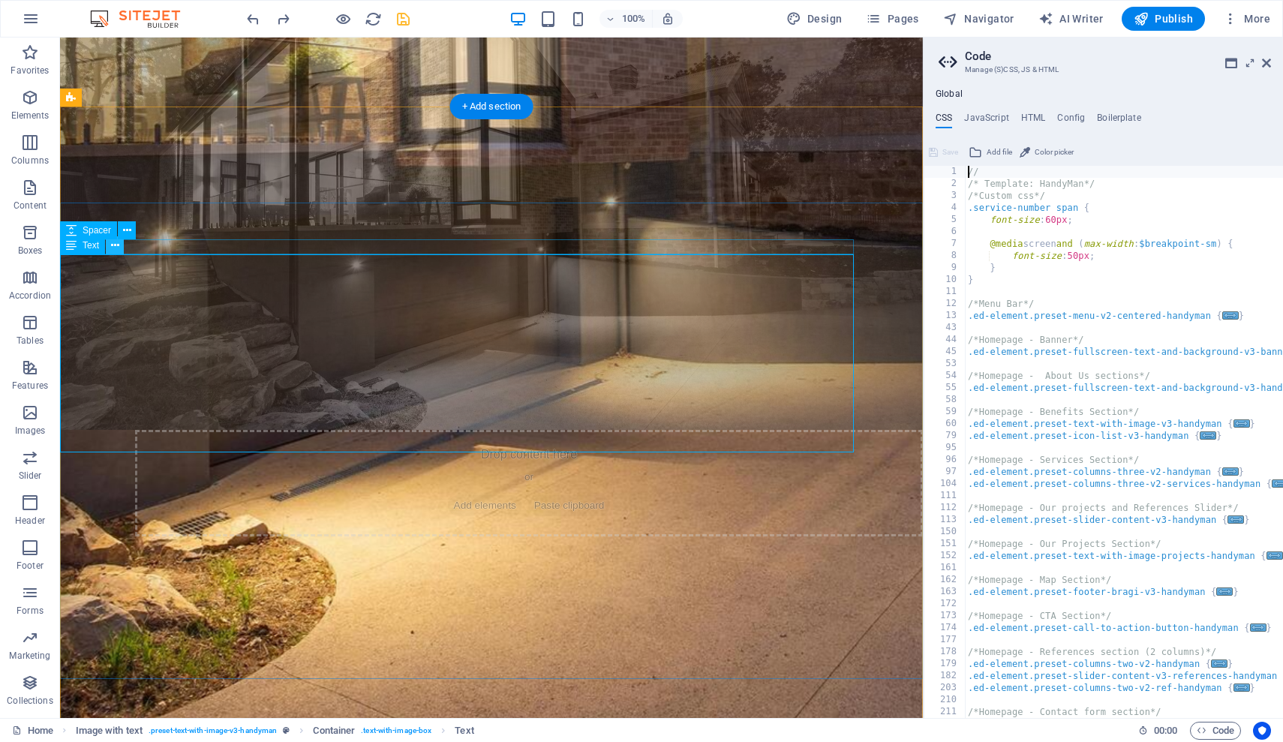
click at [115, 248] on icon at bounding box center [115, 246] width 8 height 16
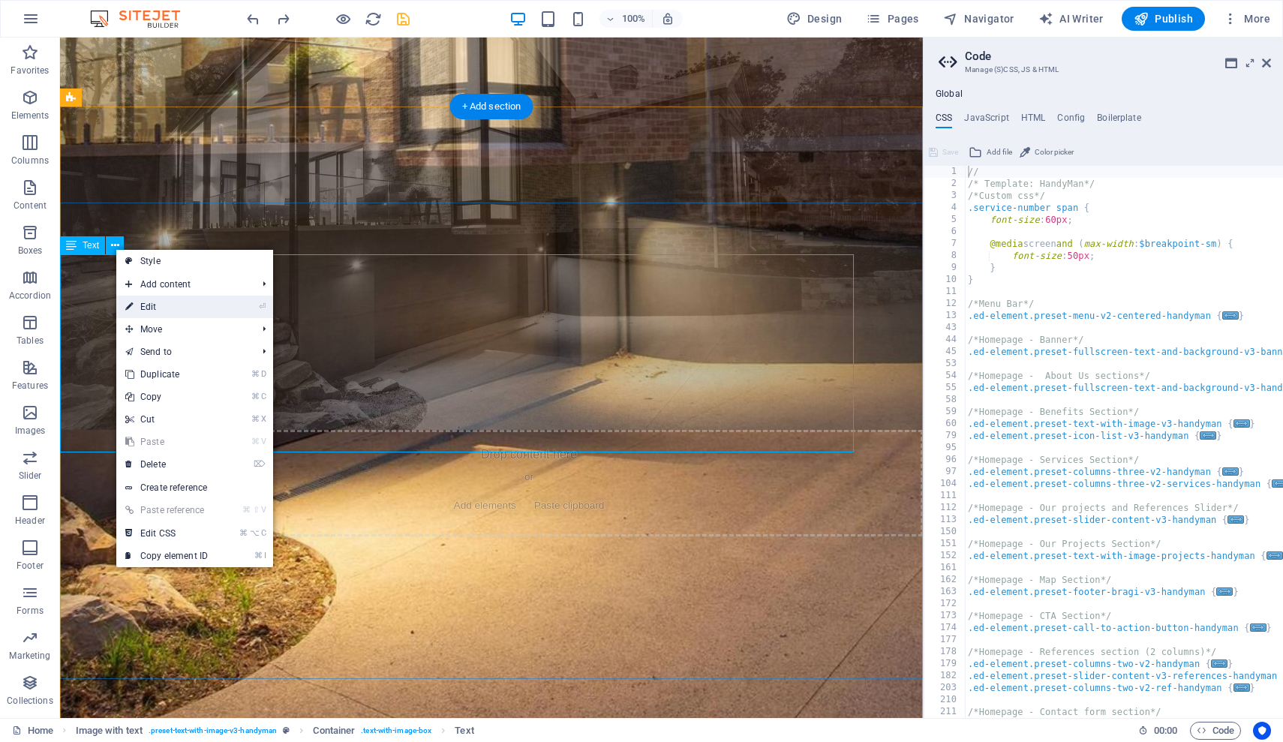
click at [188, 310] on link "⏎ Edit" at bounding box center [166, 307] width 101 height 23
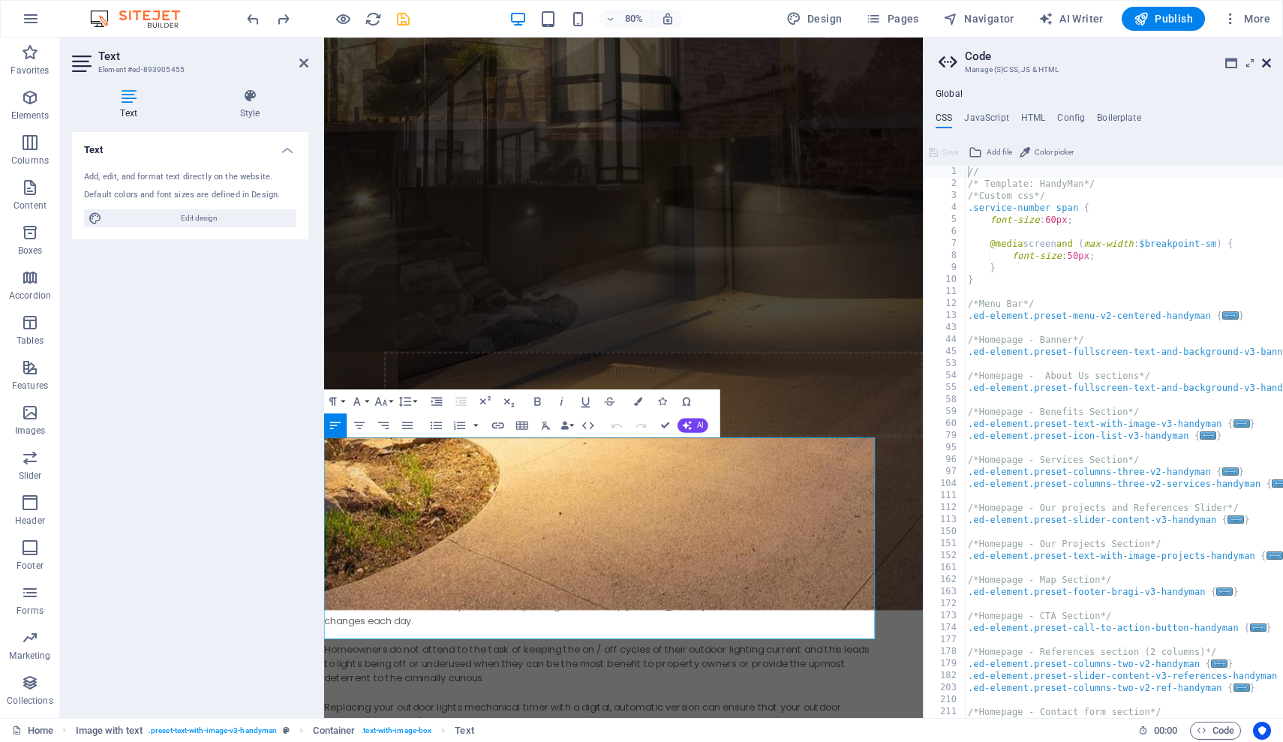
click at [784, 65] on icon at bounding box center [1266, 63] width 9 height 12
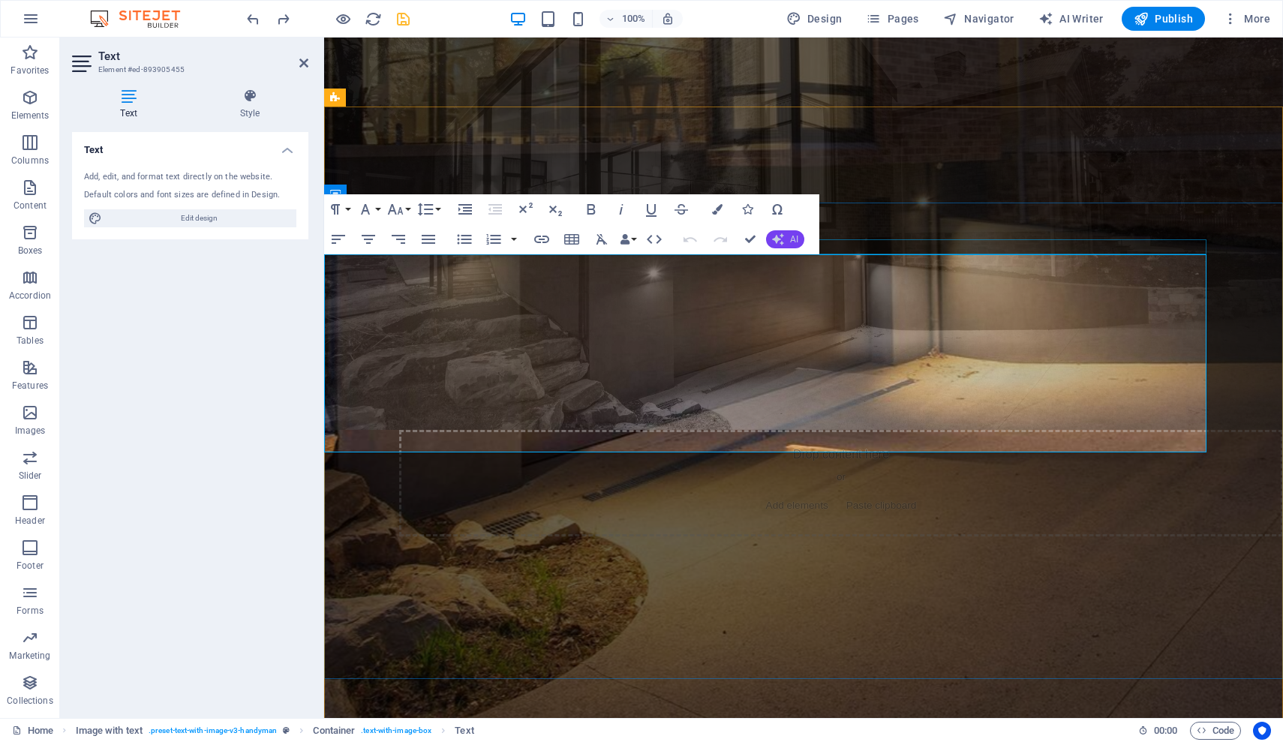
click at [784, 235] on span "AI" at bounding box center [794, 239] width 8 height 9
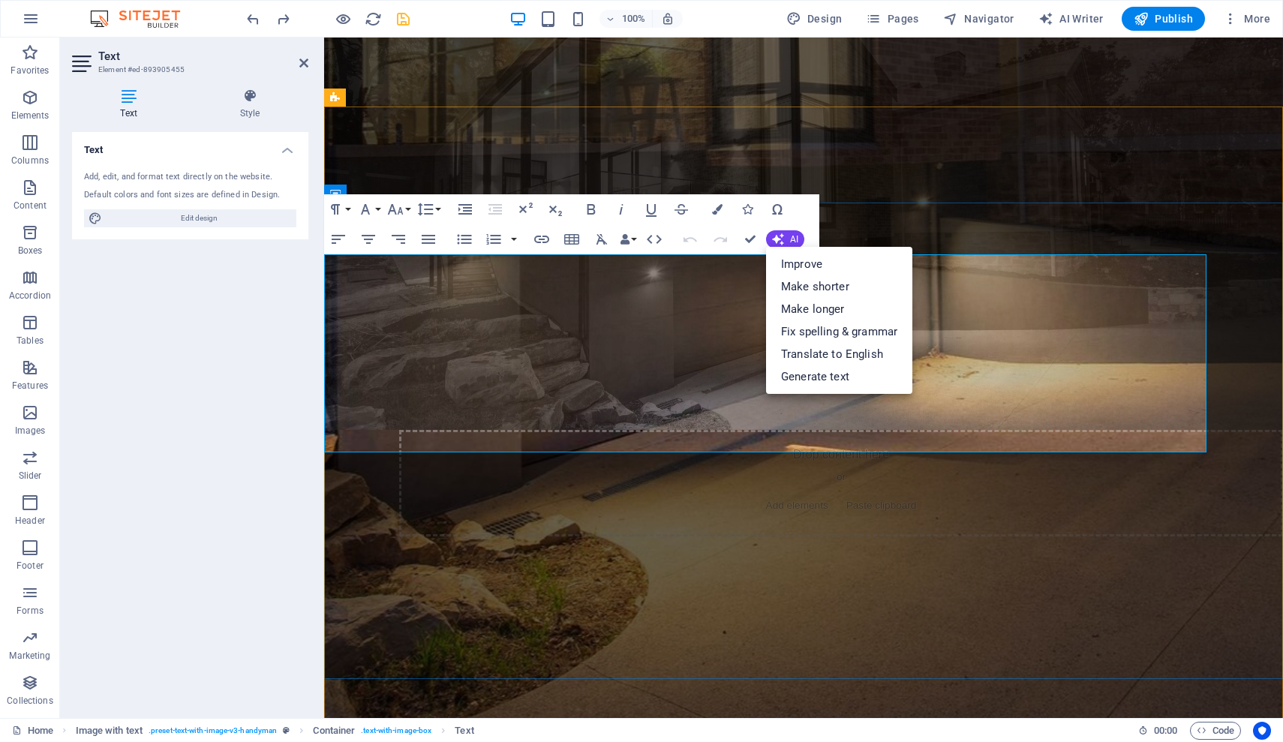
click at [530, 685] on p "Even though many homes were delivered with outdoor lighting in mind the timers …" at bounding box center [765, 703] width 882 height 36
click at [513, 685] on p "Even though many homes were delivered with outdoor lighting in mind the timers …" at bounding box center [765, 703] width 882 height 36
click at [784, 236] on div "Paragraph Format Normal Heading 1 Heading 2 Heading 3 Heading 4 Heading 5 Headi…" at bounding box center [571, 224] width 495 height 60
click at [338, 237] on icon "button" at bounding box center [338, 239] width 18 height 18
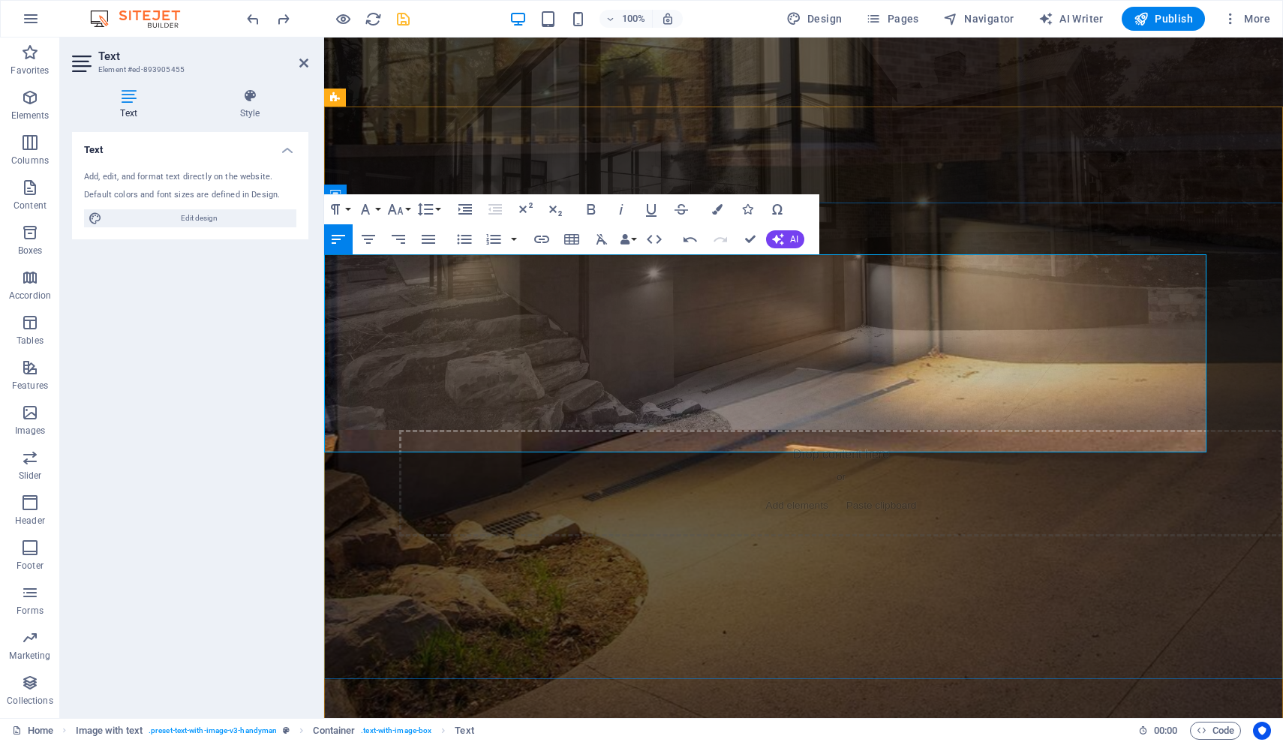
click at [469, 713] on p at bounding box center [765, 730] width 882 height 18
click at [343, 246] on icon "button" at bounding box center [338, 239] width 18 height 18
click at [426, 713] on p at bounding box center [765, 730] width 882 height 18
click at [253, 106] on h4 "Style" at bounding box center [249, 105] width 117 height 32
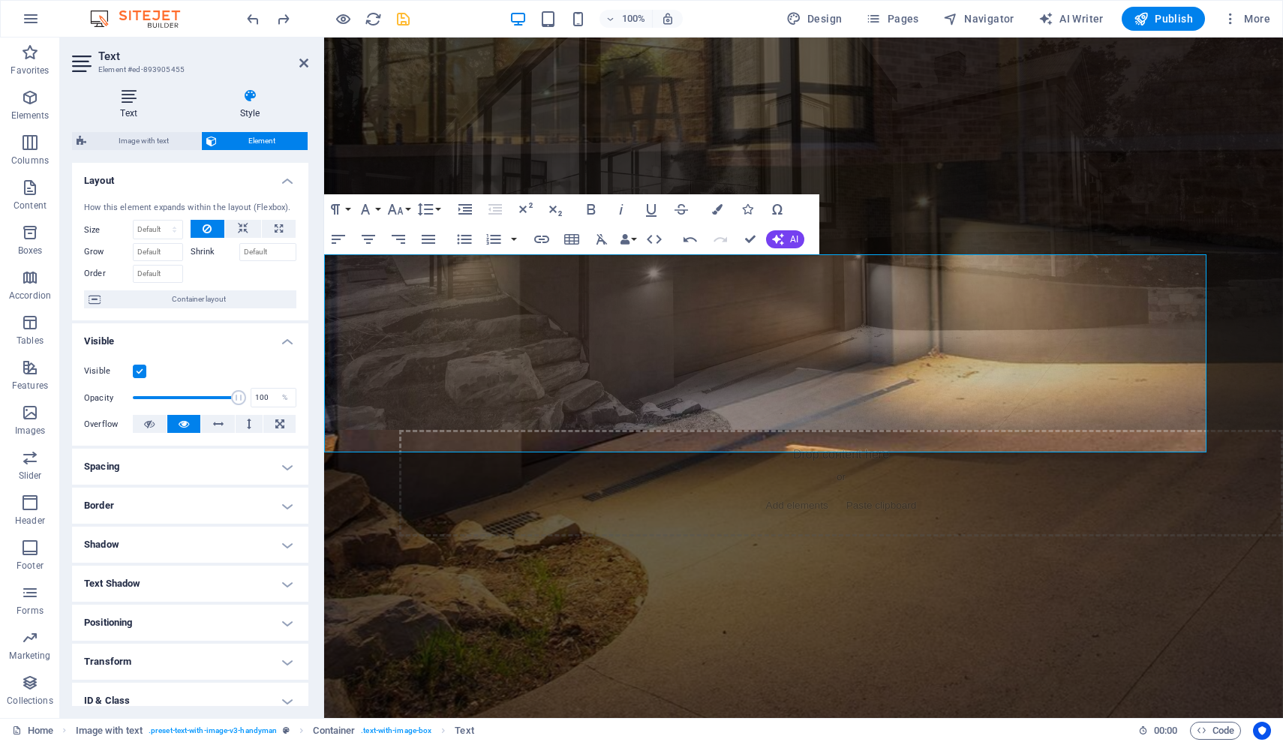
click at [136, 105] on h4 "Text" at bounding box center [131, 105] width 119 height 32
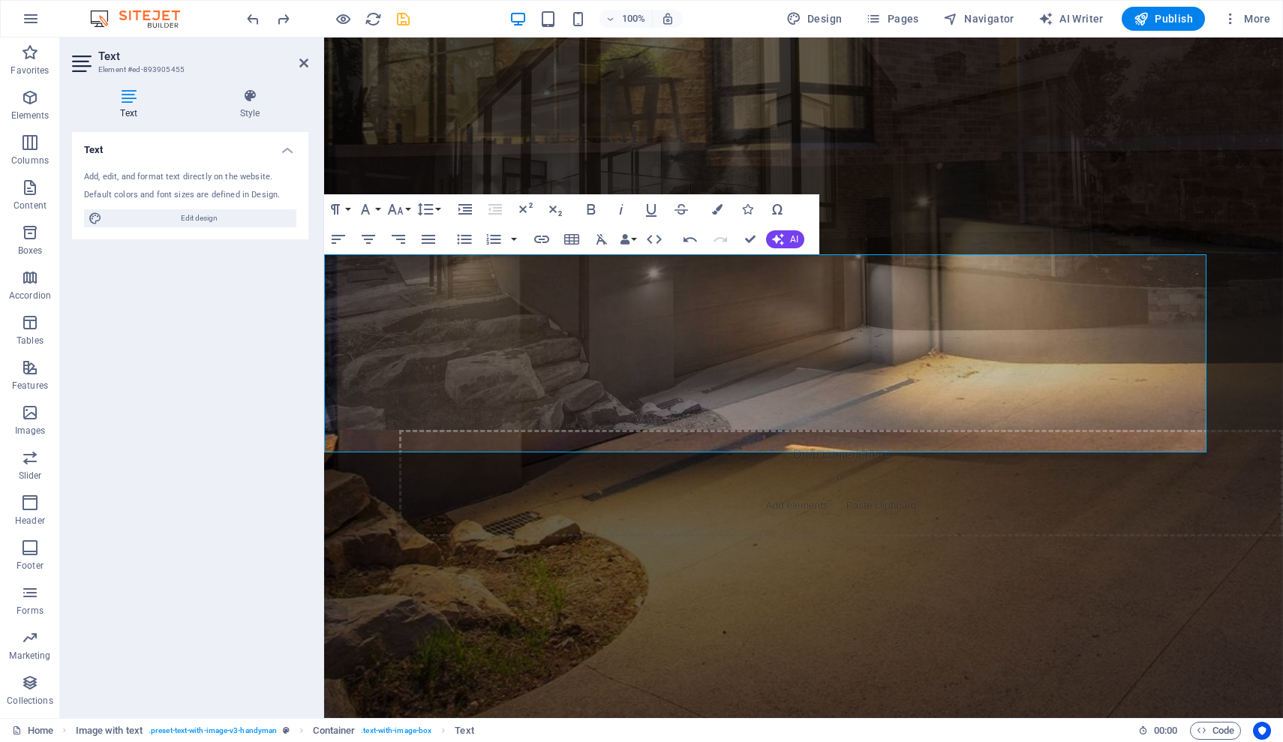
click at [319, 71] on aside "Text Element #ed-893905455 Text Style Text Add, edit, and format text directly …" at bounding box center [192, 378] width 264 height 681
click at [308, 61] on aside "Text Element #ed-893905455 Text Style Text Add, edit, and format text directly …" at bounding box center [192, 378] width 264 height 681
click at [301, 62] on icon at bounding box center [303, 63] width 9 height 12
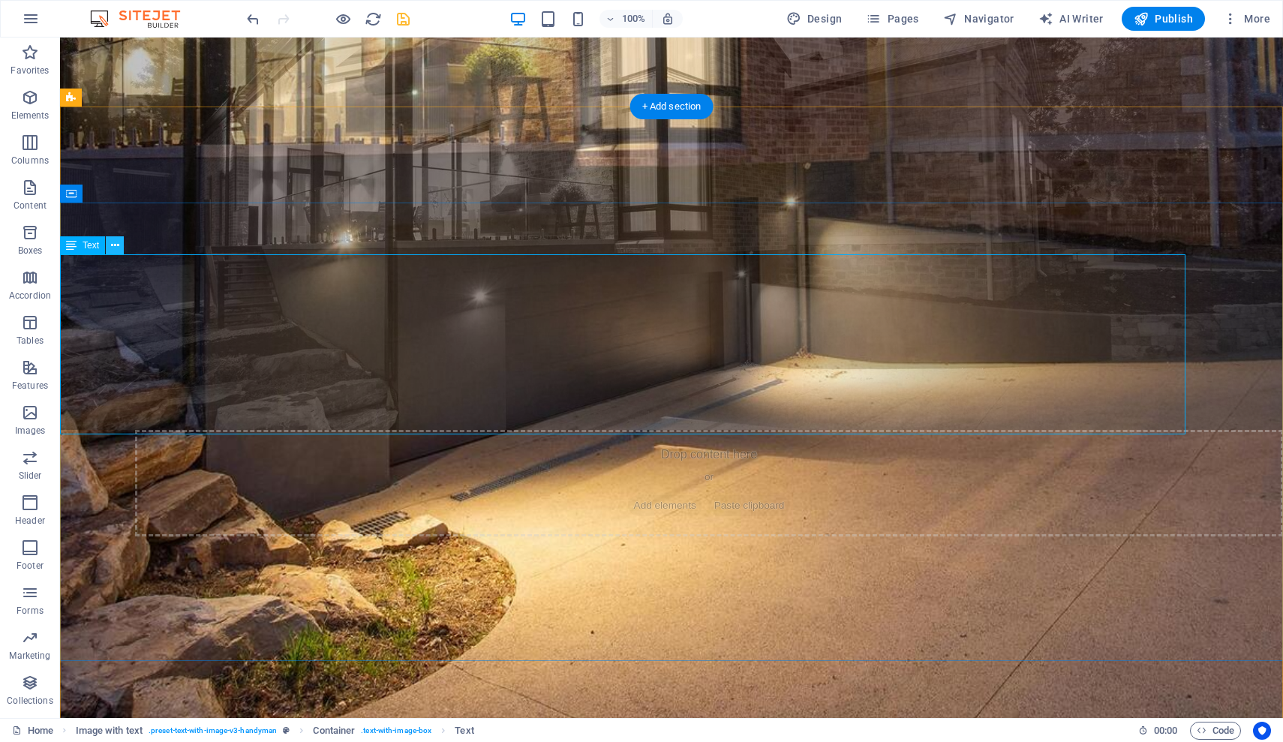
click at [112, 246] on icon at bounding box center [115, 246] width 8 height 16
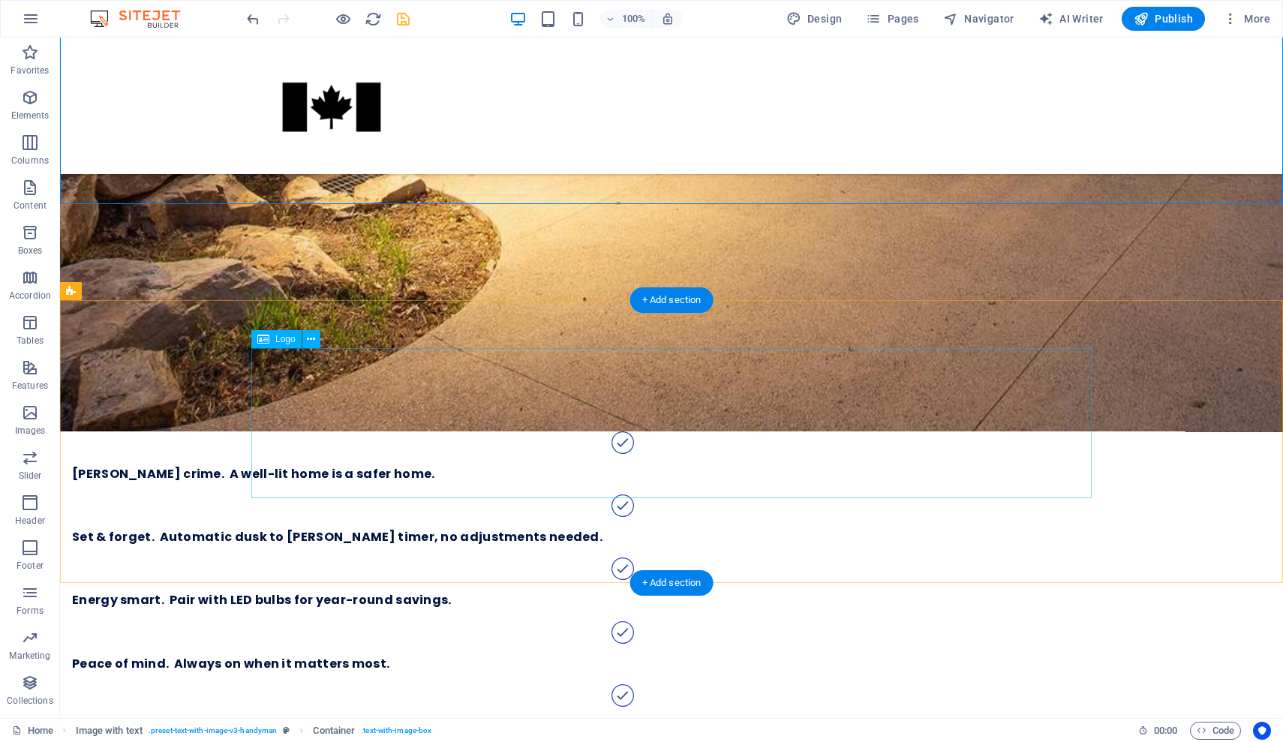
scroll to position [1425, 0]
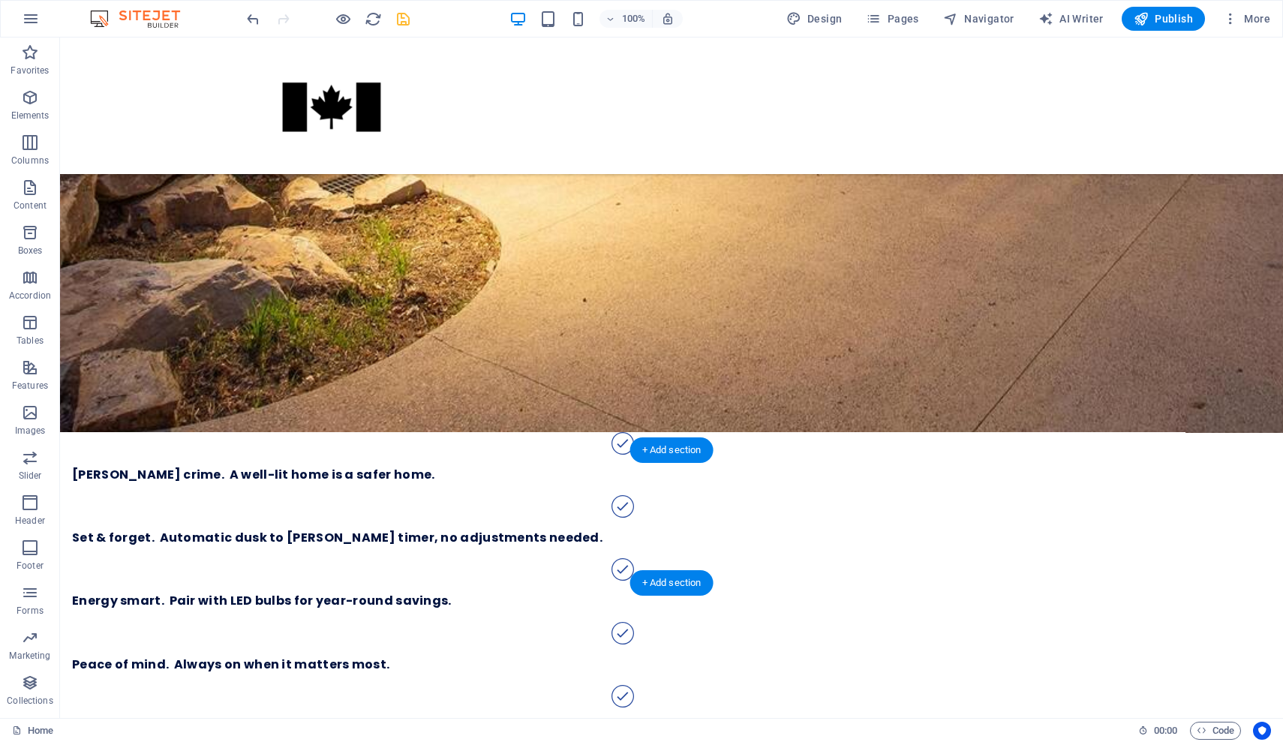
scroll to position [1275, 0]
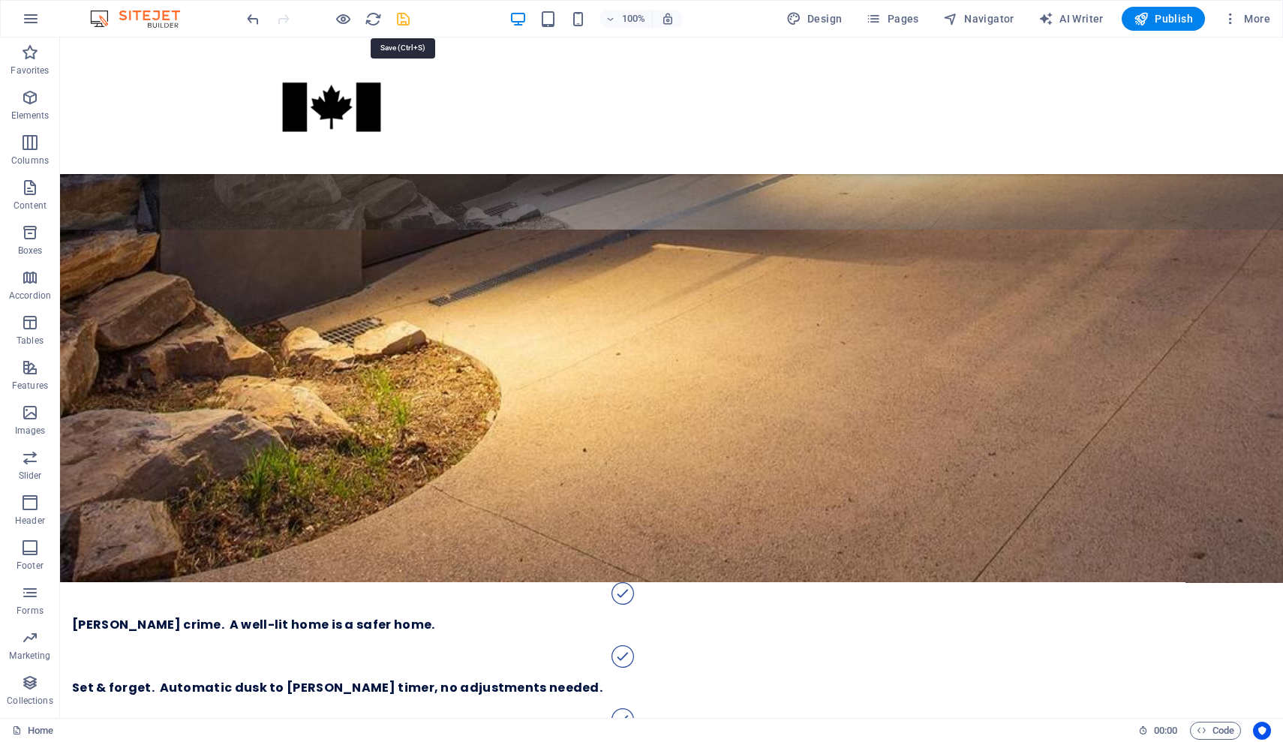
click at [401, 15] on icon "save" at bounding box center [403, 19] width 17 height 17
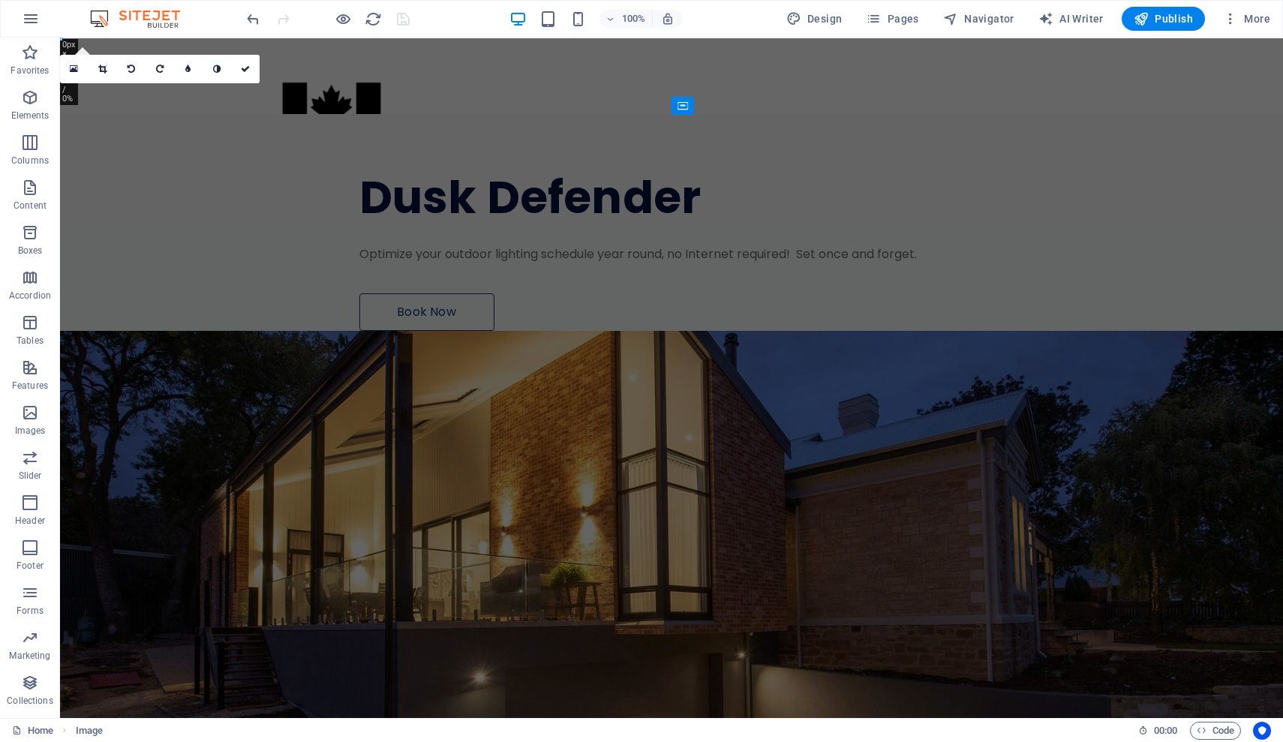
scroll to position [0, 0]
click at [784, 26] on button "Publish" at bounding box center [1163, 19] width 83 height 24
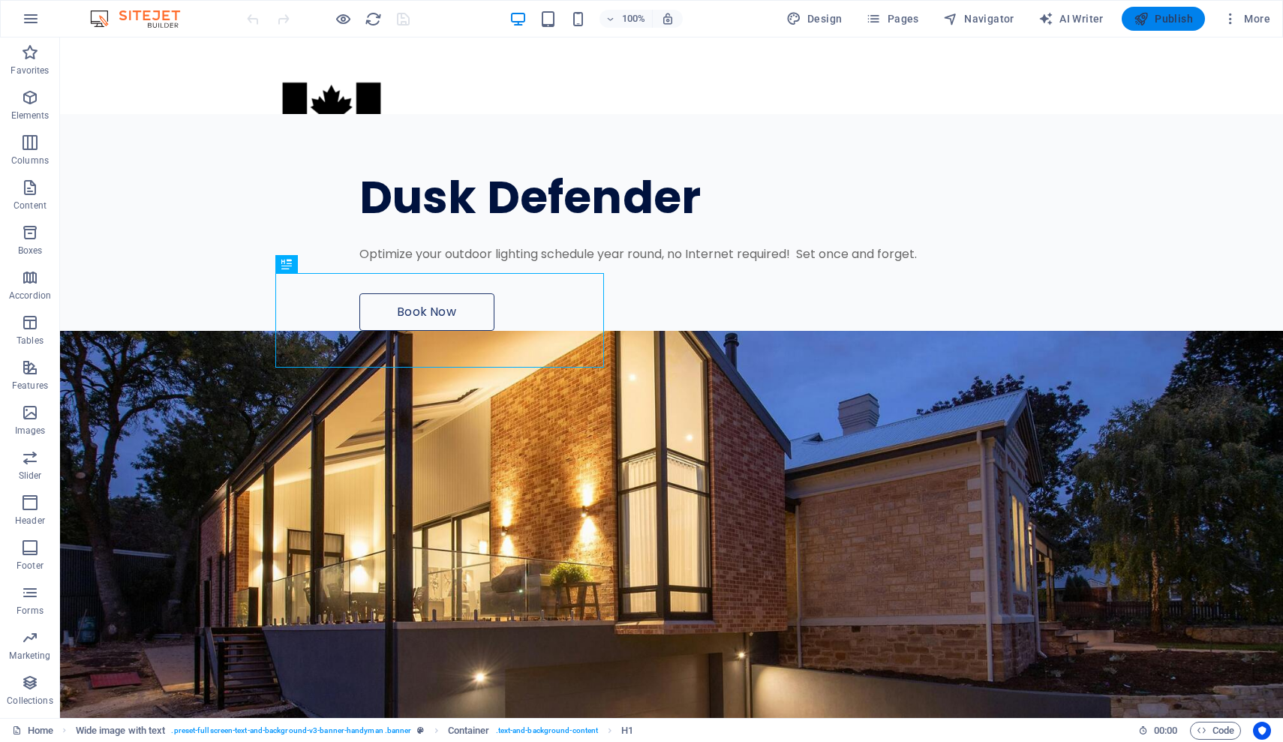
click at [1174, 20] on span "Publish" at bounding box center [1163, 18] width 59 height 15
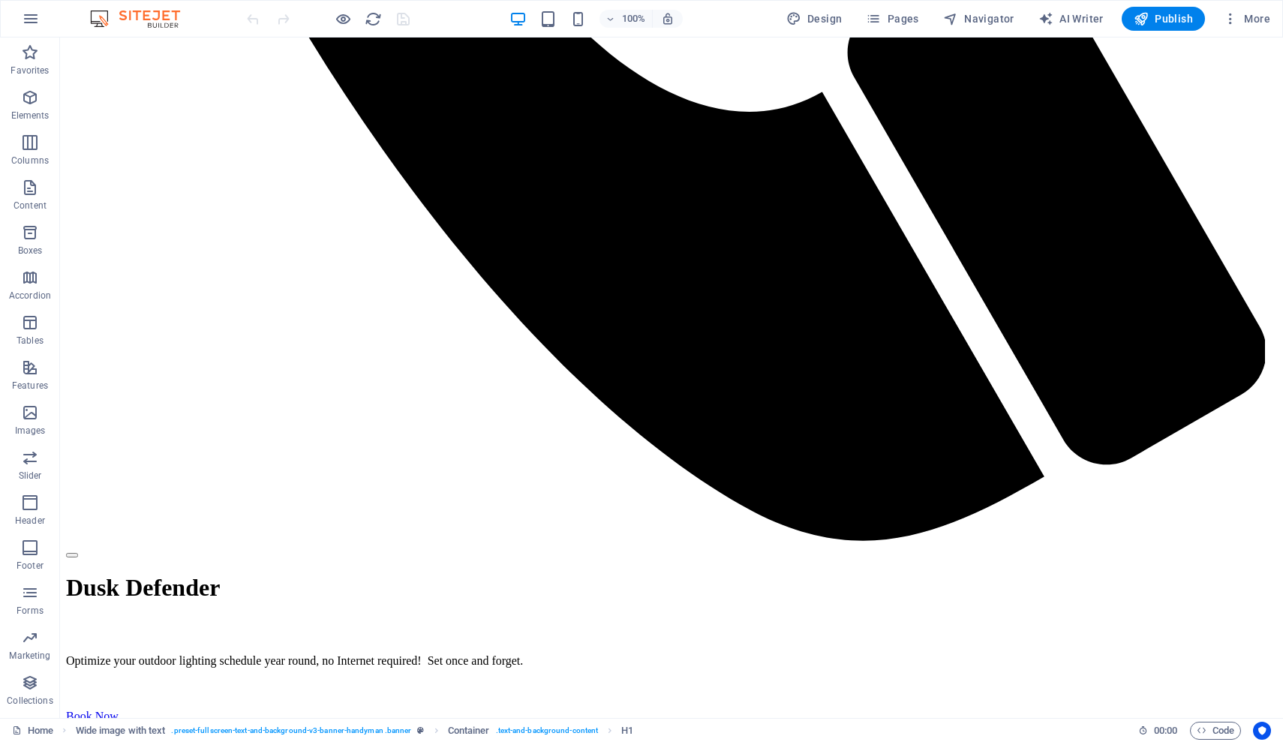
scroll to position [1275, 0]
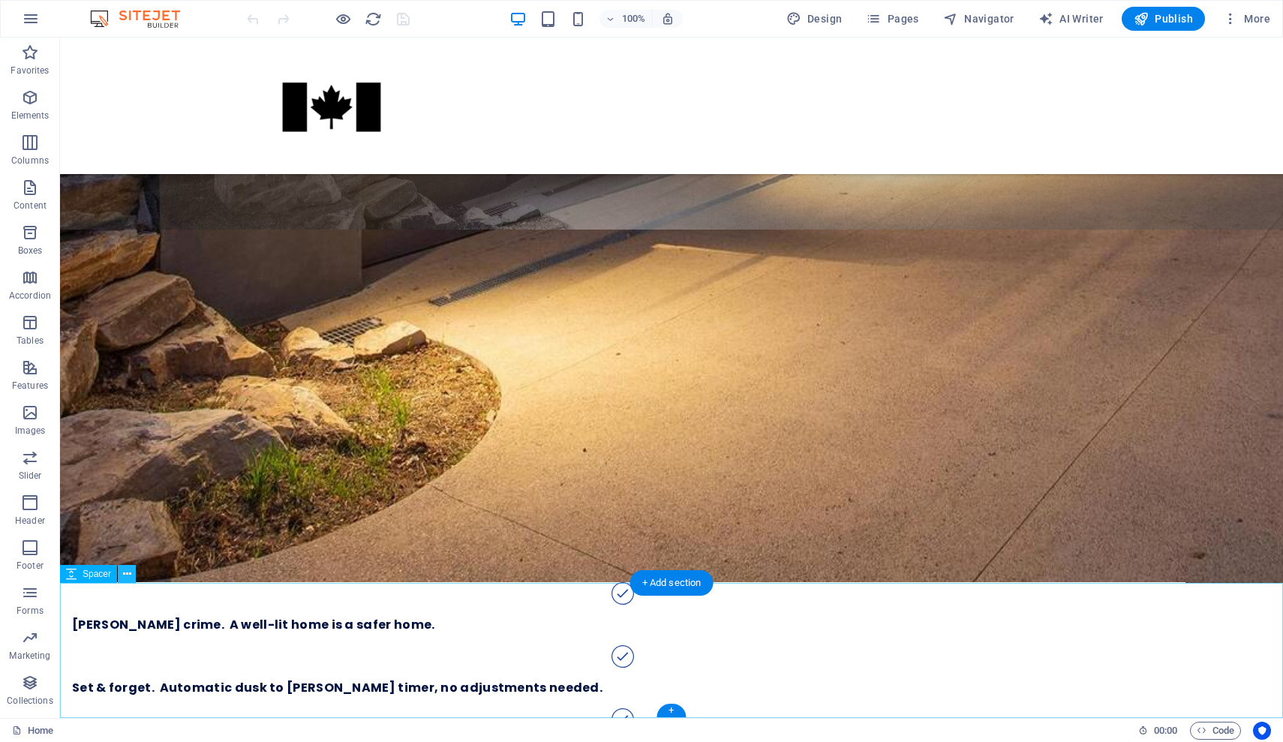
click at [125, 575] on icon at bounding box center [127, 575] width 8 height 16
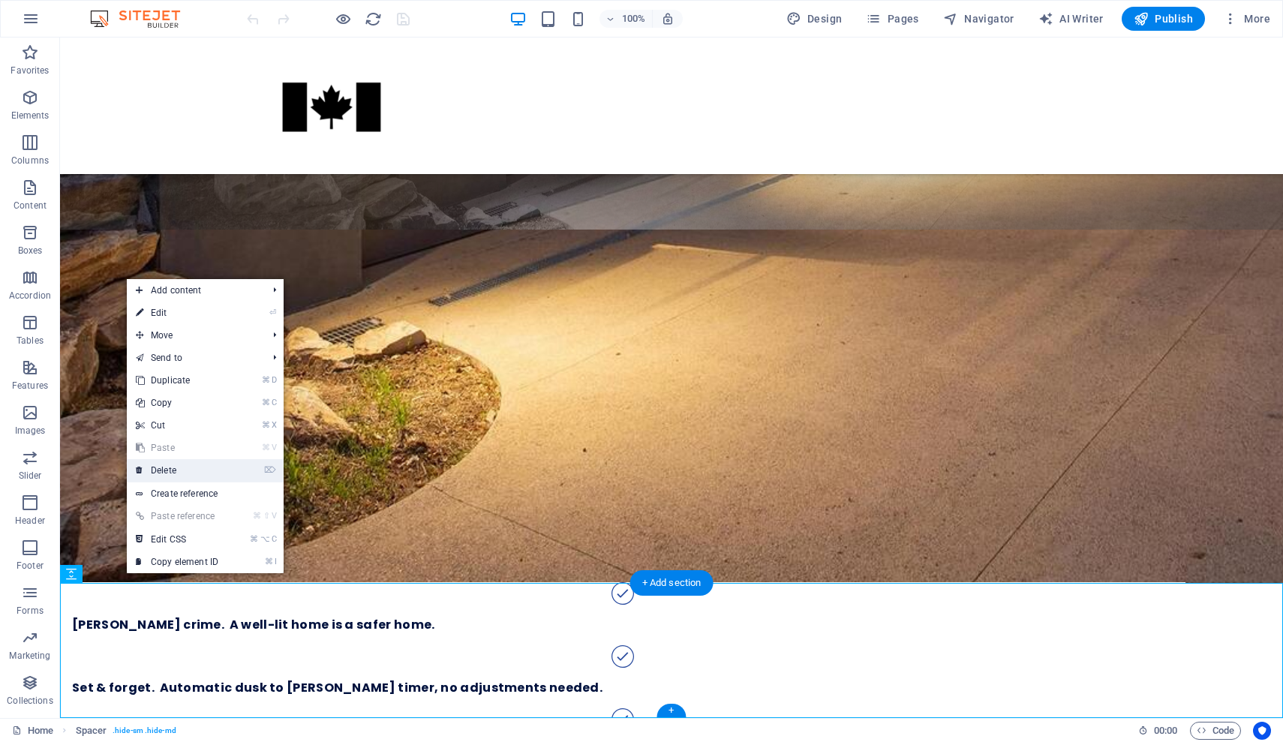
click at [186, 469] on link "⌦ Delete" at bounding box center [177, 470] width 101 height 23
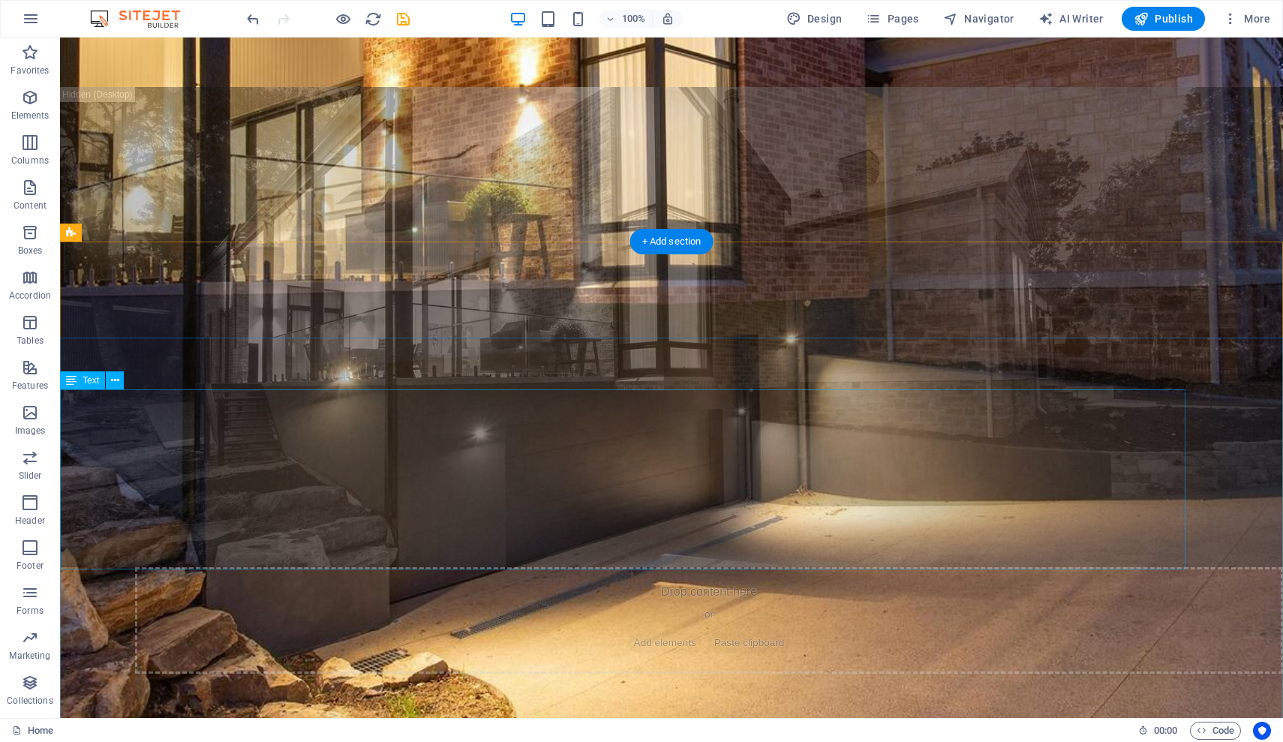
scroll to position [838, 0]
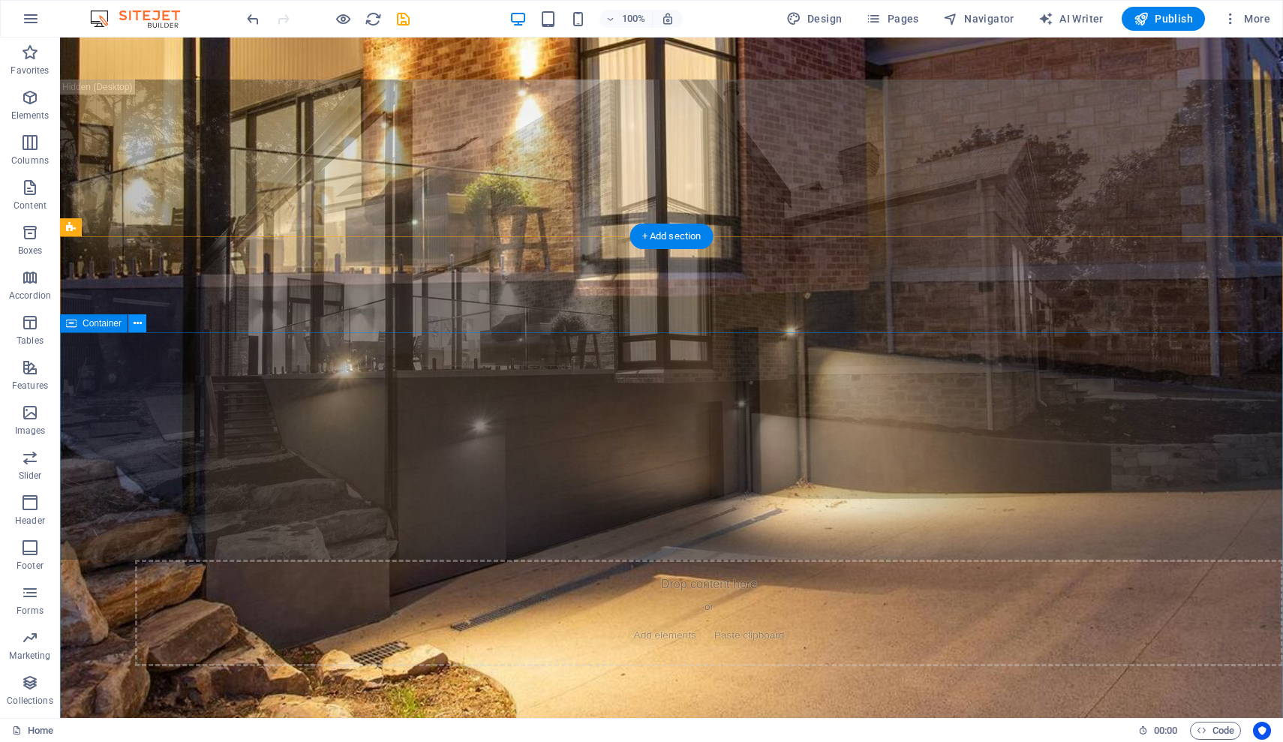
click at [136, 319] on icon at bounding box center [138, 324] width 8 height 16
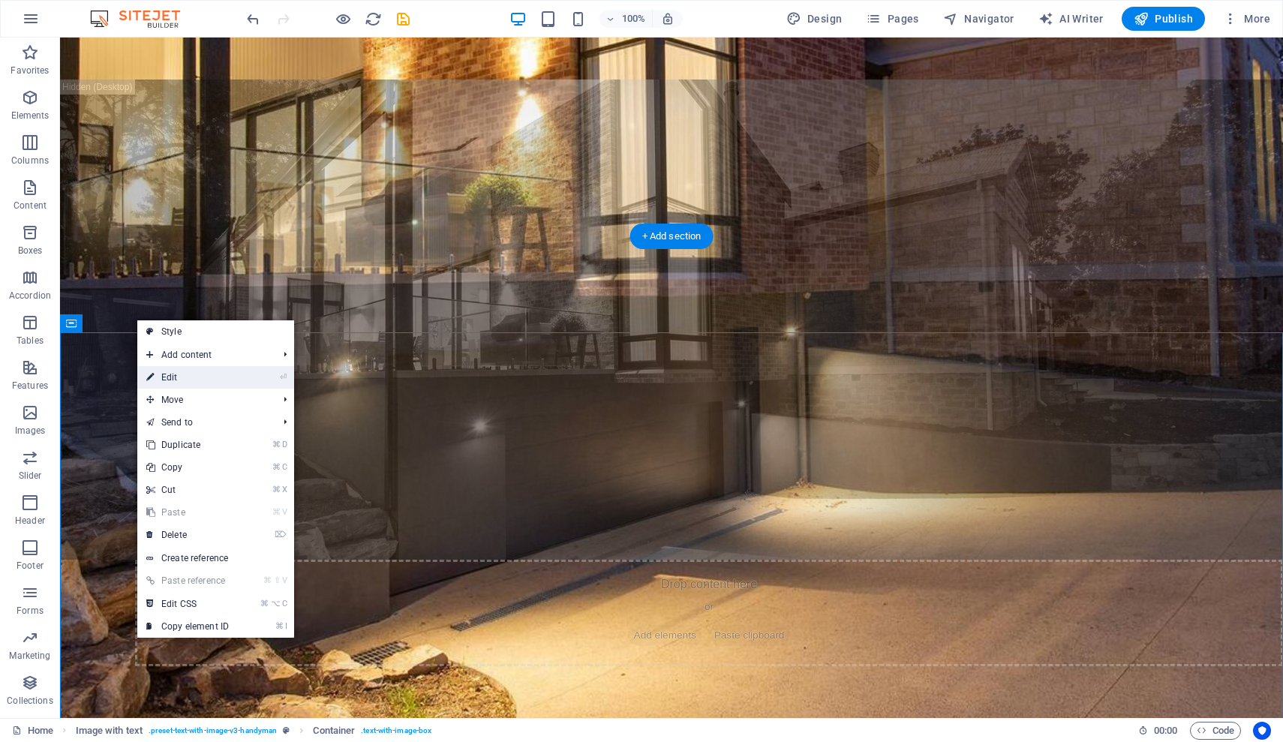
click at [176, 383] on link "⏎ Edit" at bounding box center [187, 377] width 101 height 23
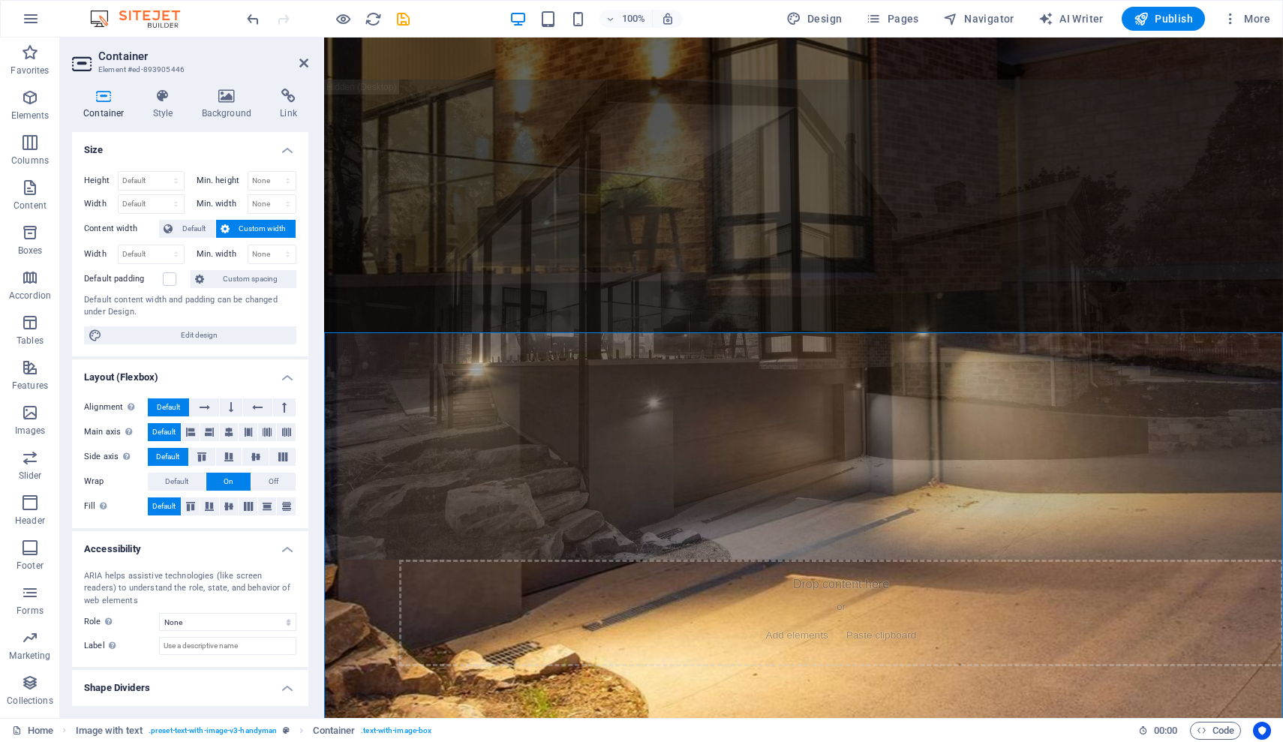
scroll to position [0, 0]
click at [229, 97] on icon at bounding box center [227, 96] width 73 height 15
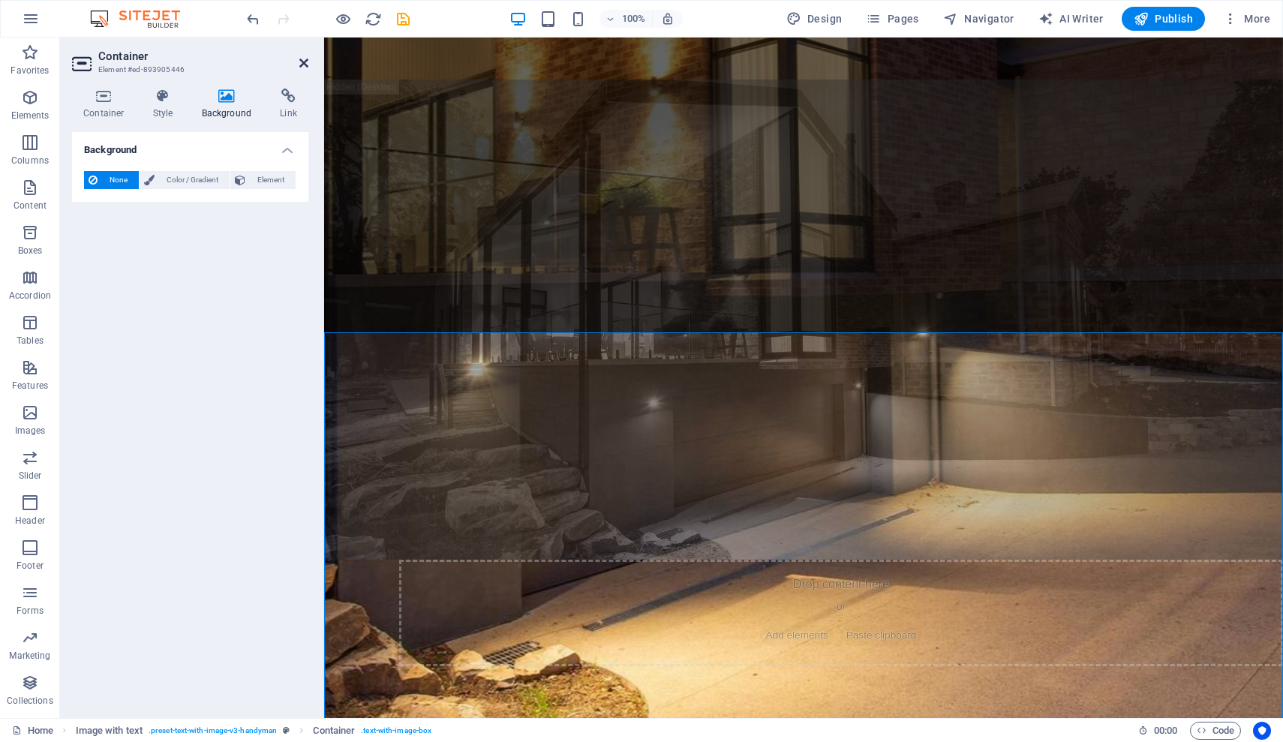
click at [302, 63] on icon at bounding box center [303, 63] width 9 height 12
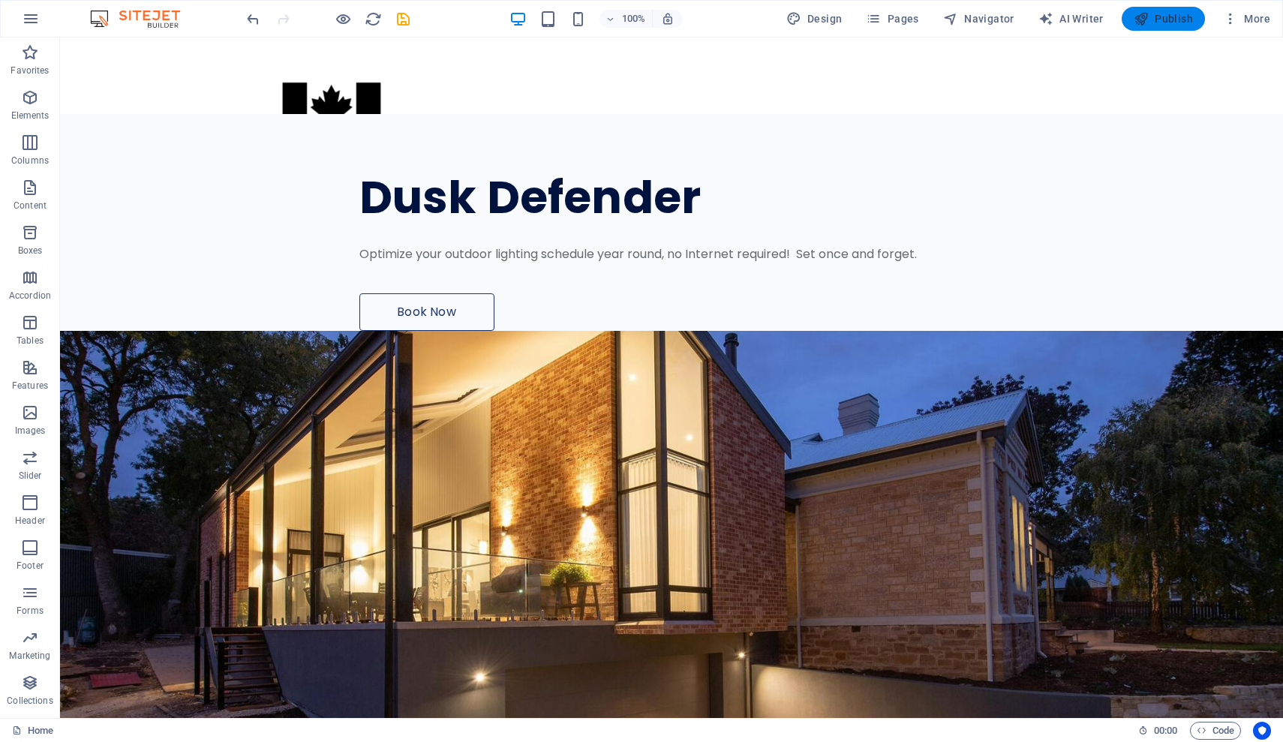
click at [1171, 20] on span "Publish" at bounding box center [1163, 18] width 59 height 15
